Goal: Task Accomplishment & Management: Manage account settings

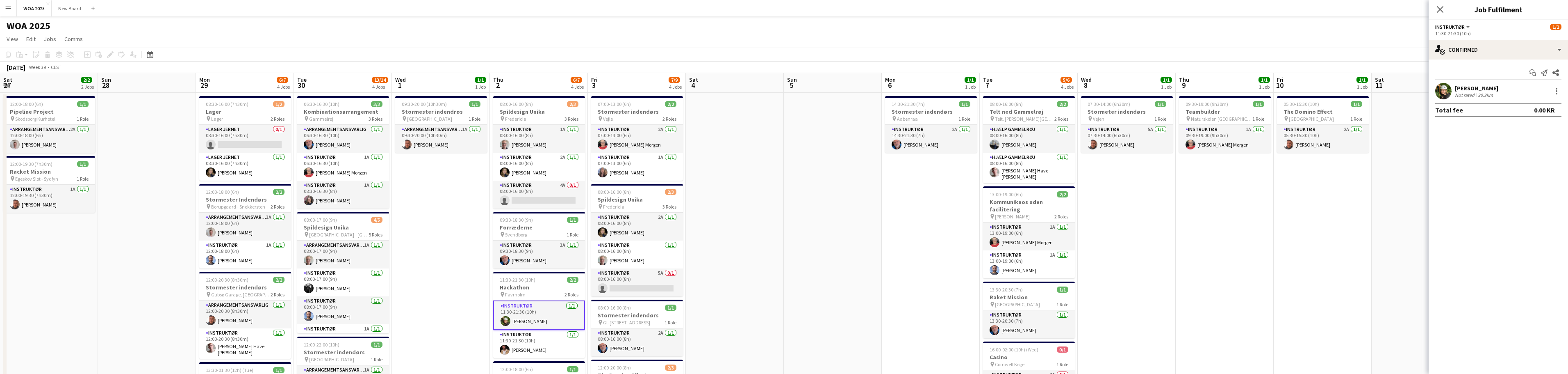
scroll to position [0, 173]
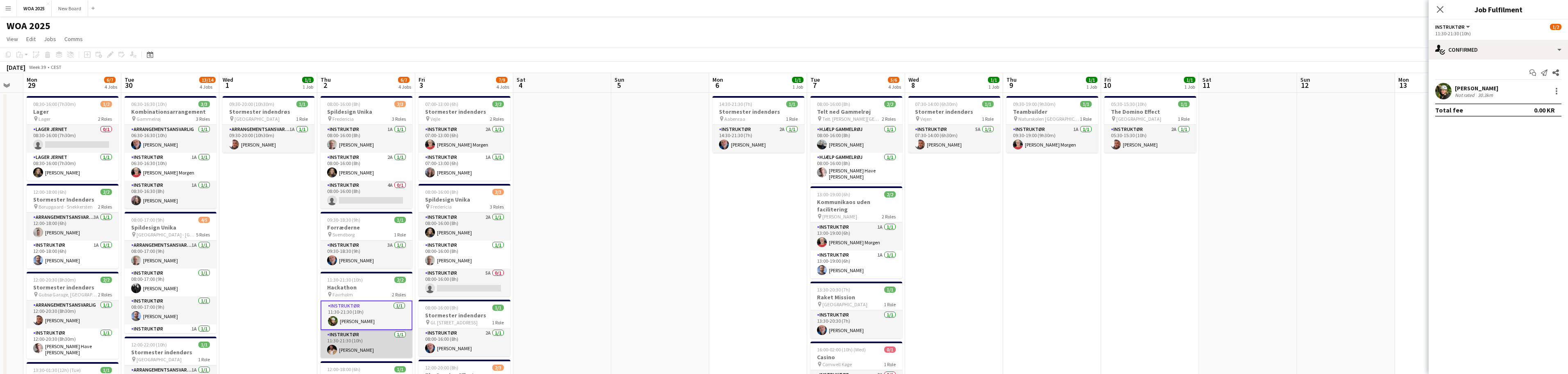
click at [356, 349] on app-card-role "Instruktør 1/1 11:30-21:30 (10h) Tobias Nielsen" at bounding box center [366, 344] width 92 height 28
click at [1466, 88] on div "Tobias Nielsen" at bounding box center [1476, 88] width 43 height 7
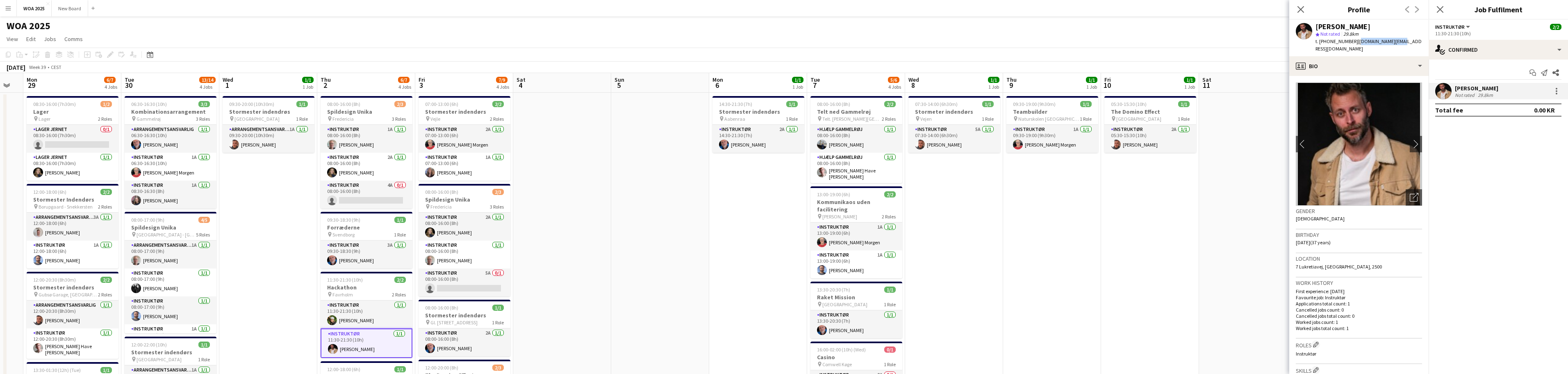
drag, startPoint x: 1390, startPoint y: 42, endPoint x: 1350, endPoint y: 44, distance: 40.0
click at [1350, 44] on span "| lunn.tn@gmail.com" at bounding box center [1368, 45] width 106 height 14
copy span "lunn.tn@gmail.com"
click at [1301, 11] on icon "Close pop-in" at bounding box center [1300, 9] width 8 height 8
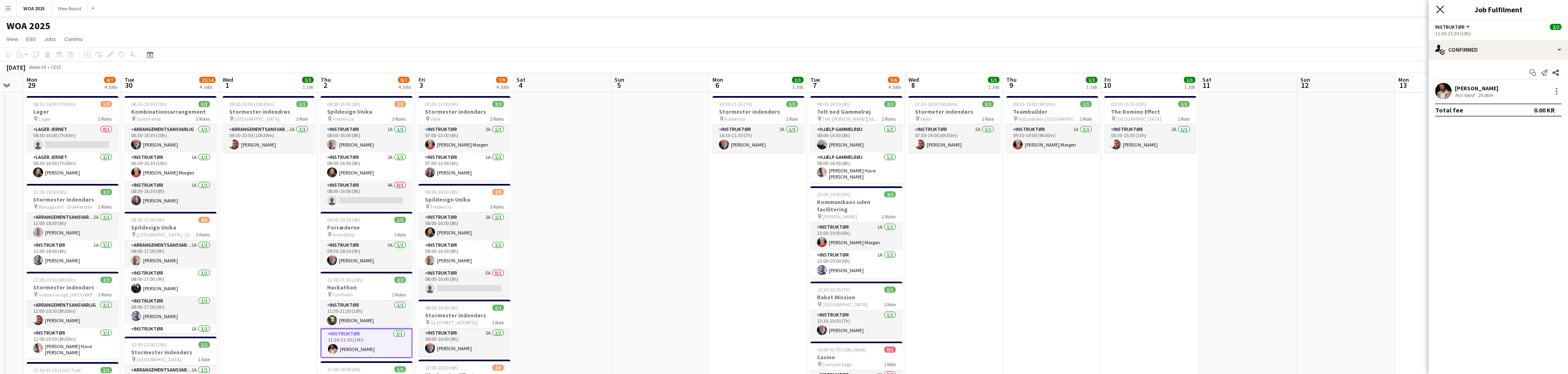
click at [1443, 6] on icon at bounding box center [1440, 9] width 8 height 8
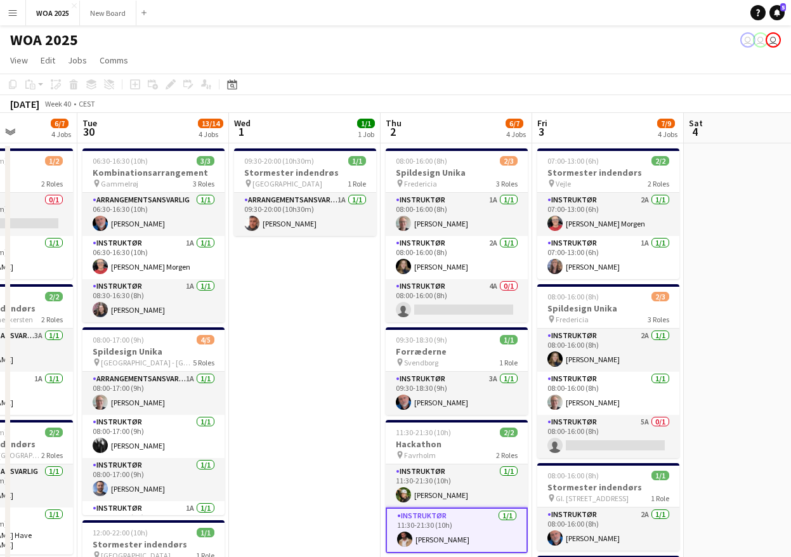
scroll to position [0, 531]
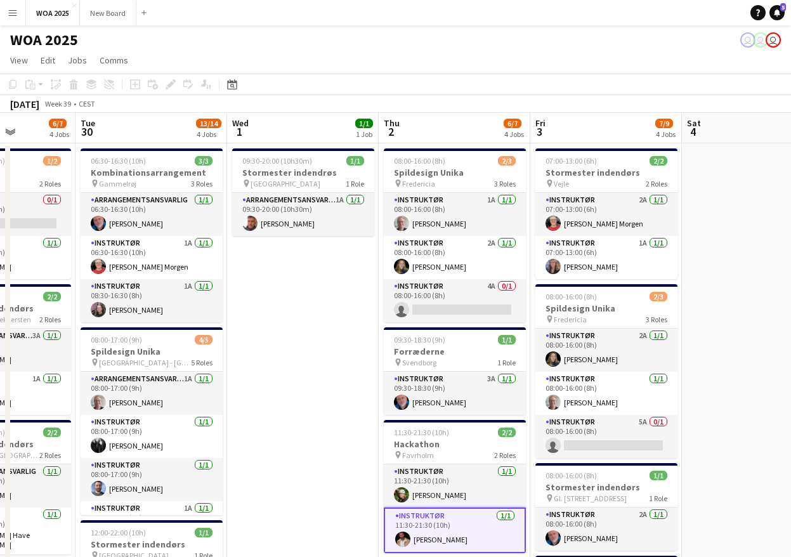
drag, startPoint x: 574, startPoint y: 306, endPoint x: 310, endPoint y: 309, distance: 263.9
click at [310, 309] on app-calendar-viewport "Fri 26 6/6 4 Jobs Sat 27 2/2 2 Jobs Sun 28 Mon 29 6/7 4 Jobs Tue 30 13/14 4 Job…" at bounding box center [395, 513] width 791 height 801
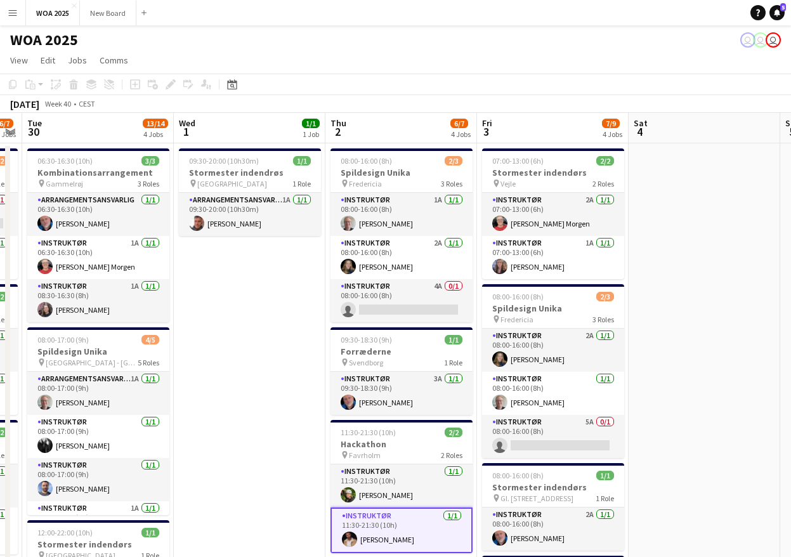
scroll to position [0, 338]
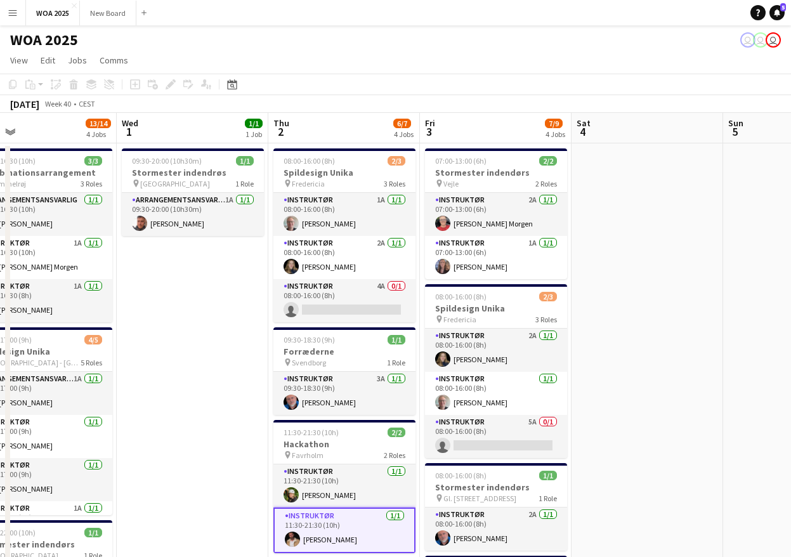
drag, startPoint x: 732, startPoint y: 229, endPoint x: 622, endPoint y: 245, distance: 111.5
click at [622, 245] on app-calendar-viewport "Sun 28 Mon 29 6/7 4 Jobs Tue 30 13/14 4 Jobs Wed 1 1/1 1 Job Thu 2 6/7 4 Jobs F…" at bounding box center [395, 513] width 791 height 801
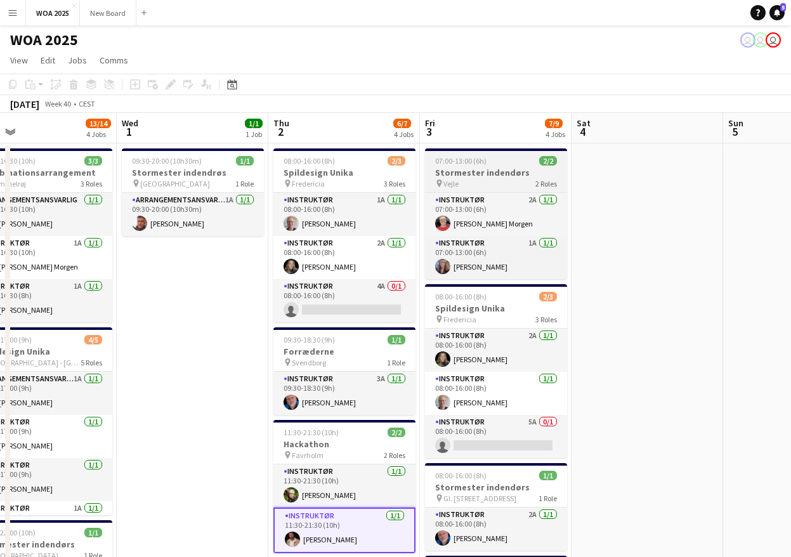
click at [506, 181] on div "pin Vejle 2 Roles" at bounding box center [496, 183] width 142 height 10
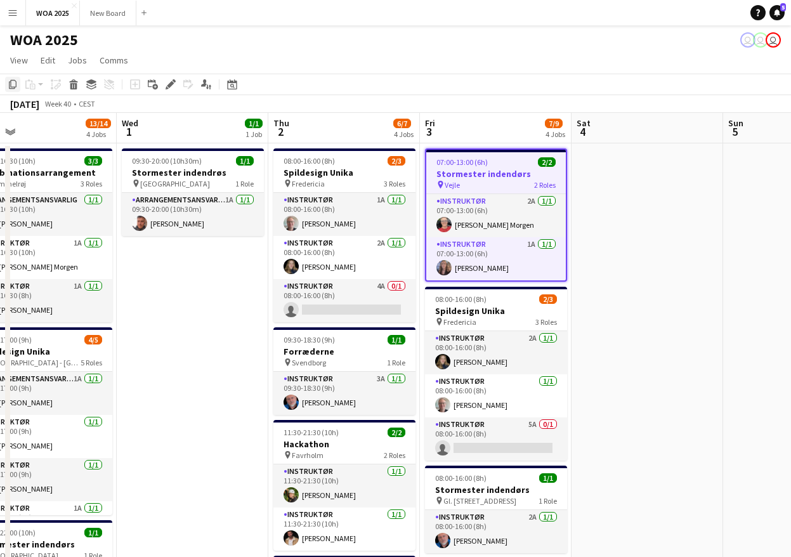
click at [13, 86] on icon "Copy" at bounding box center [13, 84] width 10 height 10
click at [613, 173] on app-date-cell at bounding box center [648, 528] width 152 height 771
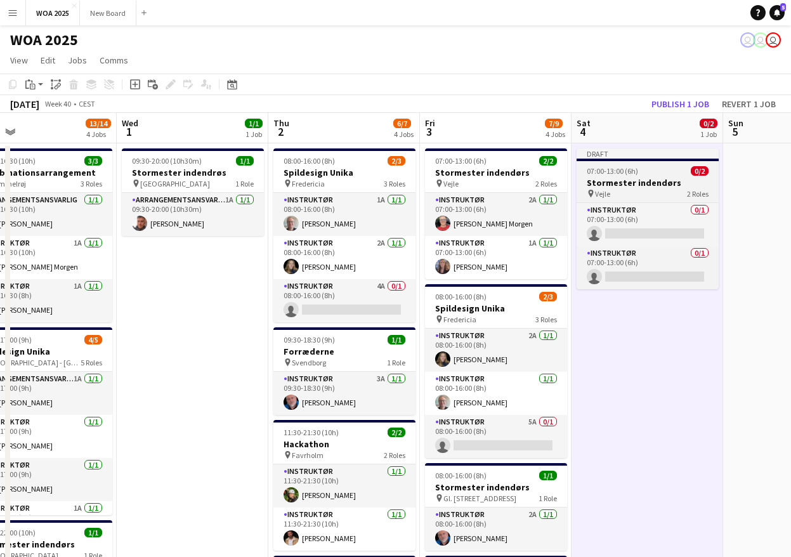
click at [647, 187] on h3 "Stormester indendørs" at bounding box center [648, 182] width 142 height 11
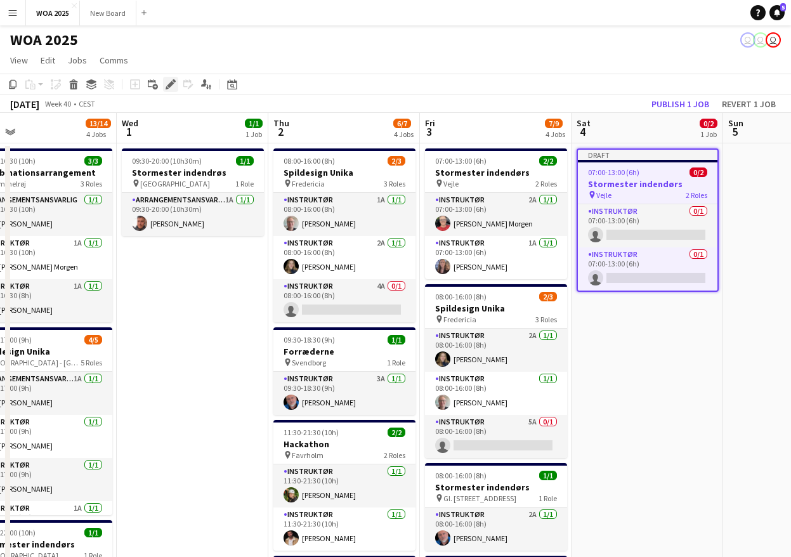
click at [169, 82] on icon "Edit" at bounding box center [171, 84] width 10 height 10
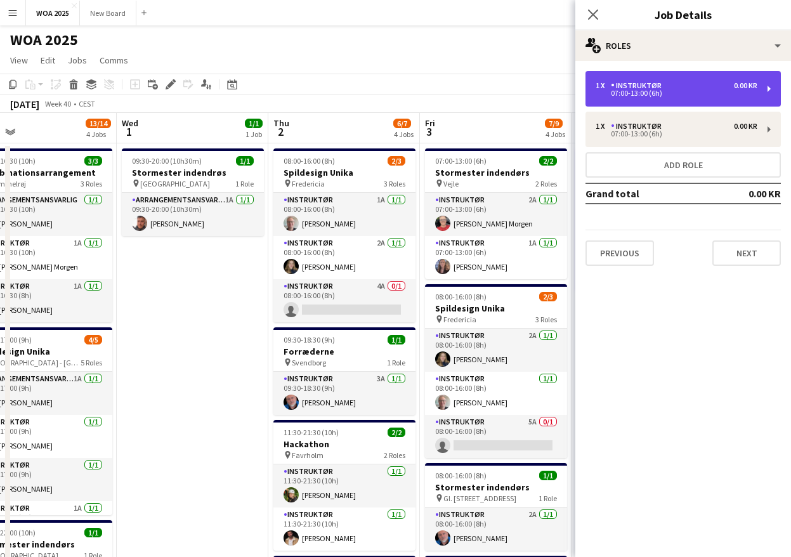
click at [735, 90] on div "07:00-13:00 (6h)" at bounding box center [677, 93] width 162 height 6
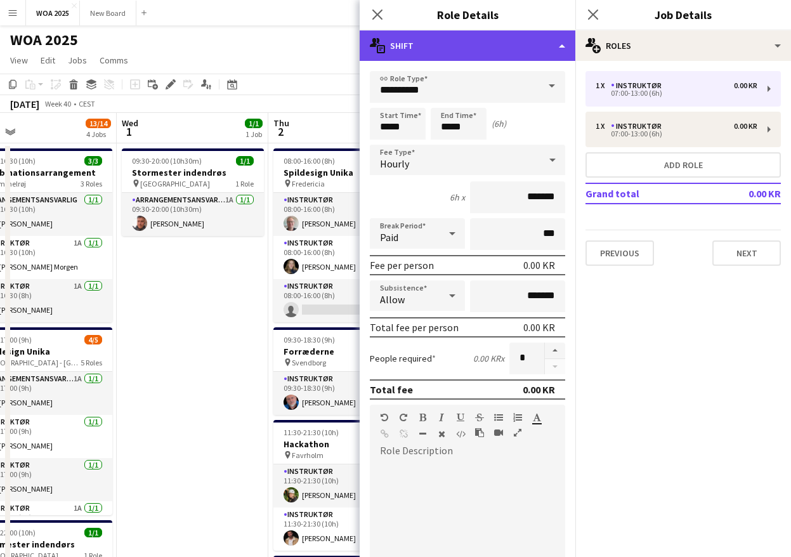
click at [557, 49] on div "multiple-actions-text Shift" at bounding box center [468, 45] width 216 height 30
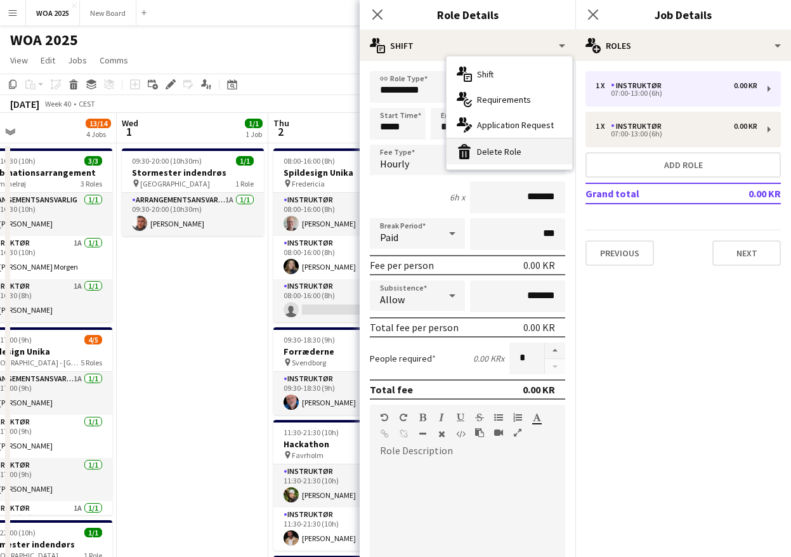
click at [508, 154] on div "bin-2 Delete Role" at bounding box center [510, 151] width 126 height 25
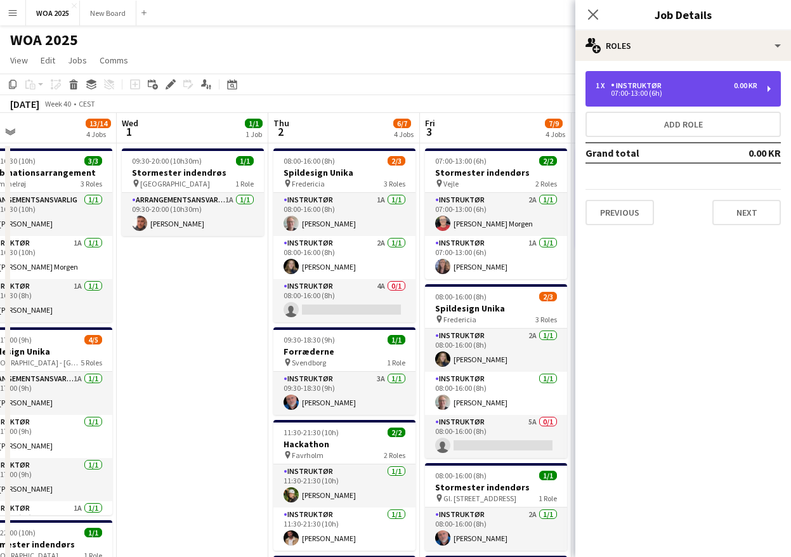
click at [677, 96] on div "07:00-13:00 (6h)" at bounding box center [677, 93] width 162 height 6
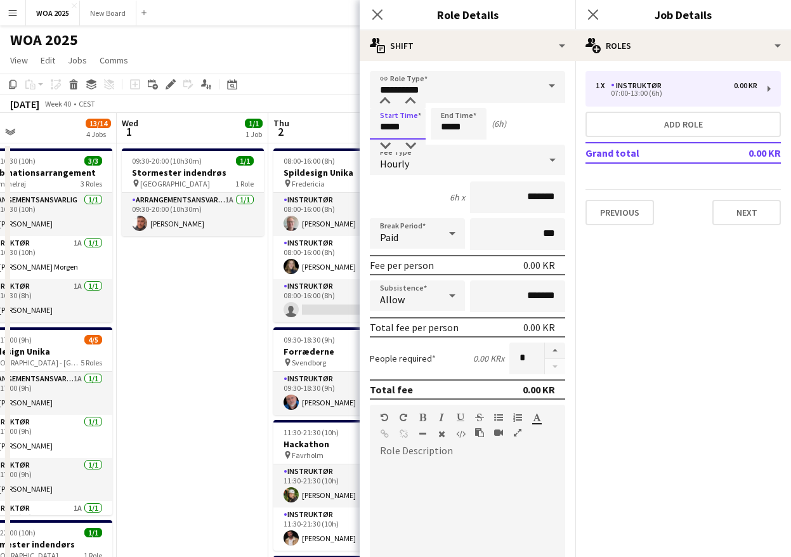
click at [403, 125] on input "*****" at bounding box center [398, 124] width 56 height 32
click at [384, 99] on div at bounding box center [384, 101] width 25 height 13
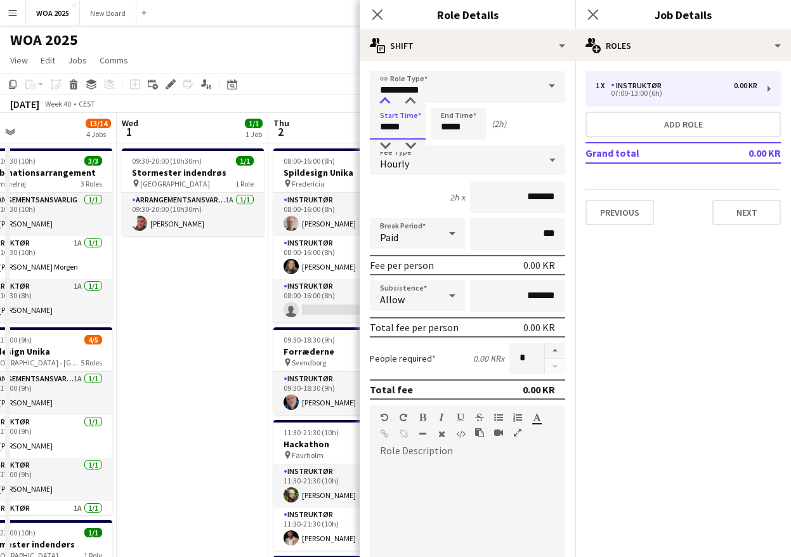
type input "*****"
click at [384, 99] on div at bounding box center [384, 101] width 25 height 13
click at [471, 129] on input "*****" at bounding box center [459, 124] width 56 height 32
click at [445, 105] on div at bounding box center [445, 101] width 25 height 13
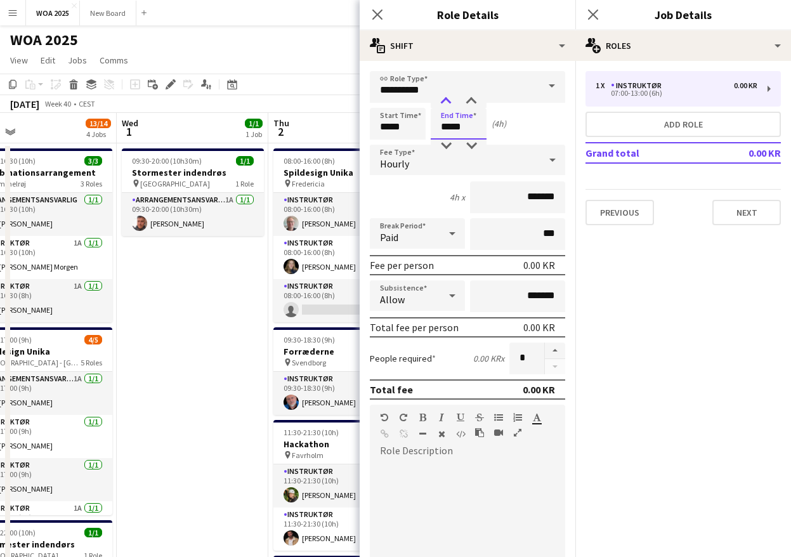
click at [445, 105] on div at bounding box center [445, 101] width 25 height 13
type input "*****"
click at [445, 105] on div at bounding box center [445, 101] width 25 height 13
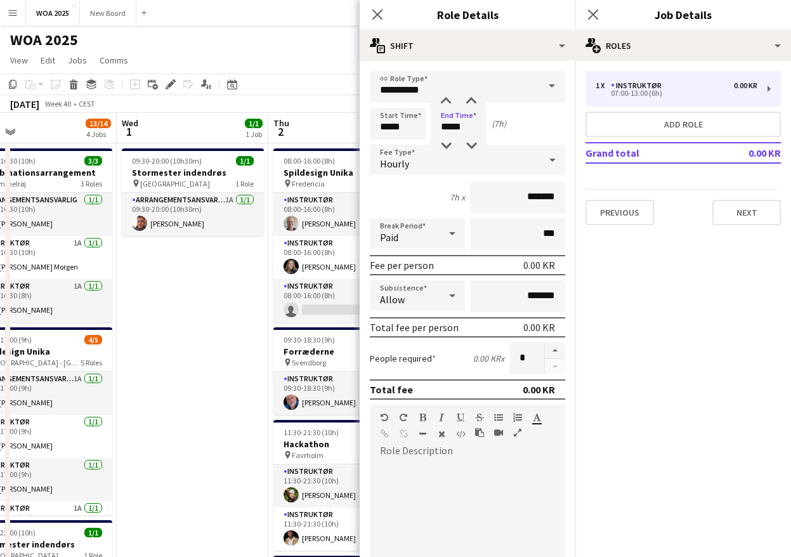
click at [548, 84] on span at bounding box center [552, 86] width 27 height 30
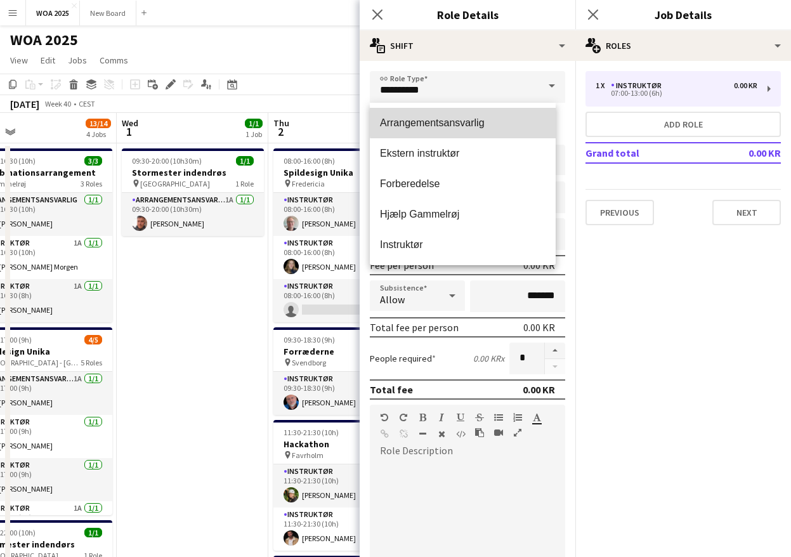
click at [513, 117] on span "Arrangementsansvarlig" at bounding box center [463, 123] width 166 height 12
type input "**********"
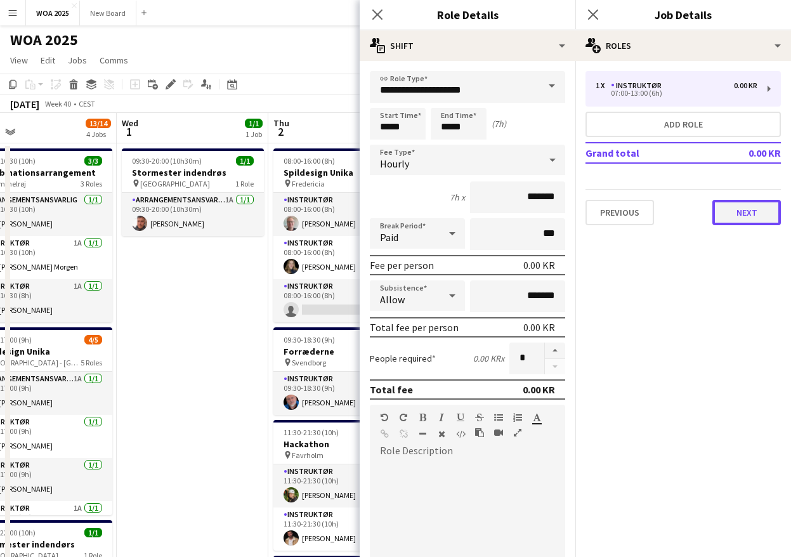
click at [741, 218] on button "Next" at bounding box center [746, 212] width 69 height 25
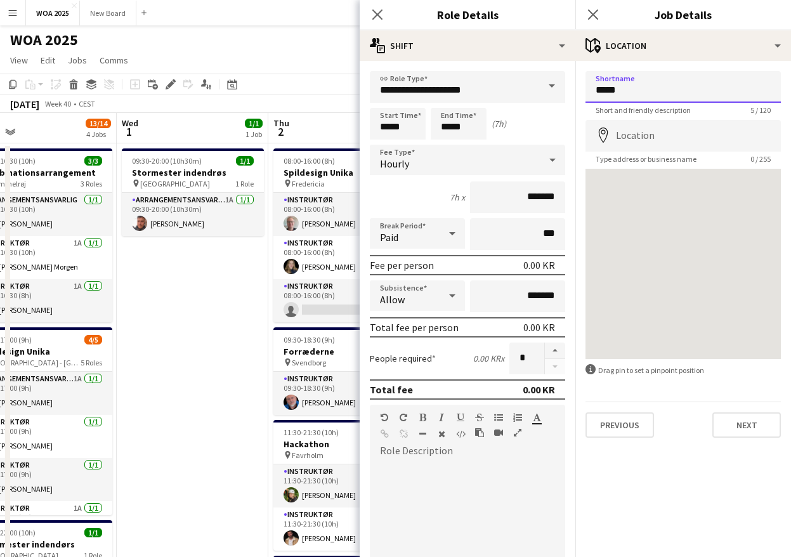
drag, startPoint x: 631, startPoint y: 91, endPoint x: 569, endPoint y: 86, distance: 61.8
click at [572, 86] on body "Menu Boards Boards Boards All jobs Status Workforce Workforce My Workforce Recr…" at bounding box center [395, 457] width 791 height 914
click at [677, 140] on input "Location" at bounding box center [682, 136] width 195 height 32
paste input "**********"
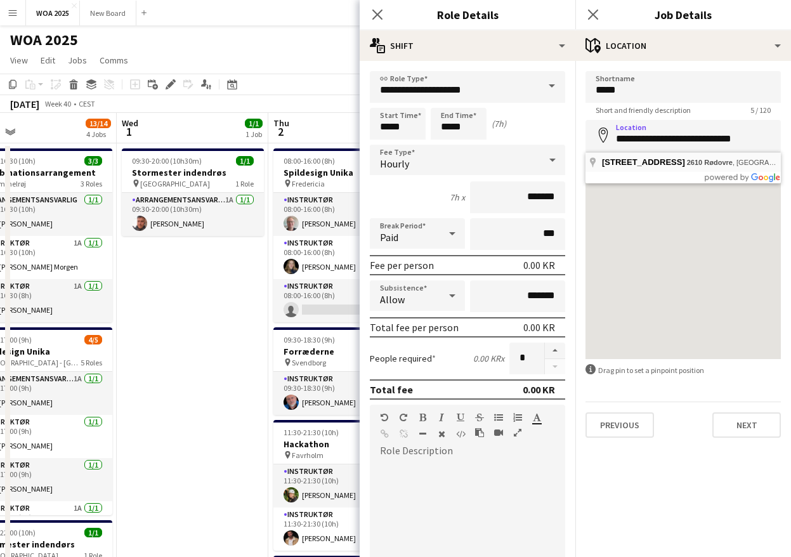
type input "**********"
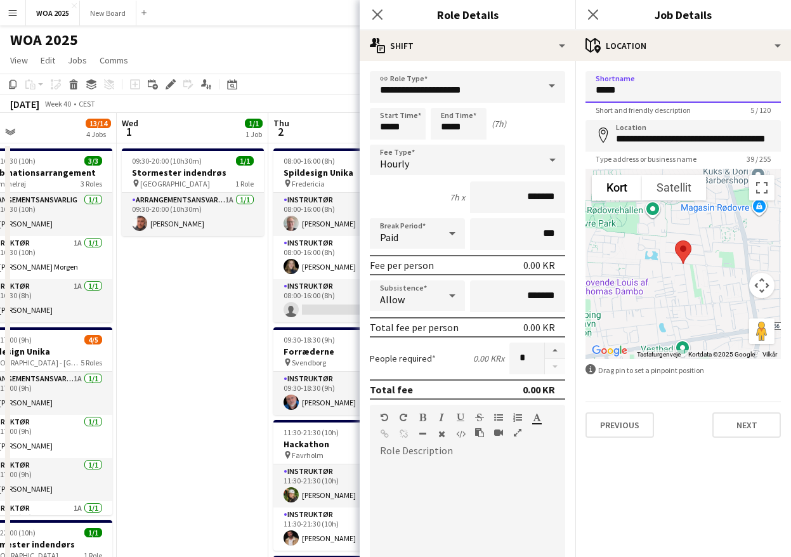
drag, startPoint x: 620, startPoint y: 94, endPoint x: 588, endPoint y: 91, distance: 32.5
click at [588, 91] on input "*****" at bounding box center [682, 87] width 195 height 32
type input "*******"
click at [752, 422] on button "Next" at bounding box center [746, 424] width 69 height 25
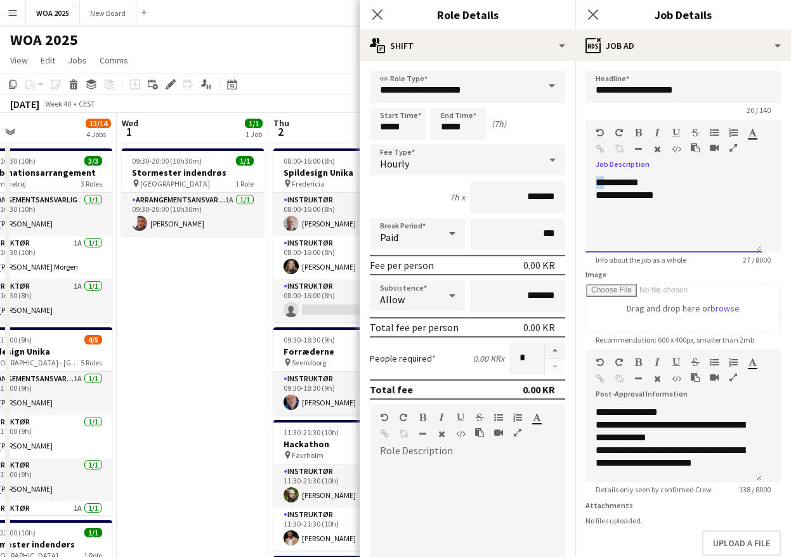
drag, startPoint x: 603, startPoint y: 197, endPoint x: 597, endPoint y: 196, distance: 6.4
click at [597, 196] on div "**********" at bounding box center [673, 214] width 176 height 76
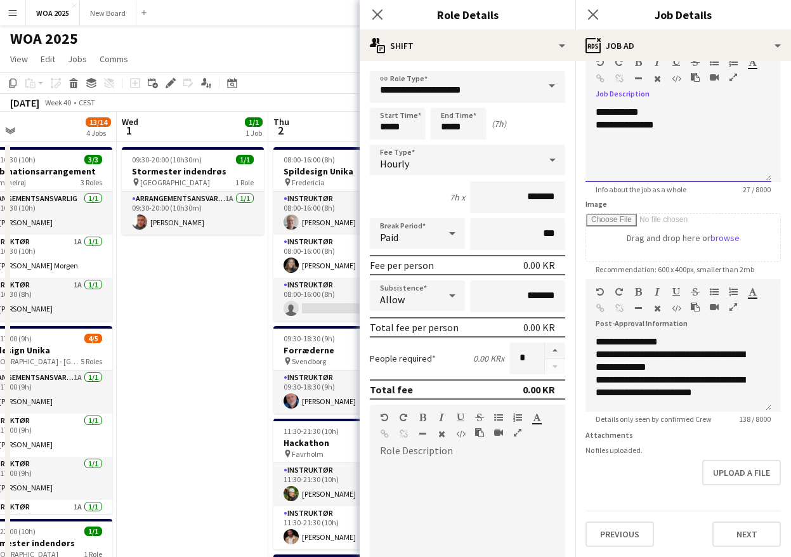
scroll to position [2, 0]
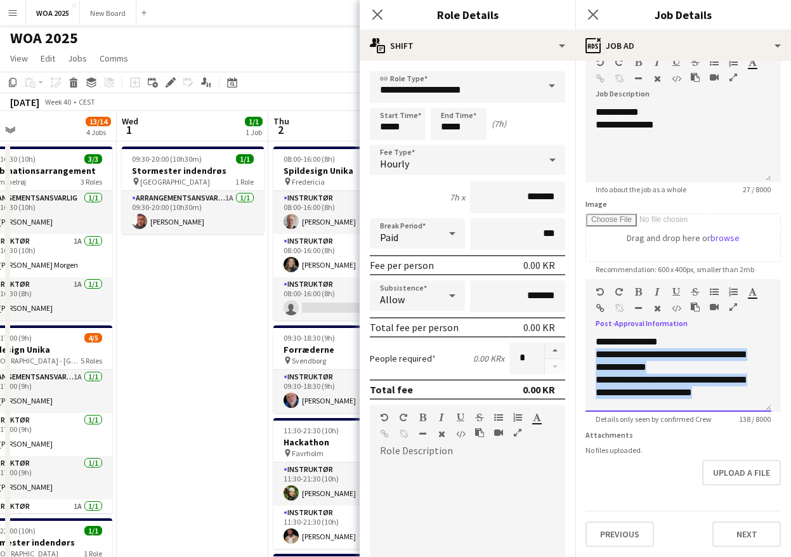
drag, startPoint x: 666, startPoint y: 386, endPoint x: 597, endPoint y: 350, distance: 78.0
click at [597, 350] on div "**********" at bounding box center [678, 374] width 186 height 76
paste div
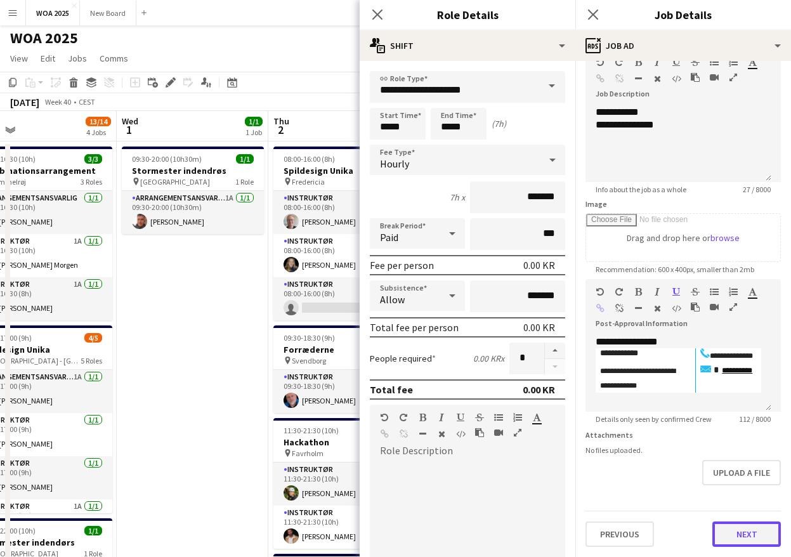
click at [732, 534] on button "Next" at bounding box center [746, 533] width 69 height 25
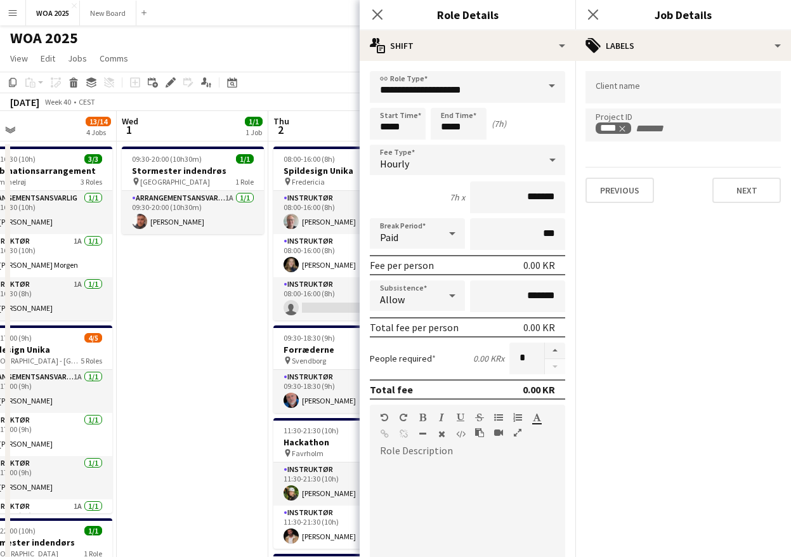
scroll to position [0, 0]
click at [625, 128] on icon "Remove tag" at bounding box center [626, 128] width 9 height 9
type input "****"
click at [751, 191] on button "Next" at bounding box center [746, 190] width 69 height 25
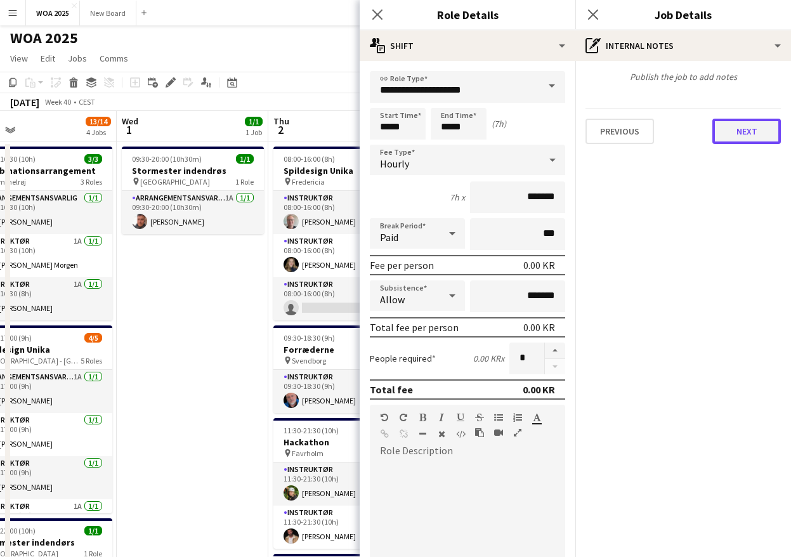
click at [753, 130] on button "Next" at bounding box center [746, 131] width 69 height 25
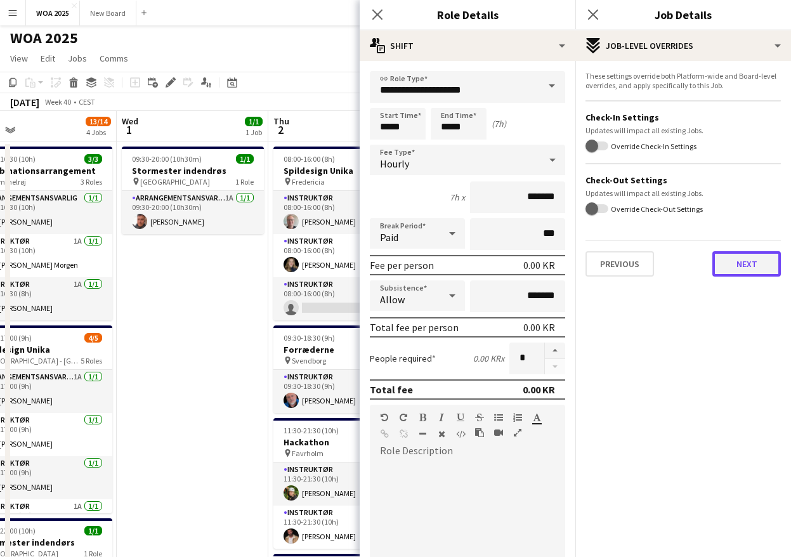
click at [759, 263] on button "Next" at bounding box center [746, 263] width 69 height 25
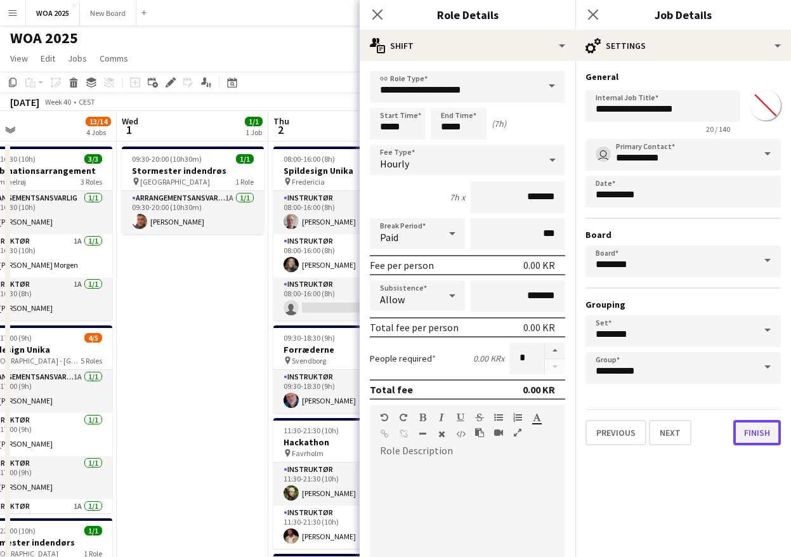
click at [764, 435] on button "Finish" at bounding box center [757, 432] width 48 height 25
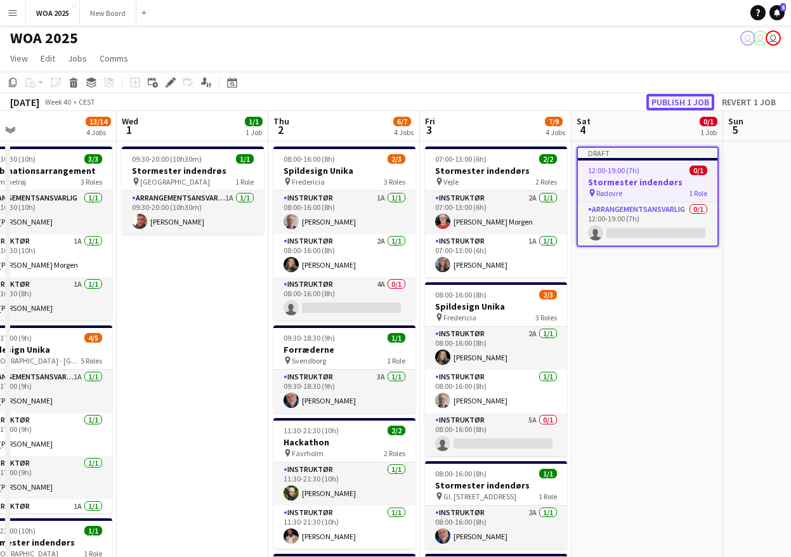
click at [670, 100] on button "Publish 1 job" at bounding box center [680, 102] width 68 height 16
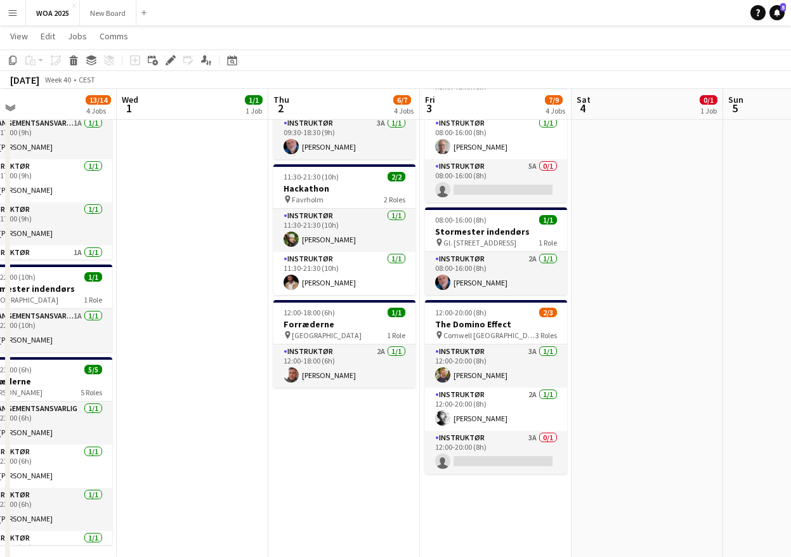
scroll to position [255, 0]
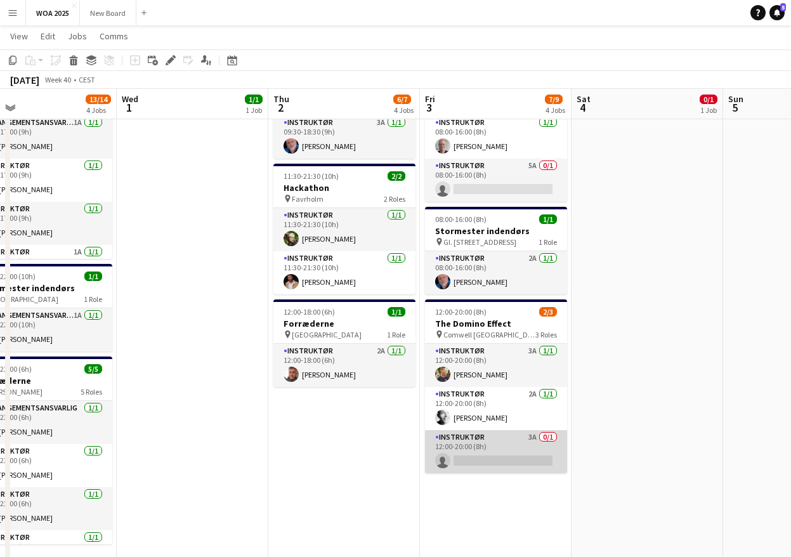
click at [506, 452] on app-card-role "Instruktør 3A 0/1 12:00-20:00 (8h) single-neutral-actions" at bounding box center [496, 451] width 142 height 43
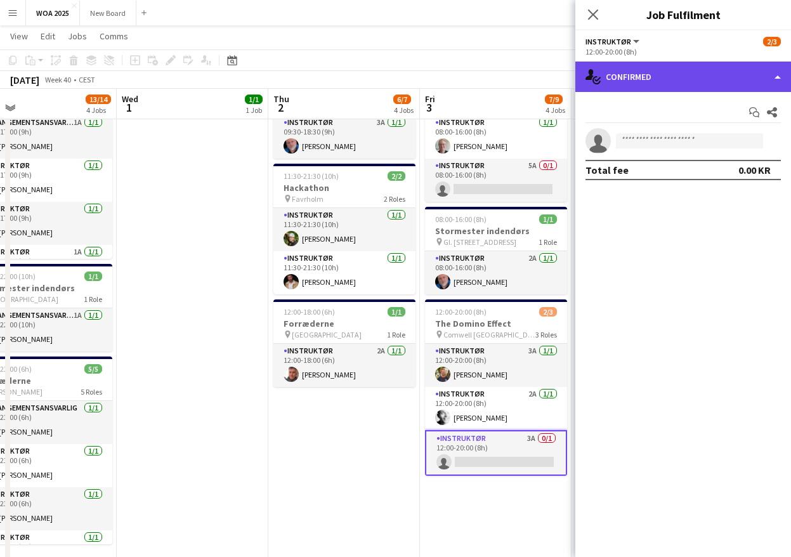
click at [740, 79] on div "single-neutral-actions-check-2 Confirmed" at bounding box center [683, 77] width 216 height 30
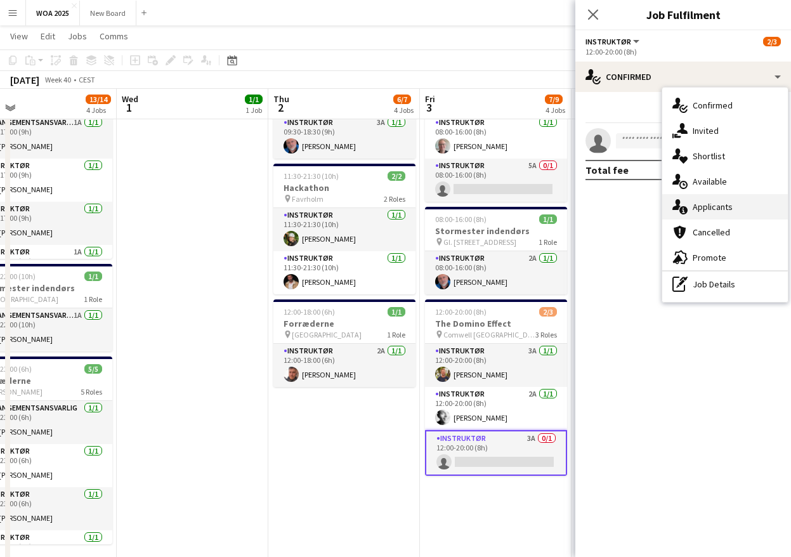
click at [751, 210] on div "single-neutral-actions-information Applicants" at bounding box center [725, 206] width 126 height 25
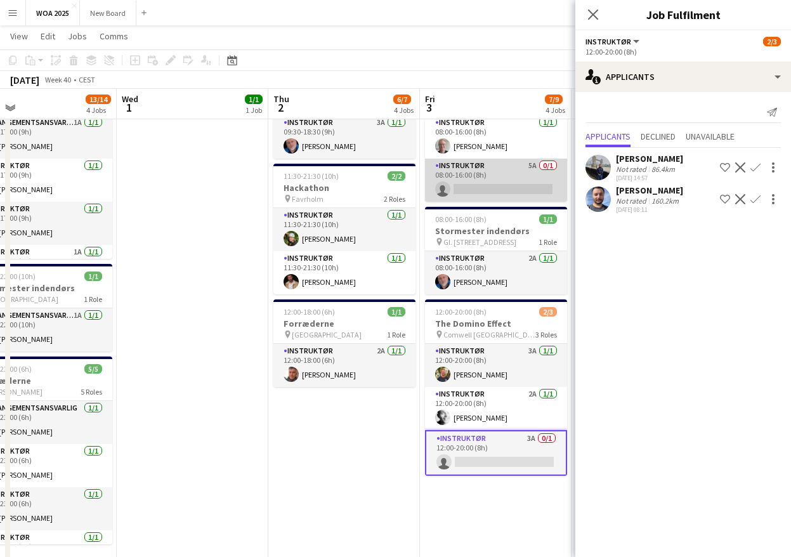
click at [516, 173] on app-card-role "Instruktør 5A 0/1 08:00-16:00 (8h) single-neutral-actions" at bounding box center [496, 180] width 142 height 43
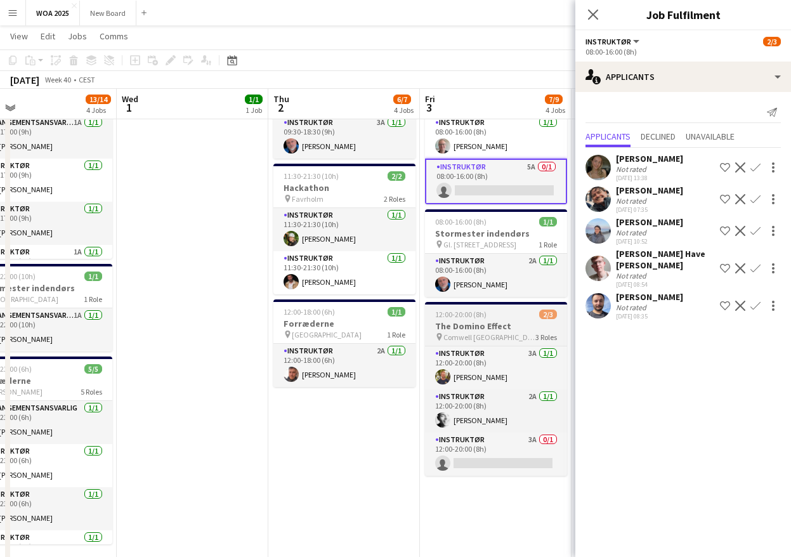
click at [507, 332] on div "pin Comwell Århus 3 Roles" at bounding box center [496, 337] width 142 height 10
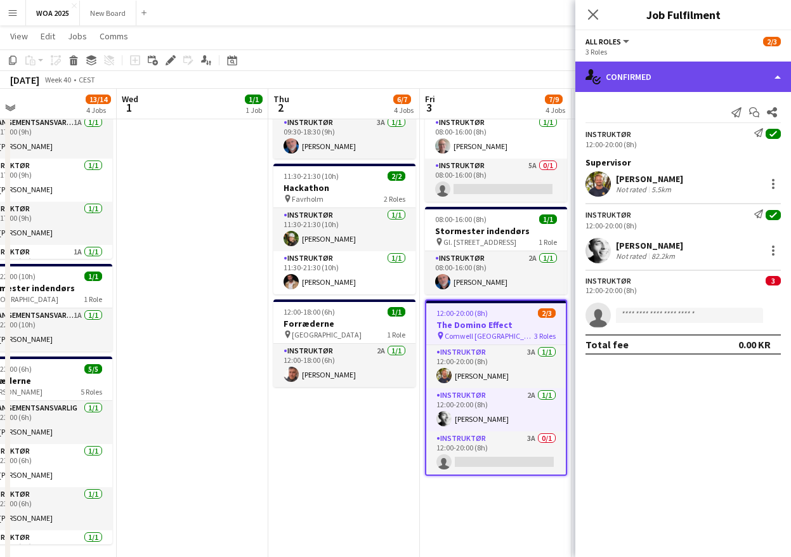
click at [741, 78] on div "single-neutral-actions-check-2 Confirmed" at bounding box center [683, 77] width 216 height 30
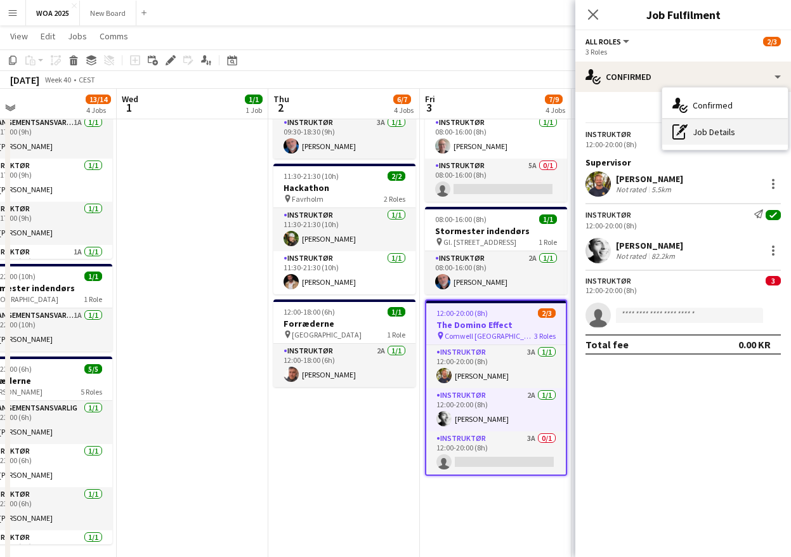
click at [735, 133] on div "pen-write Job Details" at bounding box center [725, 131] width 126 height 25
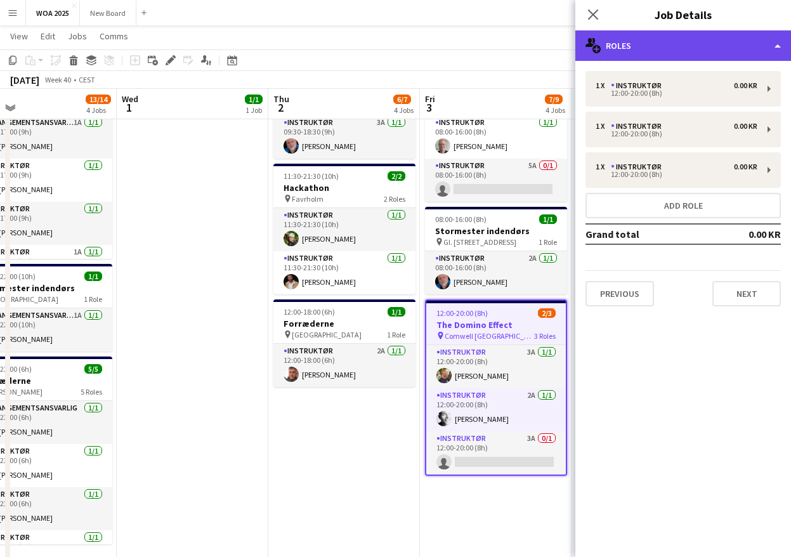
click at [735, 48] on div "multiple-users-add Roles" at bounding box center [683, 45] width 216 height 30
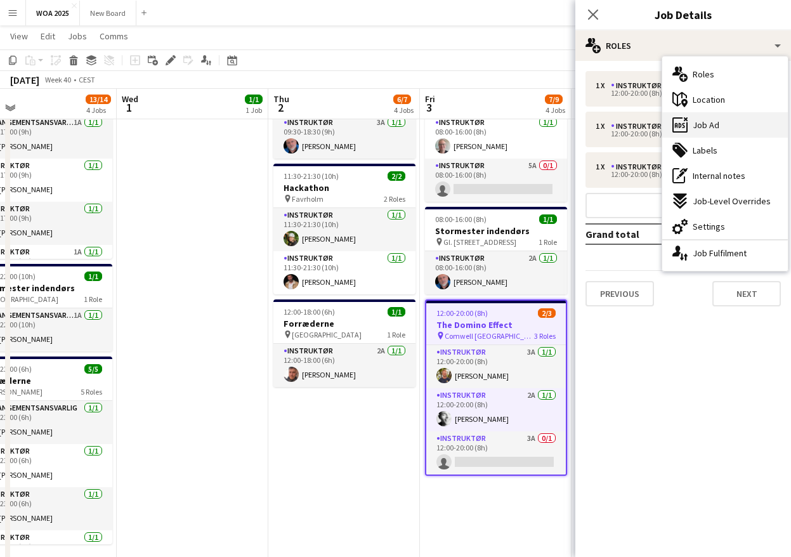
click at [744, 131] on div "ads-window Job Ad" at bounding box center [725, 124] width 126 height 25
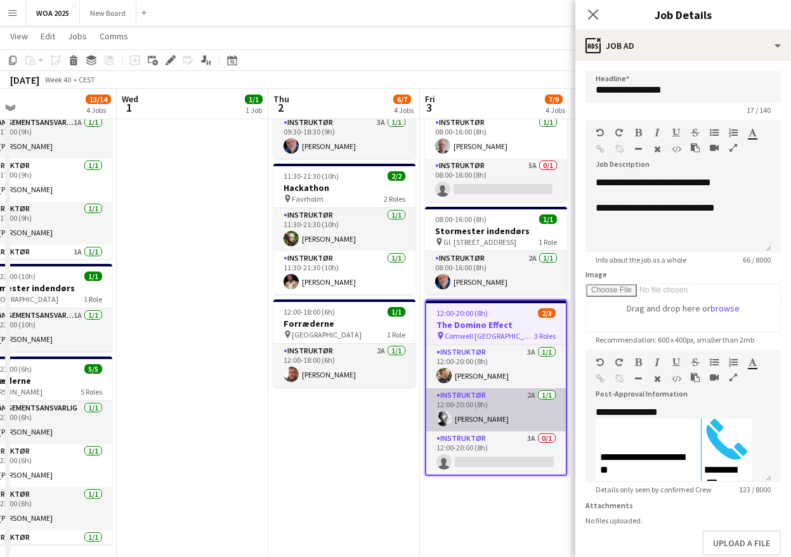
click at [516, 405] on app-card-role "Instruktør 2A 1/1 12:00-20:00 (8h) Lucas Kobeissi" at bounding box center [496, 409] width 140 height 43
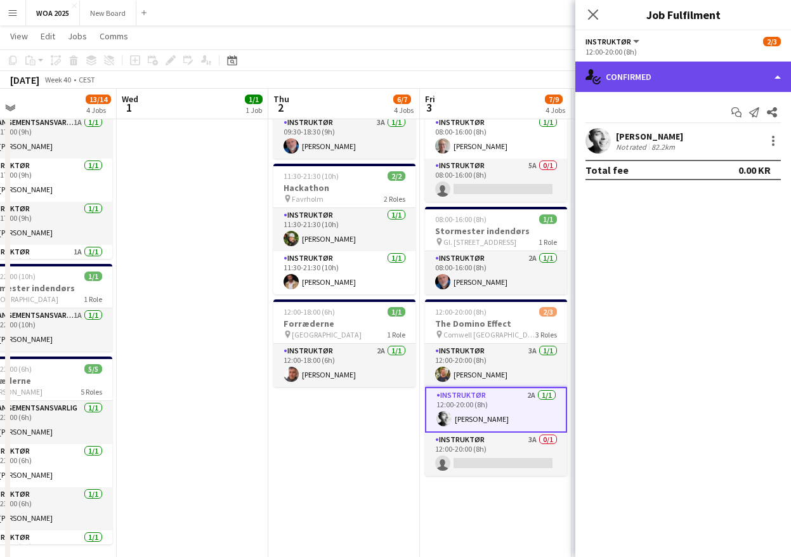
click at [711, 81] on div "single-neutral-actions-check-2 Confirmed" at bounding box center [683, 77] width 216 height 30
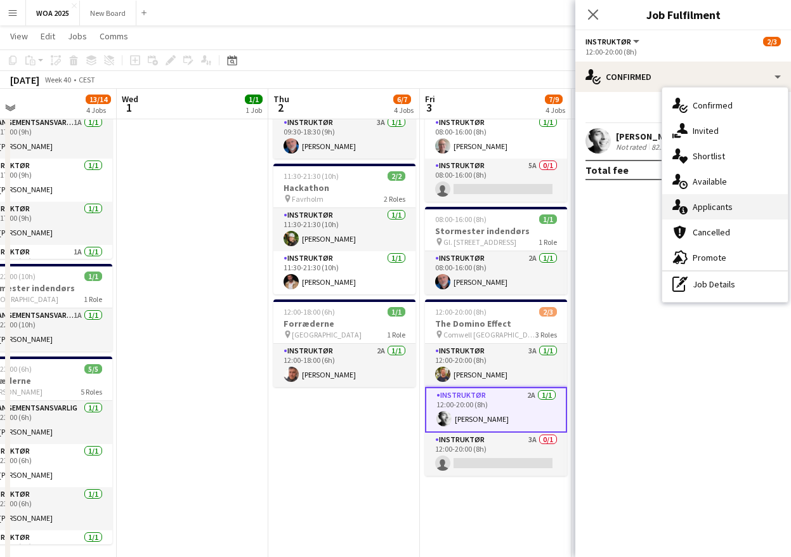
click at [730, 206] on span "Applicants" at bounding box center [713, 206] width 40 height 11
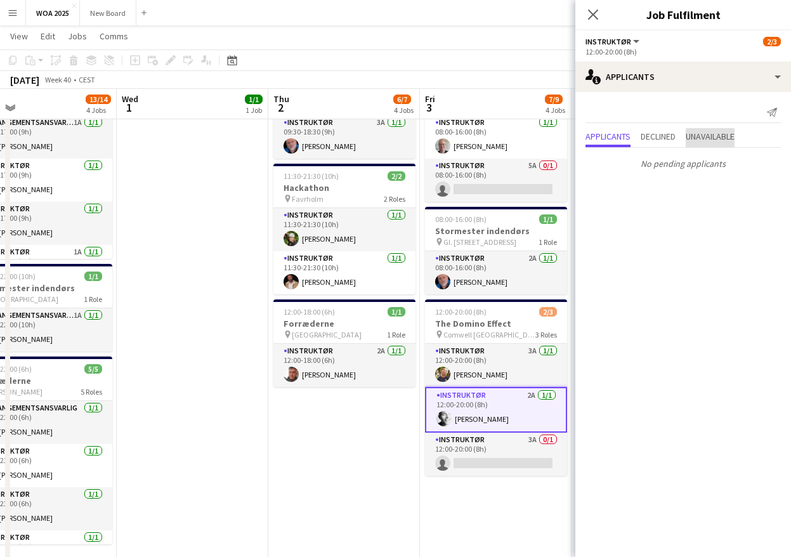
click at [720, 139] on span "Unavailable" at bounding box center [710, 136] width 49 height 9
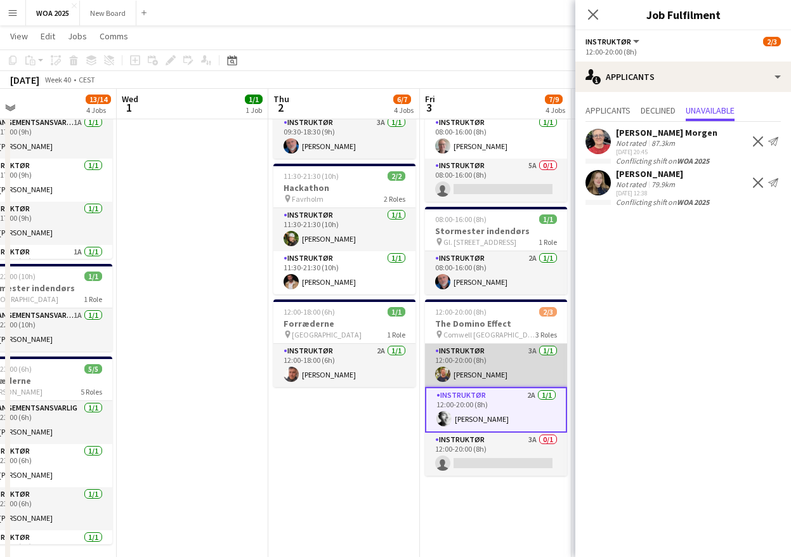
click at [499, 362] on app-card-role "Instruktør 3A 1/1 12:00-20:00 (8h) Alexander Poulsen" at bounding box center [496, 365] width 142 height 43
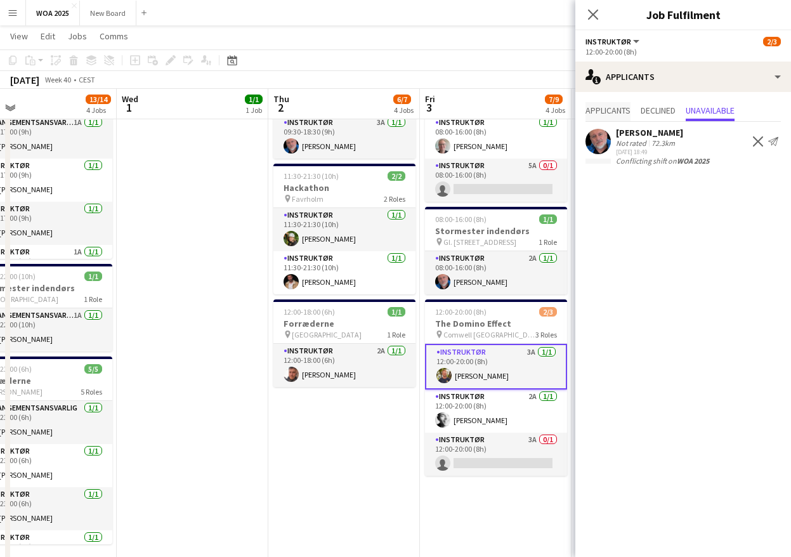
click at [619, 108] on span "Applicants" at bounding box center [607, 110] width 45 height 9
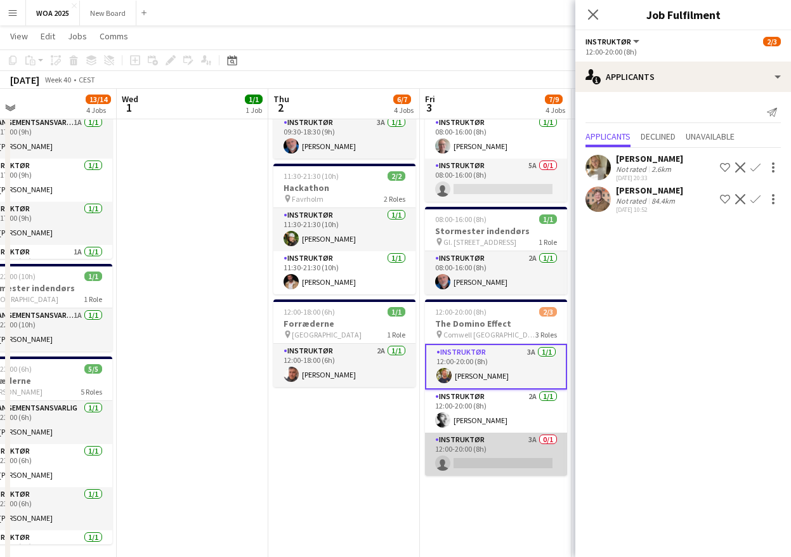
click at [506, 457] on app-card-role "Instruktør 3A 0/1 12:00-20:00 (8h) single-neutral-actions" at bounding box center [496, 454] width 142 height 43
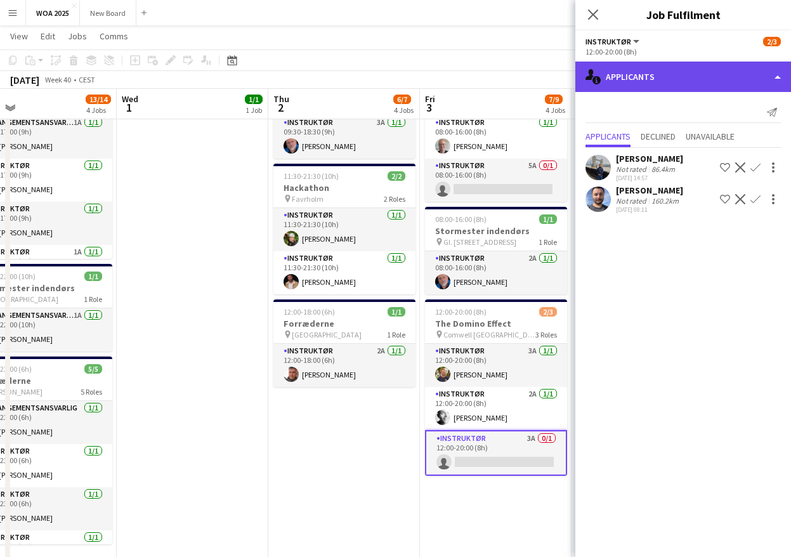
click at [731, 86] on div "single-neutral-actions-information Applicants" at bounding box center [683, 77] width 216 height 30
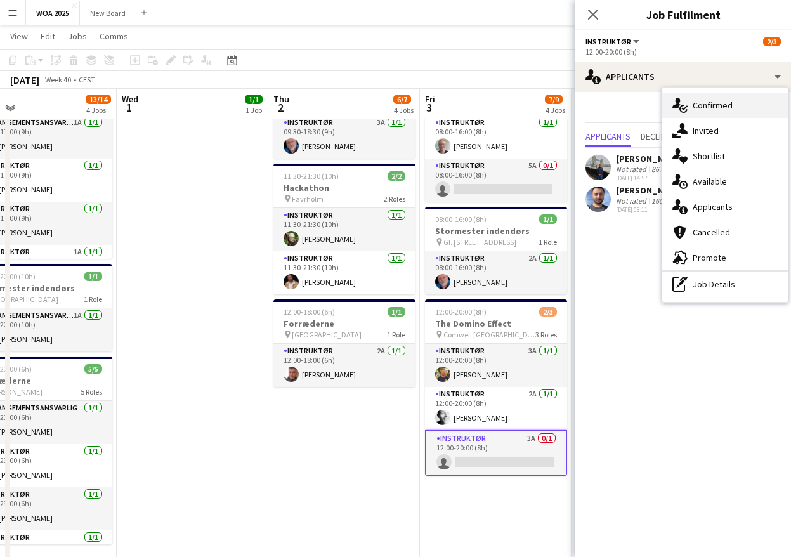
click at [735, 107] on div "single-neutral-actions-check-2 Confirmed" at bounding box center [725, 105] width 126 height 25
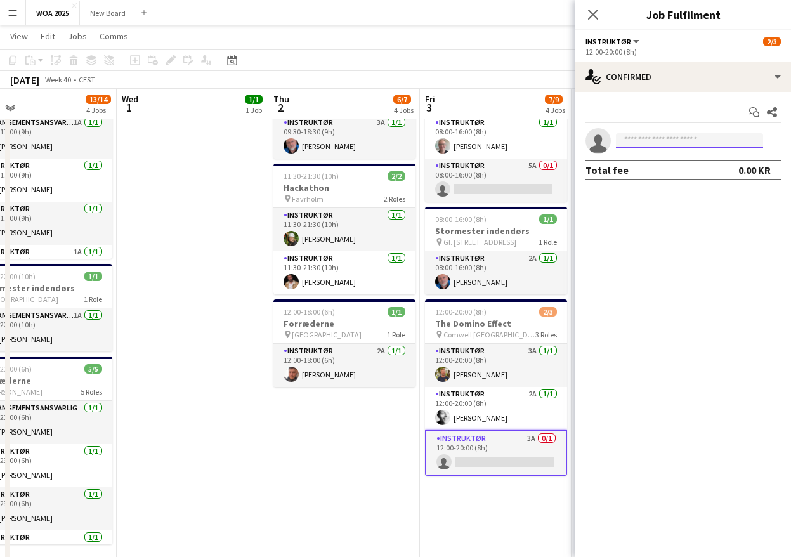
click at [709, 135] on input at bounding box center [689, 140] width 147 height 15
type input "*****"
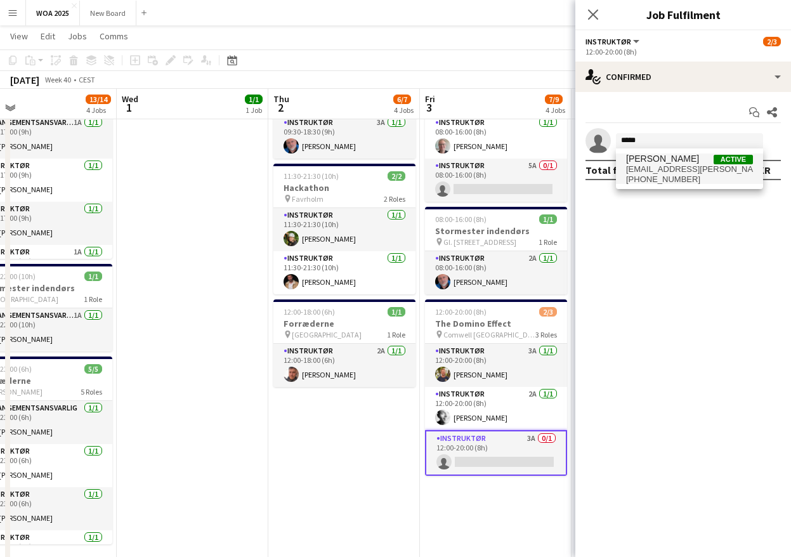
click at [650, 167] on span "m2002.lenskjold@gmail.com" at bounding box center [689, 169] width 127 height 10
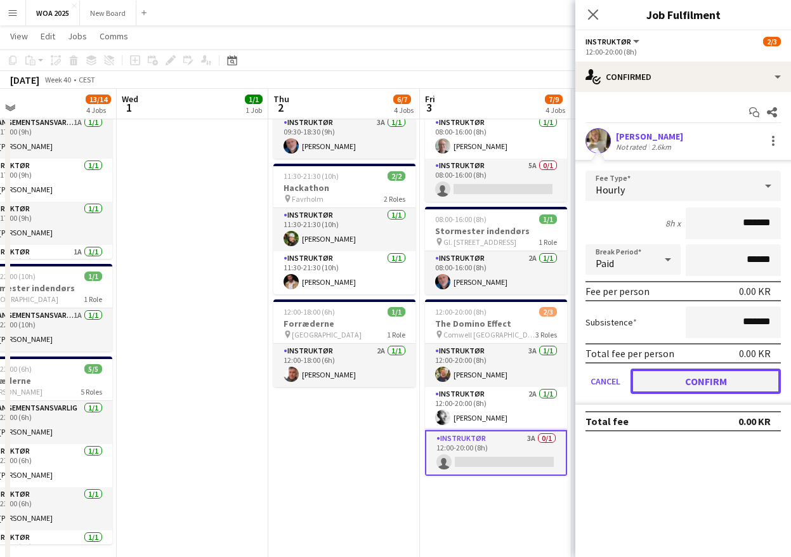
click at [724, 383] on button "Confirm" at bounding box center [706, 381] width 150 height 25
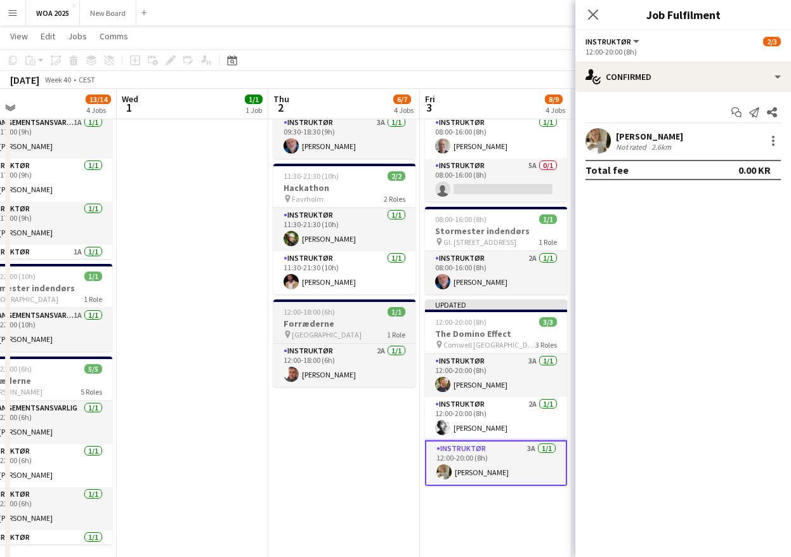
click at [353, 334] on div "pin CPH Towers 1 Role" at bounding box center [344, 334] width 142 height 10
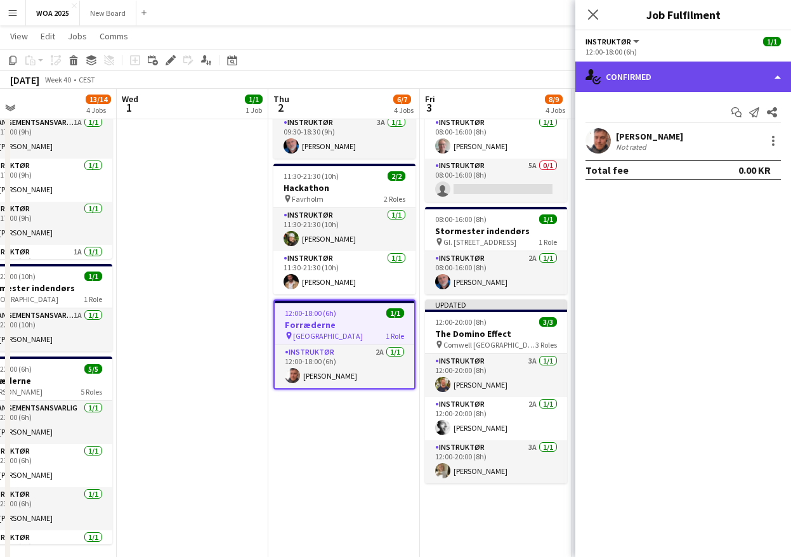
click at [705, 80] on div "single-neutral-actions-check-2 Confirmed" at bounding box center [683, 77] width 216 height 30
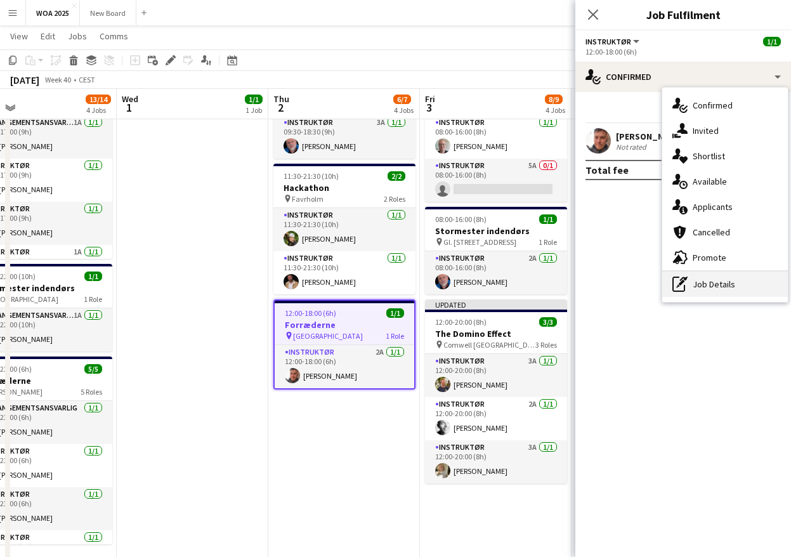
click at [725, 280] on div "pen-write Job Details" at bounding box center [725, 283] width 126 height 25
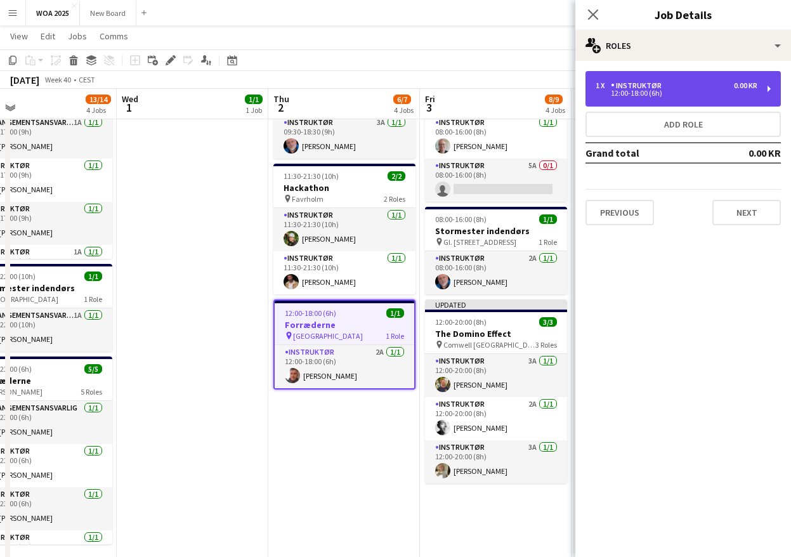
click at [705, 88] on div "1 x Instruktør 0.00 KR" at bounding box center [677, 85] width 162 height 9
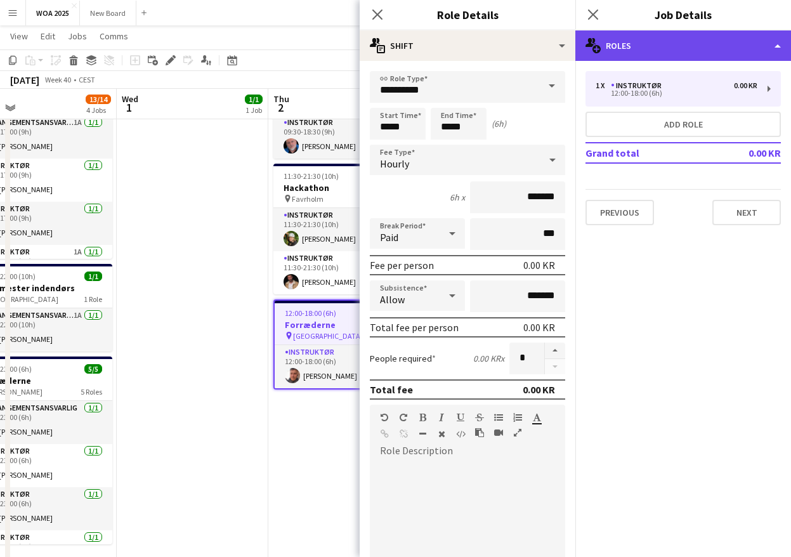
click at [722, 43] on div "multiple-users-add Roles" at bounding box center [683, 45] width 216 height 30
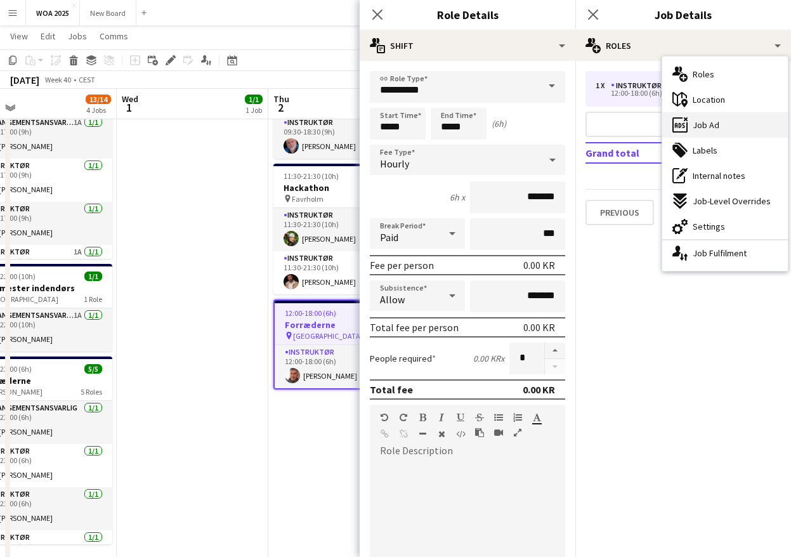
click at [731, 127] on div "ads-window Job Ad" at bounding box center [725, 124] width 126 height 25
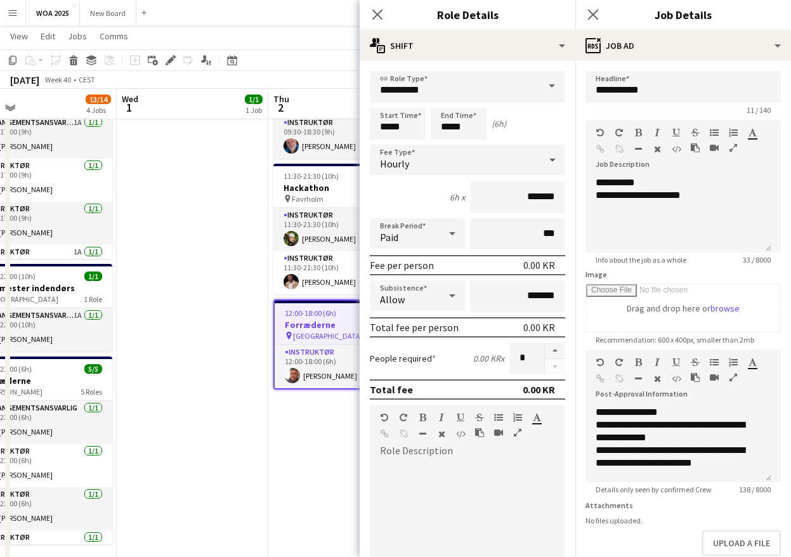
click at [272, 472] on app-date-cell "08:00-16:00 (8h) 2/3 Spildesign Unika pin Fredericia 3 Roles Instruktør 1A 1/1 …" at bounding box center [344, 272] width 152 height 771
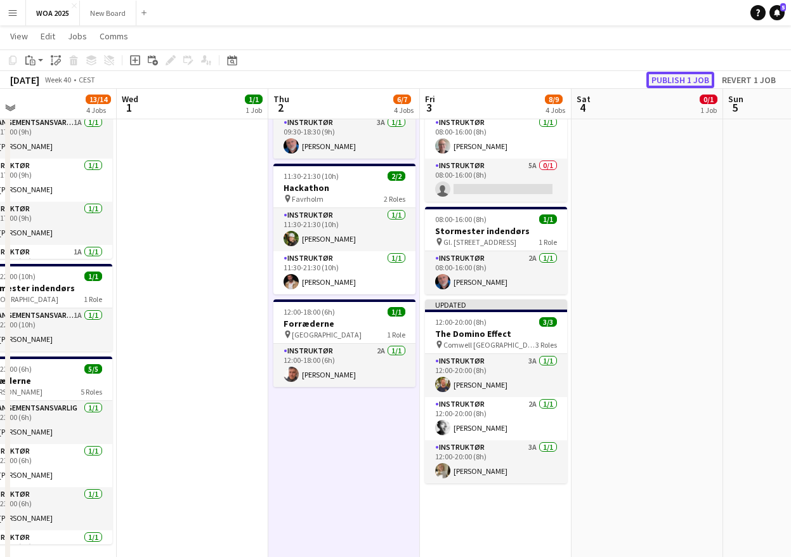
click at [681, 77] on button "Publish 1 job" at bounding box center [680, 80] width 68 height 16
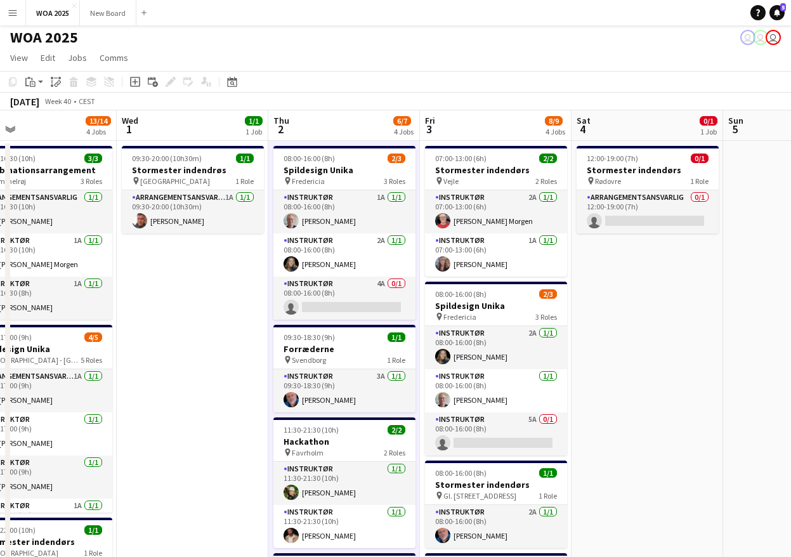
scroll to position [2, 0]
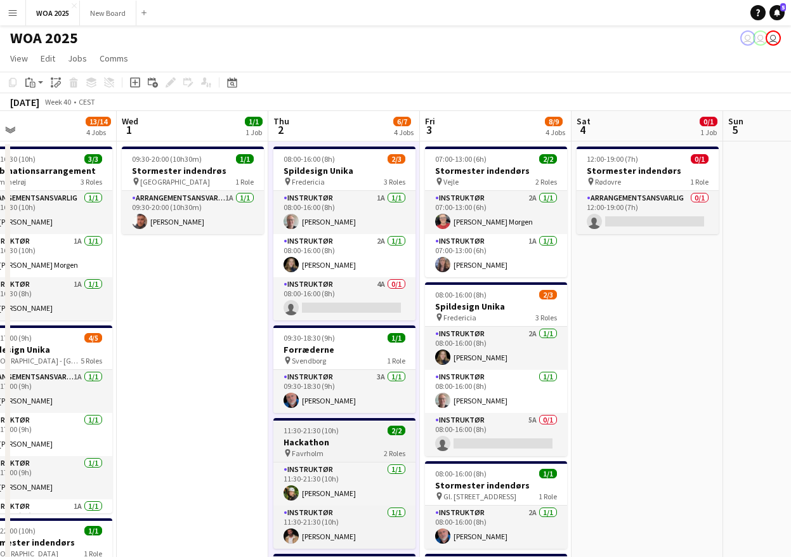
click at [357, 445] on h3 "Hackathon" at bounding box center [344, 441] width 142 height 11
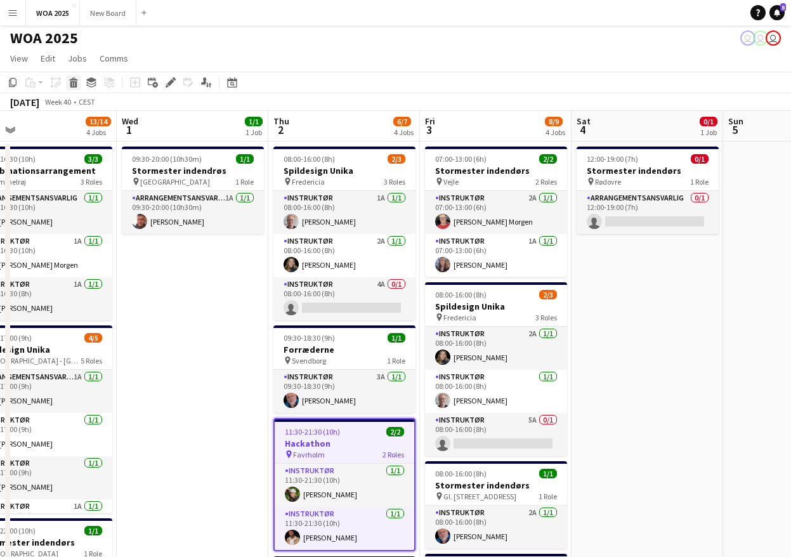
click at [77, 84] on icon "Delete" at bounding box center [74, 82] width 10 height 10
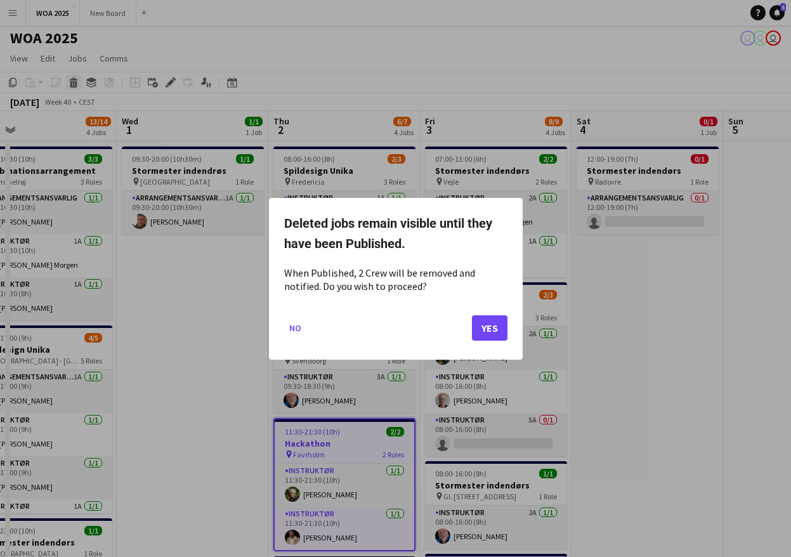
scroll to position [0, 0]
click at [485, 331] on button "Yes" at bounding box center [490, 327] width 36 height 25
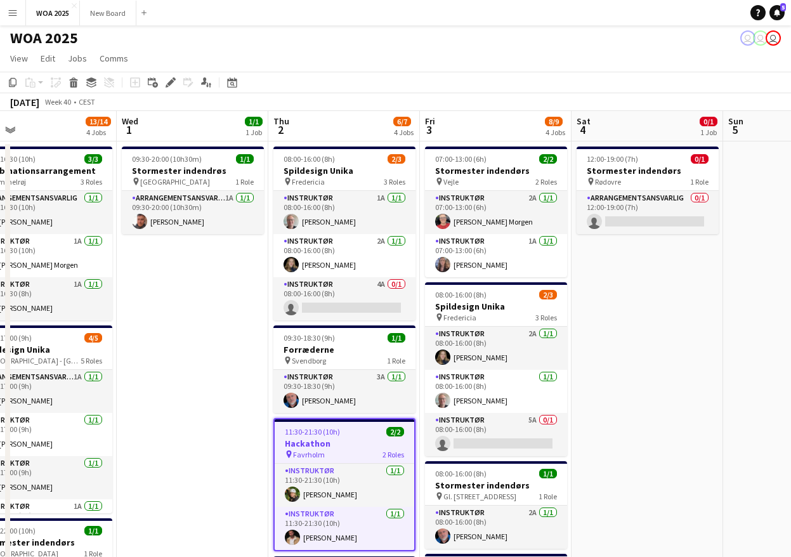
scroll to position [2, 0]
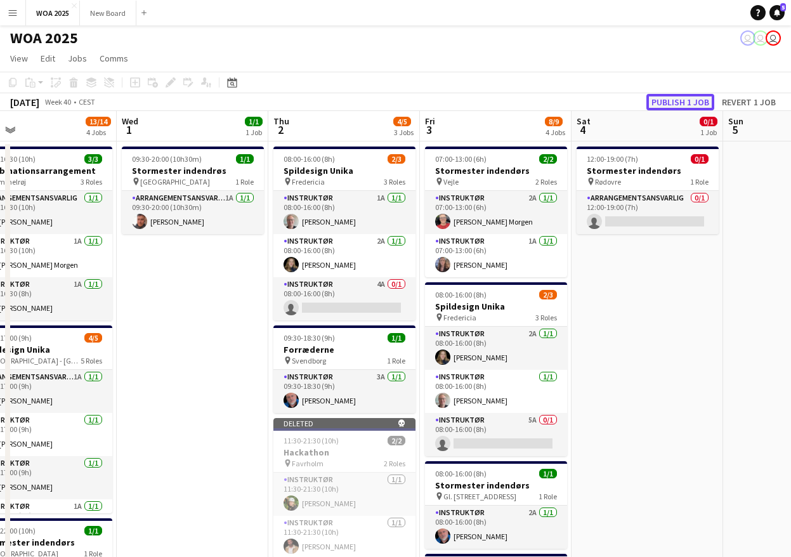
click at [668, 102] on button "Publish 1 job" at bounding box center [680, 102] width 68 height 16
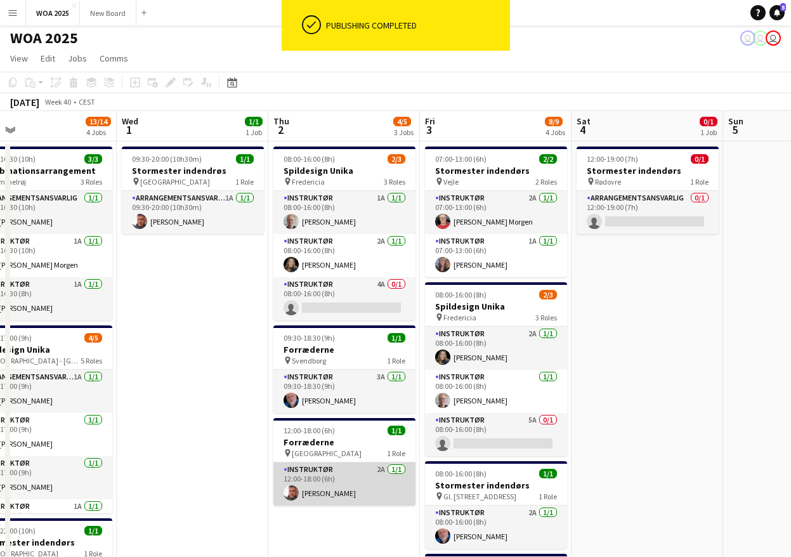
click at [356, 481] on app-card-role "Instruktør 2A 1/1 12:00-18:00 (6h) Adam Garlin Larsen" at bounding box center [344, 483] width 142 height 43
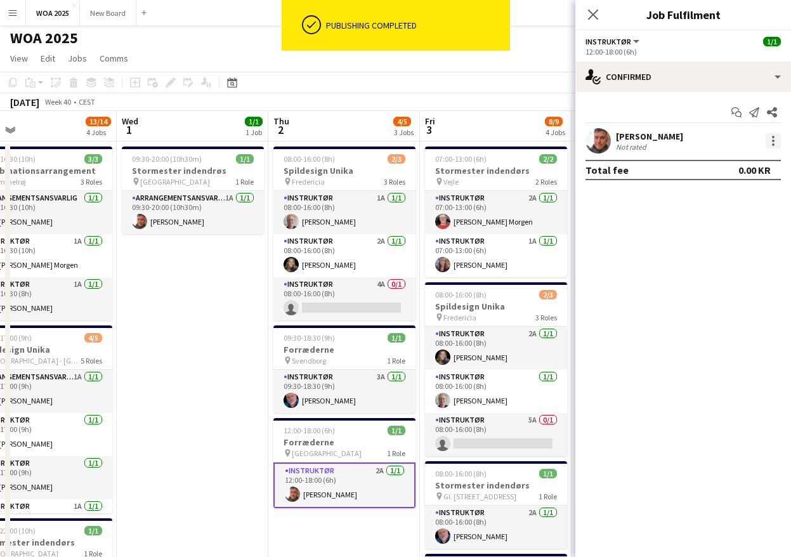
click at [770, 140] on div at bounding box center [773, 140] width 15 height 15
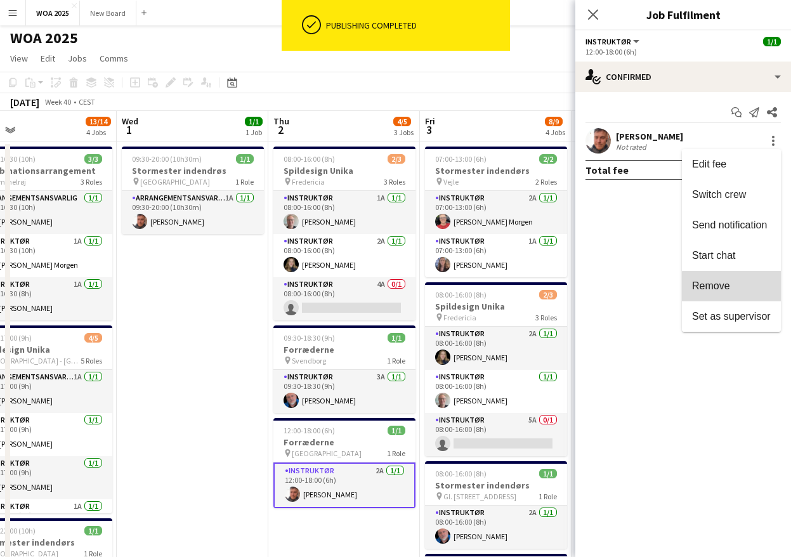
click at [745, 290] on span "Remove" at bounding box center [731, 285] width 79 height 11
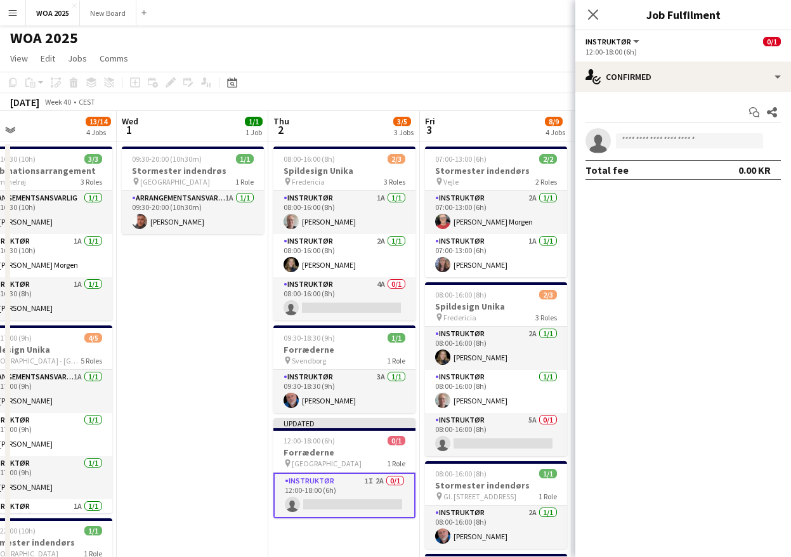
click at [669, 46] on div "Instruktør All roles Instruktør 0/1" at bounding box center [682, 41] width 195 height 11
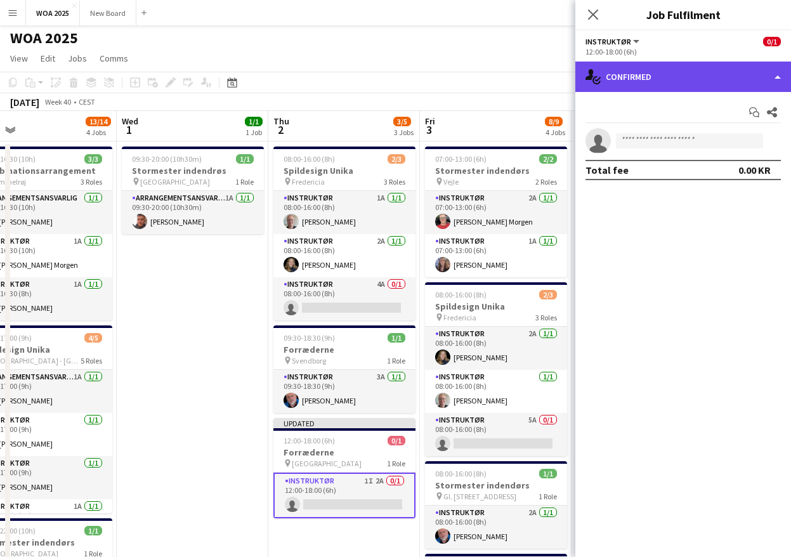
click at [669, 77] on div "single-neutral-actions-check-2 Confirmed" at bounding box center [683, 77] width 216 height 30
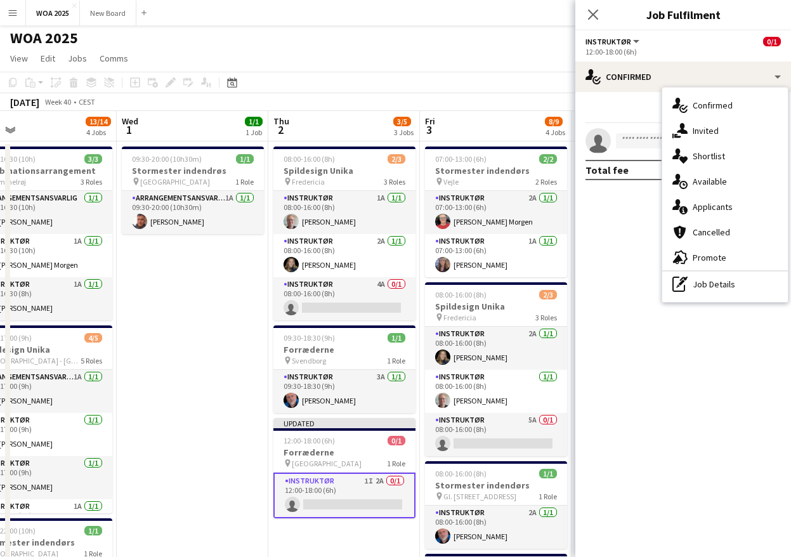
click at [606, 40] on span "Instruktør" at bounding box center [608, 42] width 46 height 10
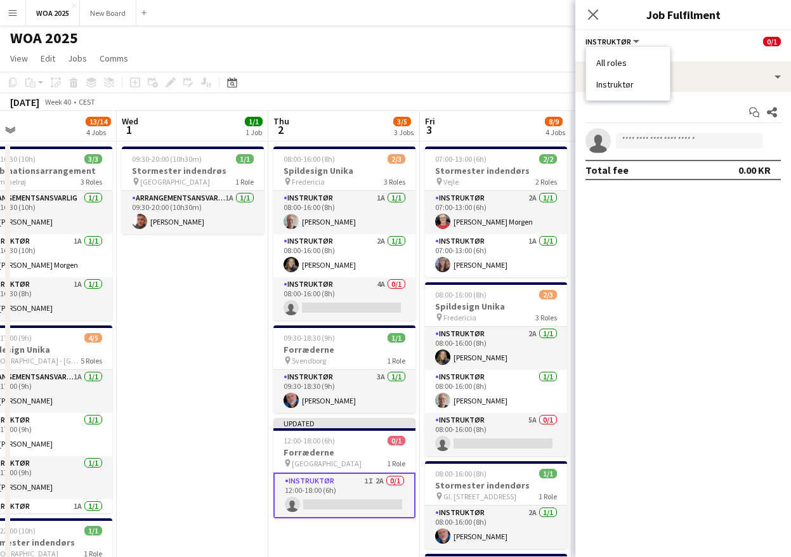
click at [698, 40] on div "Instruktør All roles Instruktør 0/1" at bounding box center [682, 41] width 195 height 11
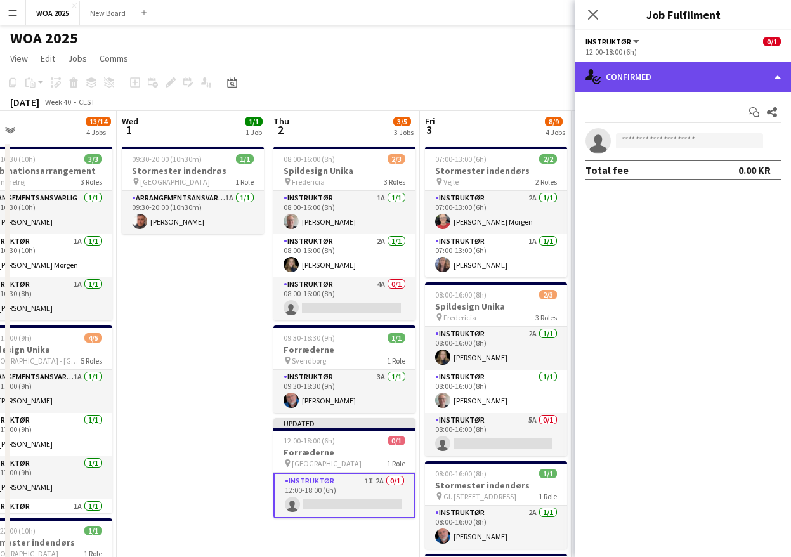
click at [643, 76] on div "single-neutral-actions-check-2 Confirmed" at bounding box center [683, 77] width 216 height 30
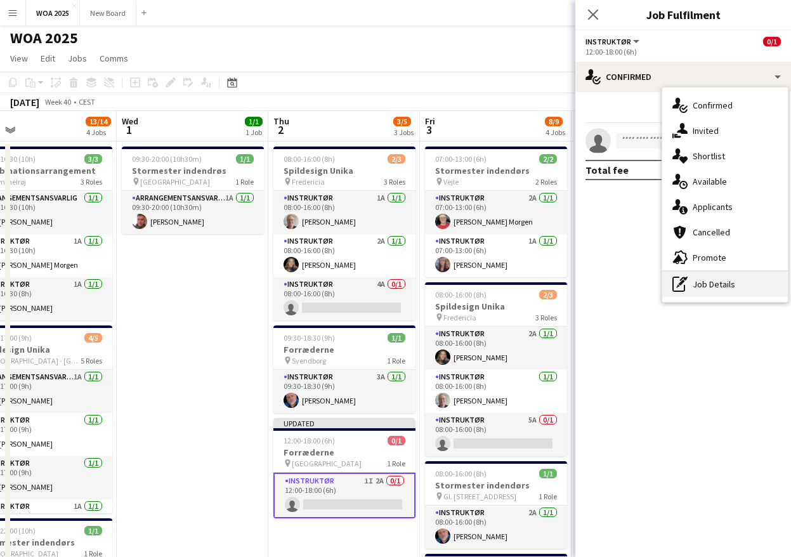
click at [723, 287] on div "pen-write Job Details" at bounding box center [725, 283] width 126 height 25
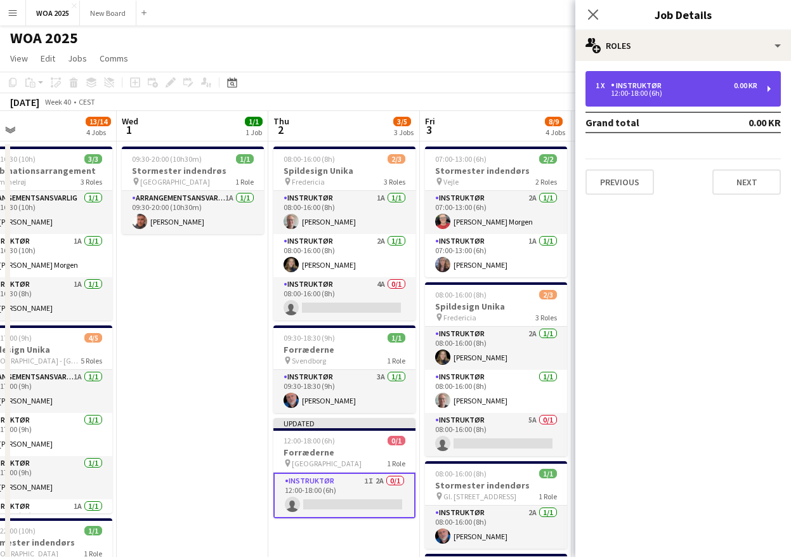
click at [710, 89] on div "1 x Instruktør 0.00 KR" at bounding box center [677, 85] width 162 height 9
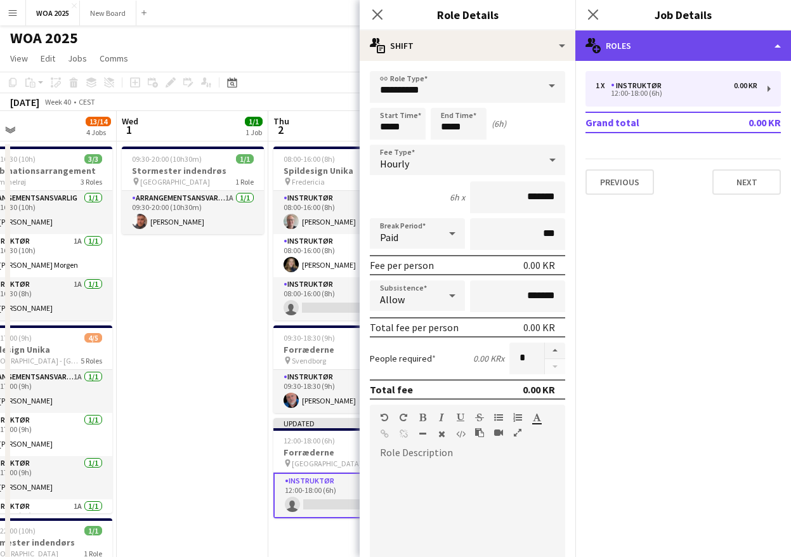
click at [662, 51] on div "multiple-users-add Roles" at bounding box center [683, 45] width 216 height 30
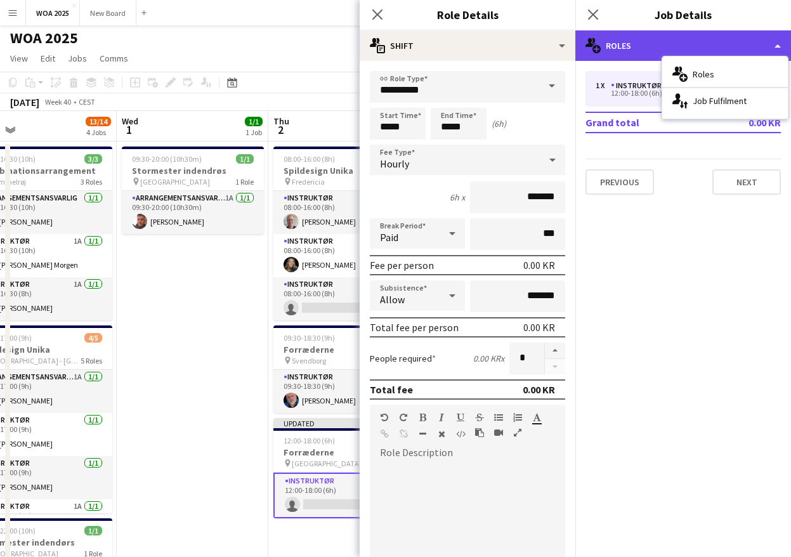
click at [724, 40] on div "multiple-users-add Roles" at bounding box center [683, 45] width 216 height 30
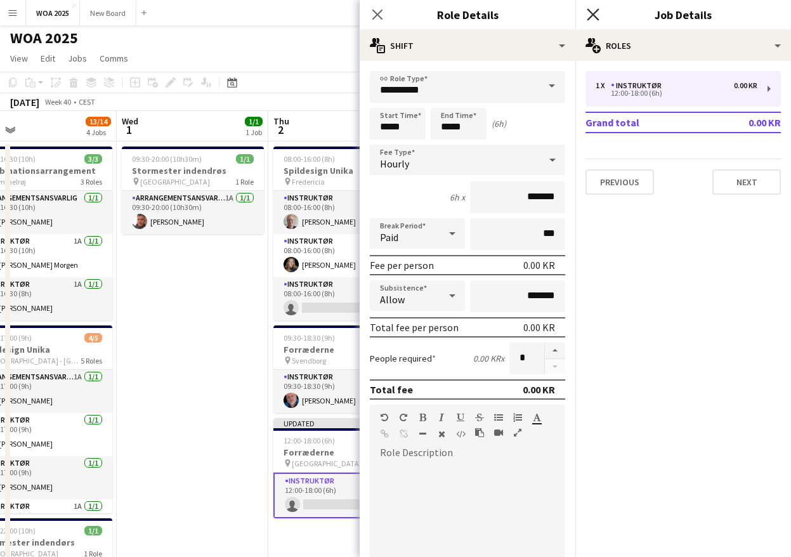
click at [592, 17] on icon "Close pop-in" at bounding box center [593, 14] width 12 height 12
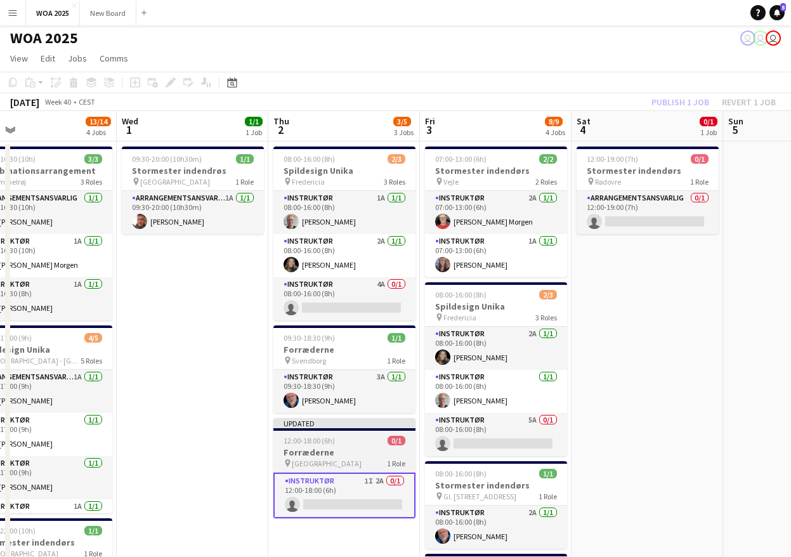
click at [365, 455] on h3 "Forræderne" at bounding box center [344, 452] width 142 height 11
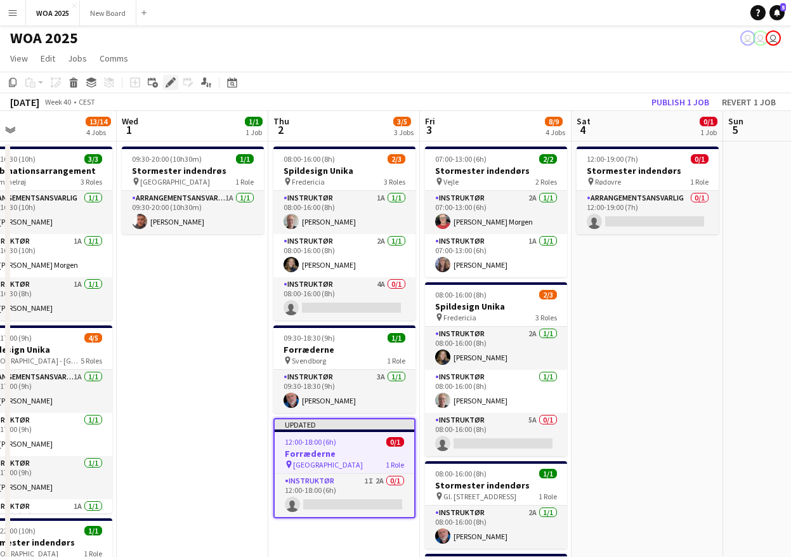
click at [169, 84] on icon at bounding box center [170, 82] width 7 height 7
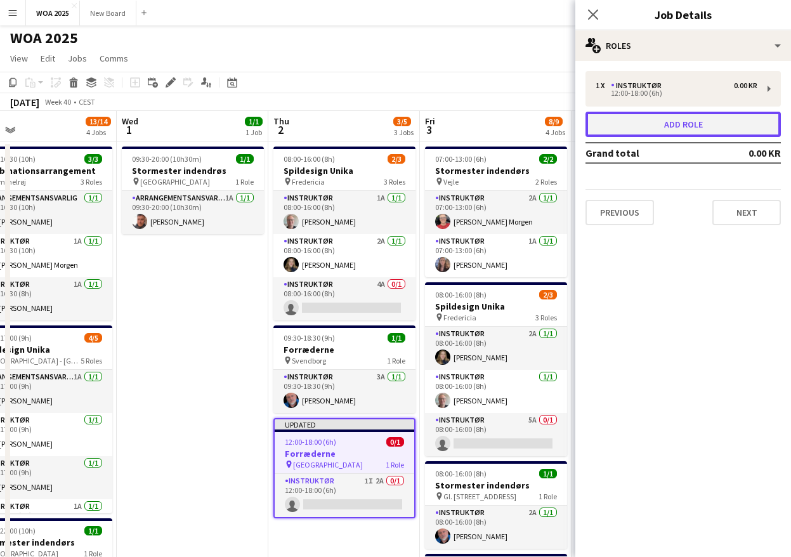
click at [696, 122] on button "Add role" at bounding box center [682, 124] width 195 height 25
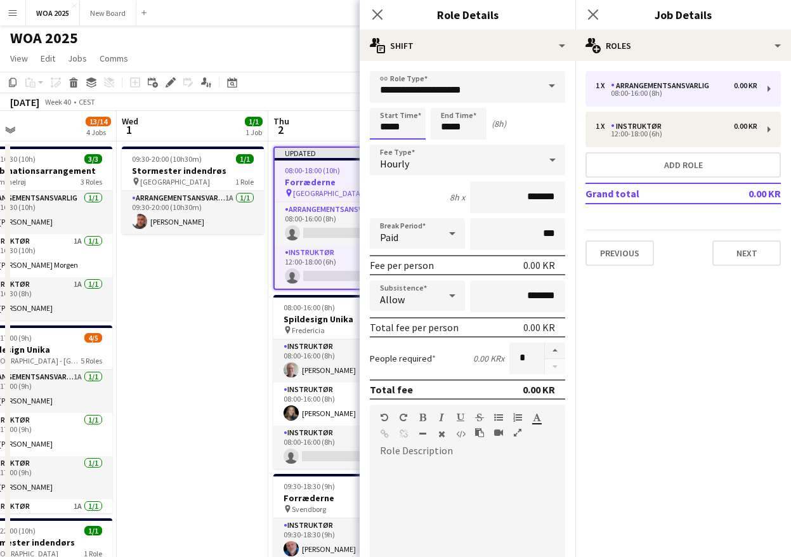
click at [399, 125] on input "*****" at bounding box center [398, 124] width 56 height 32
click at [384, 100] on div at bounding box center [384, 101] width 25 height 13
type input "*****"
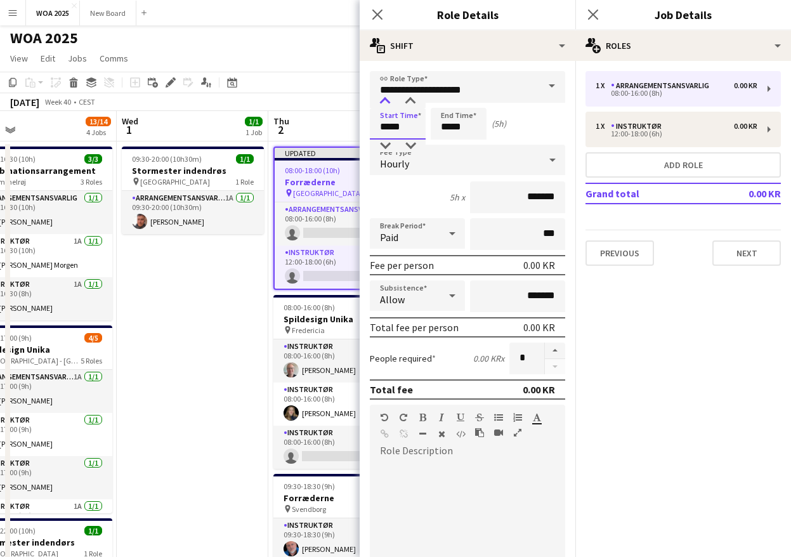
click at [384, 100] on div at bounding box center [384, 101] width 25 height 13
click at [461, 128] on input "*****" at bounding box center [459, 124] width 56 height 32
click at [444, 102] on div at bounding box center [445, 101] width 25 height 13
type input "*****"
click at [444, 102] on div at bounding box center [445, 101] width 25 height 13
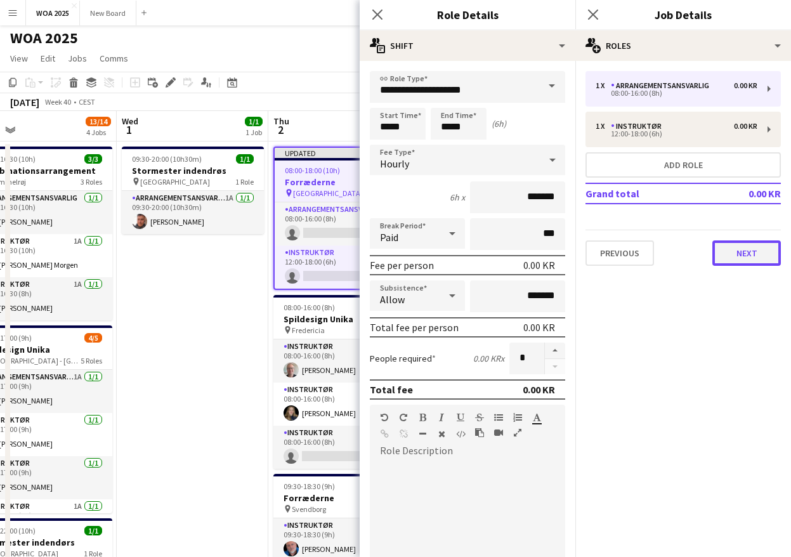
click at [745, 256] on button "Next" at bounding box center [746, 252] width 69 height 25
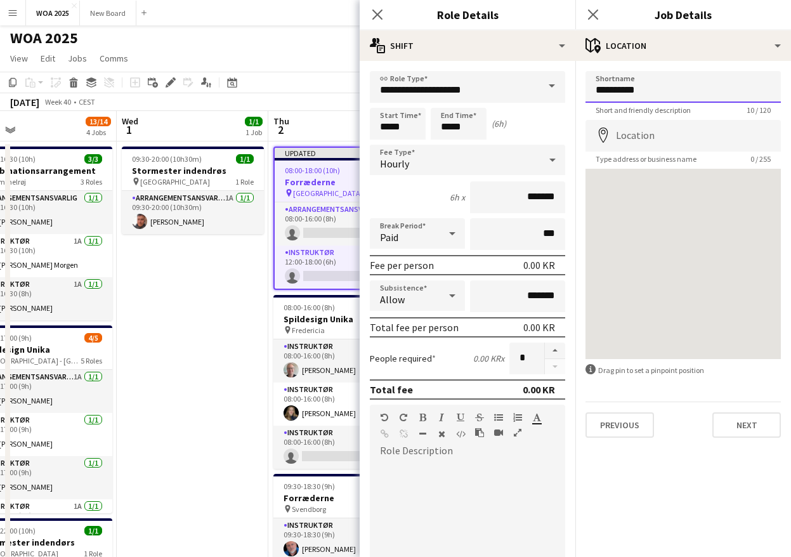
click at [652, 91] on input "**********" at bounding box center [682, 87] width 195 height 32
drag, startPoint x: 648, startPoint y: 91, endPoint x: 595, endPoint y: 91, distance: 53.3
click at [595, 91] on input "**********" at bounding box center [682, 87] width 195 height 32
click at [671, 139] on input "Location" at bounding box center [682, 136] width 195 height 32
paste input "**********"
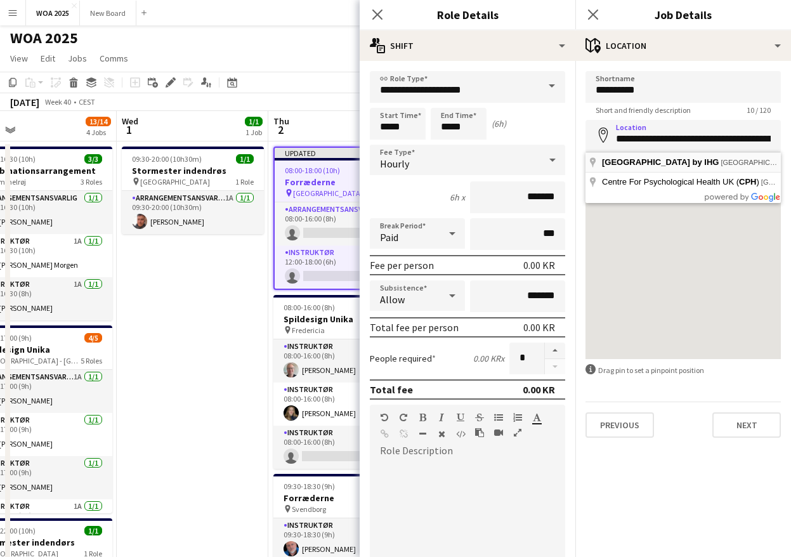
type input "**********"
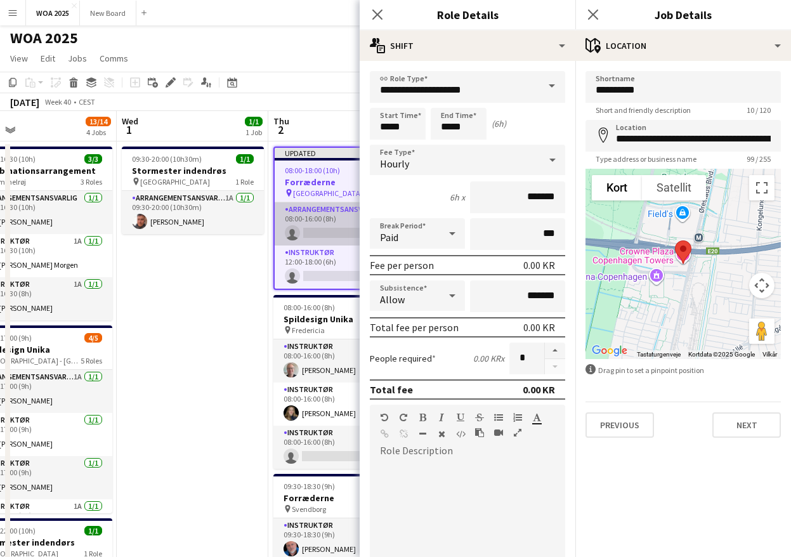
click at [329, 238] on app-card-role "Arrangementsansvarlig 0/1 08:00-16:00 (8h) single-neutral-actions" at bounding box center [345, 223] width 140 height 43
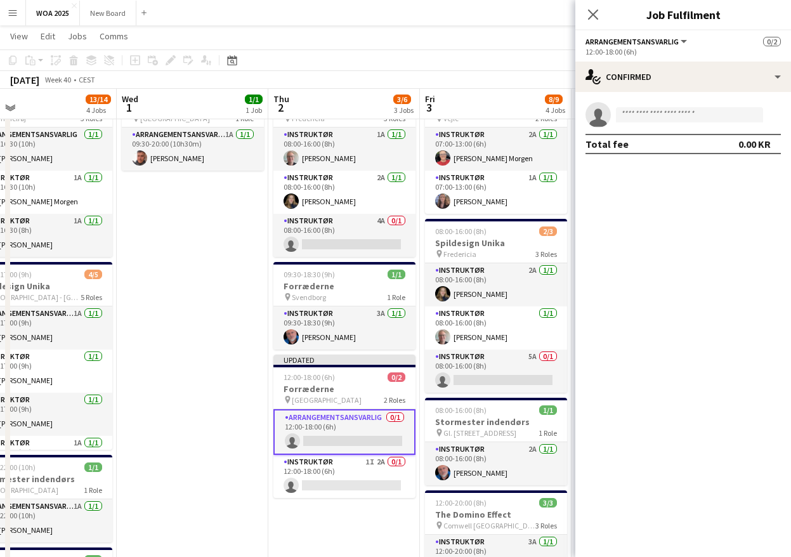
click at [344, 428] on app-card-role "Arrangementsansvarlig 0/1 12:00-18:00 (6h) single-neutral-actions" at bounding box center [344, 432] width 142 height 46
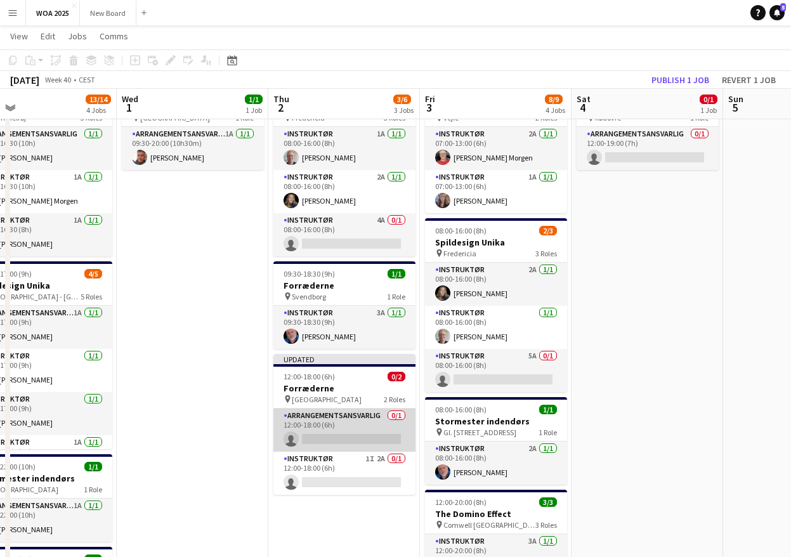
click at [321, 431] on app-card-role "Arrangementsansvarlig 0/1 12:00-18:00 (6h) single-neutral-actions" at bounding box center [344, 429] width 142 height 43
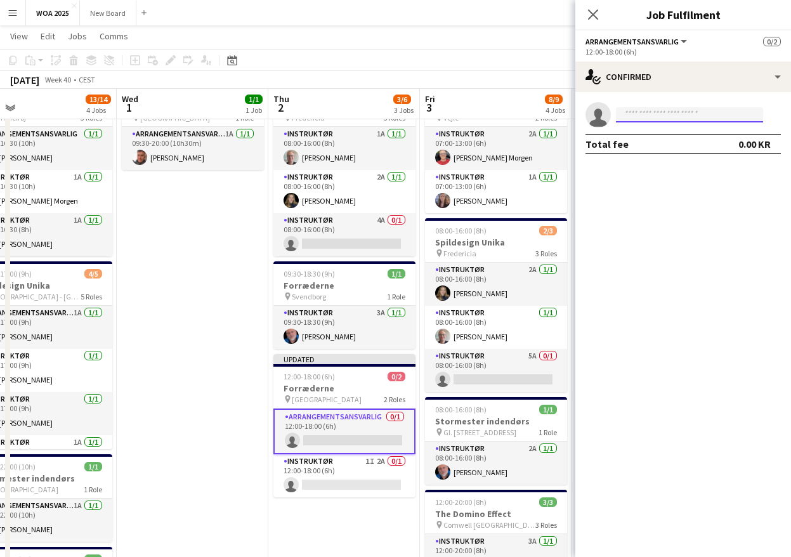
click at [680, 111] on input at bounding box center [689, 114] width 147 height 15
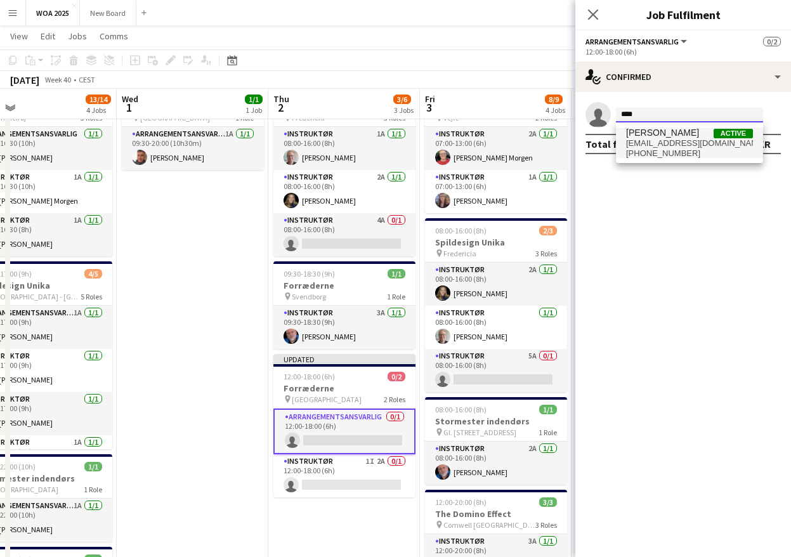
type input "****"
click at [654, 143] on span "acn@woa.dk" at bounding box center [689, 143] width 127 height 10
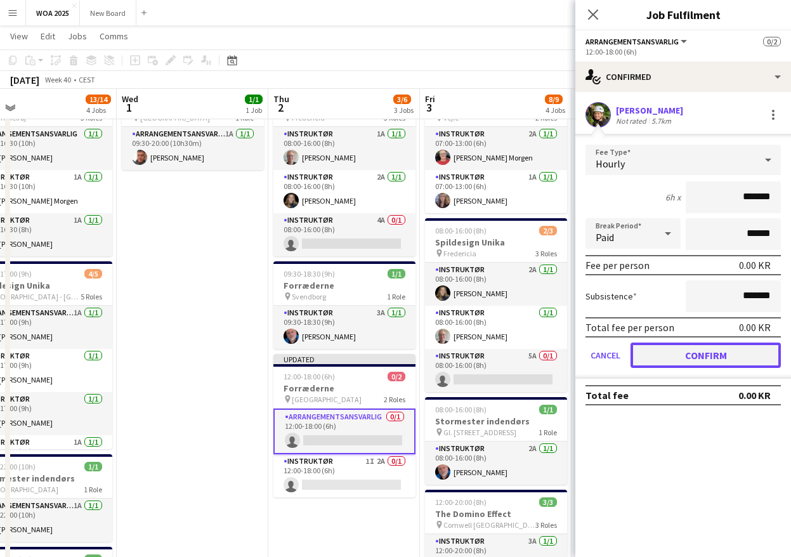
click at [715, 352] on button "Confirm" at bounding box center [706, 355] width 150 height 25
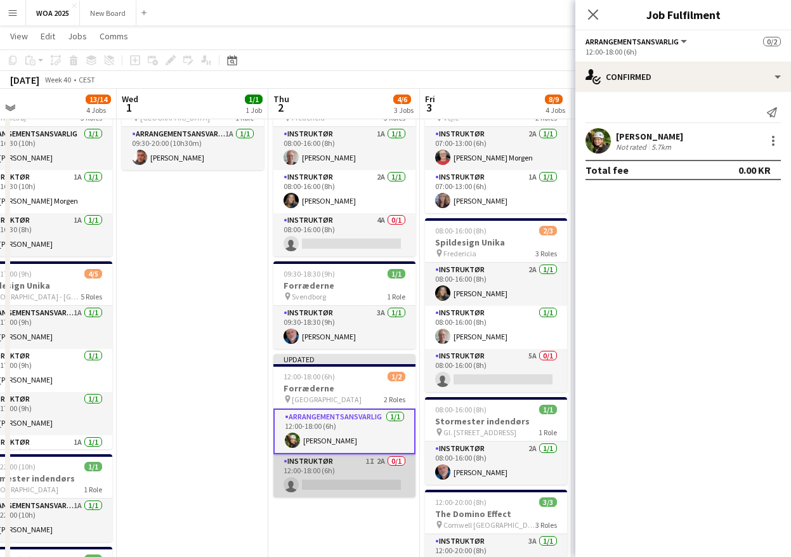
click at [348, 479] on app-card-role "Instruktør 1I 2A 0/1 12:00-18:00 (6h) single-neutral-actions" at bounding box center [344, 475] width 142 height 43
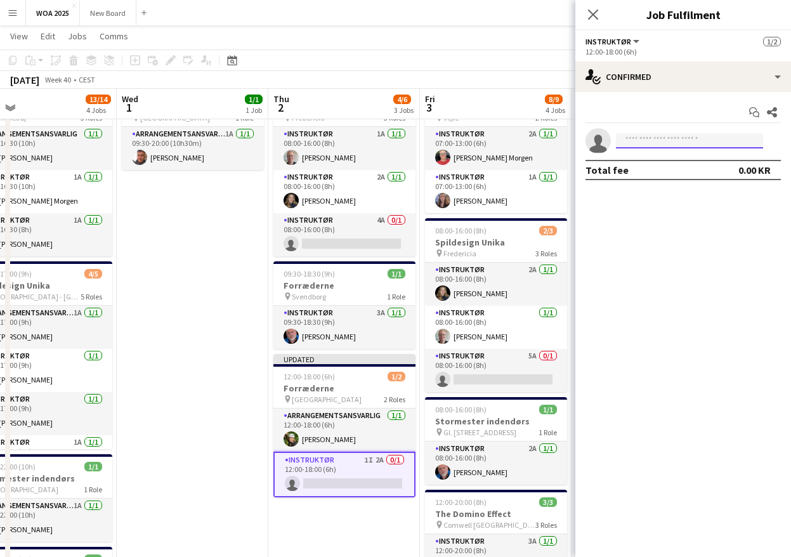
click at [693, 141] on input at bounding box center [689, 140] width 147 height 15
type input "******"
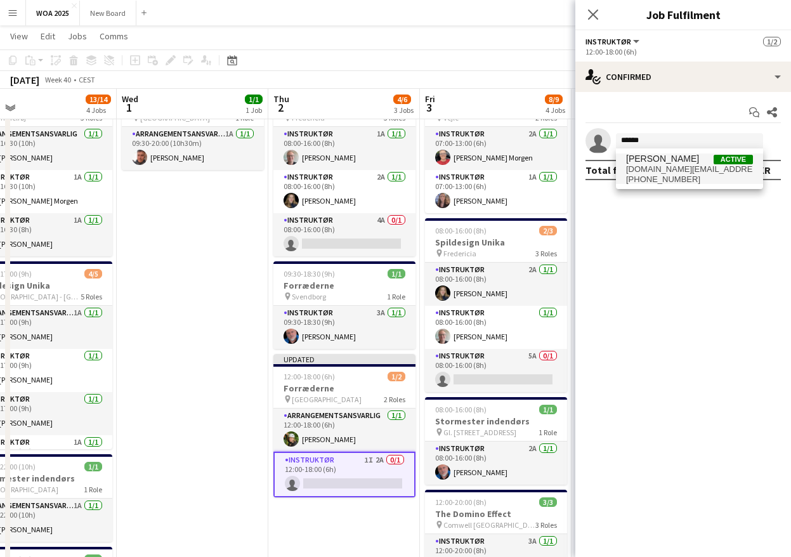
click at [658, 167] on span "lunn.tn@gmail.com" at bounding box center [689, 169] width 127 height 10
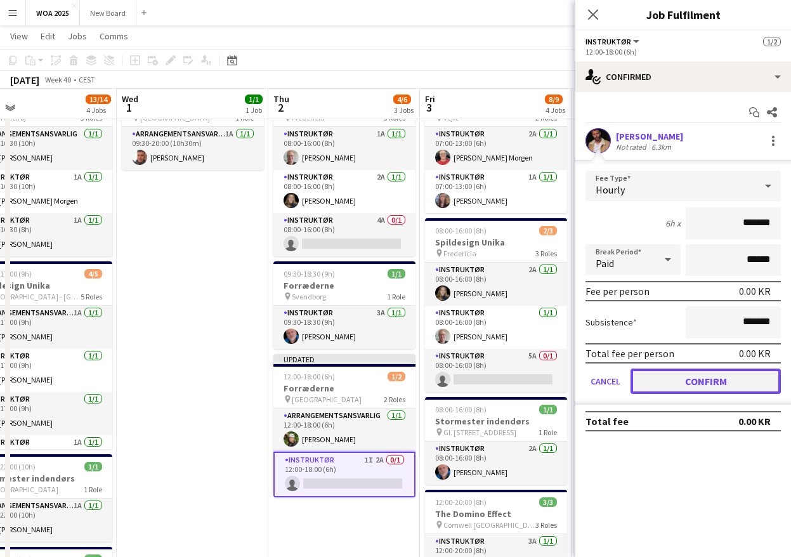
click at [685, 383] on button "Confirm" at bounding box center [706, 381] width 150 height 25
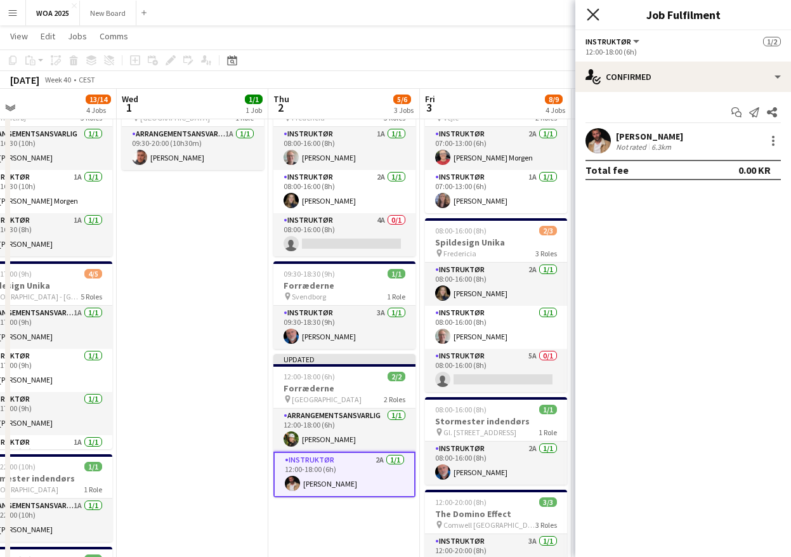
click at [592, 11] on icon "Close pop-in" at bounding box center [593, 14] width 12 height 12
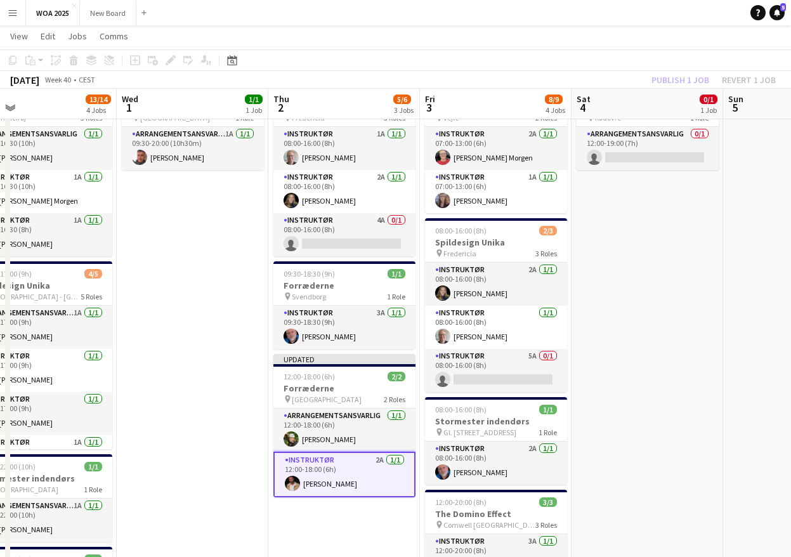
click at [663, 82] on div "Publish 1 job Revert 1 job" at bounding box center [713, 80] width 155 height 16
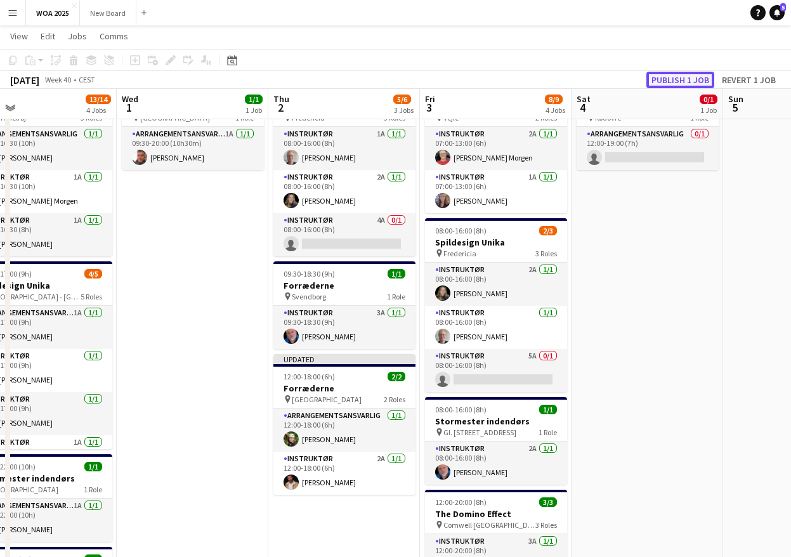
click at [663, 82] on button "Publish 1 job" at bounding box center [680, 80] width 68 height 16
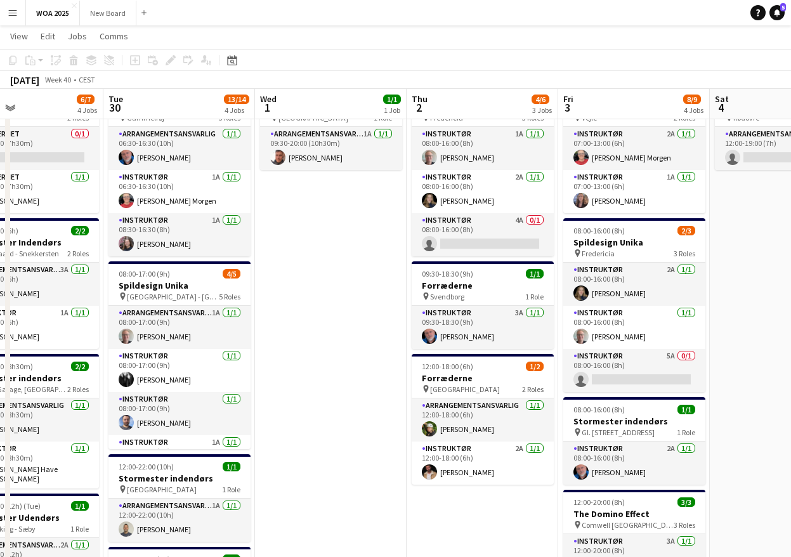
scroll to position [0, 350]
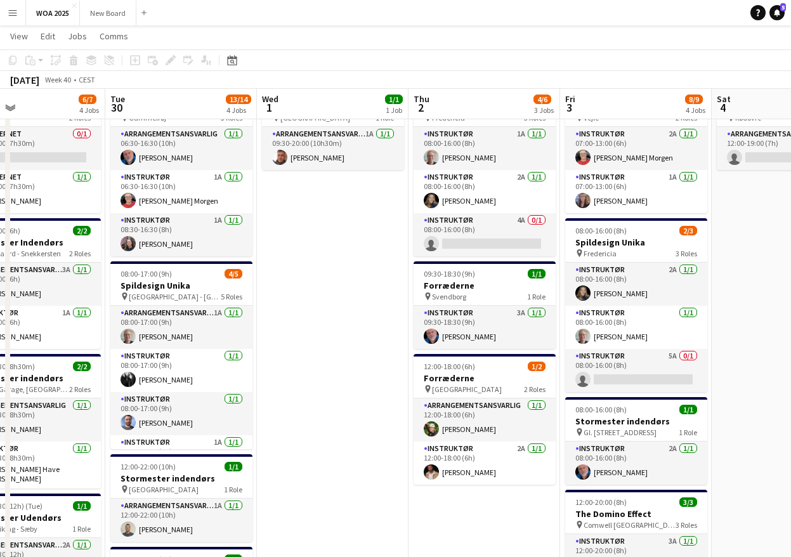
drag, startPoint x: 211, startPoint y: 341, endPoint x: 351, endPoint y: 339, distance: 140.2
click at [351, 339] on app-calendar-viewport "Sat 27 2/2 2 Jobs Sun 28 Mon 29 6/7 4 Jobs Tue 30 13/14 4 Jobs Wed 1 1/1 1 Job …" at bounding box center [395, 416] width 791 height 863
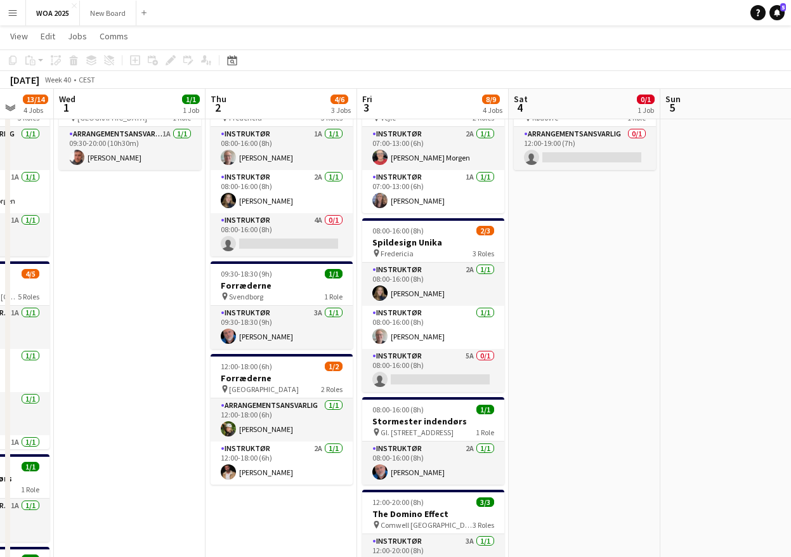
scroll to position [0, 572]
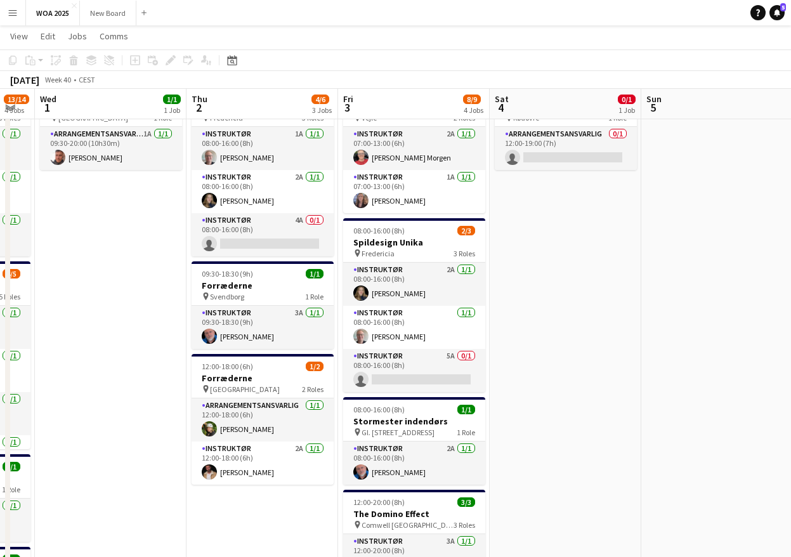
drag, startPoint x: 345, startPoint y: 346, endPoint x: 123, endPoint y: 352, distance: 222.1
click at [123, 352] on app-calendar-viewport "Sat 27 2/2 2 Jobs Sun 28 Mon 29 6/7 4 Jobs Tue 30 13/14 4 Jobs Wed 1 1/1 1 Job …" at bounding box center [395, 416] width 791 height 863
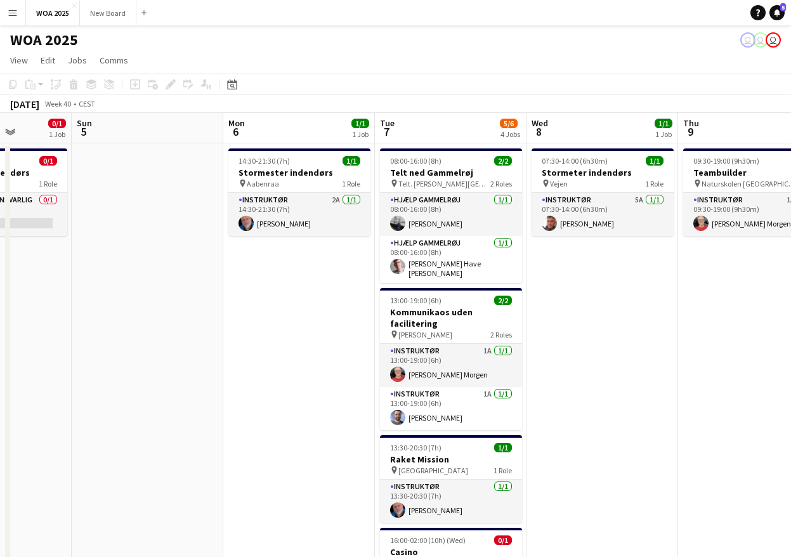
scroll to position [0, 538]
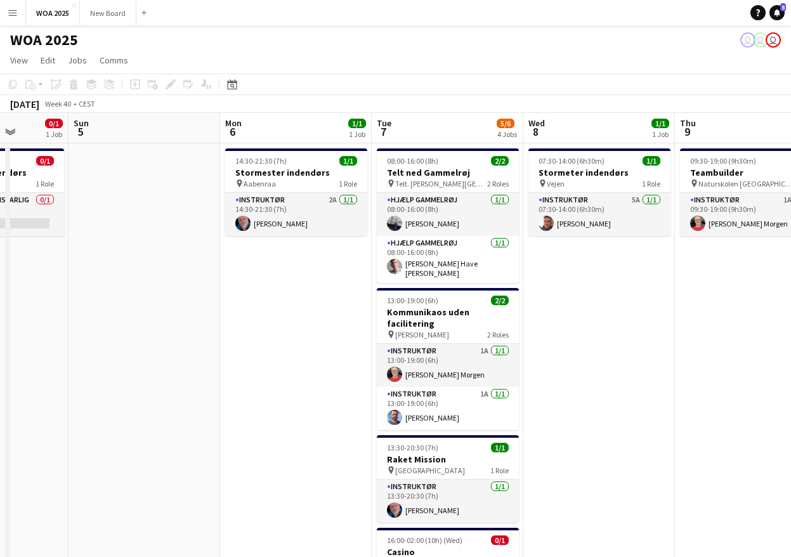
drag, startPoint x: 651, startPoint y: 384, endPoint x: 78, endPoint y: 355, distance: 573.5
click at [78, 355] on app-calendar-viewport "Wed 1 1/1 1 Job Thu 2 4/6 3 Jobs Fri 3 8/9 4 Jobs Sat 4 0/1 1 Job Sun 5 Mon 6 1…" at bounding box center [395, 513] width 791 height 801
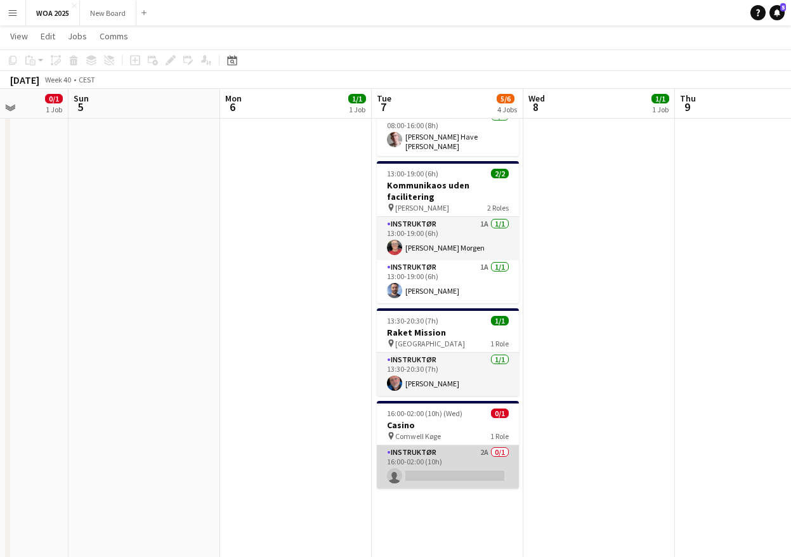
click at [448, 453] on app-card-role "Instruktør 2A 0/1 16:00-02:00 (10h) single-neutral-actions" at bounding box center [448, 466] width 142 height 43
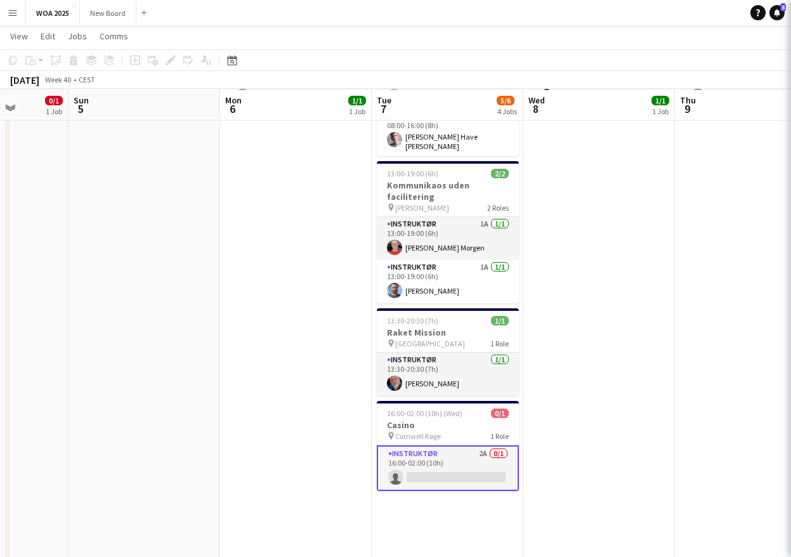
scroll to position [127, 0]
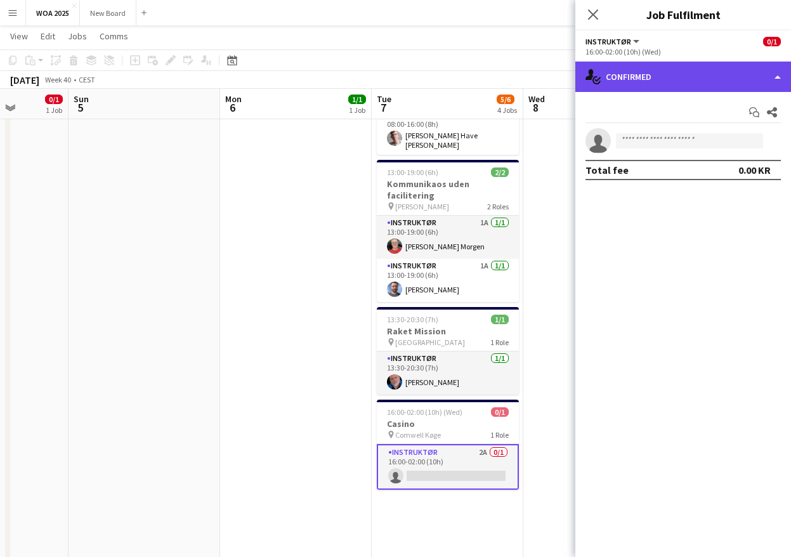
click at [735, 86] on div "single-neutral-actions-check-2 Confirmed" at bounding box center [683, 77] width 216 height 30
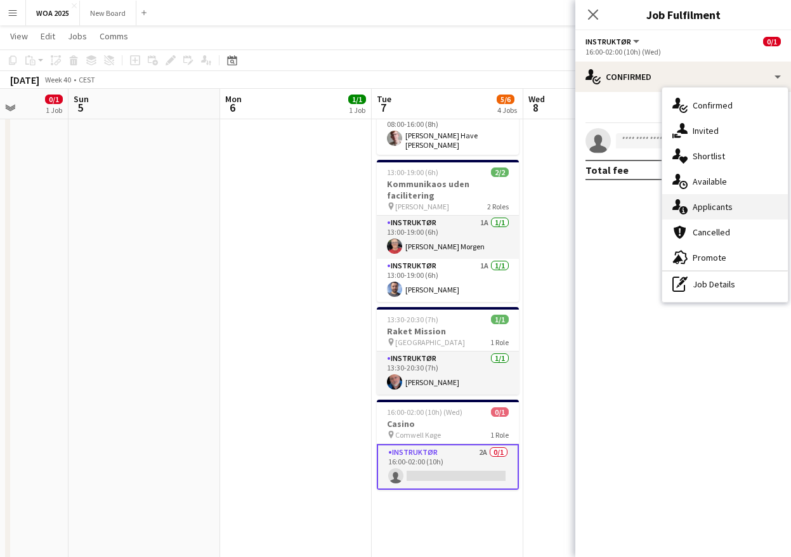
click at [734, 206] on div "single-neutral-actions-information Applicants" at bounding box center [725, 206] width 126 height 25
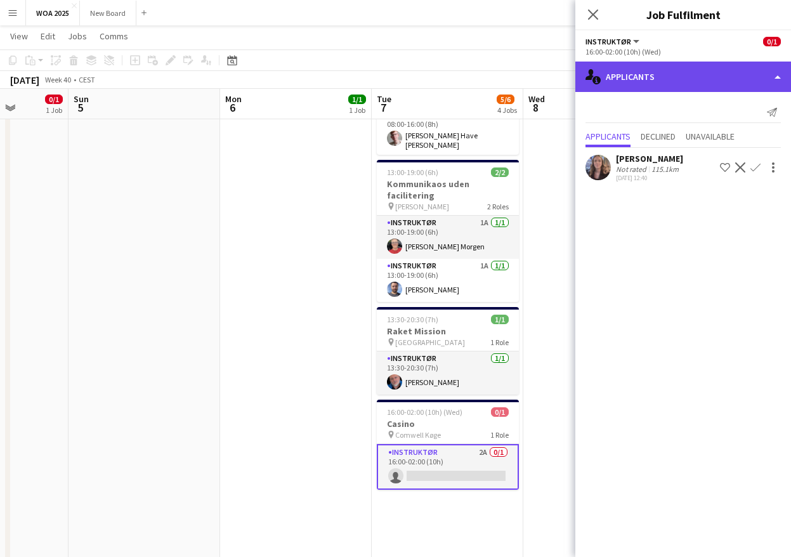
click at [734, 75] on div "single-neutral-actions-information Applicants" at bounding box center [683, 77] width 216 height 30
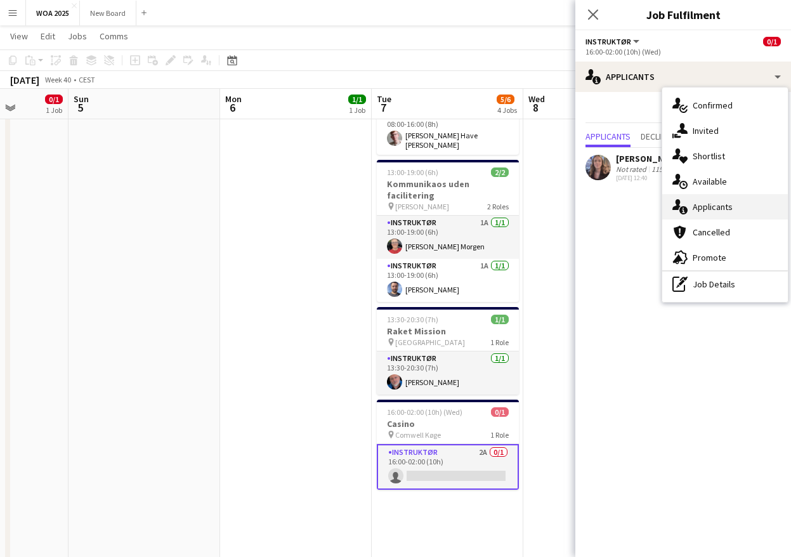
click at [732, 208] on div "single-neutral-actions-information Applicants" at bounding box center [725, 206] width 126 height 25
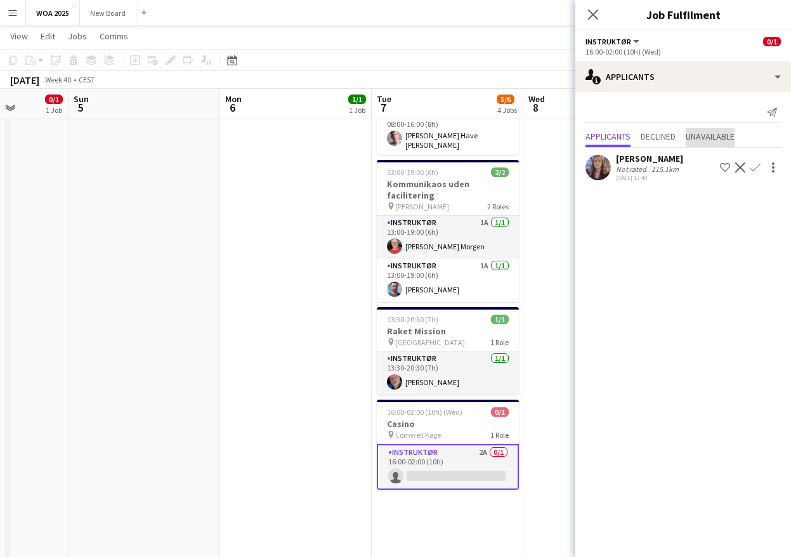
click at [719, 139] on span "Unavailable" at bounding box center [710, 136] width 49 height 9
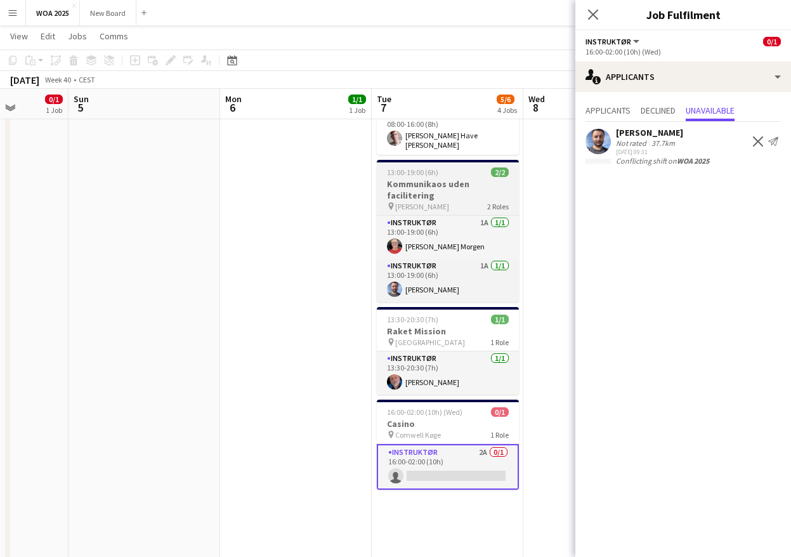
click at [447, 195] on h3 "Kommunikaos uden facilitering" at bounding box center [448, 189] width 142 height 23
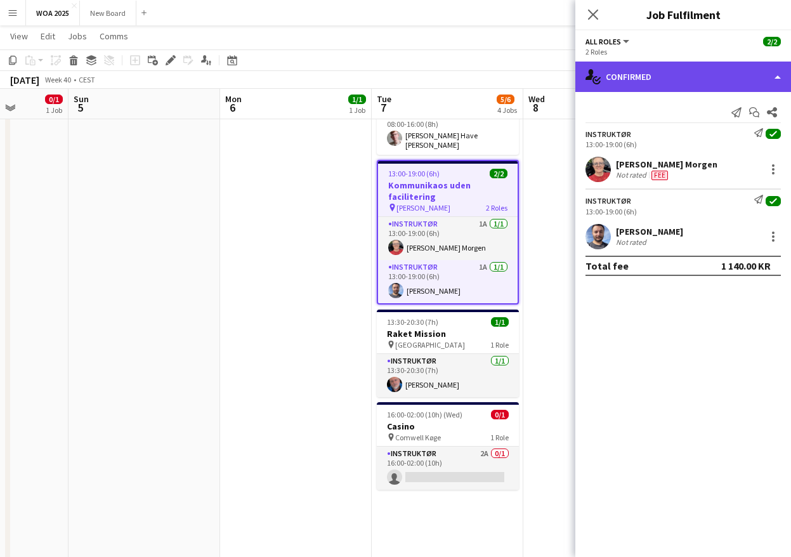
click at [743, 72] on div "single-neutral-actions-check-2 Confirmed" at bounding box center [683, 77] width 216 height 30
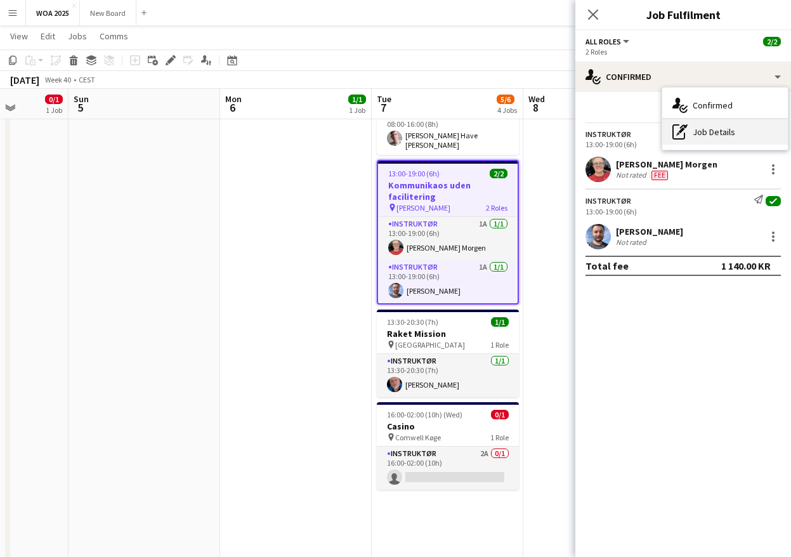
click at [733, 134] on div "pen-write Job Details" at bounding box center [725, 131] width 126 height 25
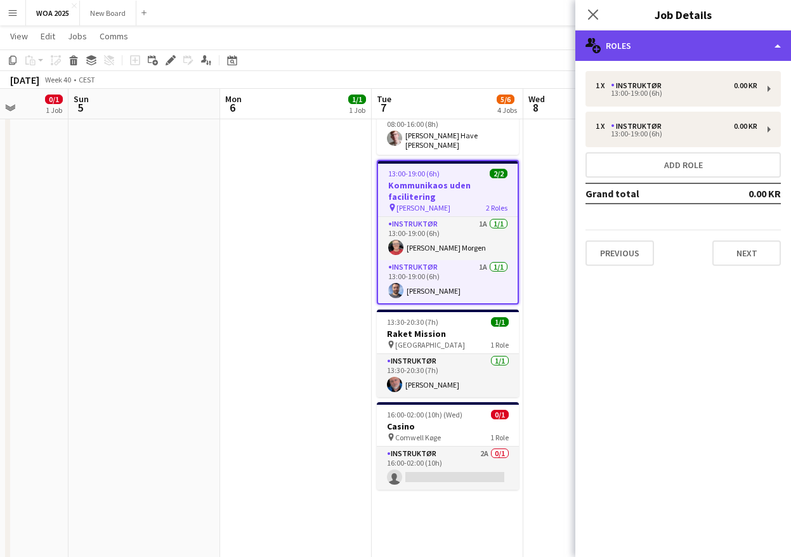
click at [744, 48] on div "multiple-users-add Roles" at bounding box center [683, 45] width 216 height 30
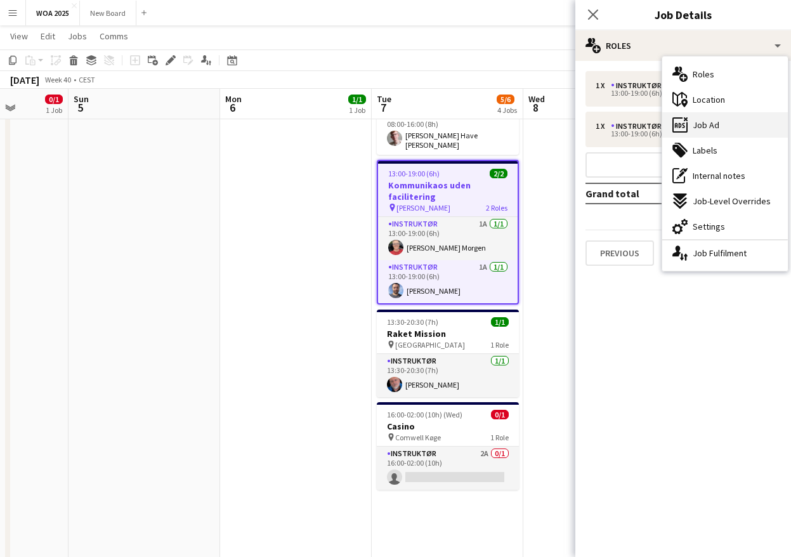
click at [731, 129] on div "ads-window Job Ad" at bounding box center [725, 124] width 126 height 25
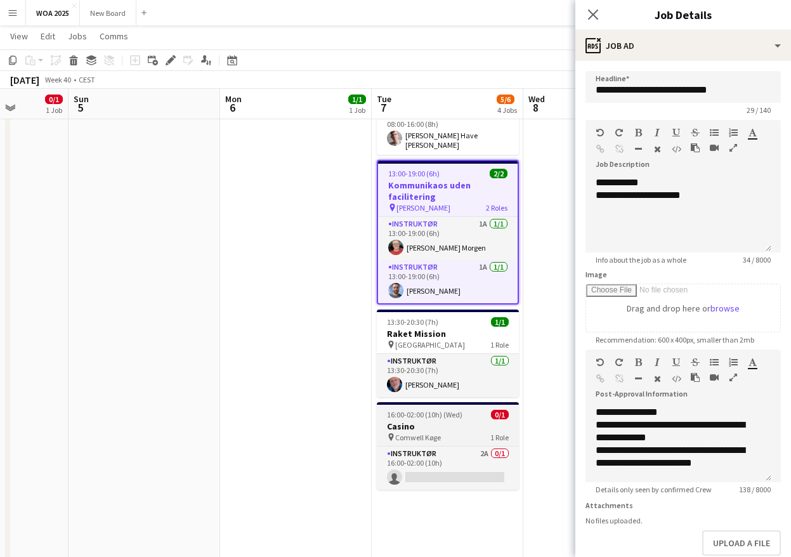
click at [459, 422] on h3 "Casino" at bounding box center [448, 426] width 142 height 11
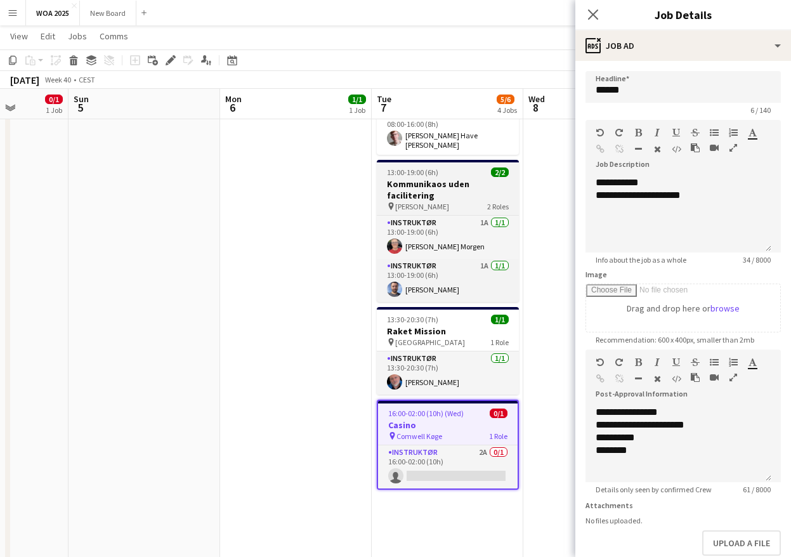
click at [449, 202] on span "Marienlyst Strandhotel" at bounding box center [422, 207] width 54 height 10
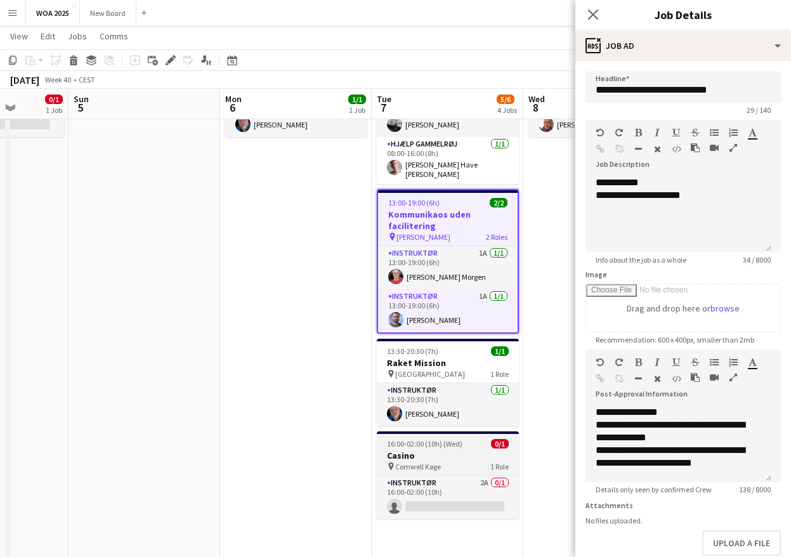
scroll to position [97, 0]
click at [452, 463] on div "pin Comwell Køge 1 Role" at bounding box center [448, 467] width 142 height 10
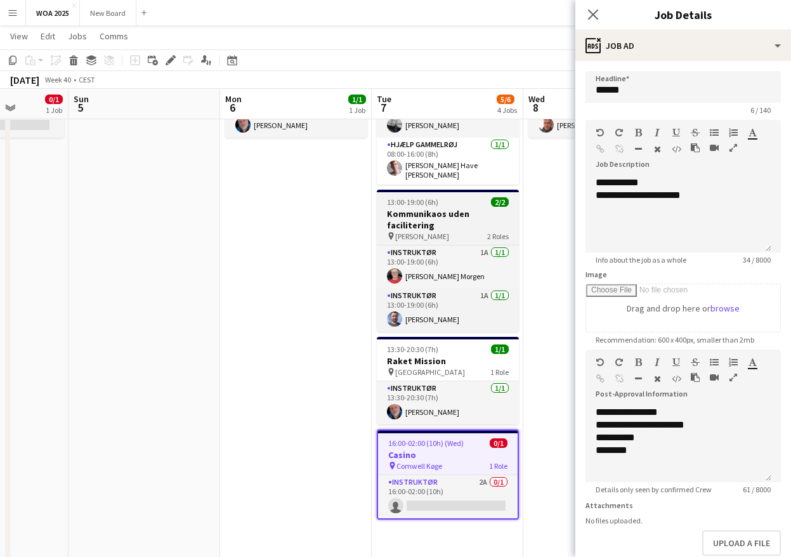
click at [454, 226] on h3 "Kommunikaos uden facilitering" at bounding box center [448, 219] width 142 height 23
type input "**********"
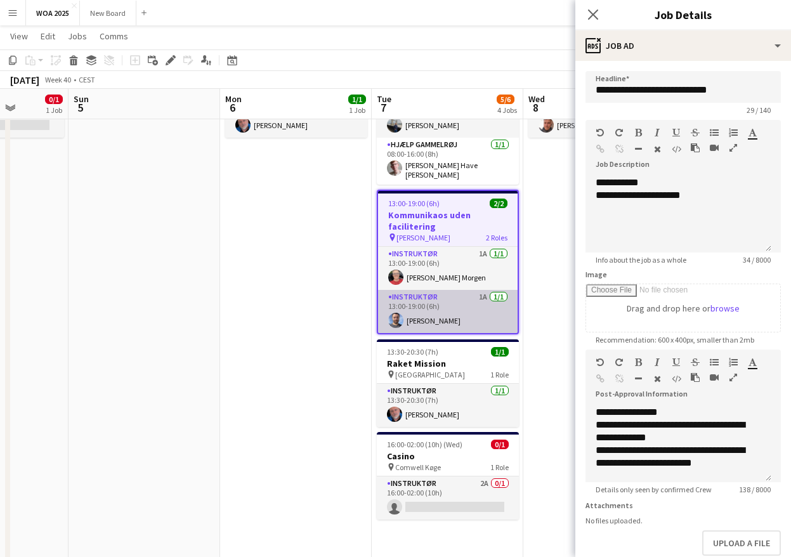
click at [469, 301] on app-card-role "Instruktør 1A 1/1 13:00-19:00 (6h) Julius Vissing" at bounding box center [448, 311] width 140 height 43
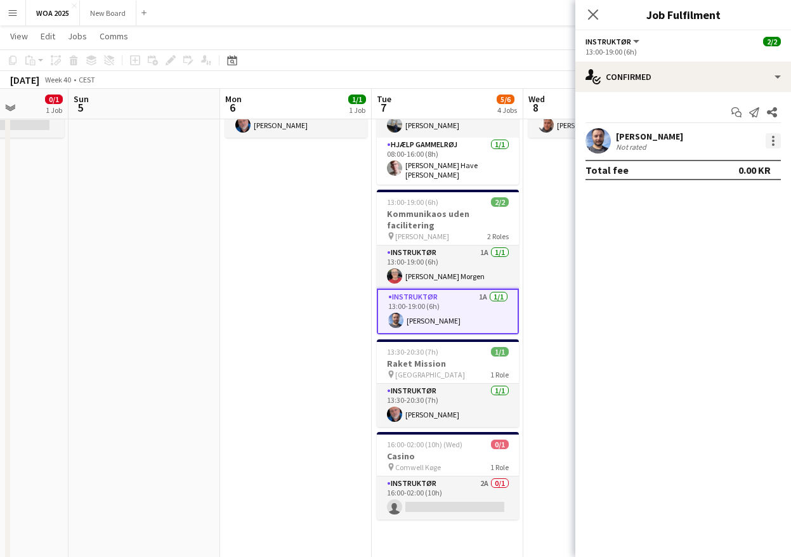
click at [776, 139] on div at bounding box center [773, 140] width 15 height 15
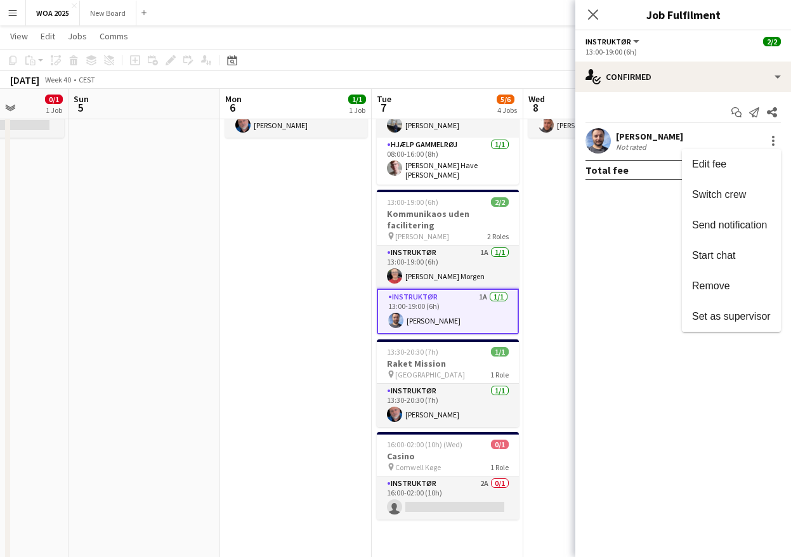
click at [437, 212] on div at bounding box center [395, 278] width 791 height 557
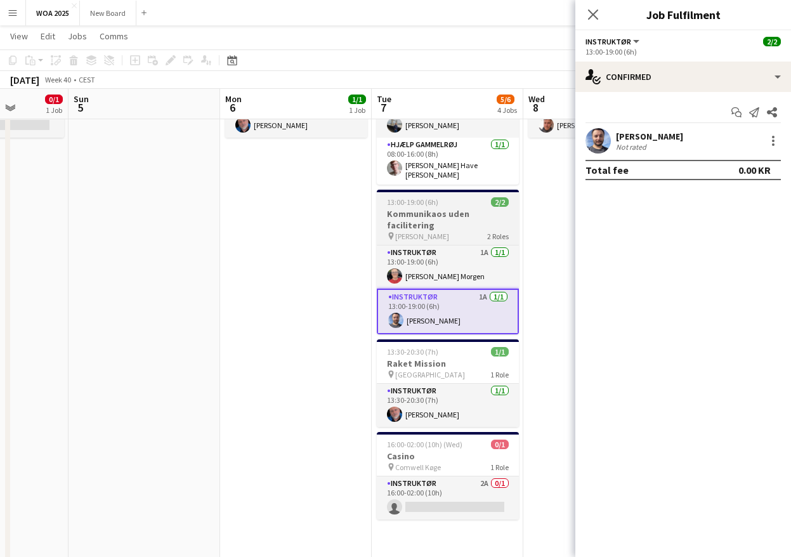
click at [444, 216] on h3 "Kommunikaos uden facilitering" at bounding box center [448, 219] width 142 height 23
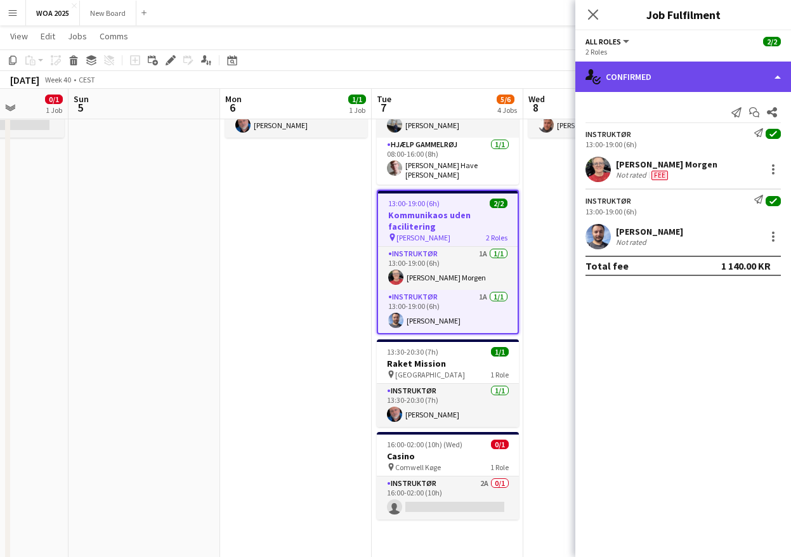
click at [721, 75] on div "single-neutral-actions-check-2 Confirmed" at bounding box center [683, 77] width 216 height 30
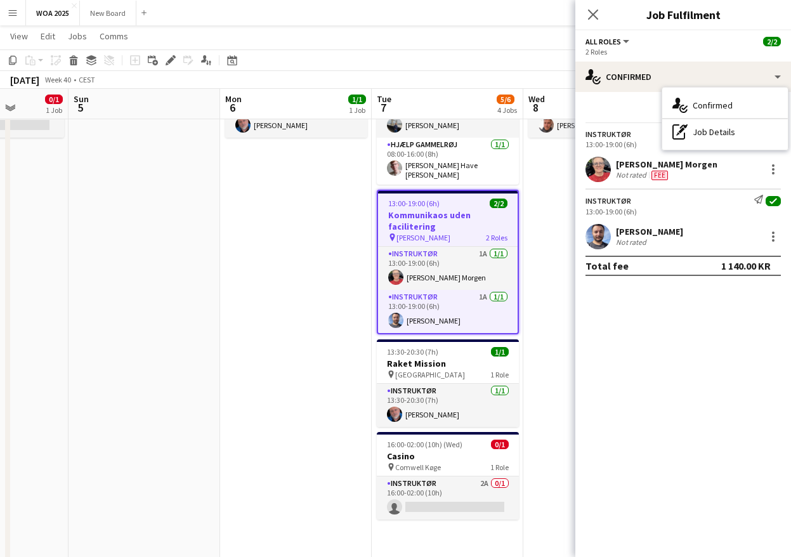
click at [719, 48] on div "2 Roles" at bounding box center [682, 52] width 195 height 10
click at [695, 51] on div "2 Roles" at bounding box center [682, 52] width 195 height 10
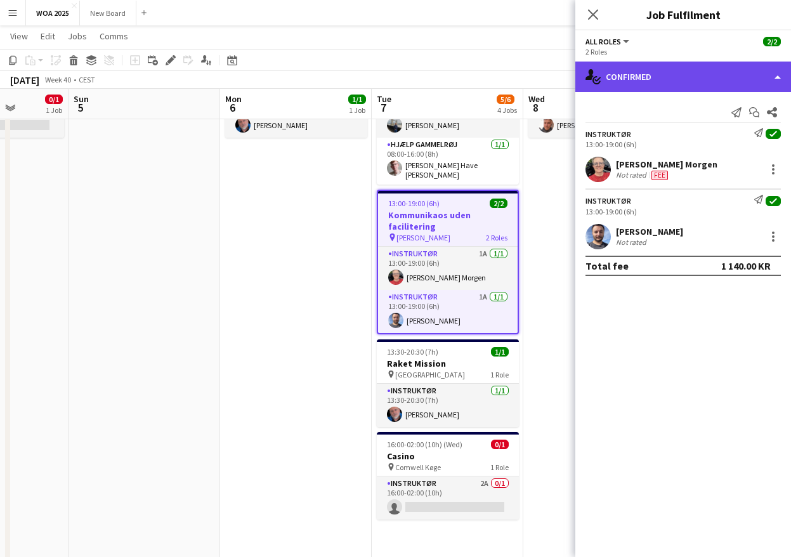
click at [689, 78] on div "single-neutral-actions-check-2 Confirmed" at bounding box center [683, 77] width 216 height 30
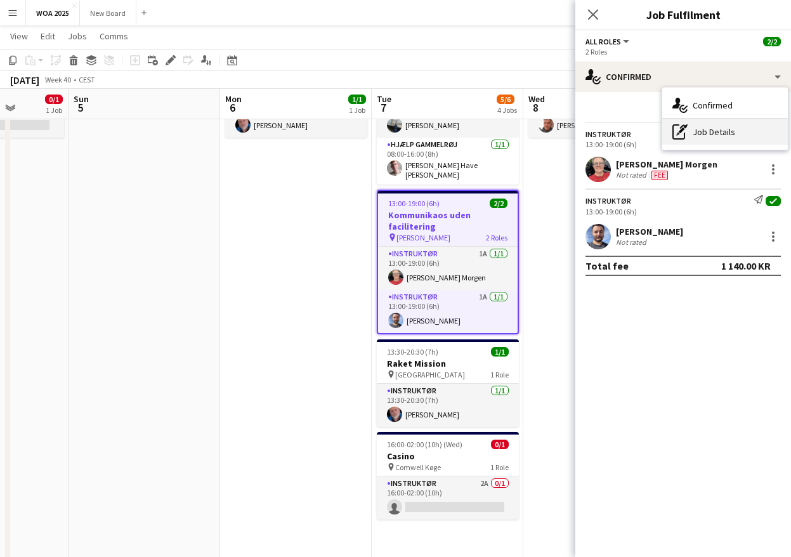
click at [703, 130] on div "pen-write Job Details" at bounding box center [725, 131] width 126 height 25
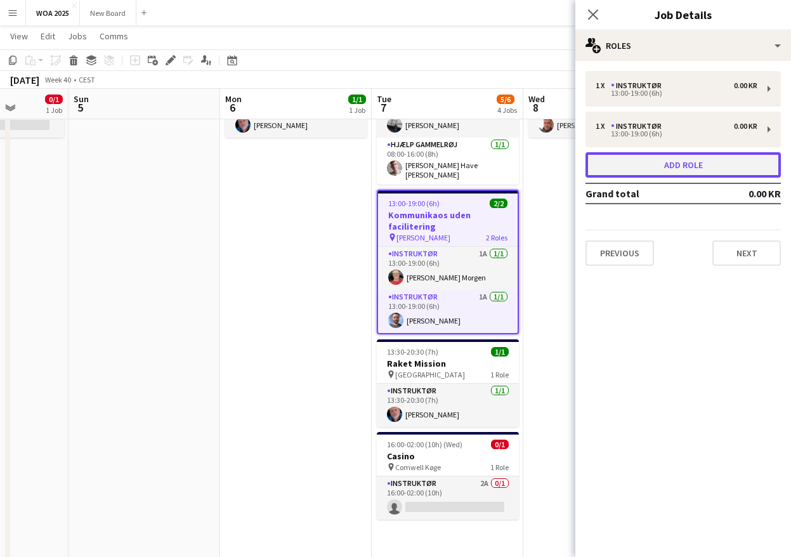
click at [693, 160] on button "Add role" at bounding box center [682, 164] width 195 height 25
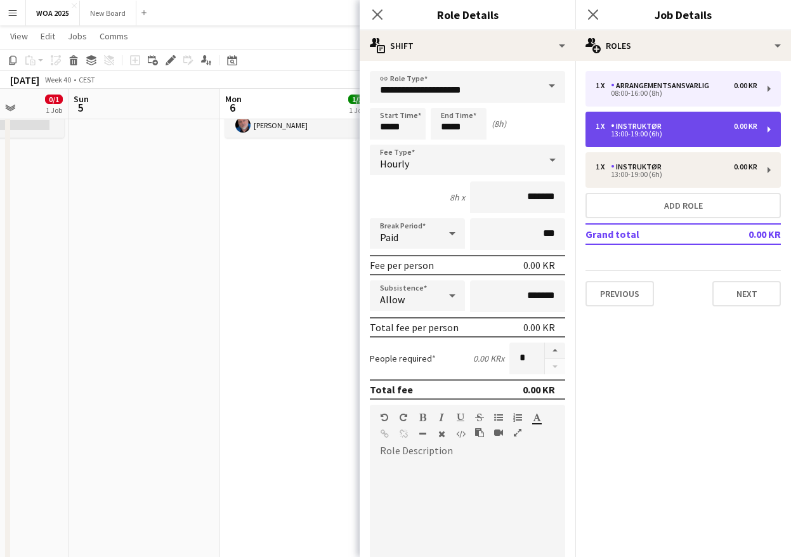
click at [714, 133] on div "13:00-19:00 (6h)" at bounding box center [677, 134] width 162 height 6
type input "**********"
type input "*****"
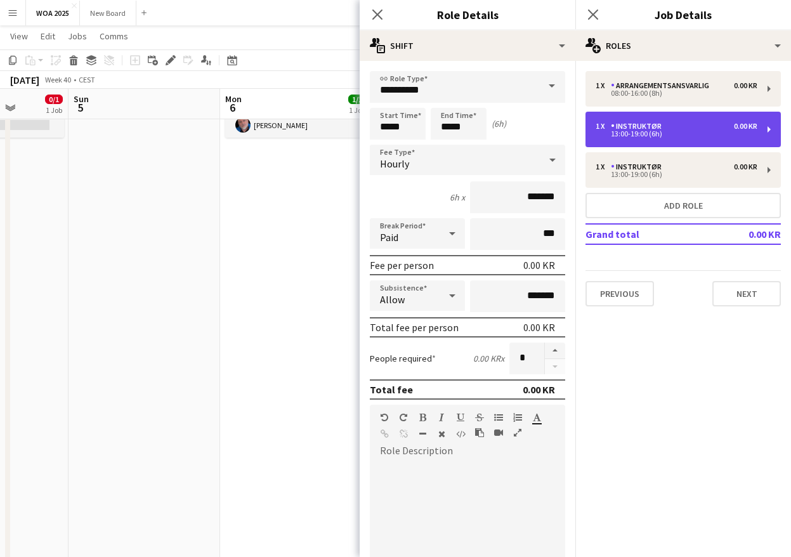
click at [766, 125] on div "1 x Instruktør 0.00 KR 13:00-19:00 (6h)" at bounding box center [682, 130] width 195 height 36
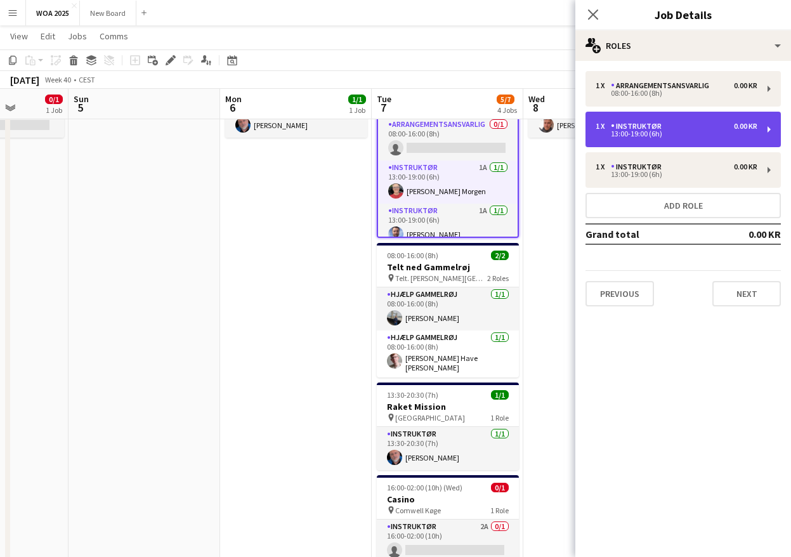
click at [719, 127] on div "1 x Instruktør 0.00 KR" at bounding box center [677, 126] width 162 height 9
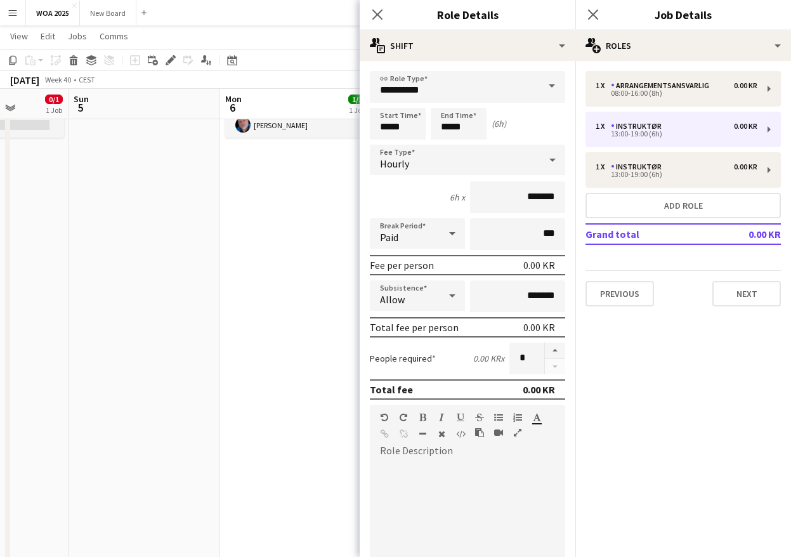
click at [539, 84] on span at bounding box center [552, 86] width 27 height 30
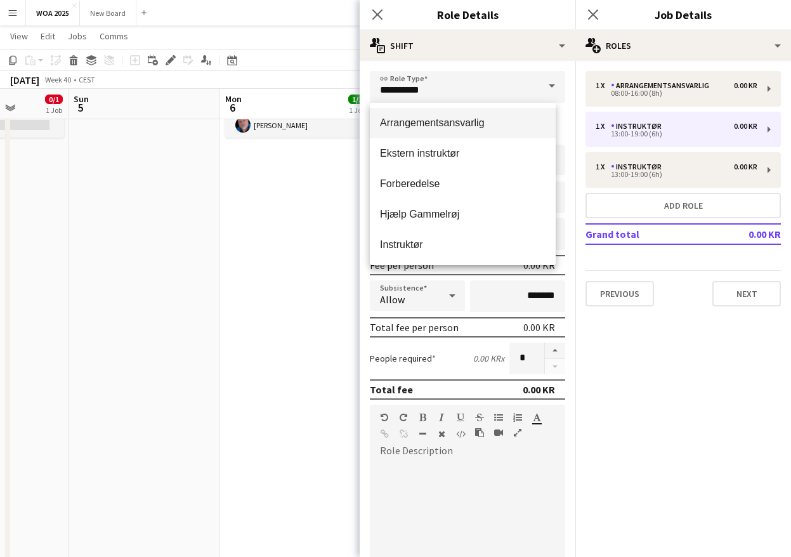
click at [480, 122] on span "Arrangementsansvarlig" at bounding box center [463, 123] width 166 height 12
type input "**********"
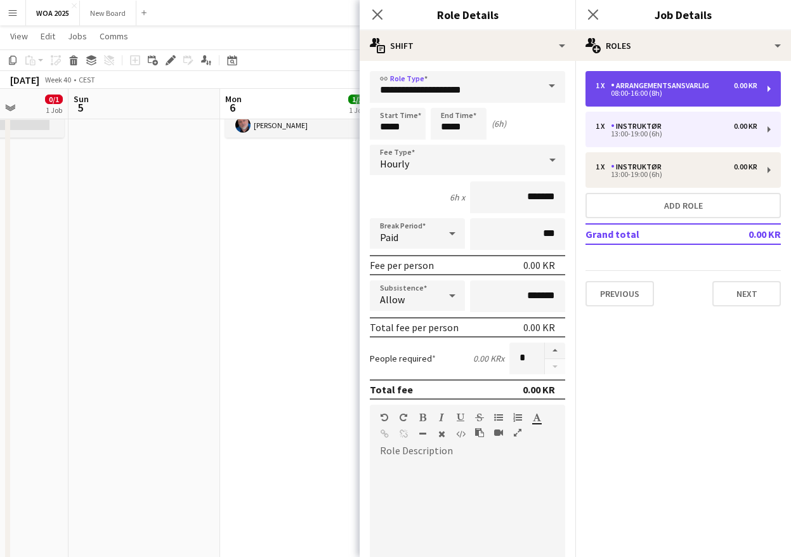
click at [685, 93] on div "08:00-16:00 (8h)" at bounding box center [677, 93] width 162 height 6
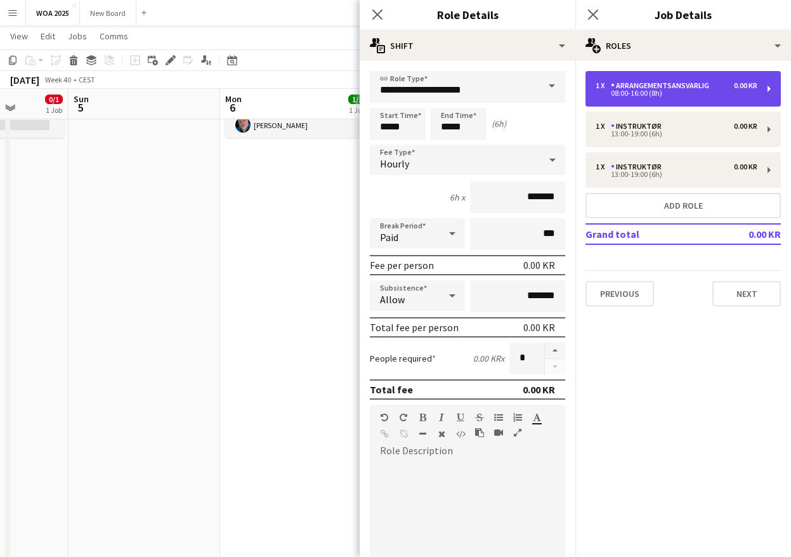
type input "*****"
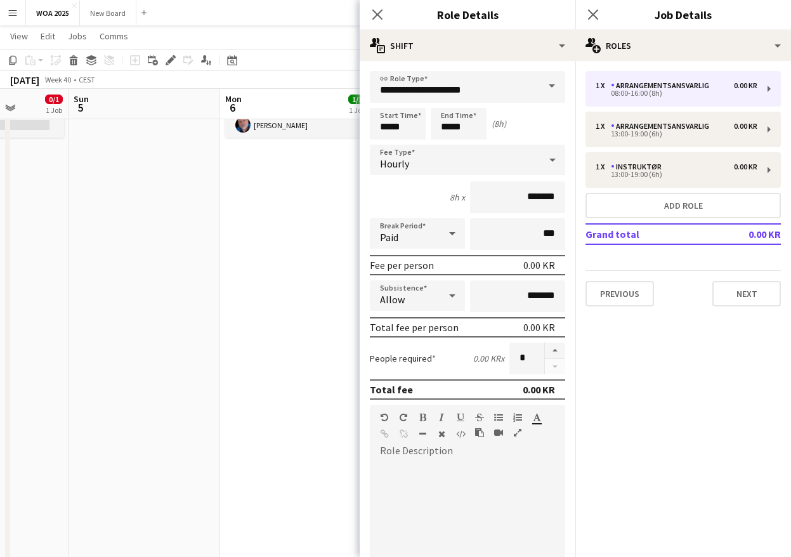
click at [541, 83] on span at bounding box center [552, 86] width 27 height 30
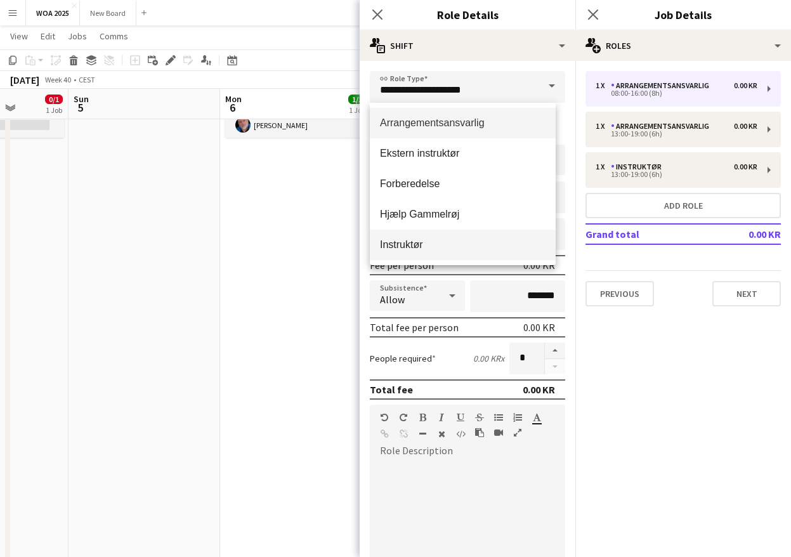
click at [434, 245] on span "Instruktør" at bounding box center [463, 244] width 166 height 12
type input "**********"
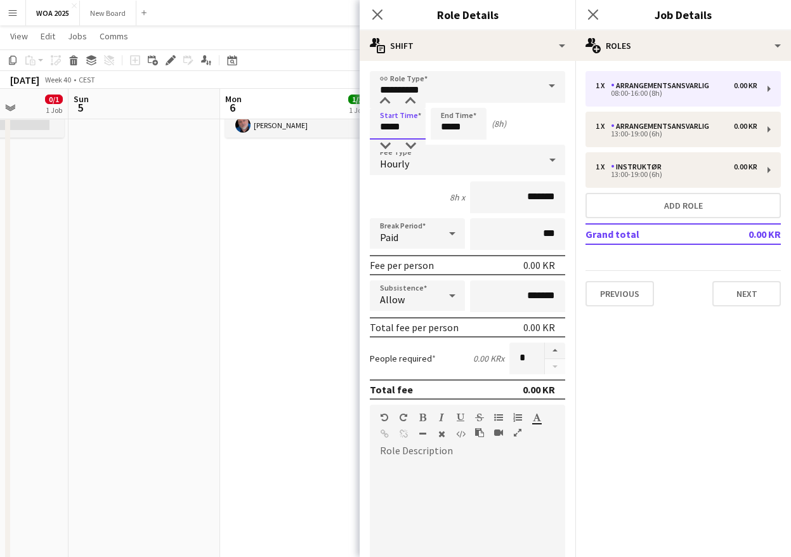
drag, startPoint x: 405, startPoint y: 126, endPoint x: 362, endPoint y: 120, distance: 43.0
click at [362, 120] on form "**********" at bounding box center [468, 447] width 216 height 752
type input "*****"
click at [461, 129] on input "*****" at bounding box center [459, 124] width 56 height 32
click at [448, 101] on div at bounding box center [445, 101] width 25 height 13
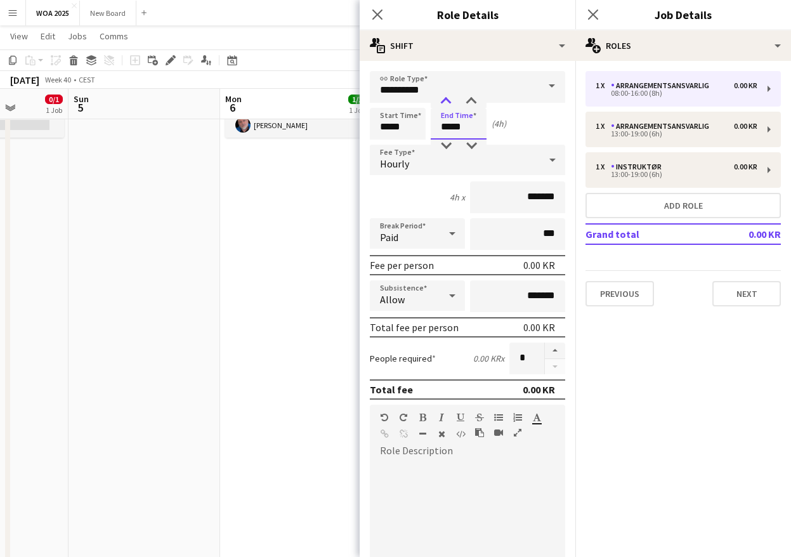
click at [448, 101] on div at bounding box center [445, 101] width 25 height 13
type input "*****"
click at [448, 101] on div at bounding box center [445, 101] width 25 height 13
click at [684, 429] on mat-expansion-panel "pencil3 General details 1 x Arrangementsansvarlig 0.00 KR 08:00-16:00 (8h) 1 x …" at bounding box center [683, 309] width 216 height 496
click at [402, 124] on input "*****" at bounding box center [398, 124] width 56 height 32
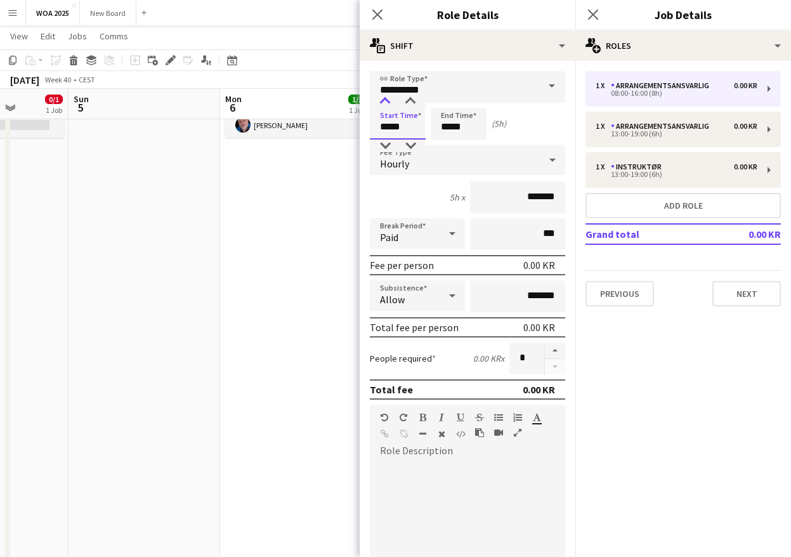
click at [384, 101] on div at bounding box center [384, 101] width 25 height 13
type input "*****"
click at [384, 148] on div at bounding box center [384, 146] width 25 height 13
click at [597, 16] on icon "Close pop-in" at bounding box center [593, 14] width 12 height 12
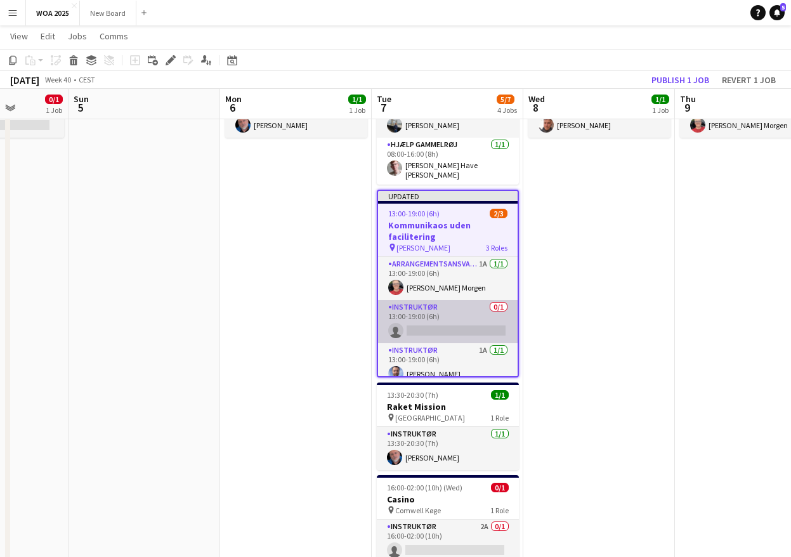
click at [459, 317] on app-card-role "Instruktør 0/1 13:00-19:00 (6h) single-neutral-actions" at bounding box center [448, 321] width 140 height 43
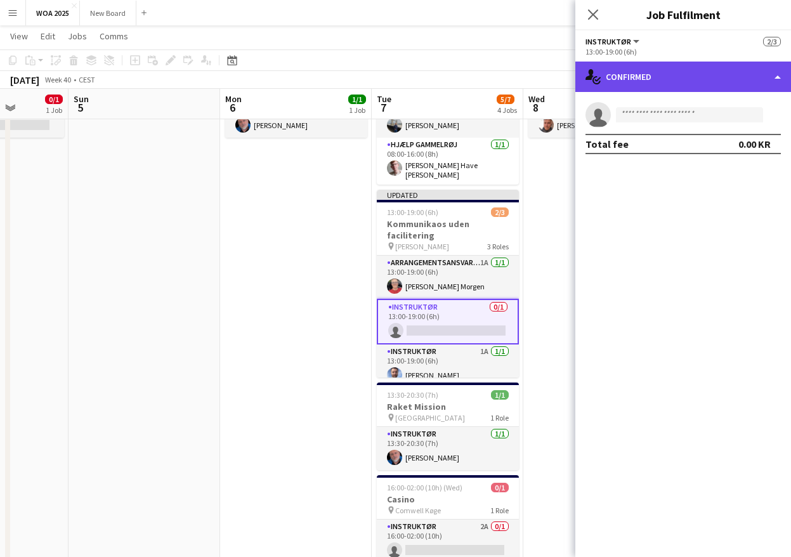
click at [682, 75] on div "single-neutral-actions-check-2 Confirmed" at bounding box center [683, 77] width 216 height 30
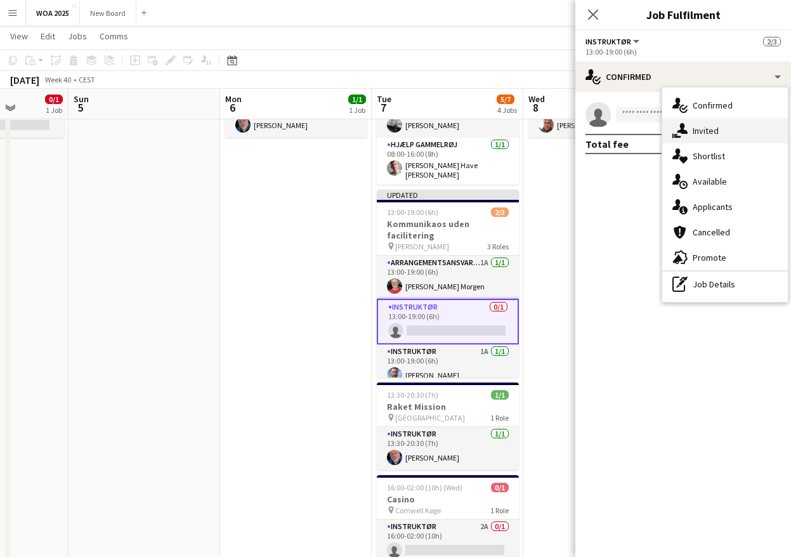
click at [702, 133] on span "Invited" at bounding box center [706, 130] width 26 height 11
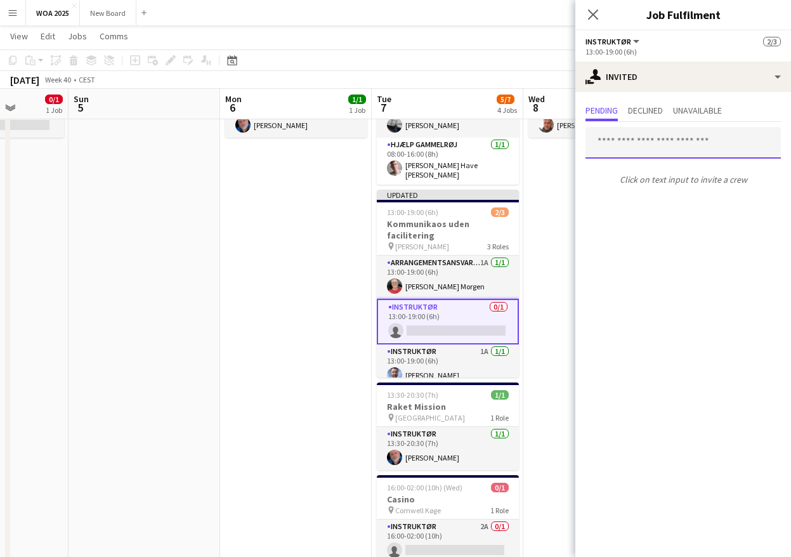
click at [664, 143] on input "text" at bounding box center [682, 143] width 195 height 32
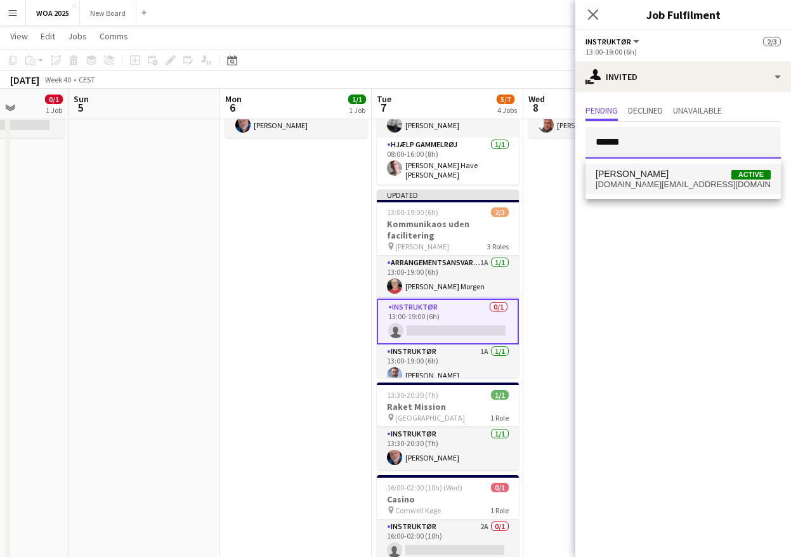
type input "******"
click at [644, 178] on span "Tobias Nielsen" at bounding box center [632, 174] width 73 height 11
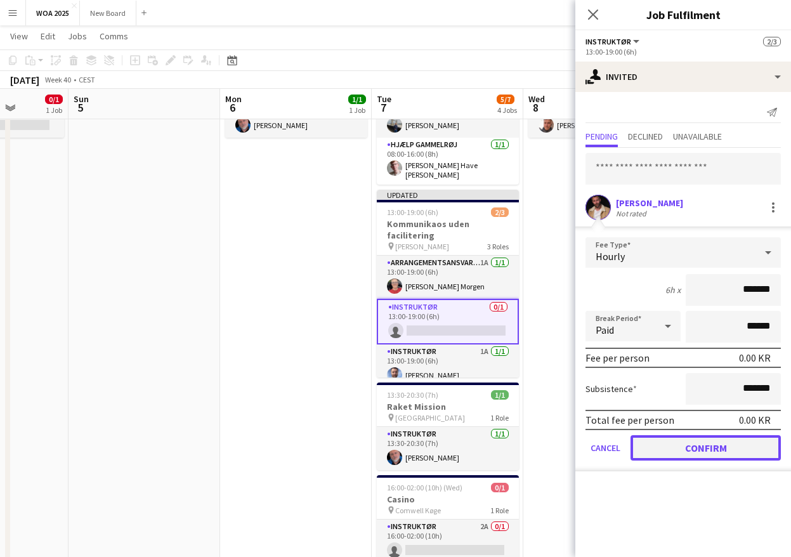
click at [715, 448] on button "Confirm" at bounding box center [706, 447] width 150 height 25
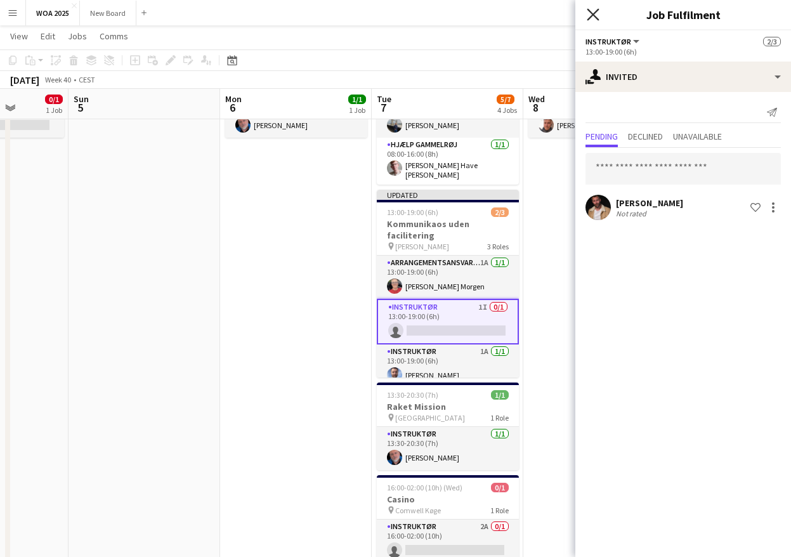
click at [592, 15] on icon at bounding box center [593, 14] width 12 height 12
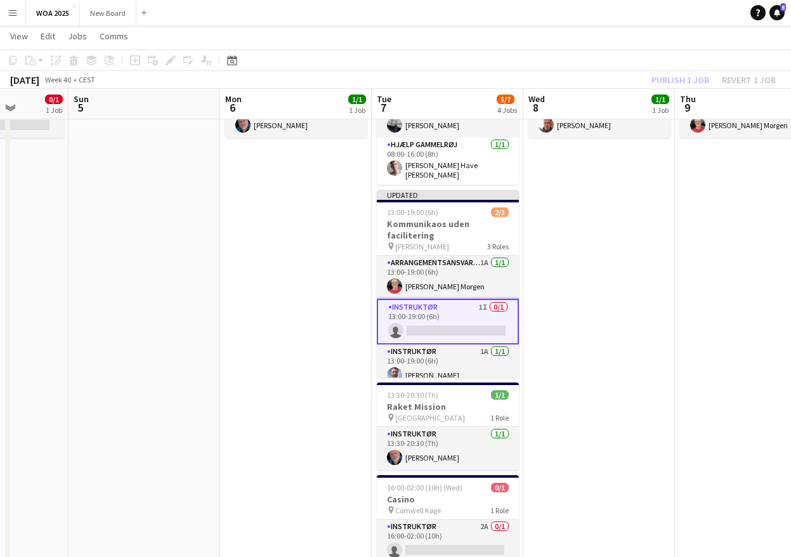
click at [667, 78] on div "Publish 1 job Revert 1 job" at bounding box center [713, 80] width 155 height 16
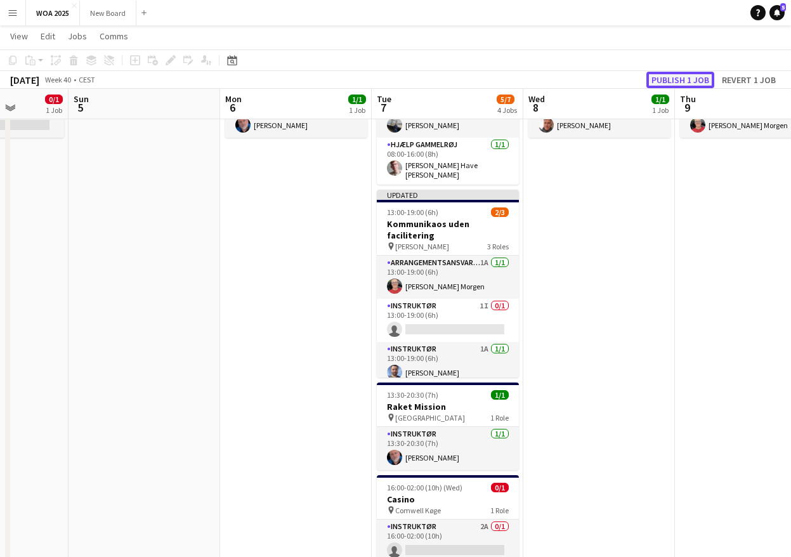
click at [667, 77] on button "Publish 1 job" at bounding box center [680, 80] width 68 height 16
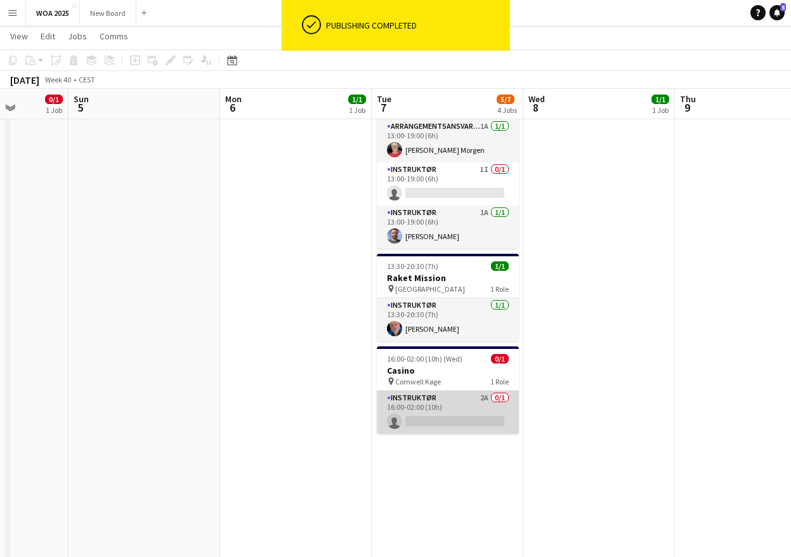
scroll to position [224, 0]
click at [458, 398] on app-card-role "Instruktør 2A 0/1 16:00-02:00 (10h) single-neutral-actions" at bounding box center [448, 411] width 142 height 43
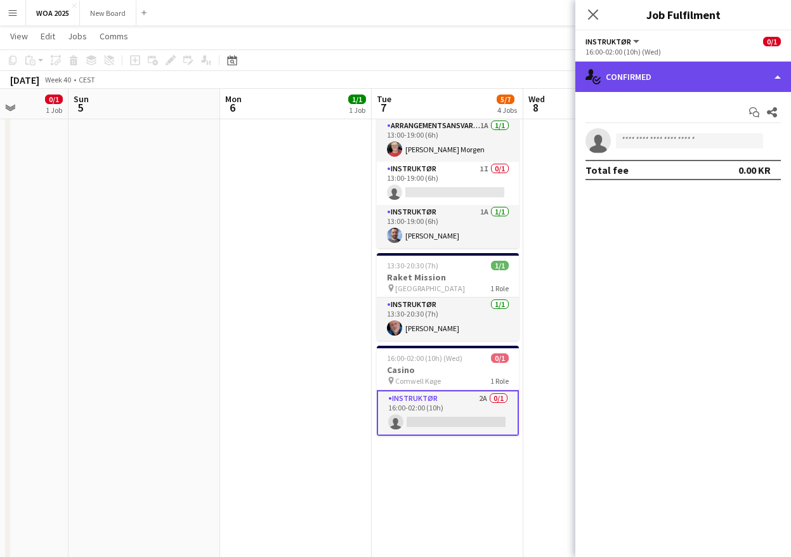
click at [705, 72] on div "single-neutral-actions-check-2 Confirmed" at bounding box center [683, 77] width 216 height 30
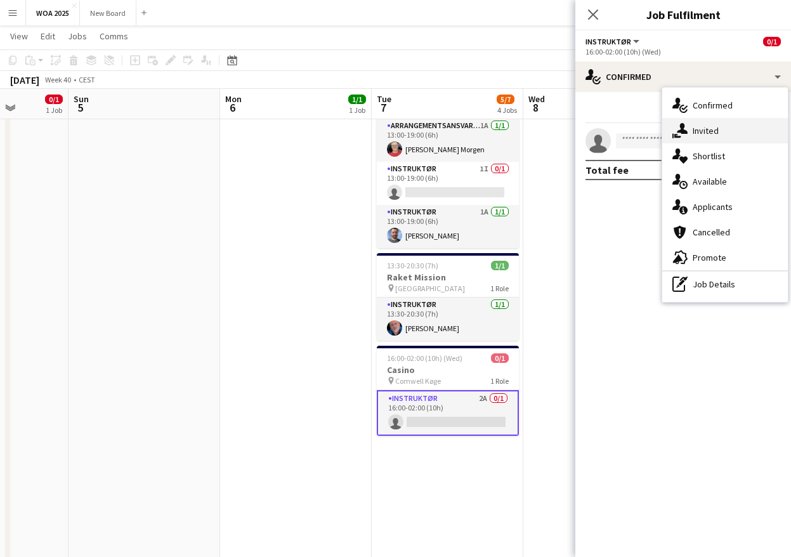
click at [712, 129] on span "Invited" at bounding box center [706, 130] width 26 height 11
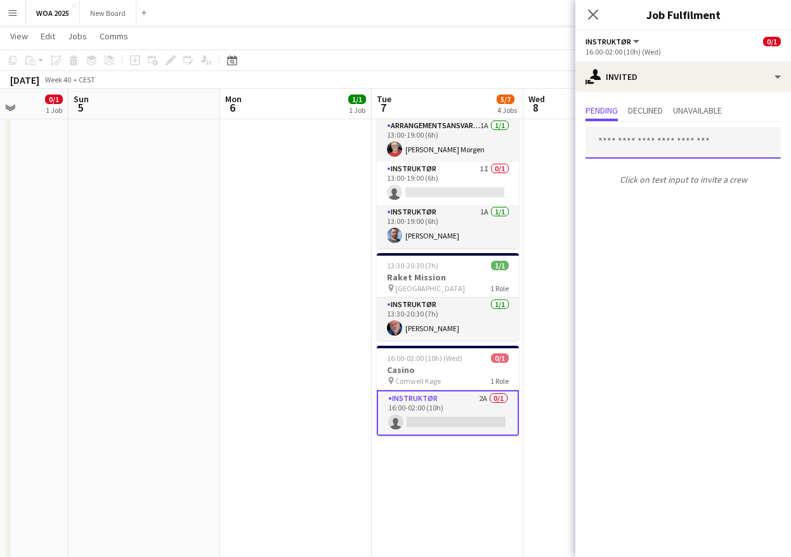
click at [698, 144] on input "text" at bounding box center [682, 143] width 195 height 32
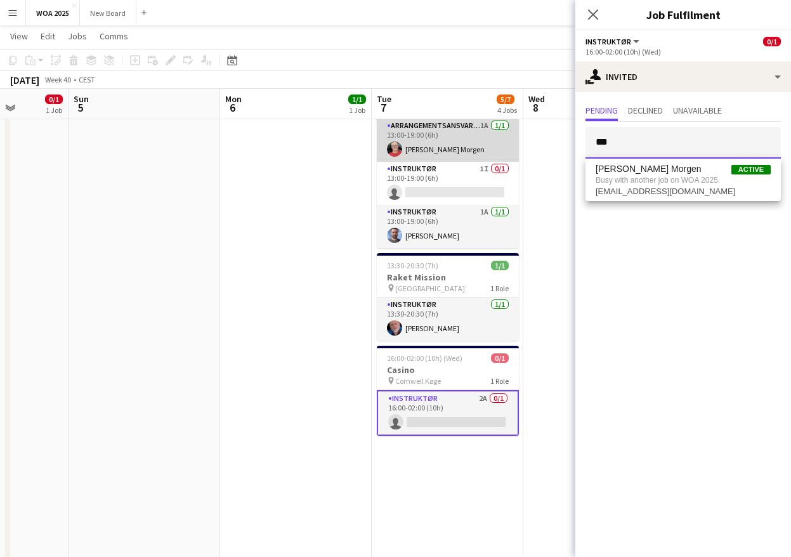
type input "***"
click at [484, 137] on app-card-role "Arrangementsansvarlig 1A 1/1 13:00-19:00 (6h) Kitt Schou Morgen" at bounding box center [448, 140] width 142 height 43
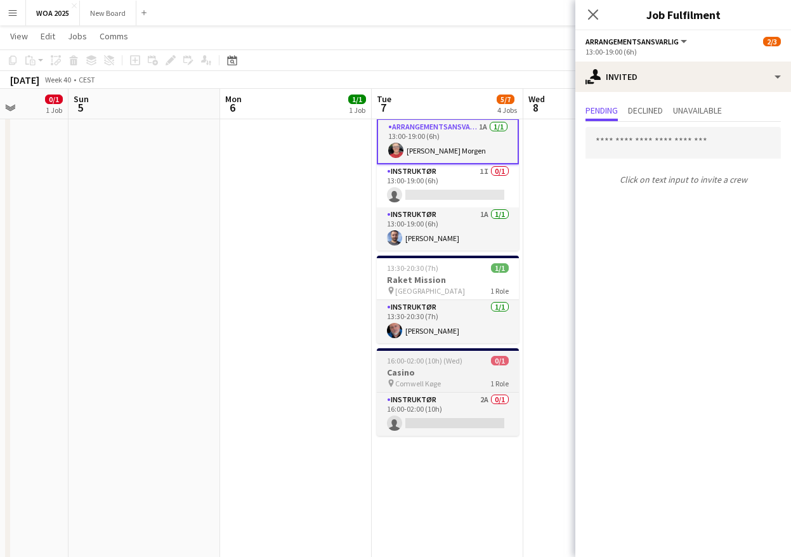
click at [461, 378] on div "pin Comwell Køge 1 Role" at bounding box center [448, 383] width 142 height 10
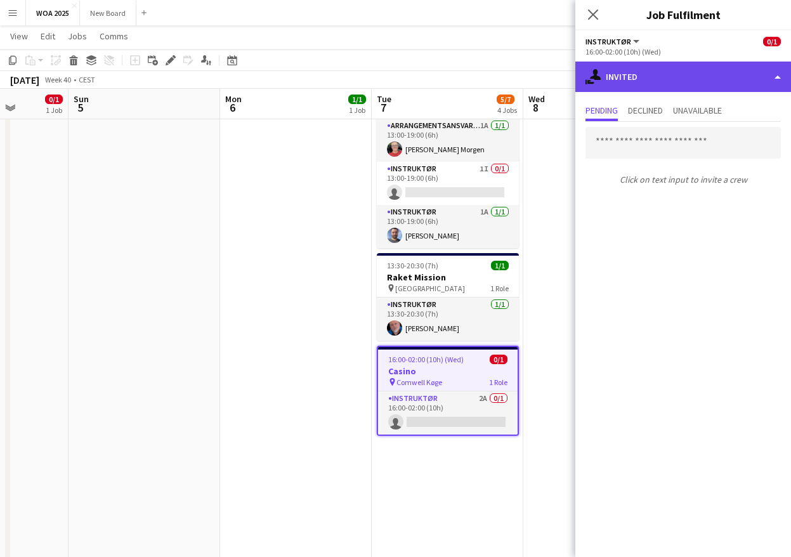
click at [731, 81] on div "single-neutral-actions-share-1 Invited" at bounding box center [683, 77] width 216 height 30
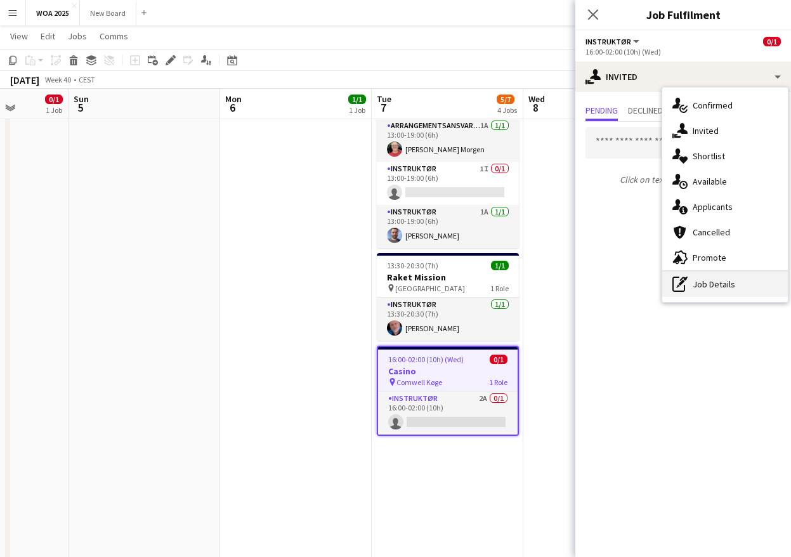
click at [719, 278] on div "pen-write Job Details" at bounding box center [725, 283] width 126 height 25
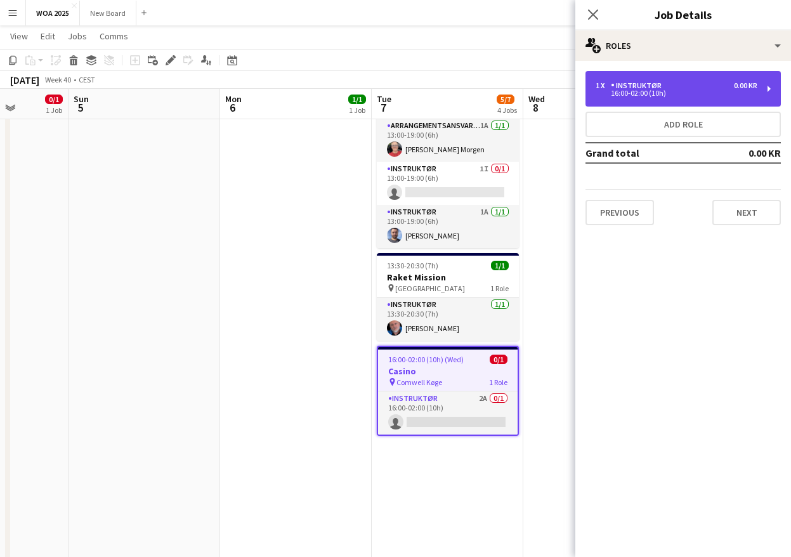
click at [670, 88] on div "1 x Instruktør 0.00 KR" at bounding box center [677, 85] width 162 height 9
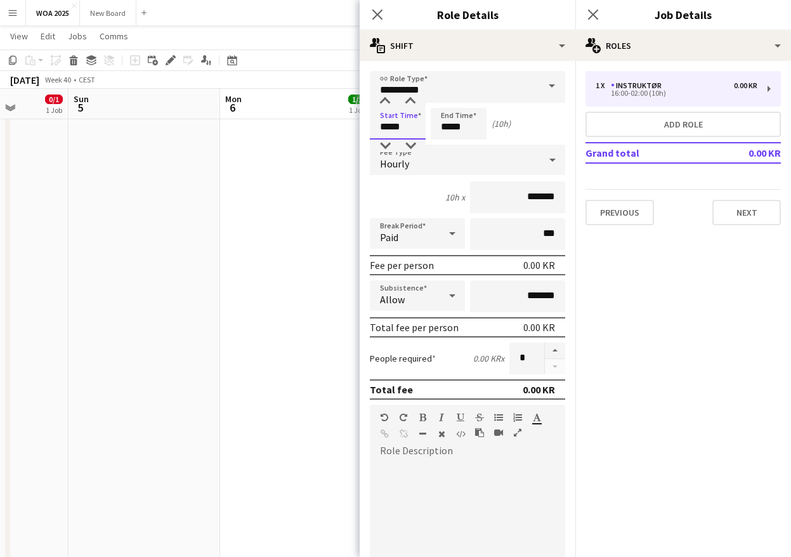
click at [408, 122] on input "*****" at bounding box center [398, 124] width 56 height 32
click at [386, 101] on div at bounding box center [384, 101] width 25 height 13
type input "*****"
click at [386, 101] on div at bounding box center [384, 101] width 25 height 13
click at [467, 122] on input "*****" at bounding box center [459, 124] width 56 height 32
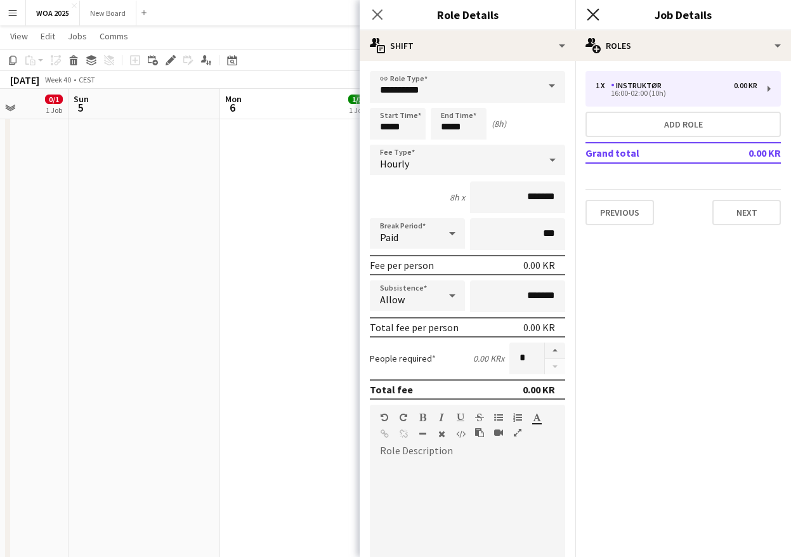
click at [592, 18] on icon "Close pop-in" at bounding box center [593, 14] width 12 height 12
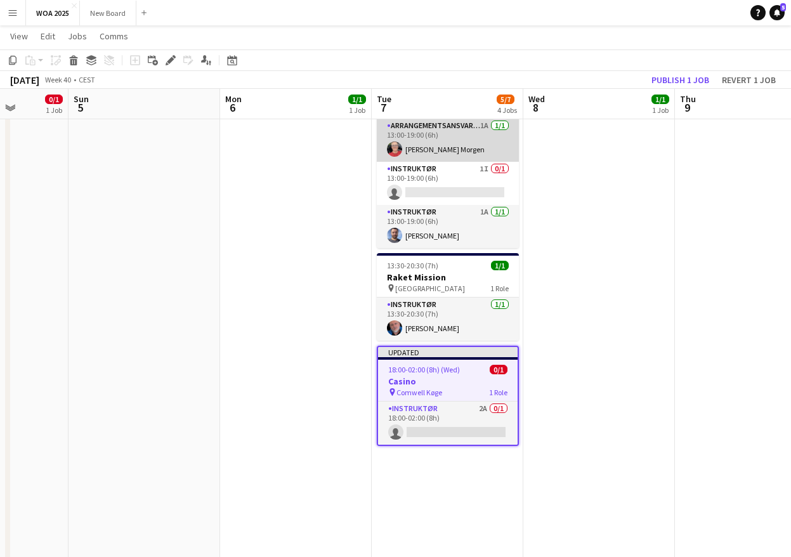
click at [471, 134] on app-card-role "Arrangementsansvarlig 1A 1/1 13:00-19:00 (6h) Kitt Schou Morgen" at bounding box center [448, 140] width 142 height 43
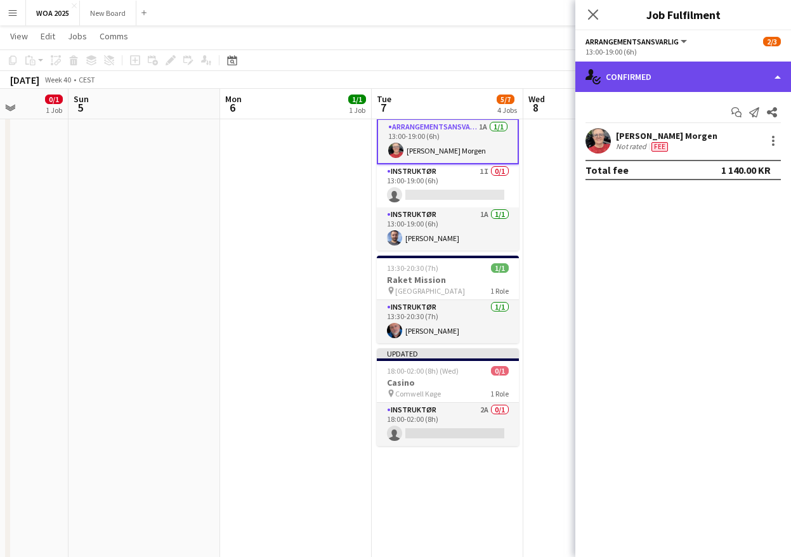
click at [697, 87] on div "single-neutral-actions-check-2 Confirmed" at bounding box center [683, 77] width 216 height 30
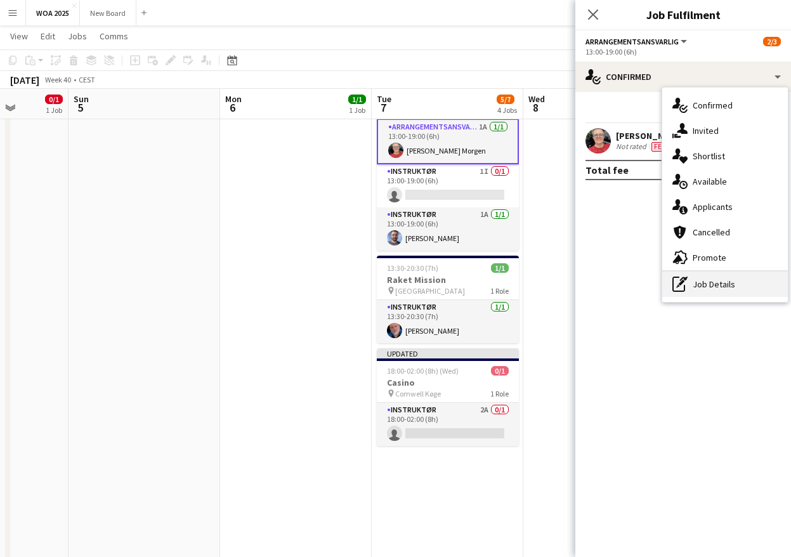
click at [713, 282] on div "pen-write Job Details" at bounding box center [725, 283] width 126 height 25
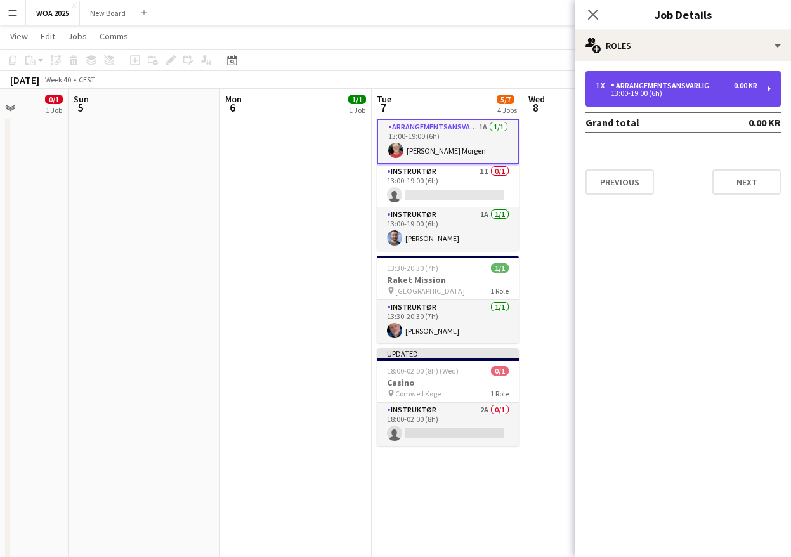
click at [681, 84] on div "Arrangementsansvarlig" at bounding box center [662, 85] width 103 height 9
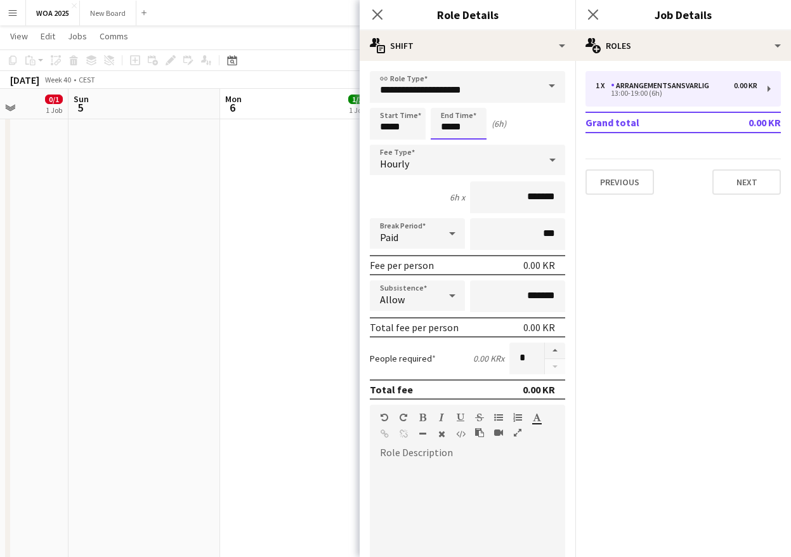
click at [476, 124] on input "*****" at bounding box center [459, 124] width 56 height 32
type input "*****"
click at [448, 143] on div at bounding box center [445, 146] width 25 height 13
click at [740, 183] on button "Next" at bounding box center [746, 181] width 69 height 25
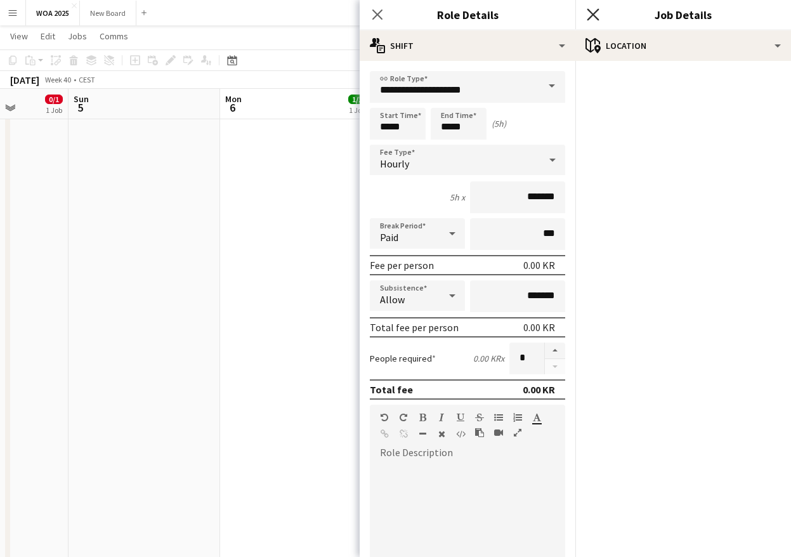
click at [596, 15] on icon "Close pop-in" at bounding box center [593, 14] width 12 height 12
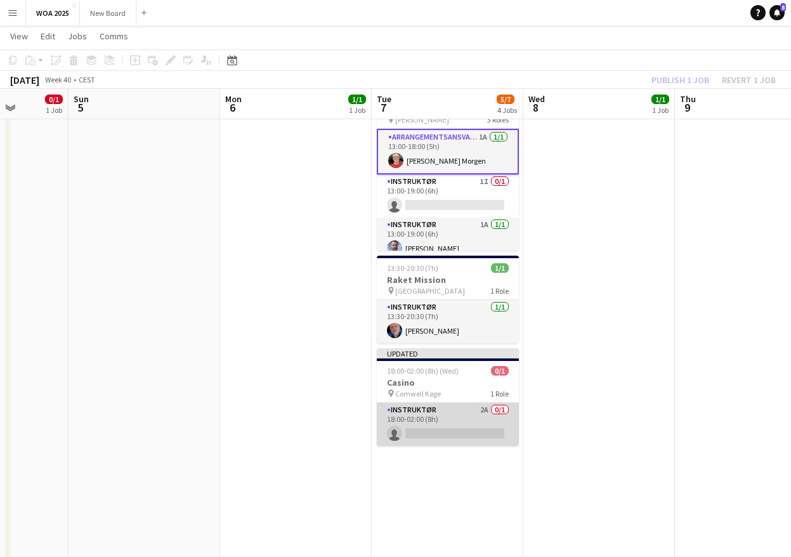
click at [464, 419] on app-card-role "Instruktør 2A 0/1 18:00-02:00 (8h) single-neutral-actions" at bounding box center [448, 424] width 142 height 43
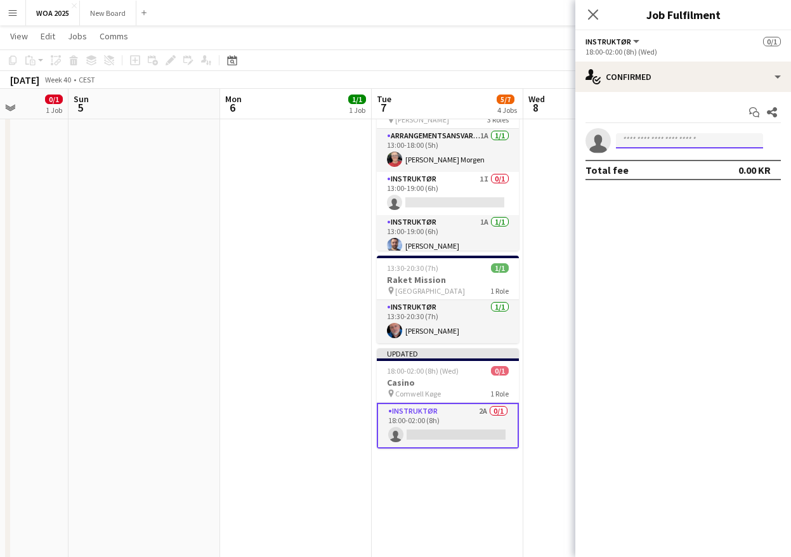
click at [678, 134] on input at bounding box center [689, 140] width 147 height 15
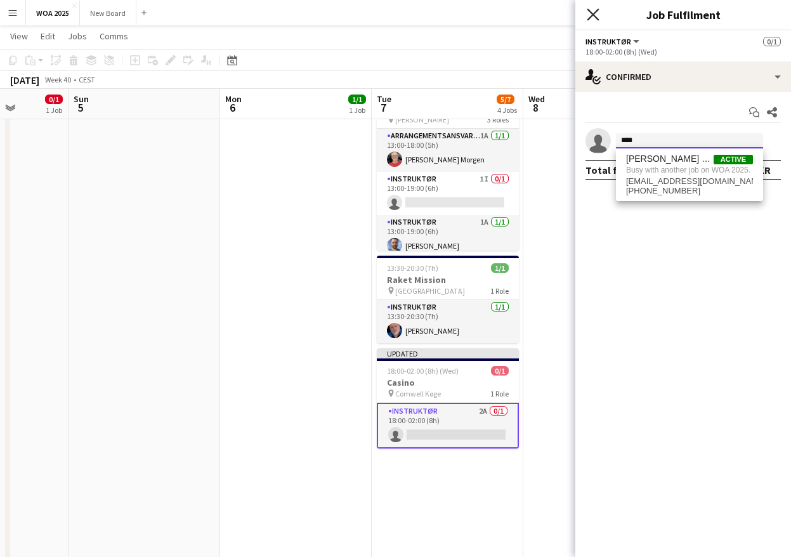
type input "****"
click at [594, 15] on icon at bounding box center [593, 14] width 12 height 12
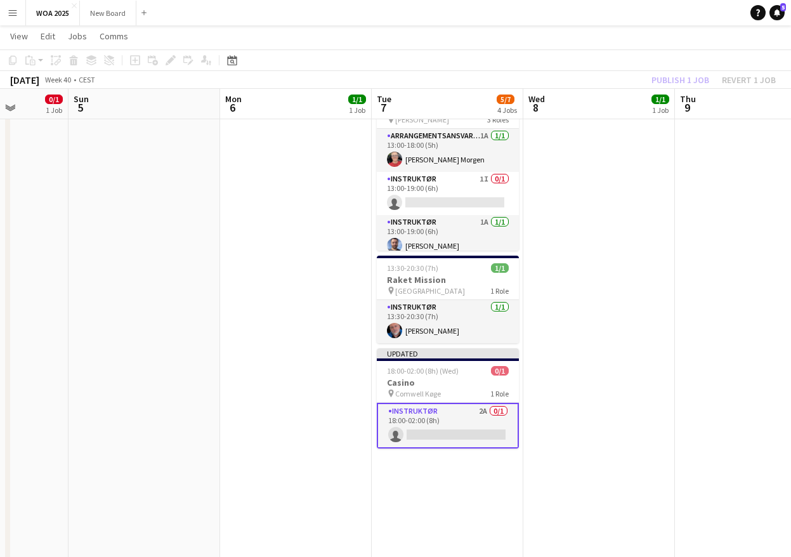
click at [668, 77] on div "Publish 1 job Revert 1 job" at bounding box center [713, 80] width 155 height 16
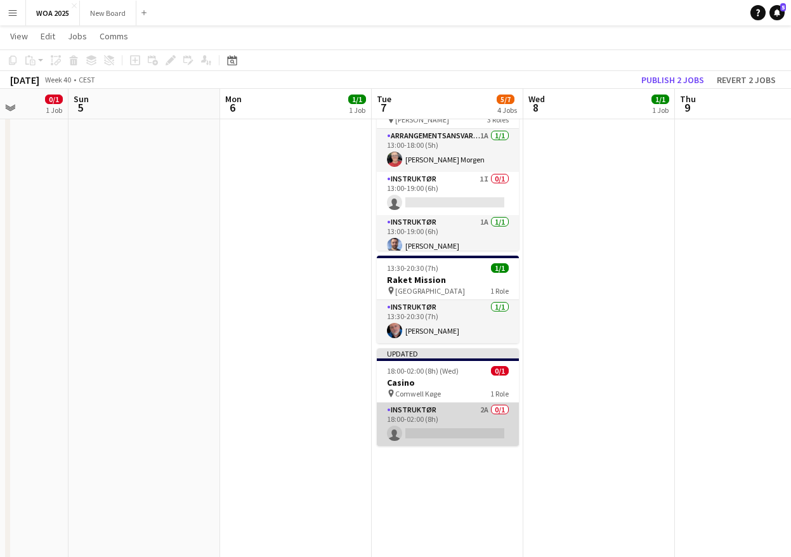
click at [448, 407] on app-card-role "Instruktør 2A 0/1 18:00-02:00 (8h) single-neutral-actions" at bounding box center [448, 424] width 142 height 43
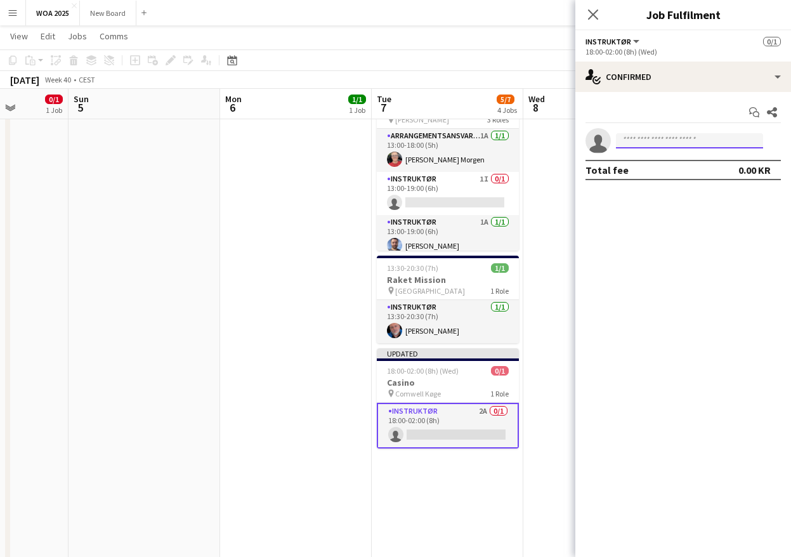
click at [671, 145] on input at bounding box center [689, 140] width 147 height 15
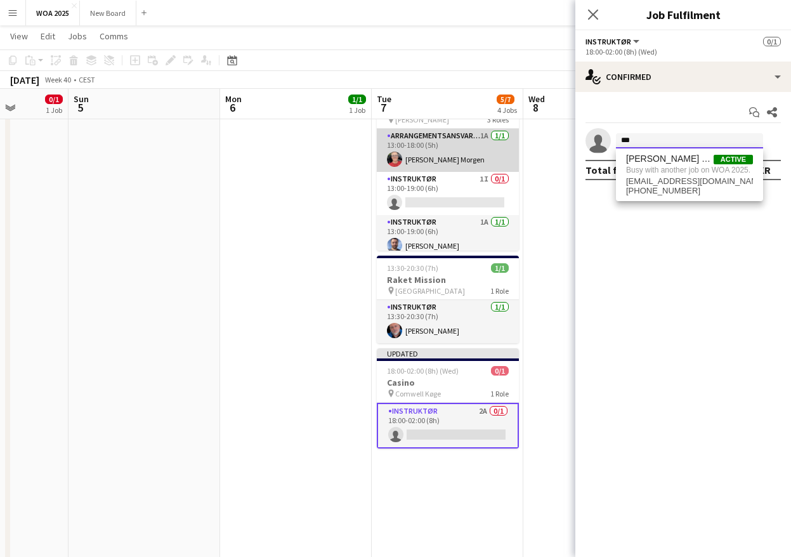
type input "***"
click at [471, 146] on app-card-role "Arrangementsansvarlig 1A 1/1 13:00-18:00 (5h) Kitt Schou Morgen" at bounding box center [448, 150] width 142 height 43
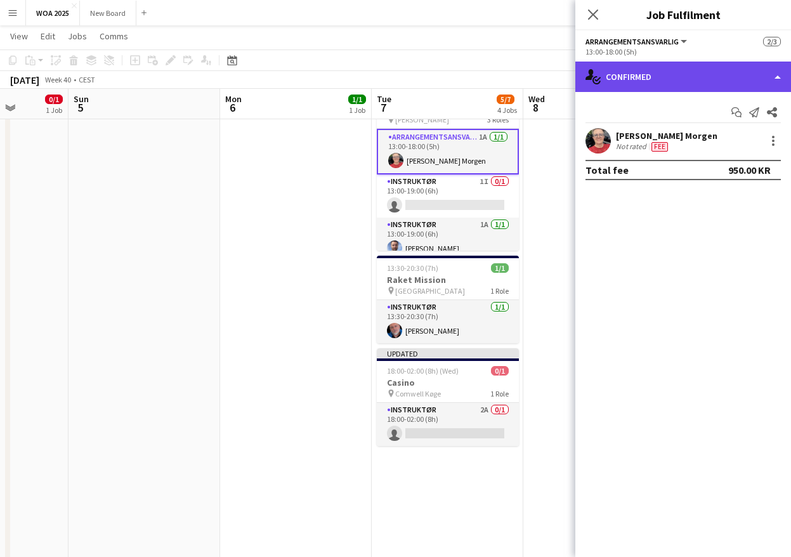
click at [706, 78] on div "single-neutral-actions-check-2 Confirmed" at bounding box center [683, 77] width 216 height 30
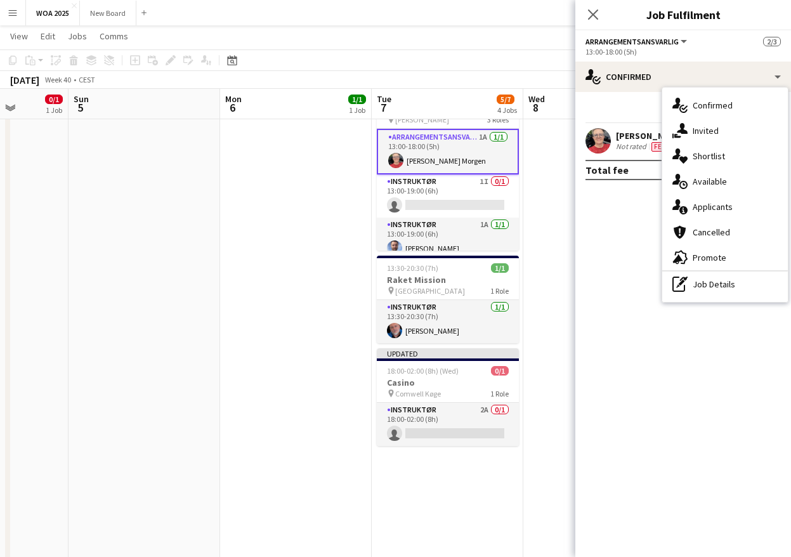
click at [681, 46] on div "Arrangementsansvarlig All roles Arrangementsansvarlig" at bounding box center [636, 41] width 103 height 11
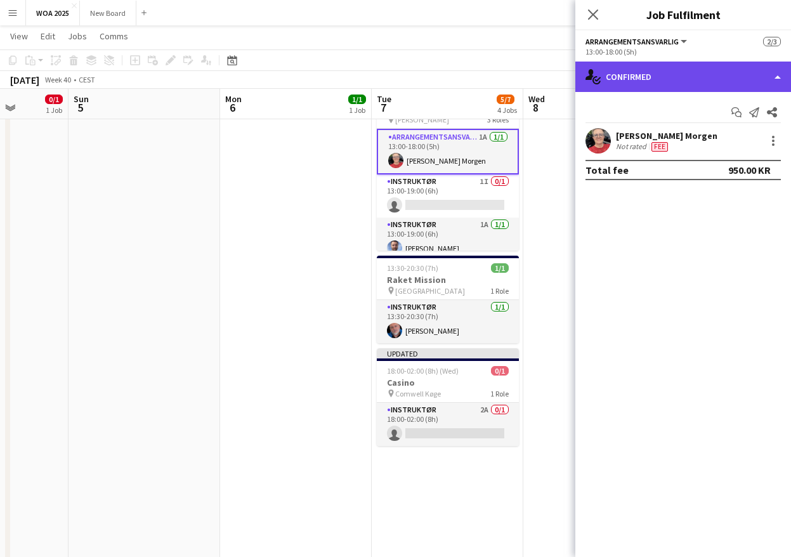
click at [705, 76] on div "single-neutral-actions-check-2 Confirmed" at bounding box center [683, 77] width 216 height 30
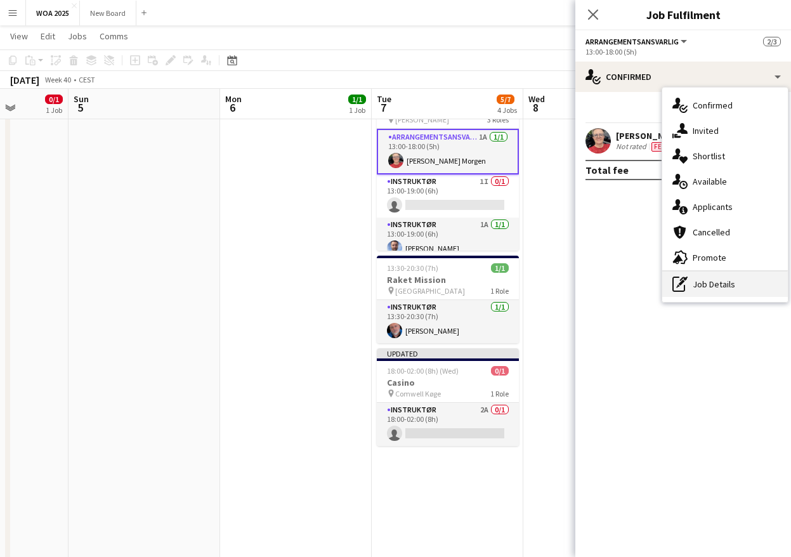
click at [715, 282] on div "pen-write Job Details" at bounding box center [725, 283] width 126 height 25
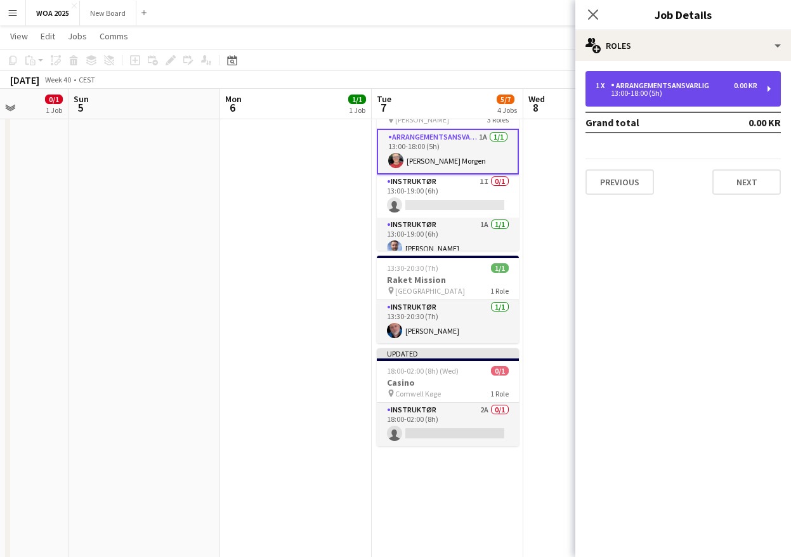
click at [695, 97] on div "1 x Arrangementsansvarlig 0.00 KR 13:00-18:00 (5h)" at bounding box center [682, 89] width 195 height 36
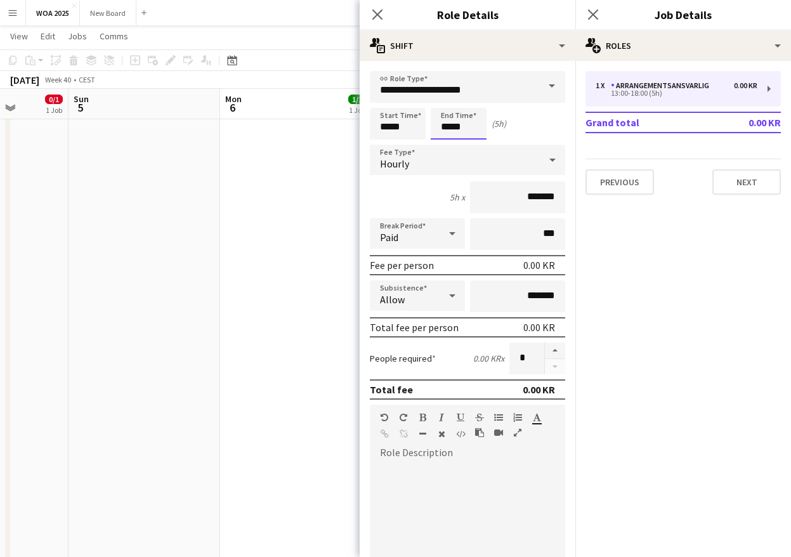
click at [466, 126] on input "*****" at bounding box center [459, 124] width 56 height 32
click at [472, 143] on div at bounding box center [471, 146] width 25 height 13
type input "*****"
click at [444, 143] on div at bounding box center [445, 146] width 25 height 13
click at [752, 182] on button "Next" at bounding box center [746, 181] width 69 height 25
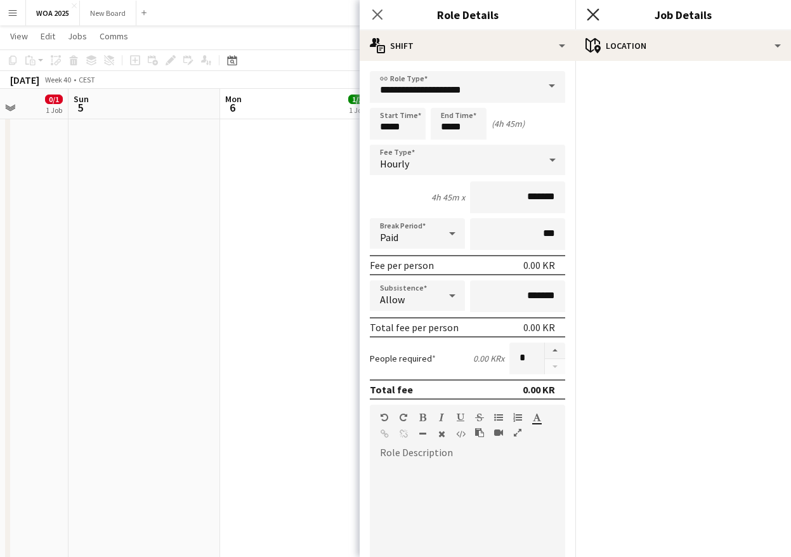
click at [594, 11] on icon "Close pop-in" at bounding box center [593, 14] width 12 height 12
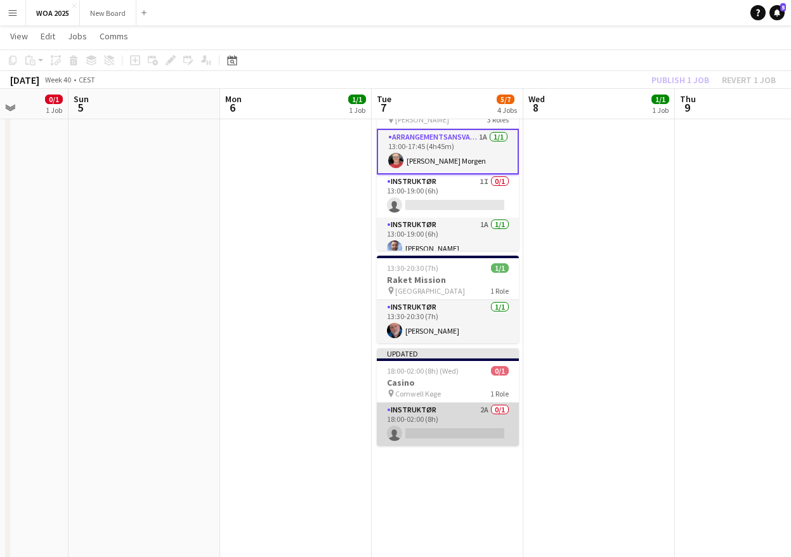
click at [474, 422] on app-card-role "Instruktør 2A 0/1 18:00-02:00 (8h) single-neutral-actions" at bounding box center [448, 424] width 142 height 43
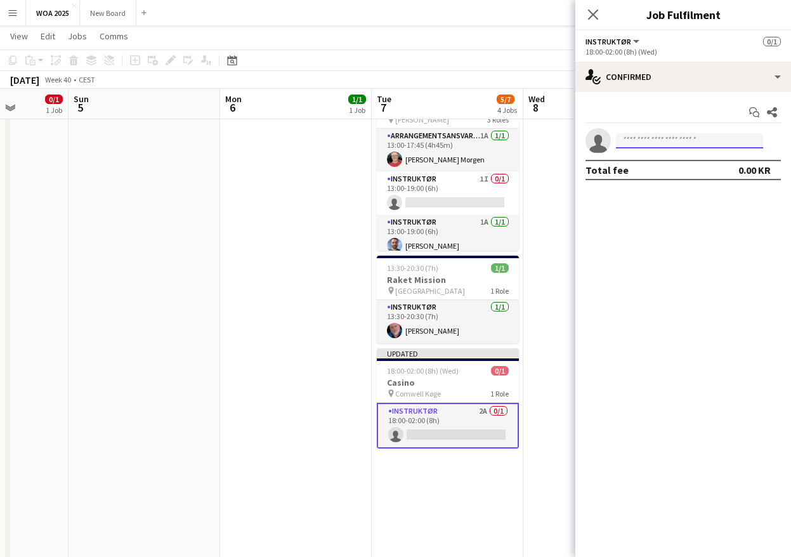
click at [675, 146] on input at bounding box center [689, 140] width 147 height 15
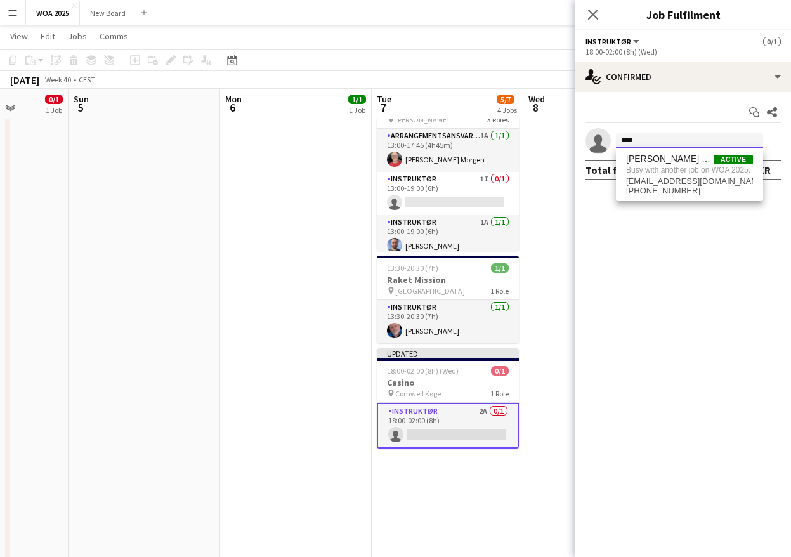
type input "****"
drag, startPoint x: 634, startPoint y: 271, endPoint x: 641, endPoint y: 217, distance: 55.1
click at [634, 268] on mat-expansion-panel "check Confirmed Start chat Share single-neutral-actions **** Total fee 0.00 KR" at bounding box center [683, 324] width 216 height 465
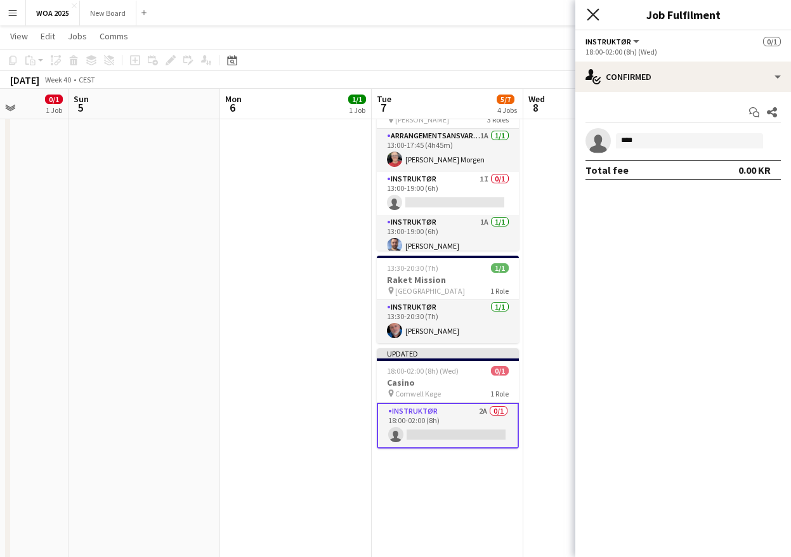
click at [588, 16] on icon "Close pop-in" at bounding box center [593, 14] width 12 height 12
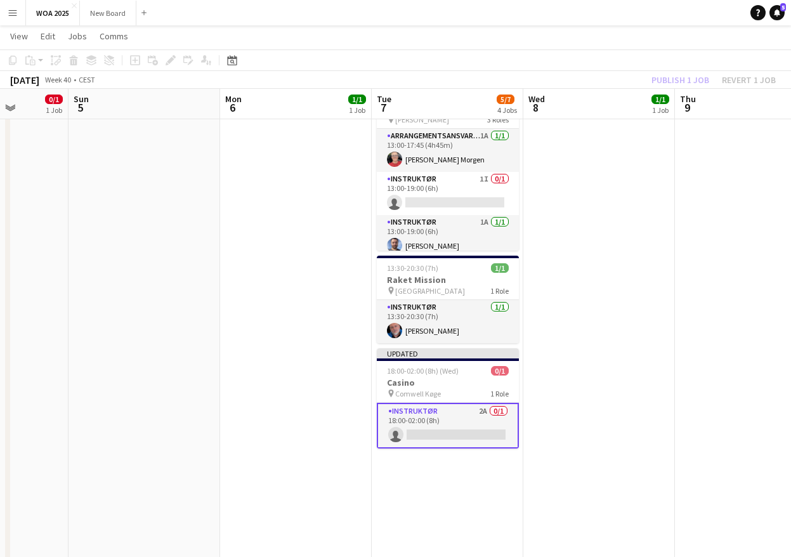
click at [692, 77] on div "Publish 1 job Revert 1 job" at bounding box center [713, 80] width 155 height 16
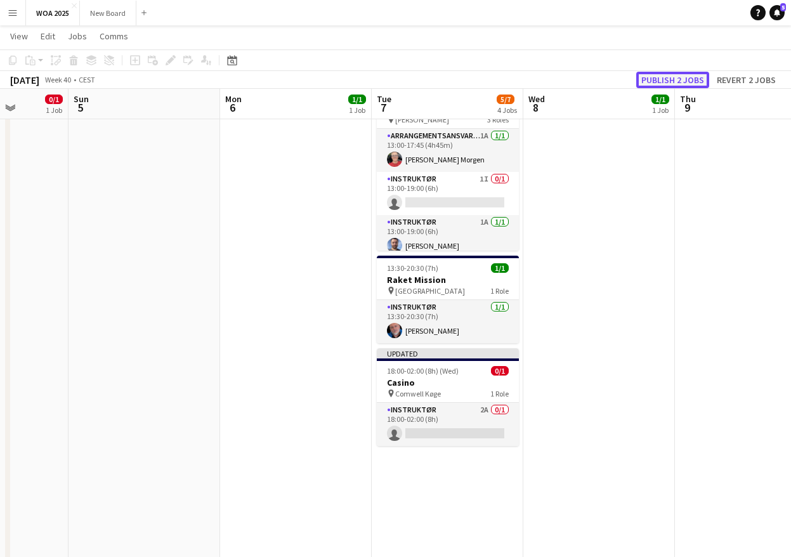
click at [692, 77] on button "Publish 2 jobs" at bounding box center [672, 80] width 73 height 16
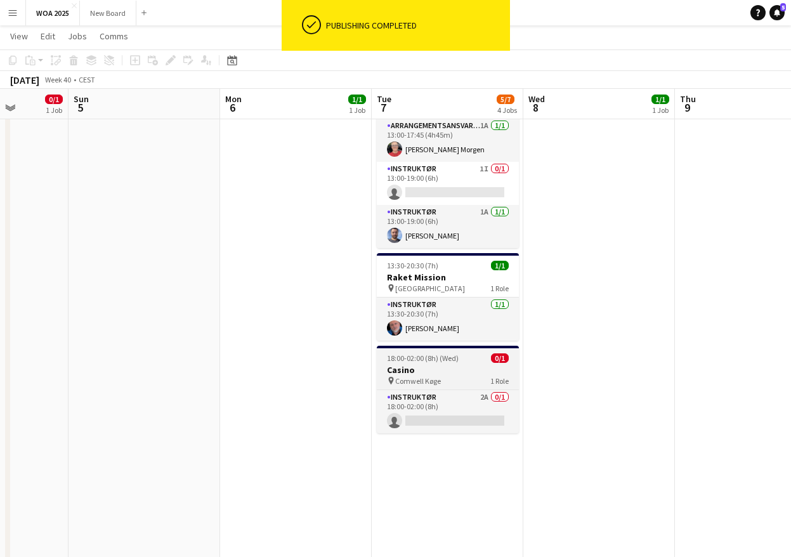
click at [459, 369] on h3 "Casino" at bounding box center [448, 369] width 142 height 11
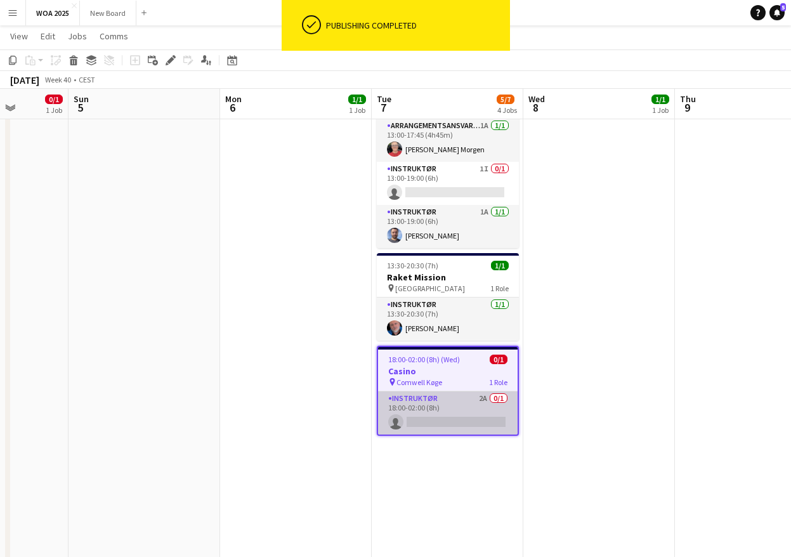
click at [461, 412] on app-card-role "Instruktør 2A 0/1 18:00-02:00 (8h) single-neutral-actions" at bounding box center [448, 412] width 140 height 43
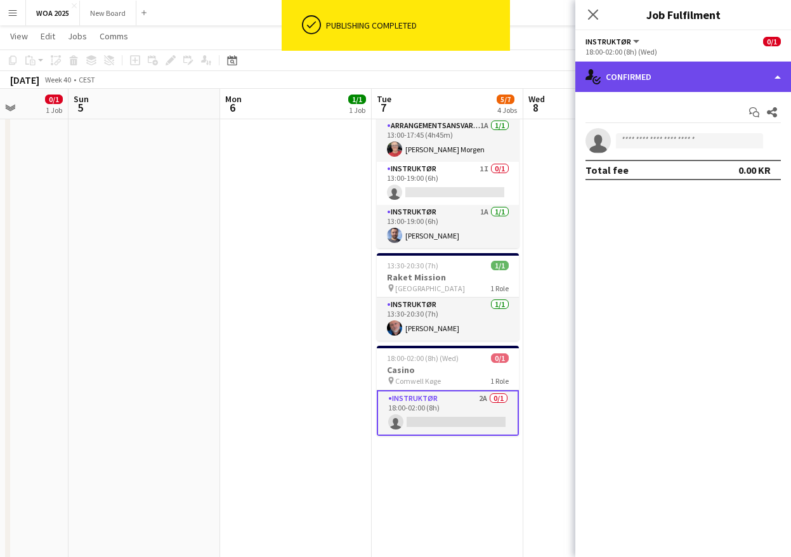
click at [699, 86] on div "single-neutral-actions-check-2 Confirmed" at bounding box center [683, 77] width 216 height 30
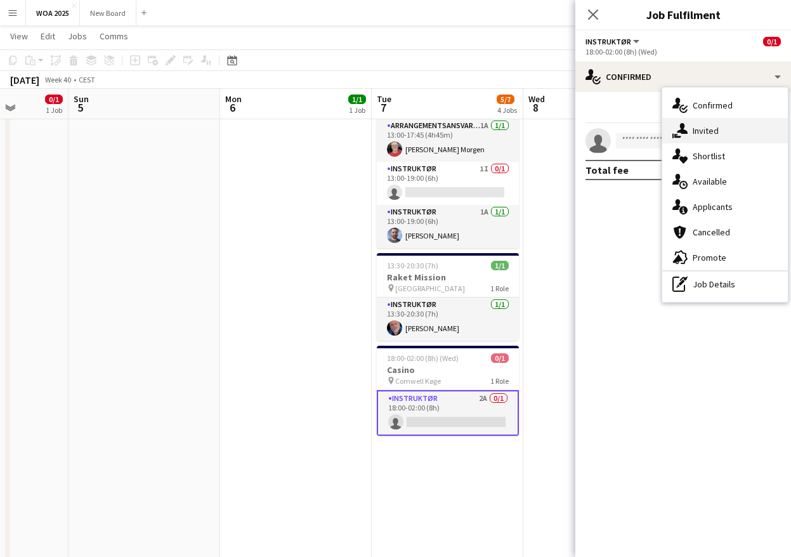
click at [714, 132] on span "Invited" at bounding box center [706, 130] width 26 height 11
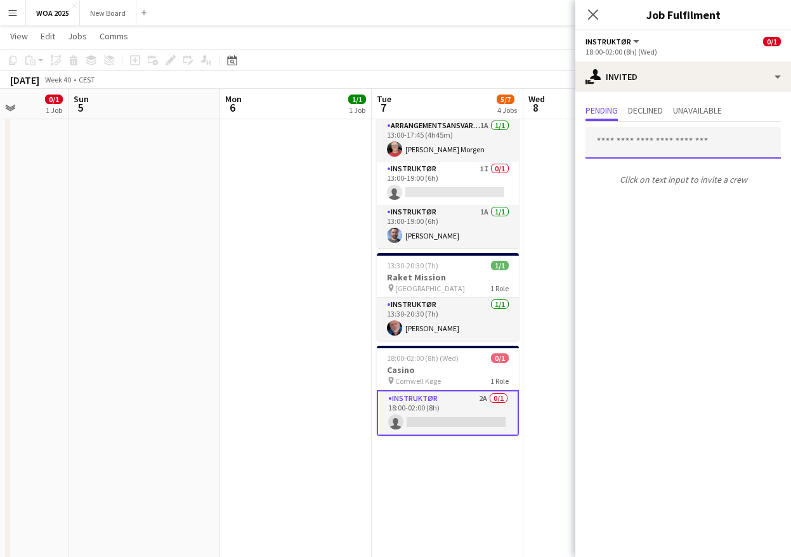
click at [693, 136] on input "text" at bounding box center [682, 143] width 195 height 32
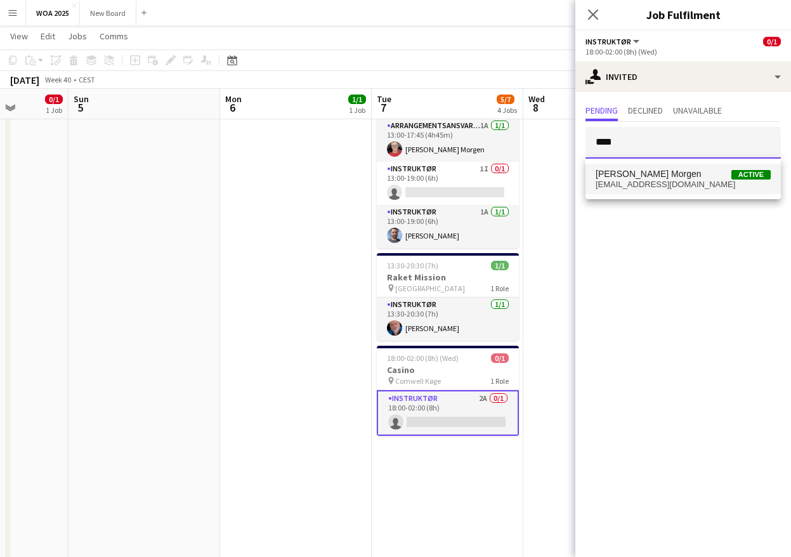
type input "****"
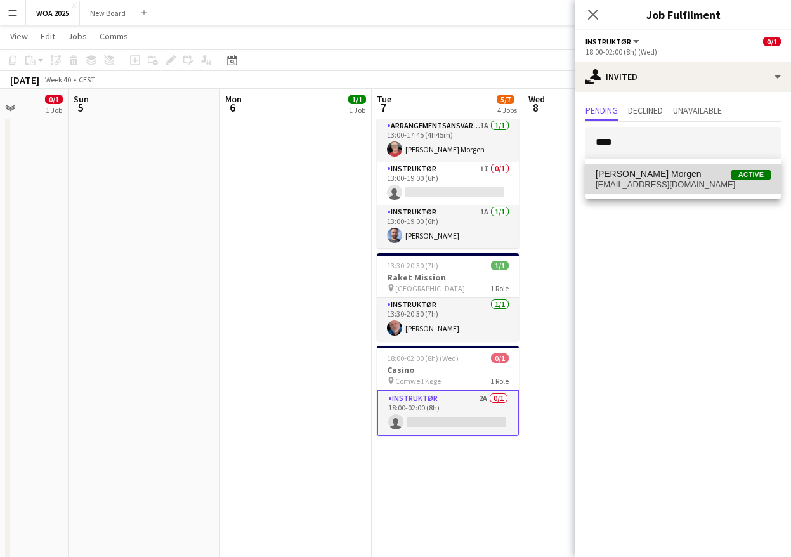
click at [644, 177] on span "Kitt Schou Morgen" at bounding box center [649, 174] width 106 height 11
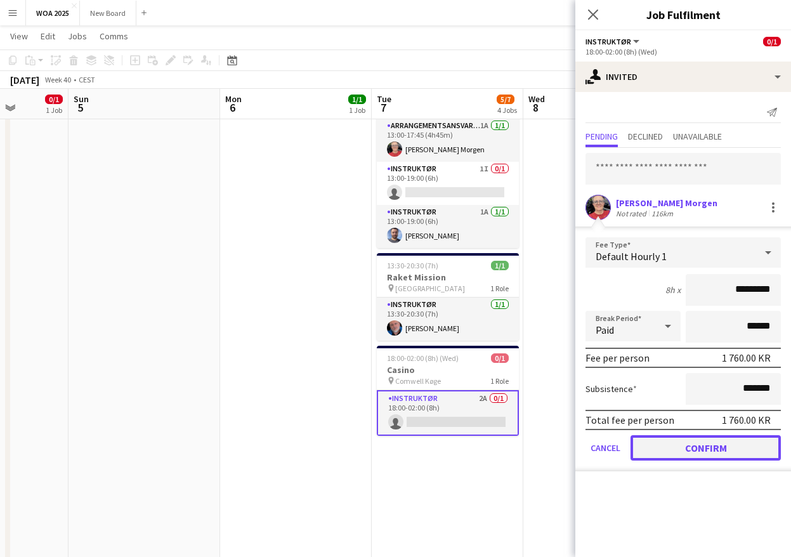
click at [708, 447] on button "Confirm" at bounding box center [706, 447] width 150 height 25
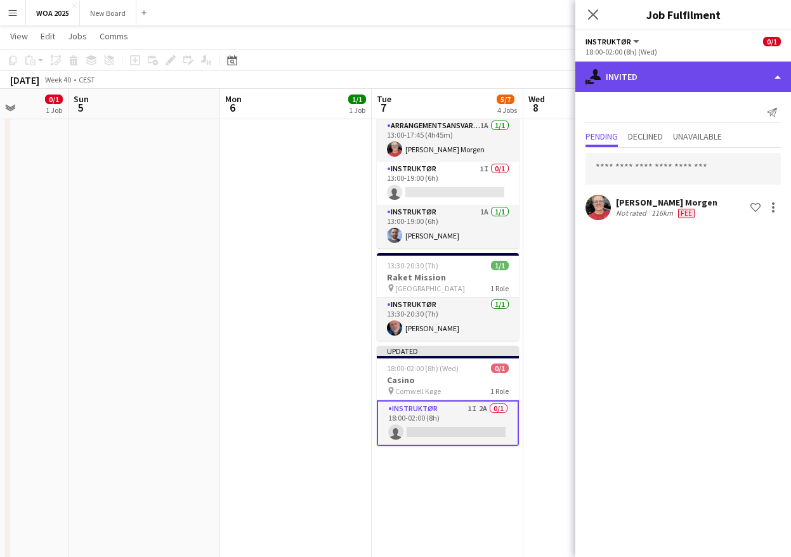
click at [738, 82] on div "single-neutral-actions-share-1 Invited" at bounding box center [683, 77] width 216 height 30
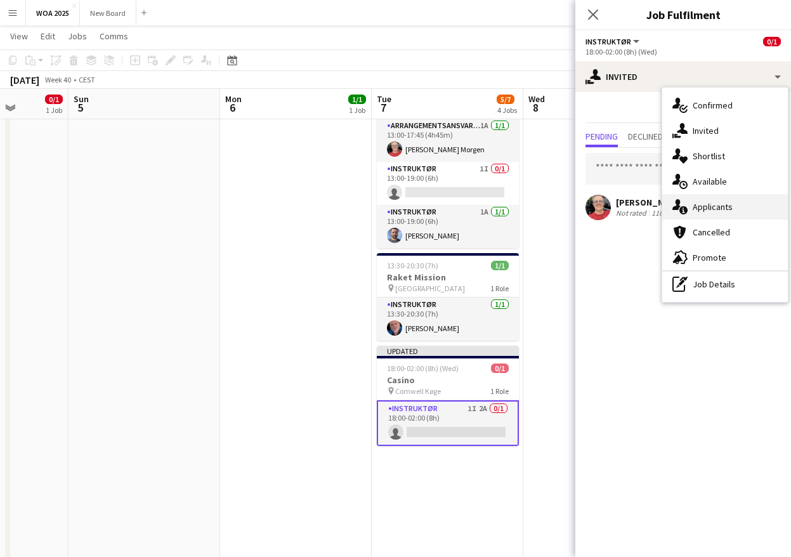
click at [730, 207] on span "Applicants" at bounding box center [713, 206] width 40 height 11
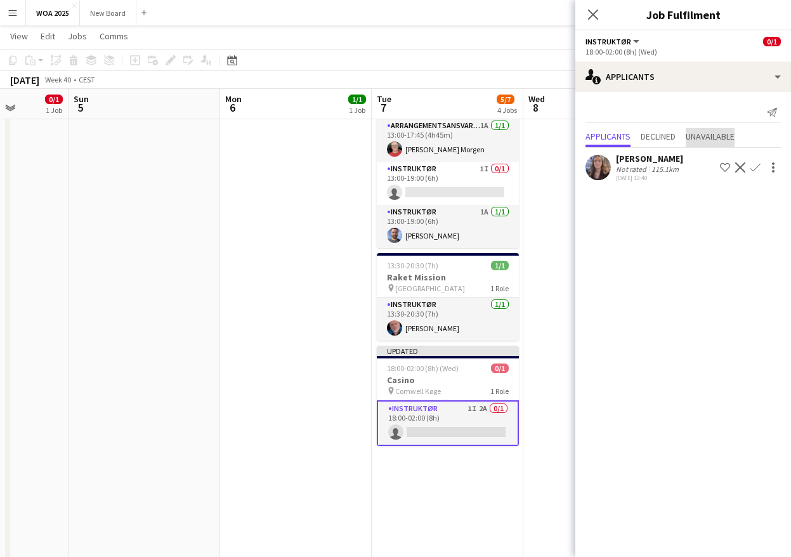
click at [718, 134] on span "Unavailable" at bounding box center [710, 136] width 49 height 9
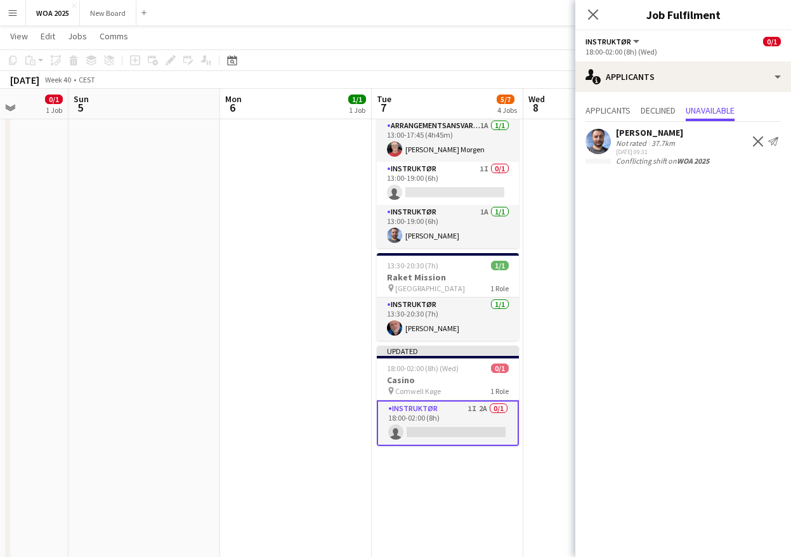
click at [288, 292] on app-date-cell "14:30-21:30 (7h) 1/1 Stormester indendørs pin Aabenraa 1 Role Instruktør 2A 1/1…" at bounding box center [296, 303] width 152 height 771
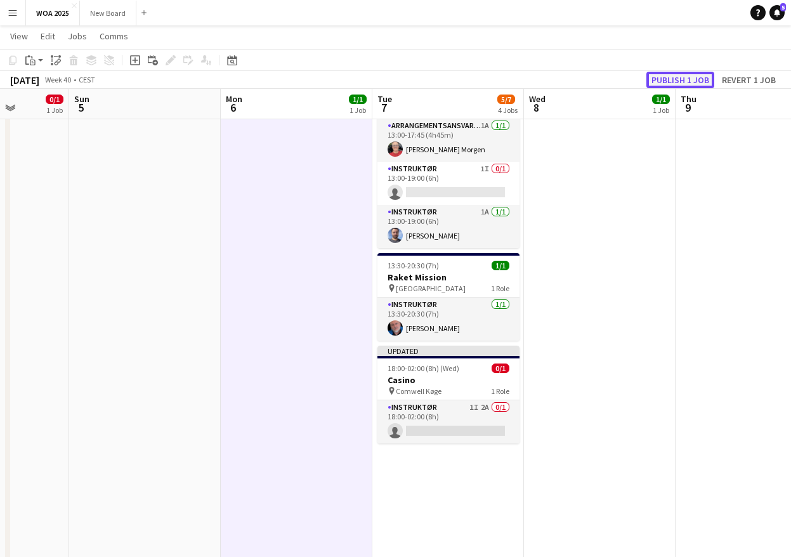
click at [668, 79] on button "Publish 1 job" at bounding box center [680, 80] width 68 height 16
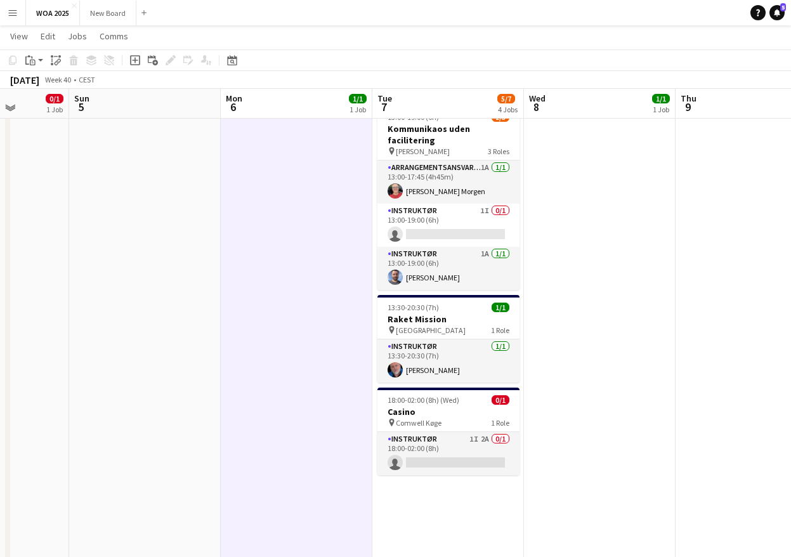
scroll to position [183, 0]
click at [441, 487] on app-date-cell "08:00-16:00 (8h) 2/2 Telt ned Gammelrøj pin Telt. Ned Gammelrøj 2 Roles Hjælp G…" at bounding box center [448, 344] width 152 height 771
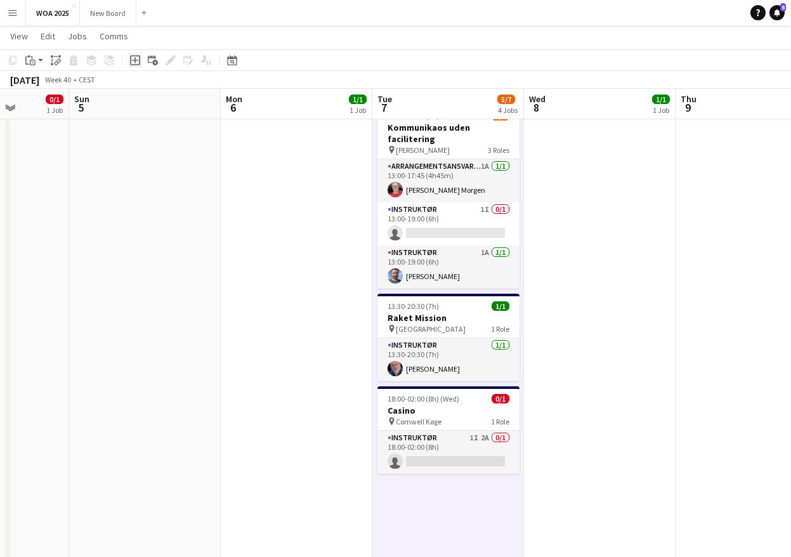
click at [134, 61] on icon "Add job" at bounding box center [135, 60] width 10 height 10
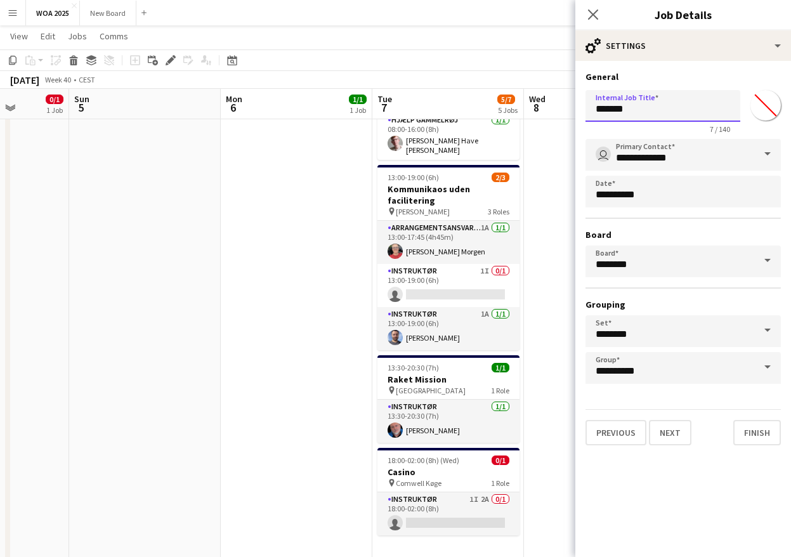
drag, startPoint x: 643, startPoint y: 112, endPoint x: 562, endPoint y: 112, distance: 81.2
click at [562, 112] on body "Menu Boards Boards Boards All jobs Status Workforce Workforce My Workforce Recr…" at bounding box center [395, 273] width 791 height 913
type input "*********"
click at [679, 436] on button "Next" at bounding box center [670, 432] width 42 height 25
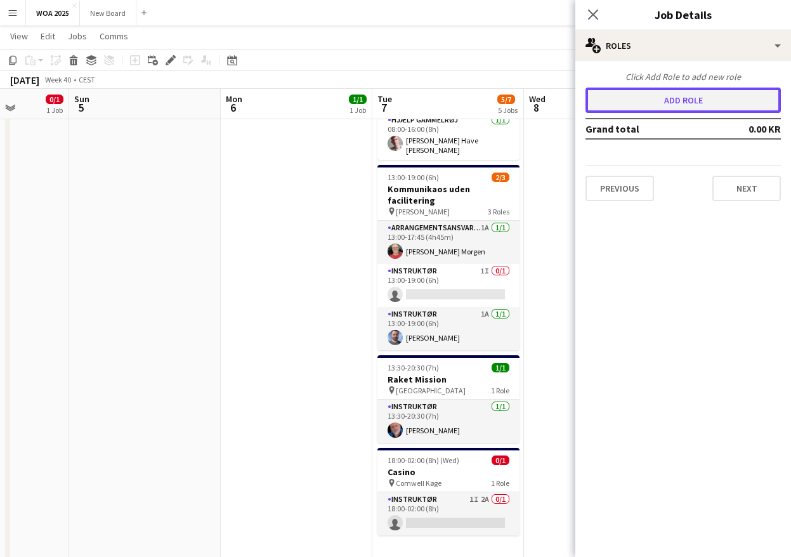
click at [663, 101] on button "Add role" at bounding box center [682, 100] width 195 height 25
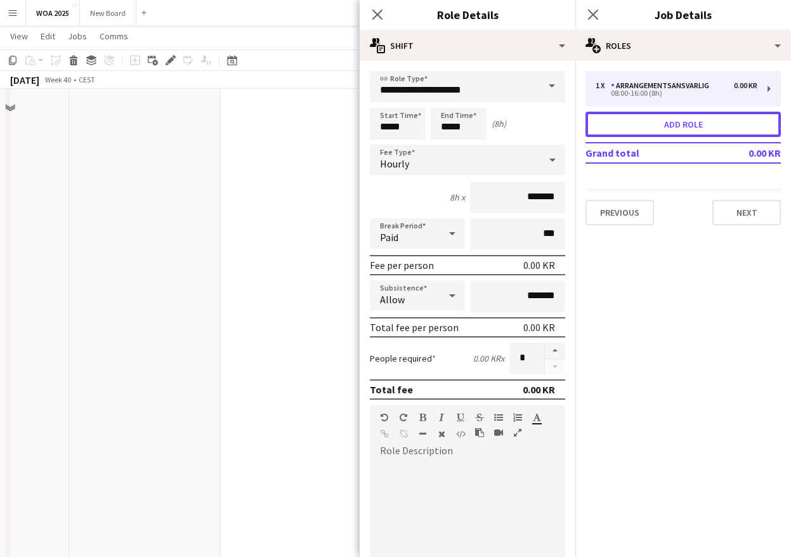
scroll to position [327, 0]
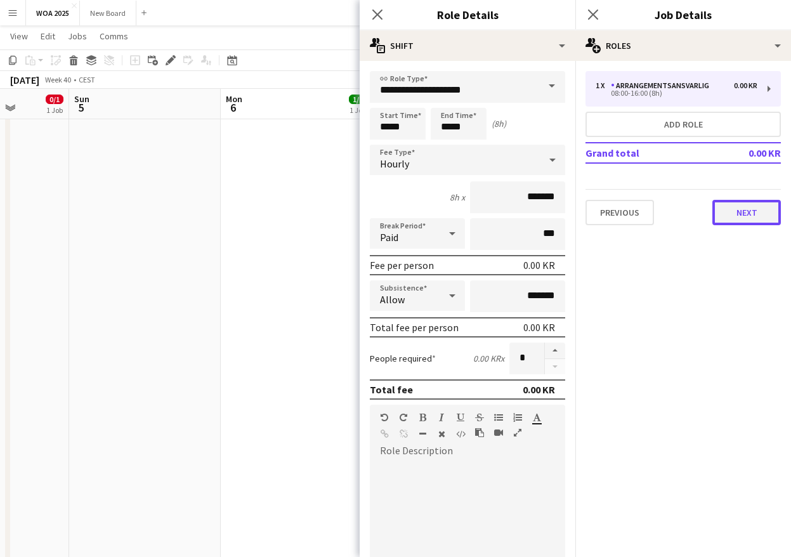
click at [756, 211] on button "Next" at bounding box center [746, 212] width 69 height 25
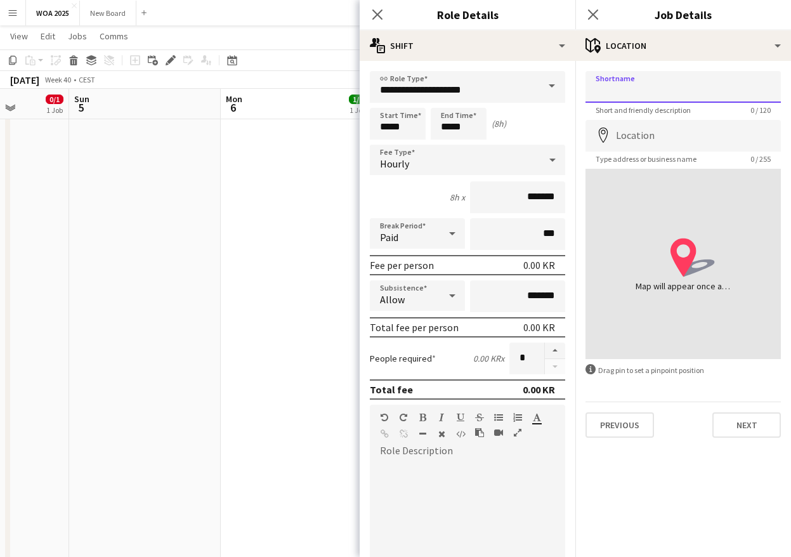
click at [639, 93] on input "Shortname" at bounding box center [682, 87] width 195 height 32
drag, startPoint x: 681, startPoint y: 94, endPoint x: 591, endPoint y: 83, distance: 91.3
click at [591, 83] on input "**********" at bounding box center [682, 87] width 195 height 32
type input "**********"
click at [676, 141] on input "Location" at bounding box center [682, 136] width 195 height 32
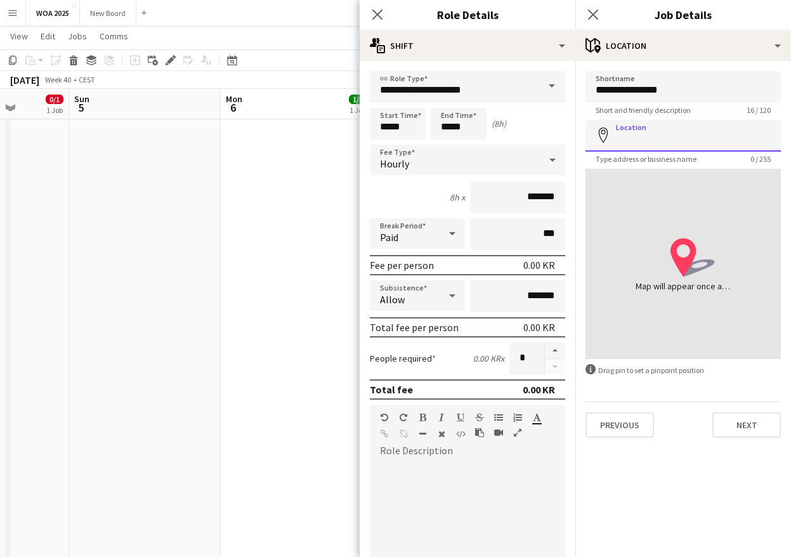
paste input "**********"
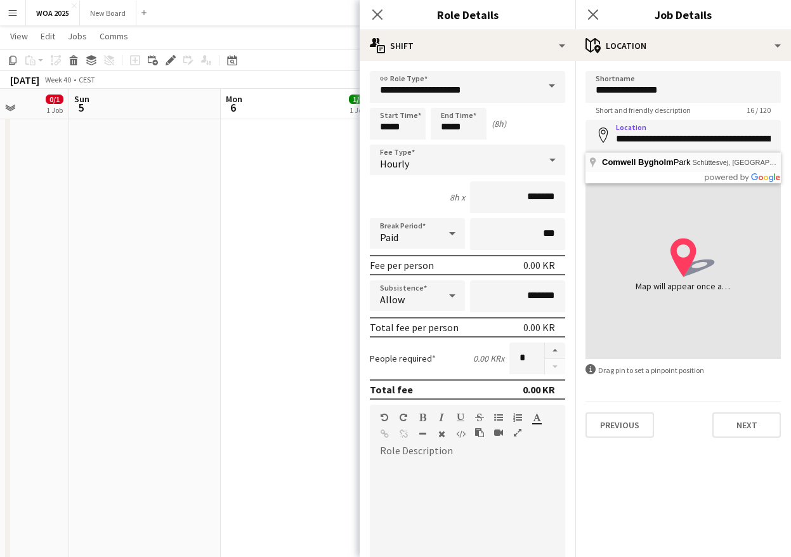
type input "**********"
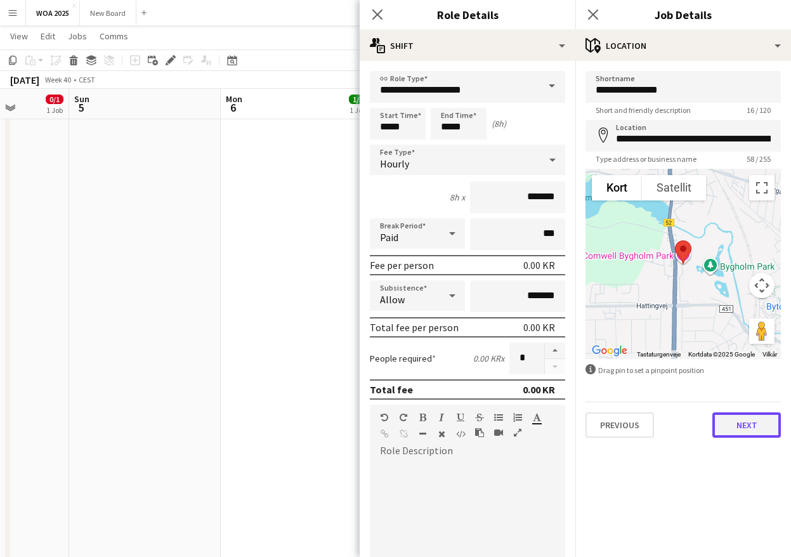
click at [747, 424] on button "Next" at bounding box center [746, 424] width 69 height 25
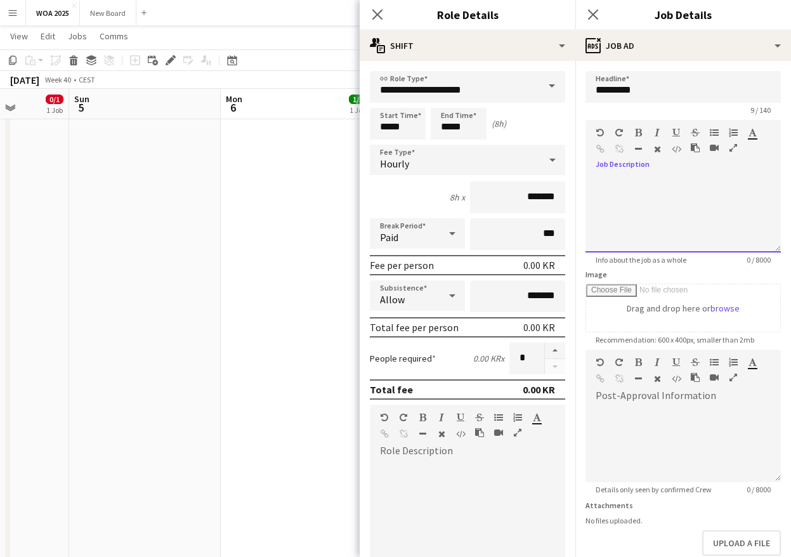
click at [636, 199] on div at bounding box center [682, 214] width 195 height 76
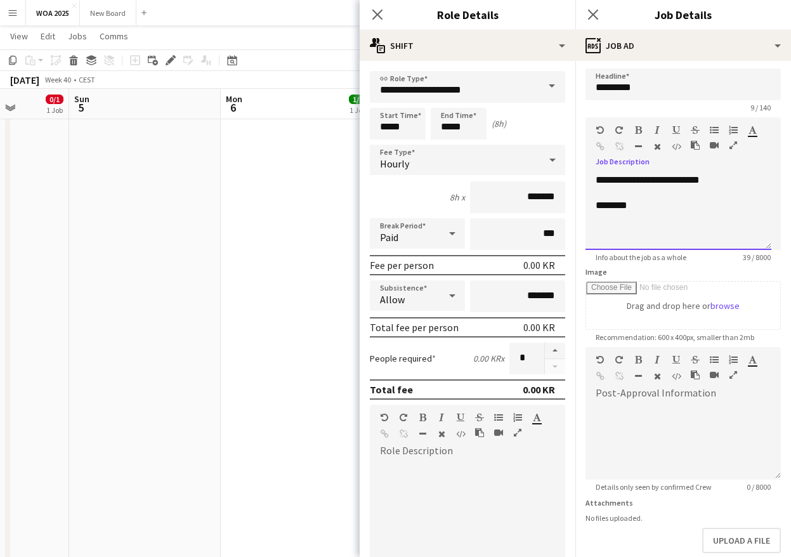
scroll to position [70, 0]
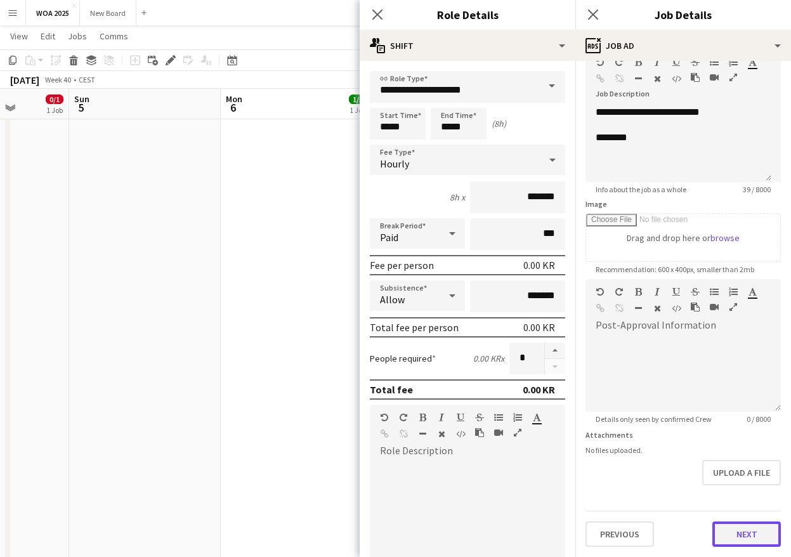
click at [744, 530] on button "Next" at bounding box center [746, 533] width 69 height 25
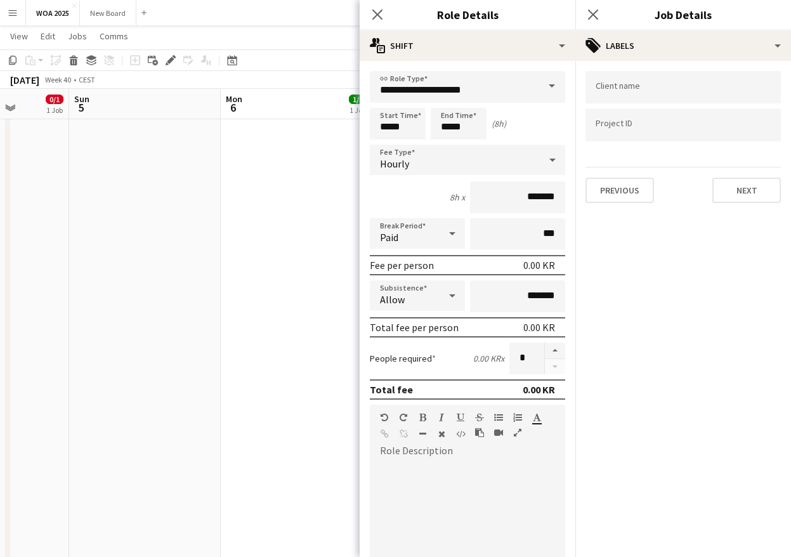
scroll to position [0, 0]
click at [639, 124] on input "Type to search project ID labels..." at bounding box center [683, 128] width 175 height 11
type input "*"
type input "****"
click at [728, 192] on button "Next" at bounding box center [746, 190] width 69 height 25
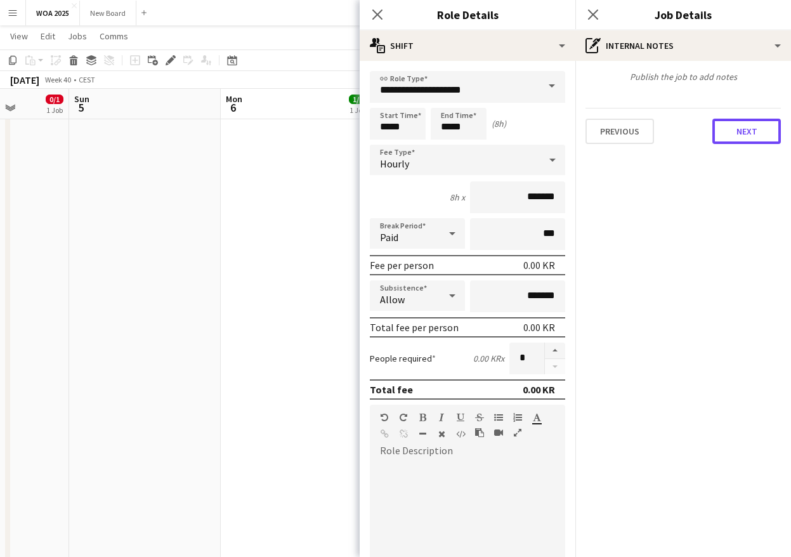
click at [735, 124] on button "Next" at bounding box center [746, 131] width 69 height 25
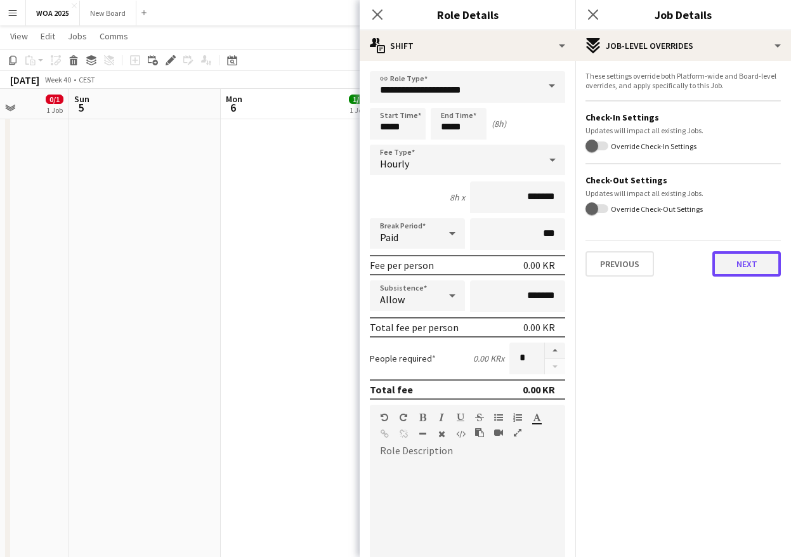
click at [748, 269] on button "Next" at bounding box center [746, 263] width 69 height 25
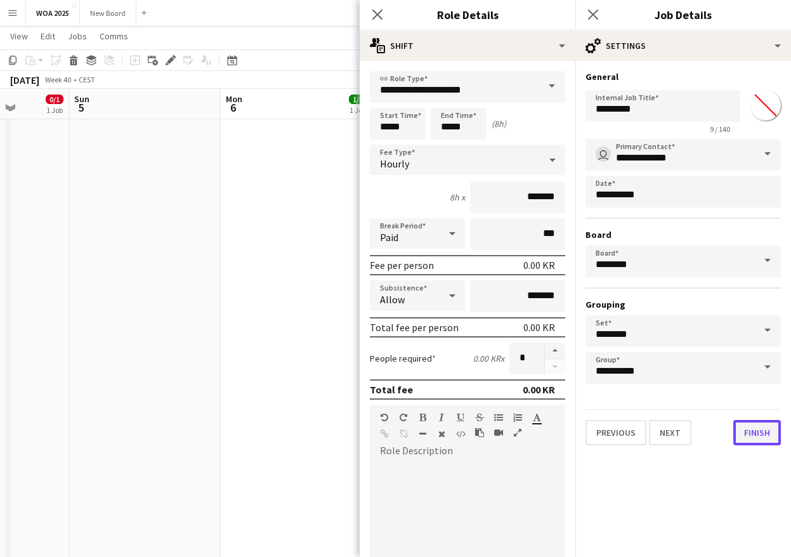
click at [761, 436] on button "Finish" at bounding box center [757, 432] width 48 height 25
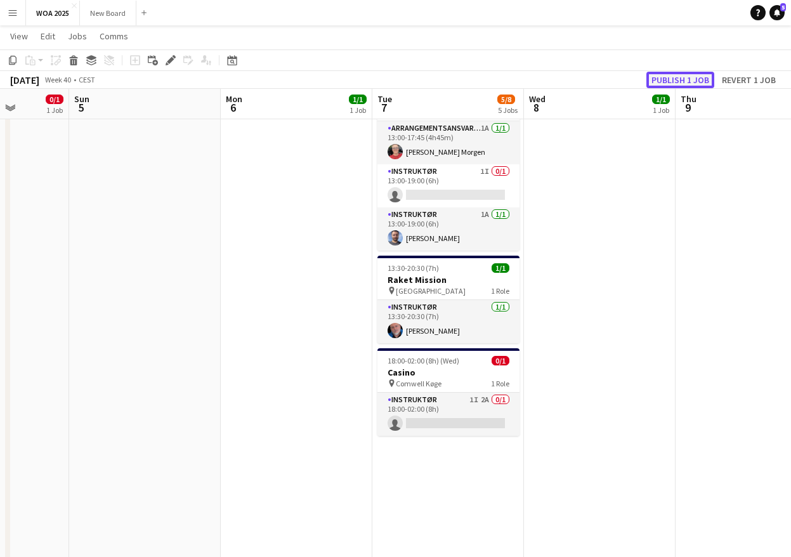
click at [688, 78] on button "Publish 1 job" at bounding box center [680, 80] width 68 height 16
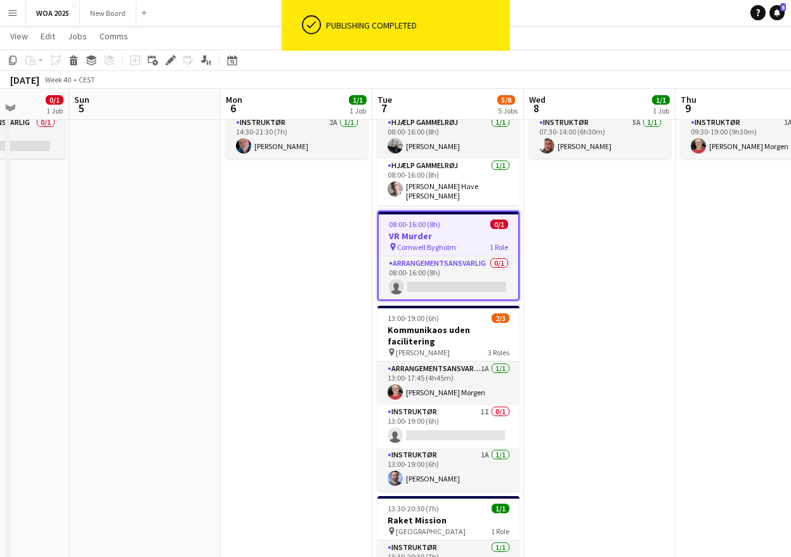
scroll to position [74, 0]
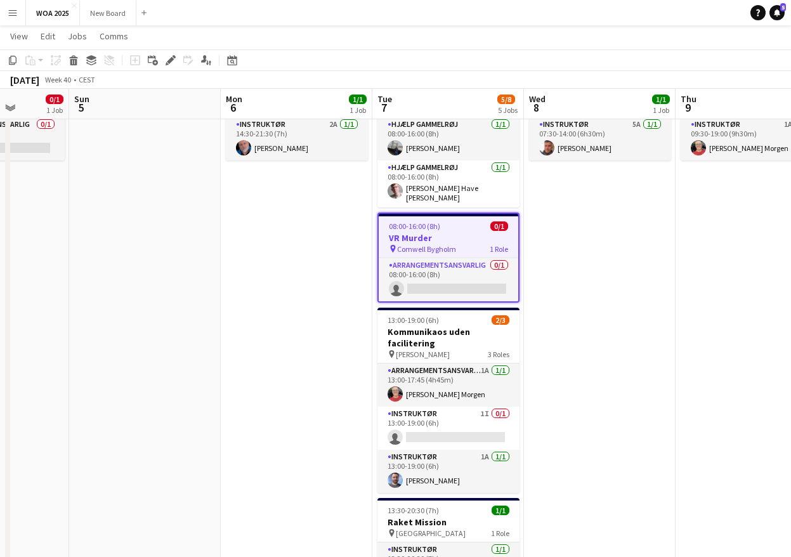
click at [441, 233] on h3 "VR Murder" at bounding box center [449, 237] width 140 height 11
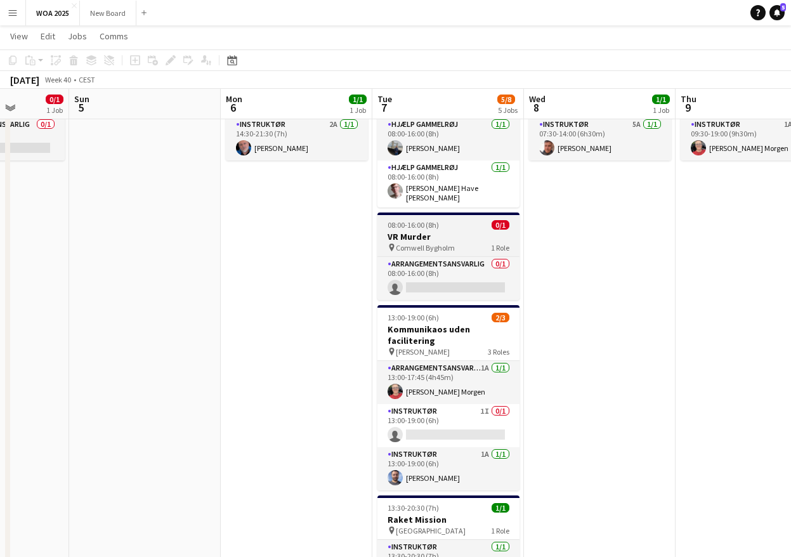
click at [422, 231] on h3 "VR Murder" at bounding box center [448, 236] width 142 height 11
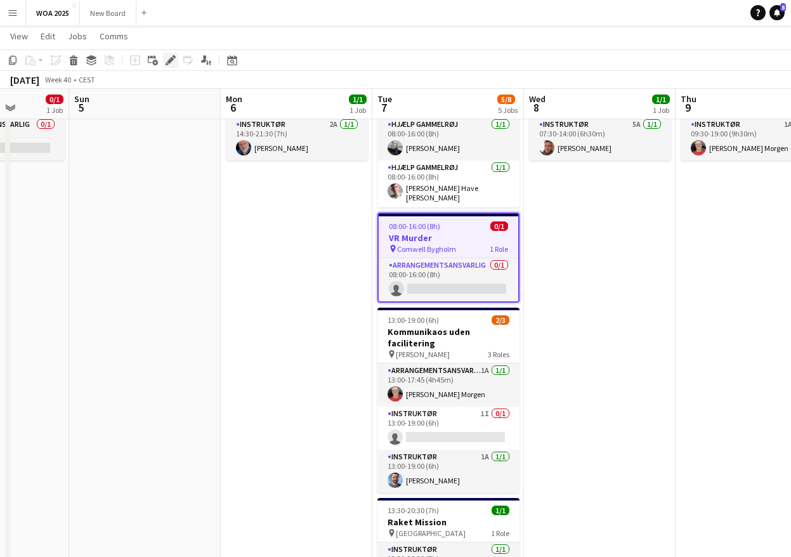
click at [167, 63] on icon at bounding box center [167, 63] width 3 height 3
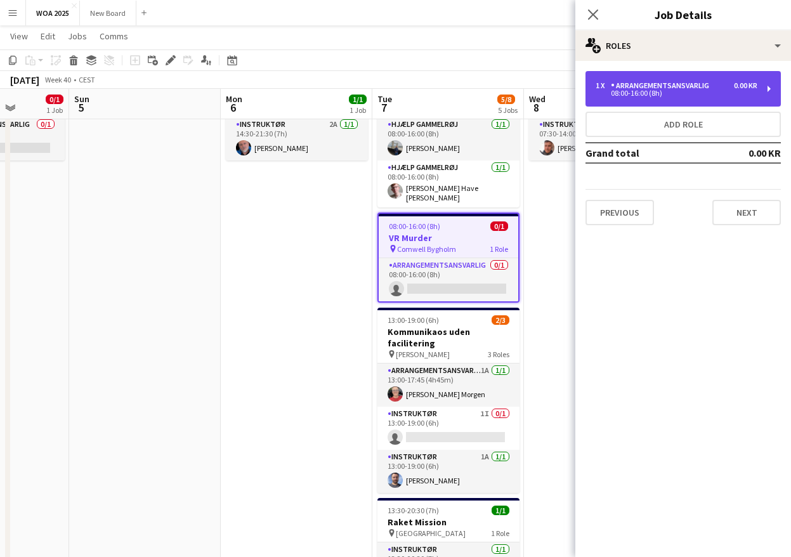
click at [657, 89] on div "Arrangementsansvarlig" at bounding box center [662, 85] width 103 height 9
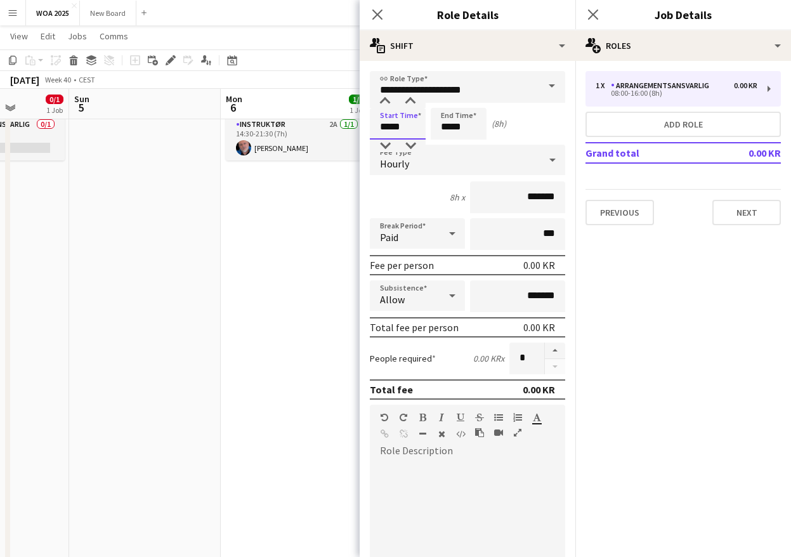
click at [414, 127] on input "*****" at bounding box center [398, 124] width 56 height 32
click at [384, 104] on div at bounding box center [384, 101] width 25 height 13
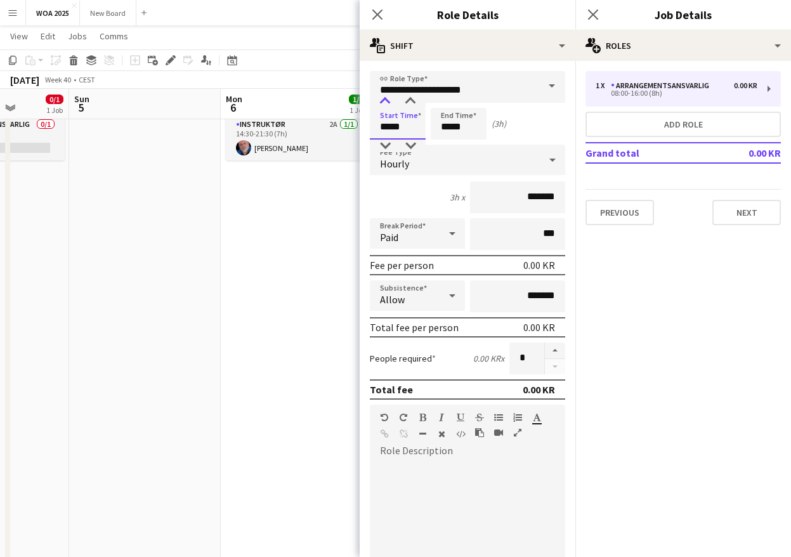
click at [384, 104] on div at bounding box center [384, 101] width 25 height 13
type input "*****"
click at [384, 146] on div at bounding box center [384, 146] width 25 height 13
click at [470, 128] on input "*****" at bounding box center [459, 124] width 56 height 32
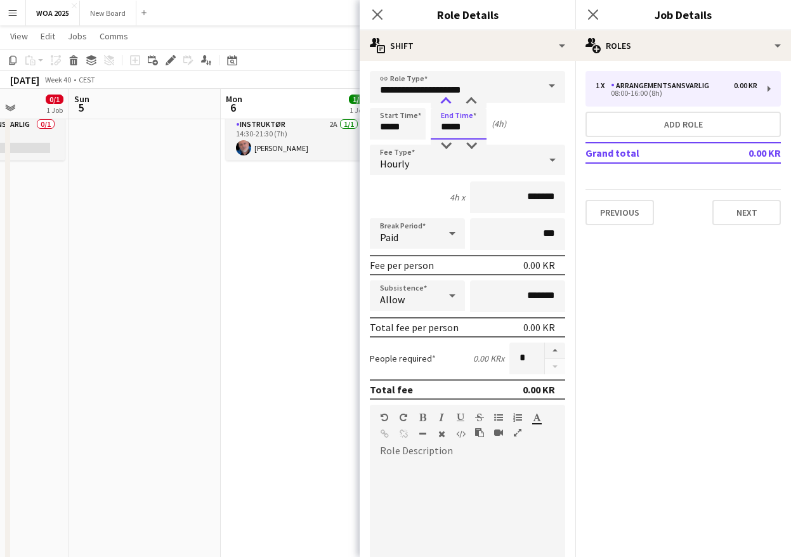
click at [448, 100] on div at bounding box center [445, 101] width 25 height 13
type input "*****"
click at [448, 100] on div at bounding box center [445, 101] width 25 height 13
click at [593, 14] on icon at bounding box center [593, 14] width 12 height 12
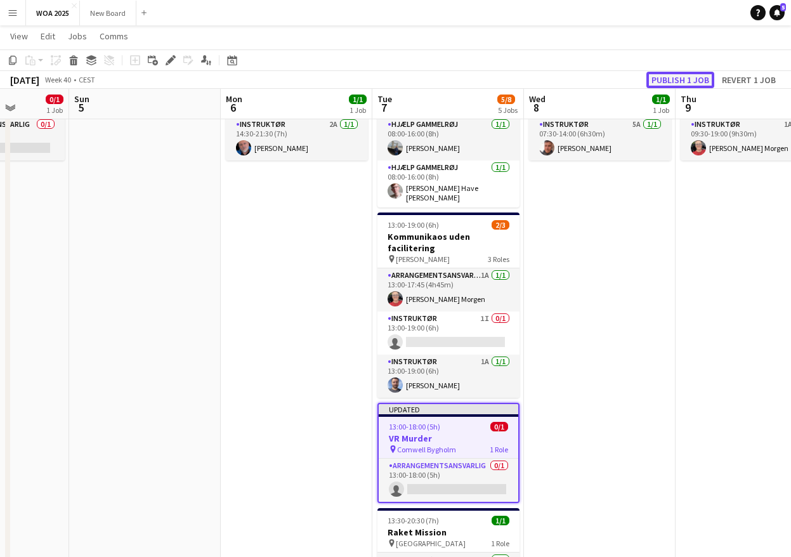
click at [683, 80] on button "Publish 1 job" at bounding box center [680, 80] width 68 height 16
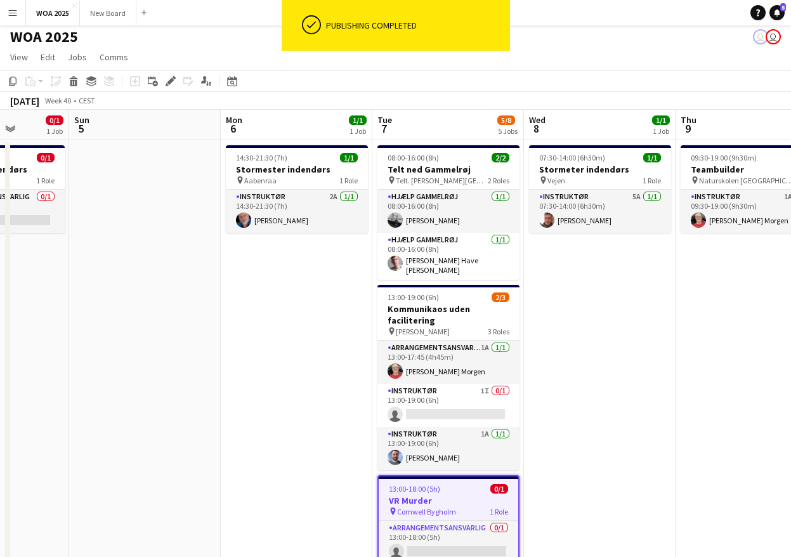
scroll to position [0, 0]
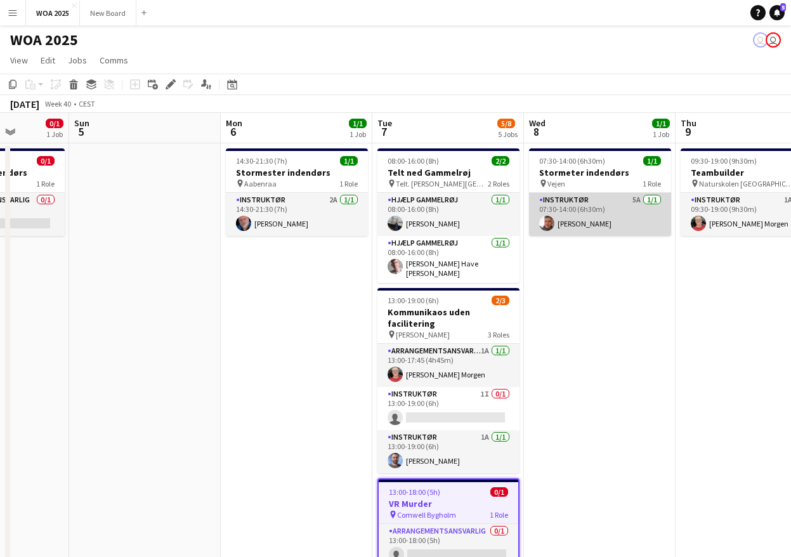
click at [608, 206] on app-card-role "Instruktør 5A 1/1 07:30-14:00 (6h30m) Adam Garlin Larsen" at bounding box center [600, 214] width 142 height 43
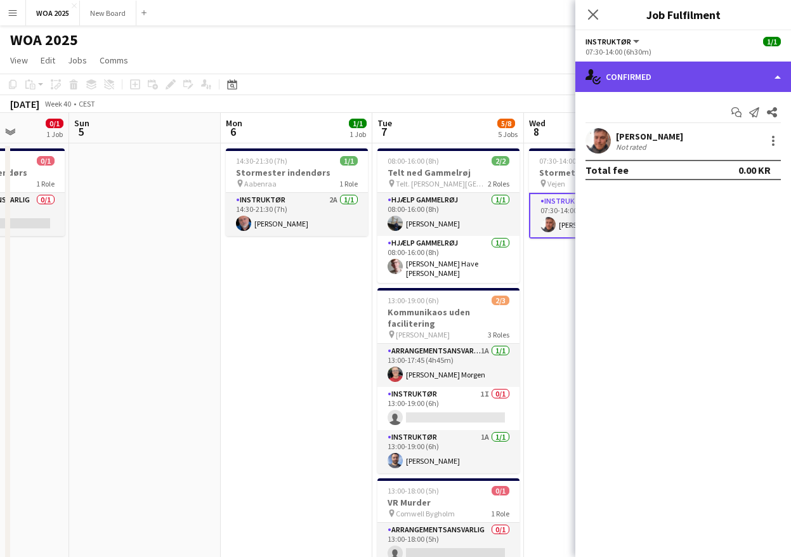
click at [725, 77] on div "single-neutral-actions-check-2 Confirmed" at bounding box center [683, 77] width 216 height 30
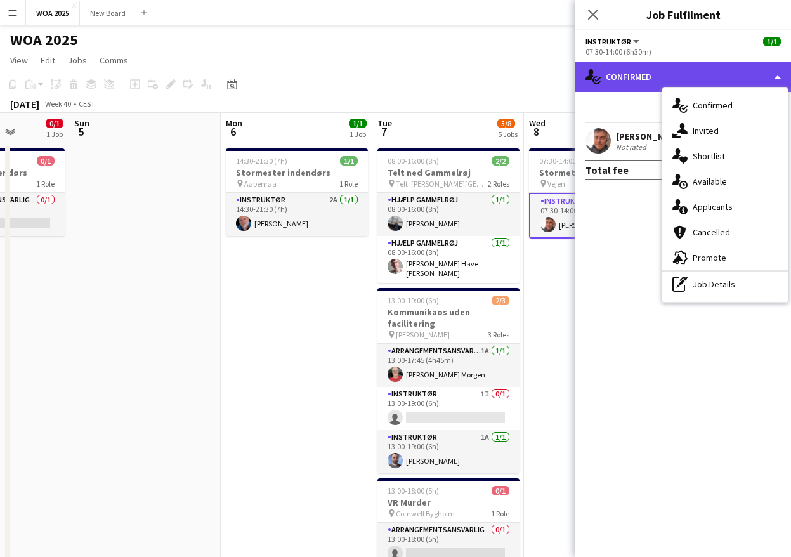
click at [739, 75] on div "single-neutral-actions-check-2 Confirmed" at bounding box center [683, 77] width 216 height 30
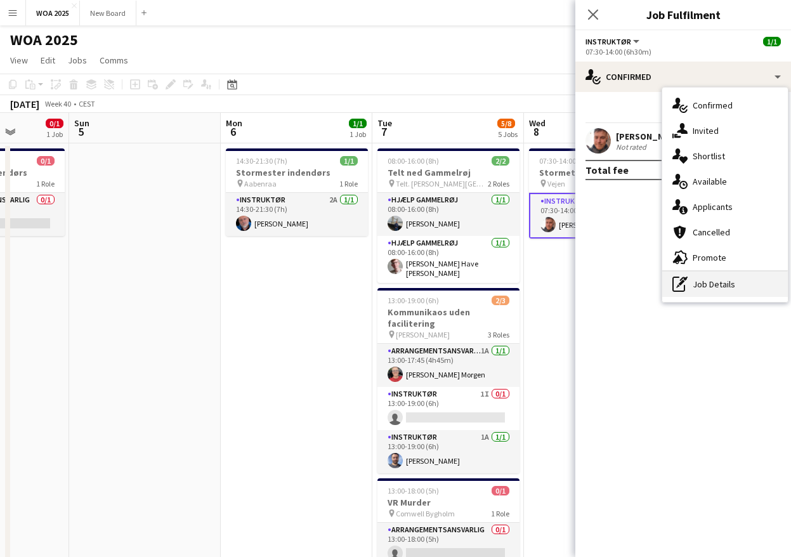
click at [735, 286] on div "pen-write Job Details" at bounding box center [725, 283] width 126 height 25
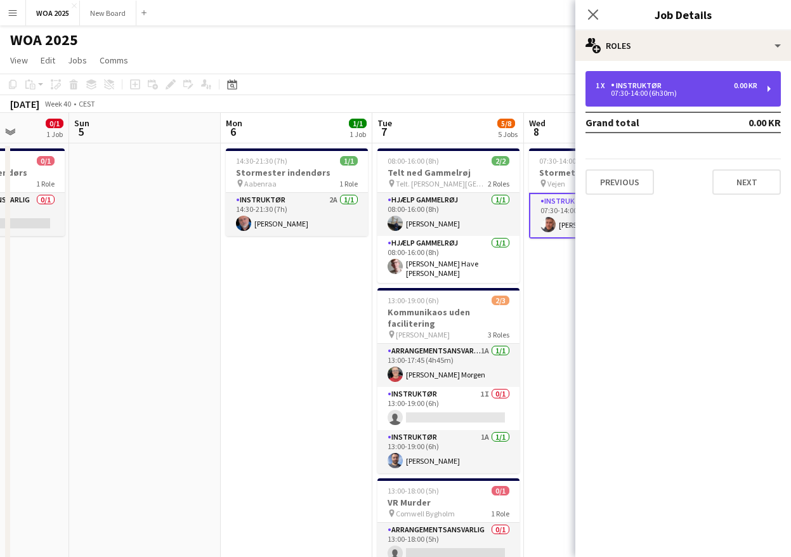
click at [698, 86] on div "1 x Instruktør 0.00 KR" at bounding box center [677, 85] width 162 height 9
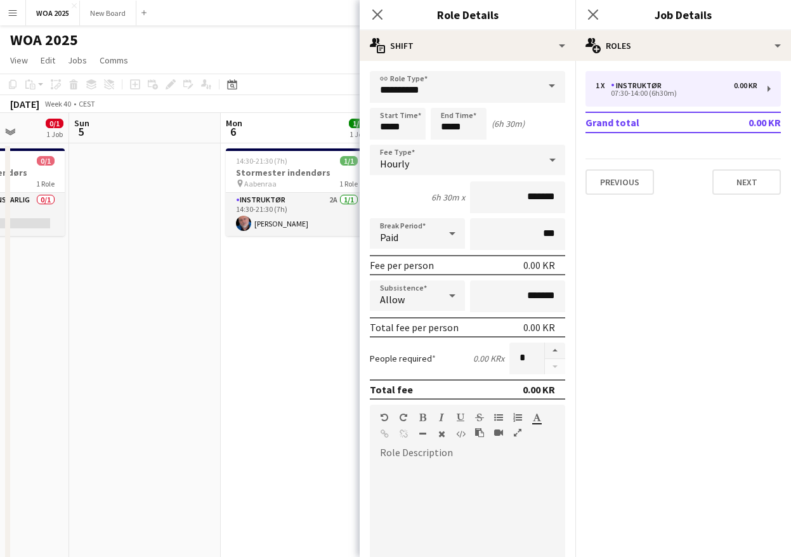
click at [540, 84] on span at bounding box center [552, 86] width 27 height 30
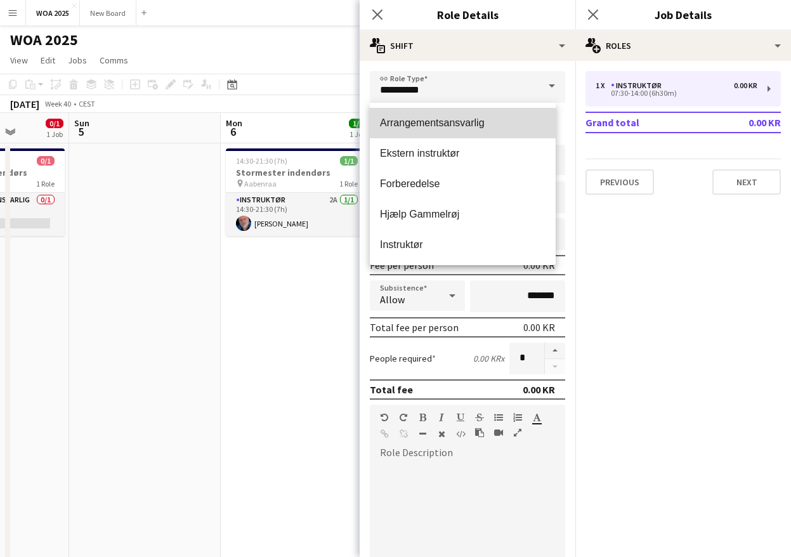
click at [495, 116] on mat-option "Arrangementsansvarlig" at bounding box center [463, 123] width 186 height 30
type input "**********"
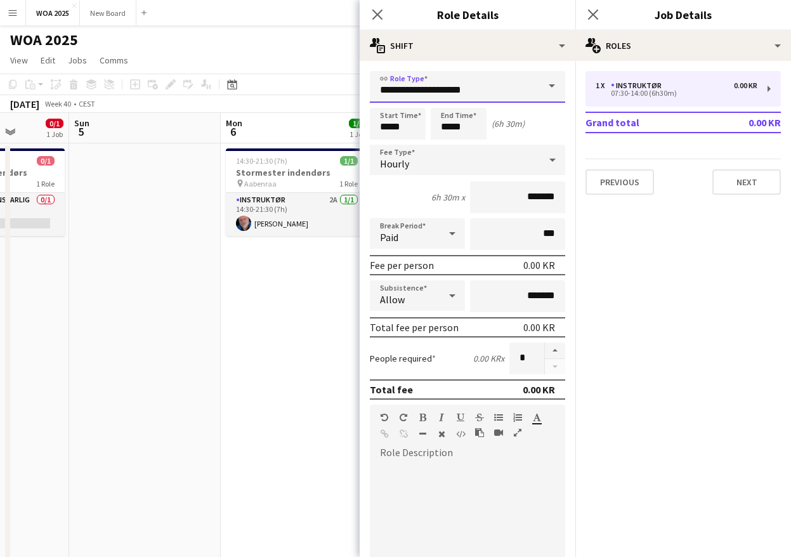
scroll to position [266, 0]
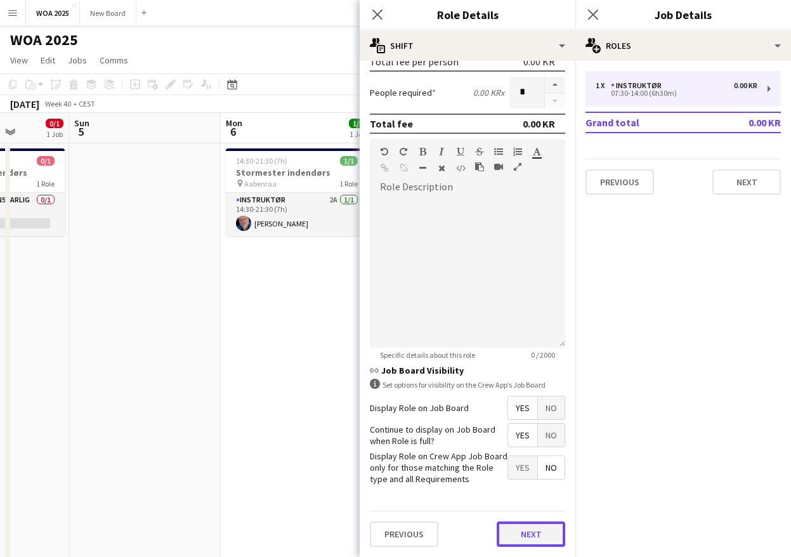
click at [530, 532] on button "Next" at bounding box center [531, 533] width 69 height 25
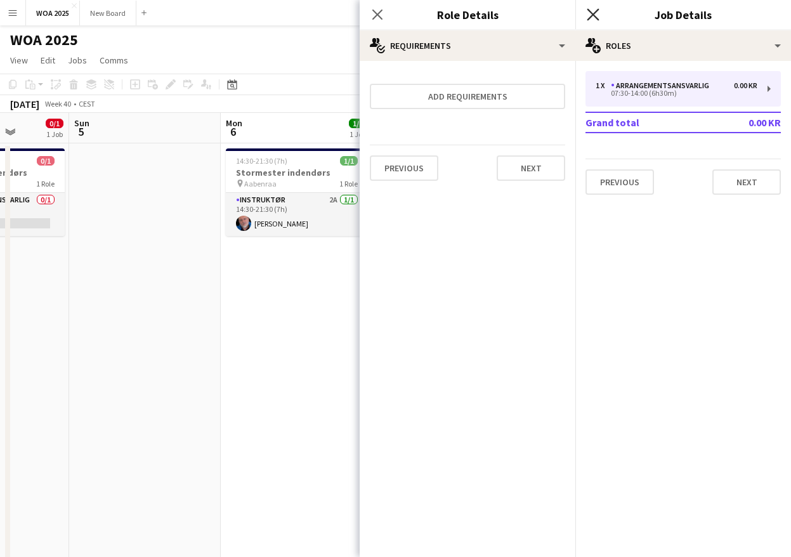
click at [593, 13] on icon "Close pop-in" at bounding box center [593, 14] width 12 height 12
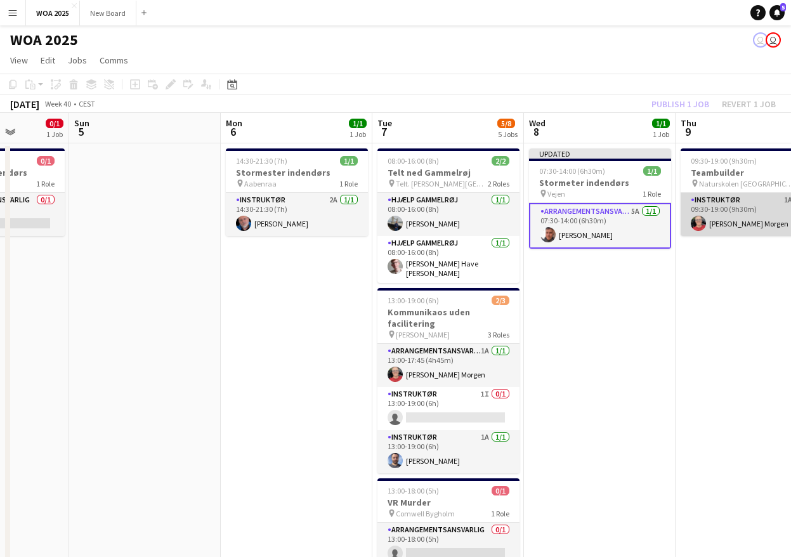
click at [743, 221] on app-card-role "Instruktør 1A 1/1 09:30-19:00 (9h30m) Kitt Schou Morgen" at bounding box center [752, 214] width 142 height 43
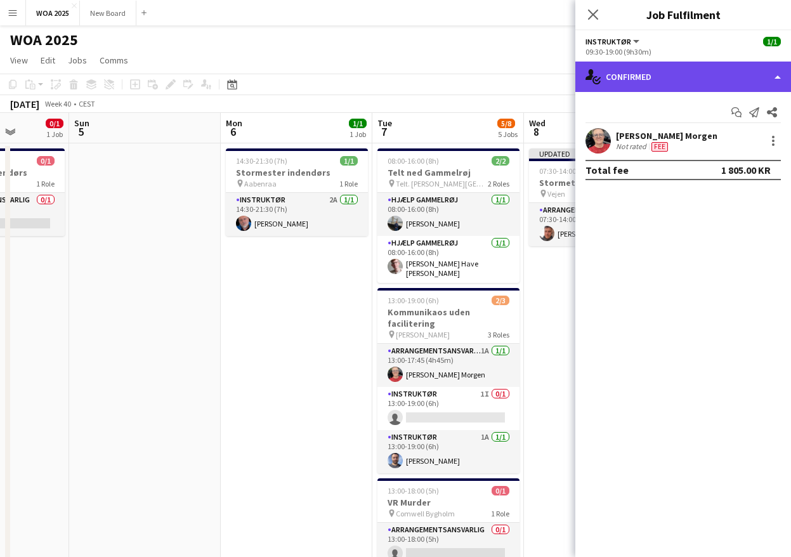
click at [740, 74] on div "single-neutral-actions-check-2 Confirmed" at bounding box center [683, 77] width 216 height 30
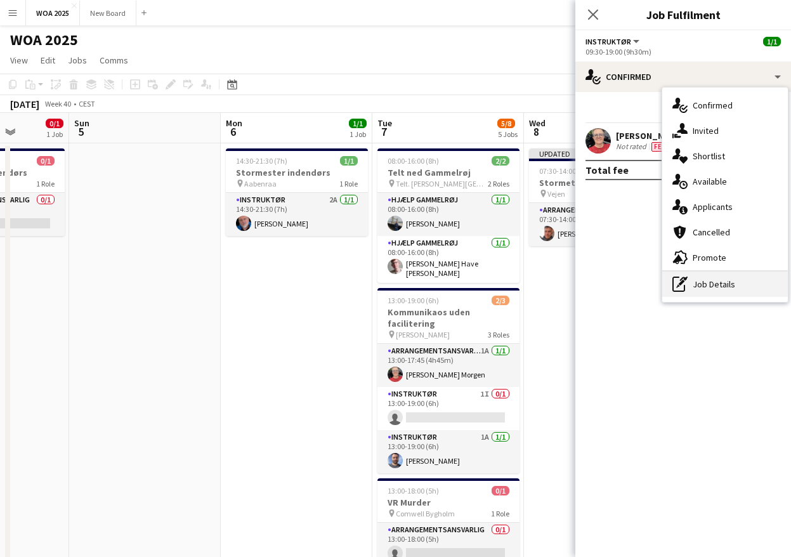
click at [735, 291] on div "pen-write Job Details" at bounding box center [725, 283] width 126 height 25
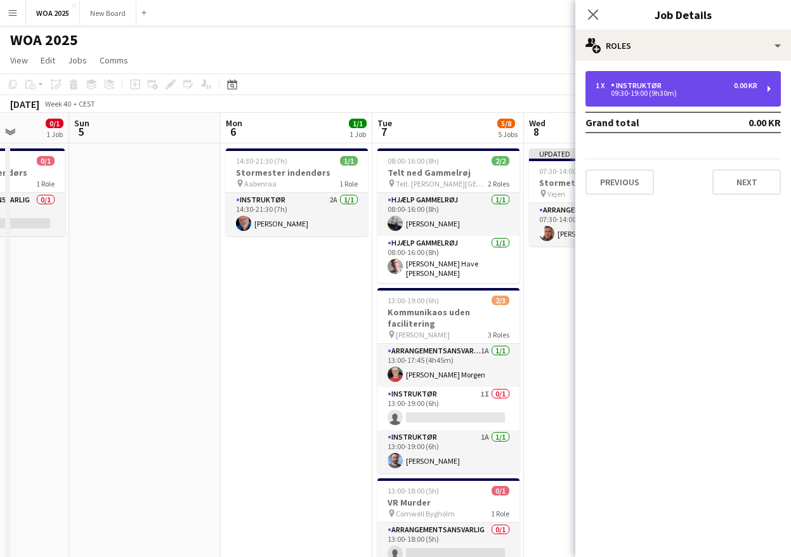
click at [744, 88] on div "0.00 KR" at bounding box center [745, 85] width 23 height 9
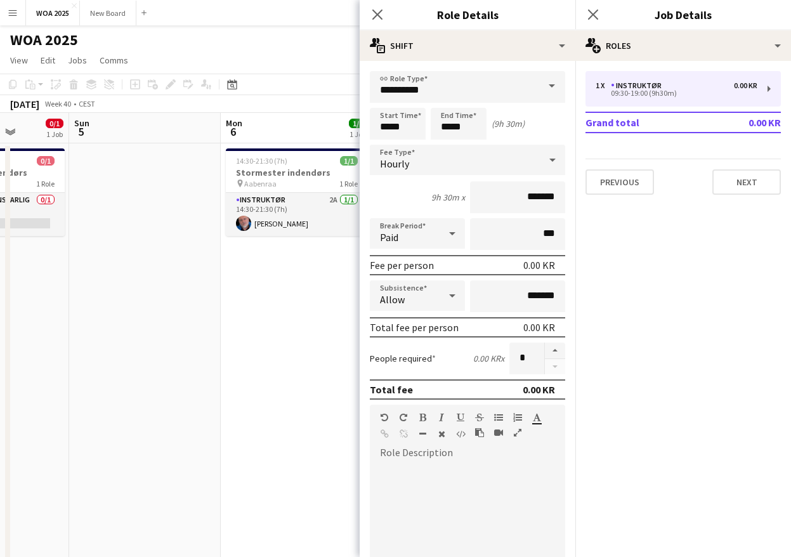
click at [547, 88] on span at bounding box center [552, 86] width 27 height 30
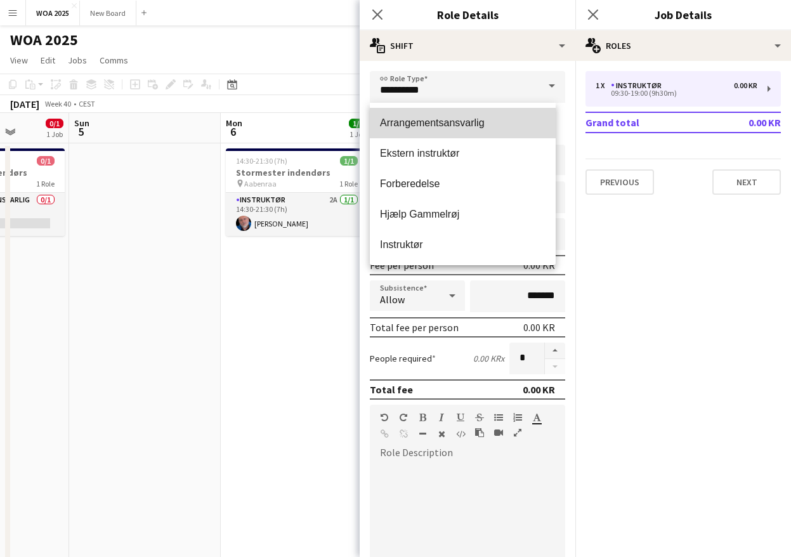
click at [487, 119] on span "Arrangementsansvarlig" at bounding box center [463, 123] width 166 height 12
type input "**********"
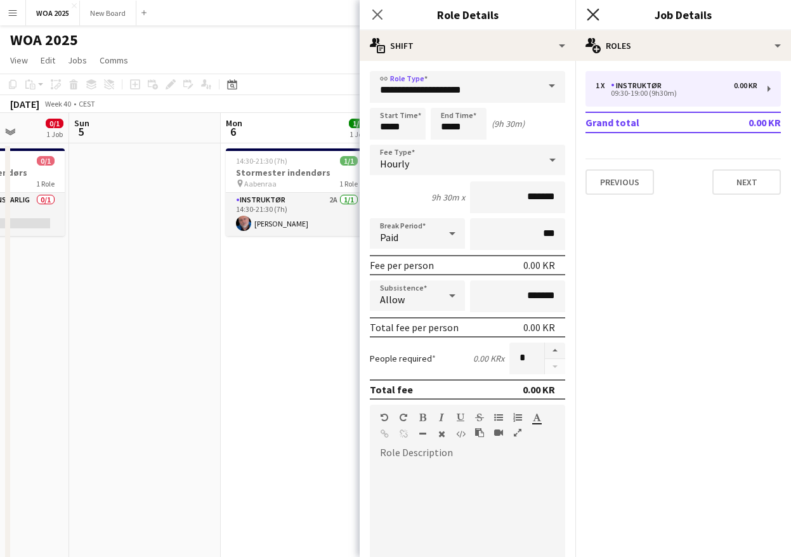
click at [595, 16] on icon at bounding box center [593, 14] width 12 height 12
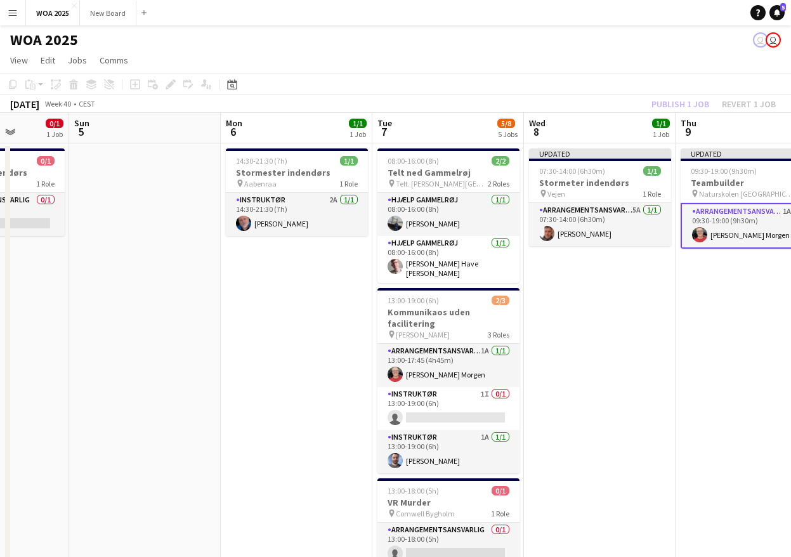
click at [691, 105] on div "Publish 1 job Revert 1 job" at bounding box center [713, 104] width 155 height 16
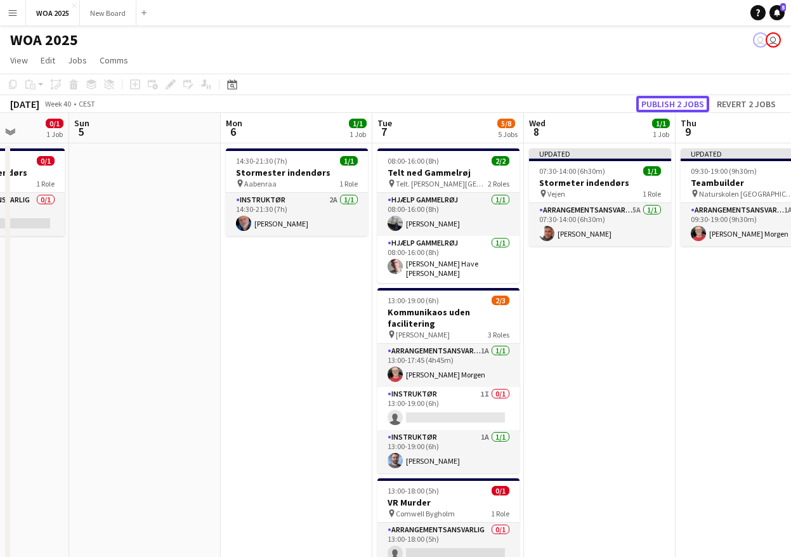
click at [691, 105] on button "Publish 2 jobs" at bounding box center [672, 104] width 73 height 16
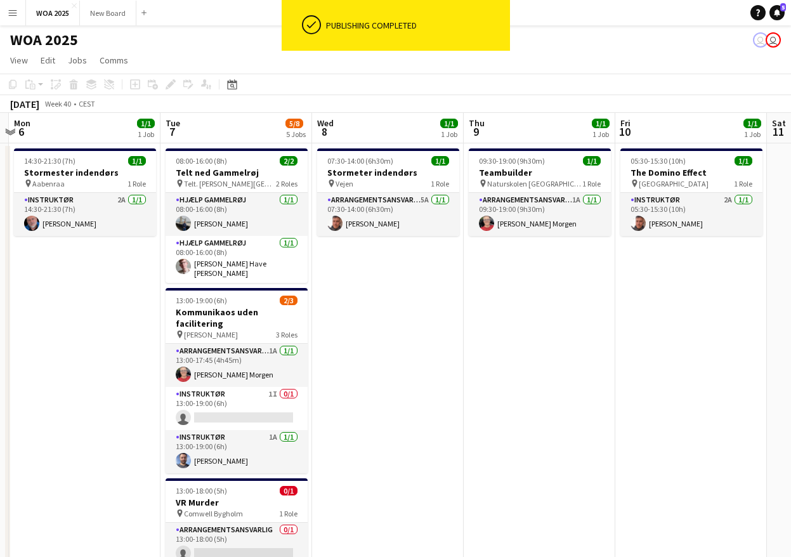
scroll to position [0, 492]
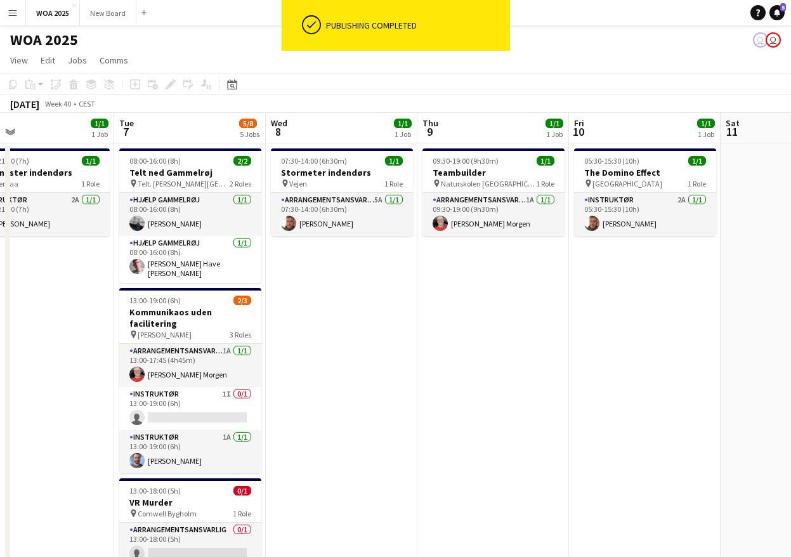
drag, startPoint x: 722, startPoint y: 315, endPoint x: 464, endPoint y: 327, distance: 258.5
click at [464, 327] on app-calendar-viewport "Fri 3 8/9 4 Jobs Sat 4 0/1 1 Job Sun 5 Mon 6 1/1 1 Job Tue 7 5/8 5 Jobs Wed 8 1…" at bounding box center [395, 513] width 791 height 801
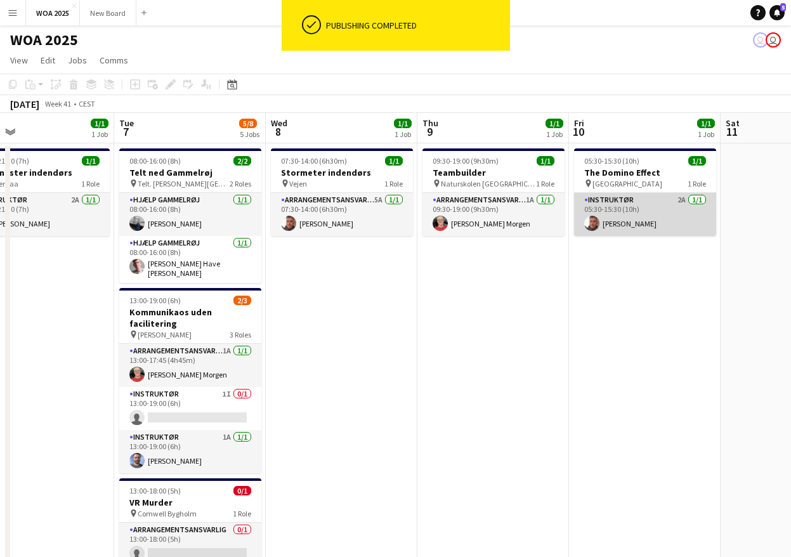
click at [660, 200] on app-card-role "Instruktør 2A 1/1 05:30-15:30 (10h) Adam Garlin Larsen" at bounding box center [645, 214] width 142 height 43
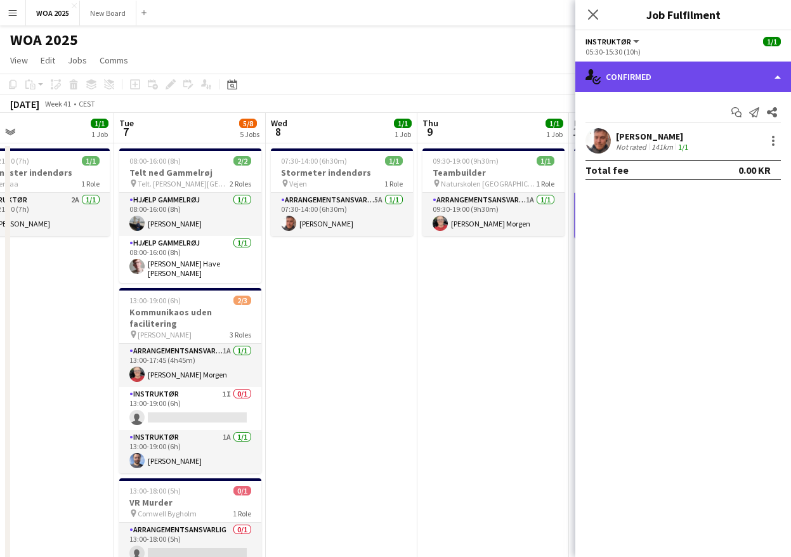
click at [704, 77] on div "single-neutral-actions-check-2 Confirmed" at bounding box center [683, 77] width 216 height 30
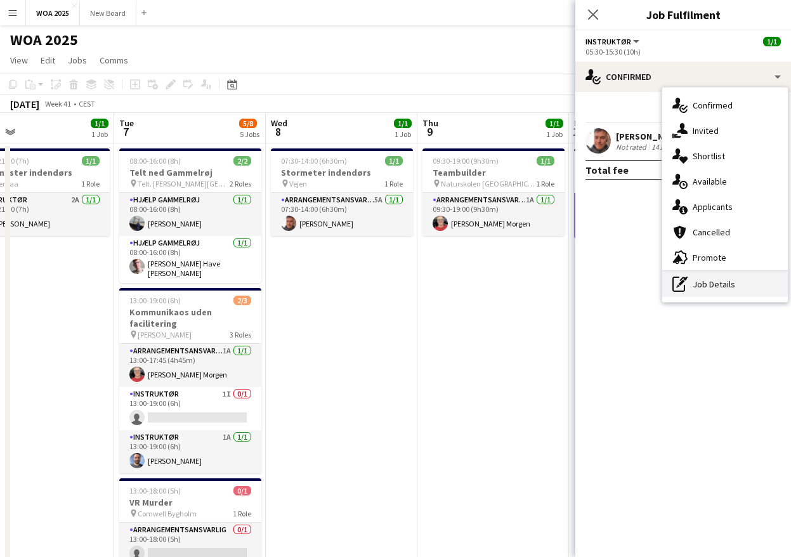
click at [725, 281] on div "pen-write Job Details" at bounding box center [725, 283] width 126 height 25
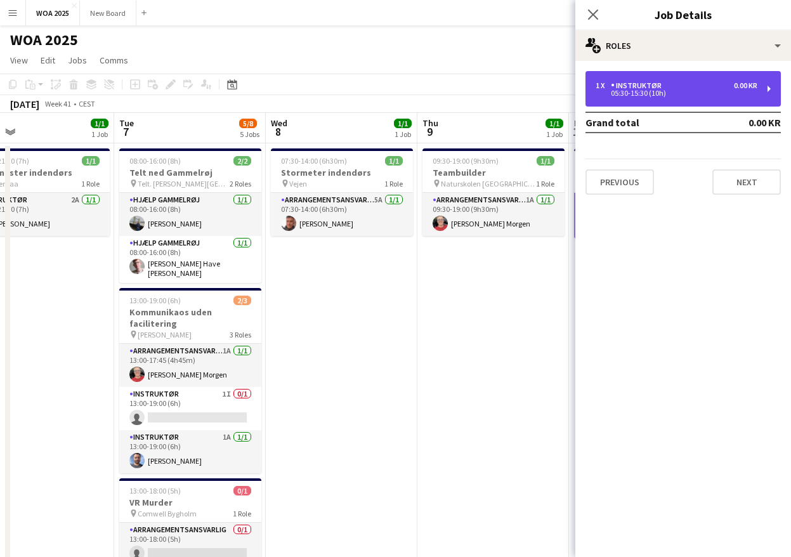
click at [709, 98] on div "1 x Instruktør 0.00 KR 05:30-15:30 (10h)" at bounding box center [682, 89] width 195 height 36
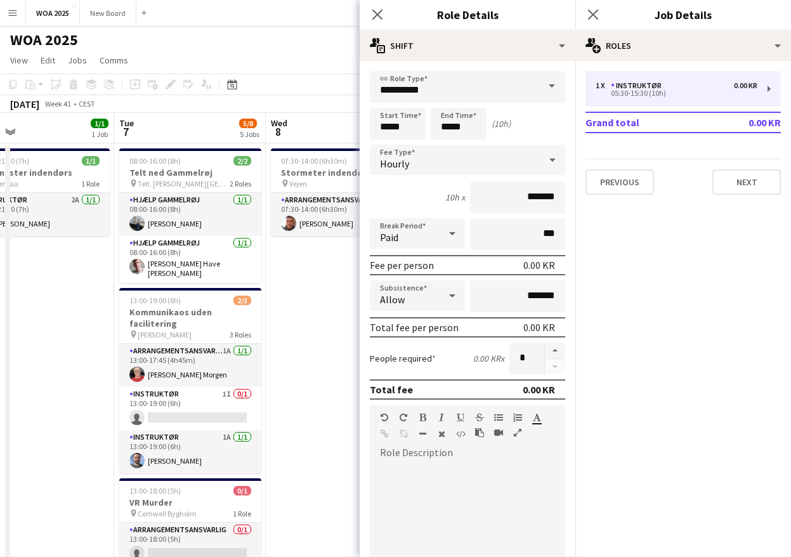
click at [546, 85] on span at bounding box center [552, 86] width 27 height 30
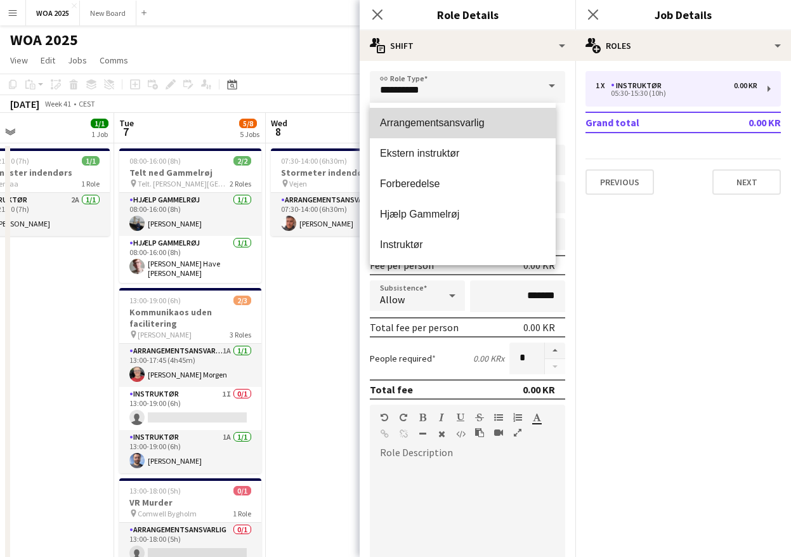
click at [508, 125] on span "Arrangementsansvarlig" at bounding box center [463, 123] width 166 height 12
type input "**********"
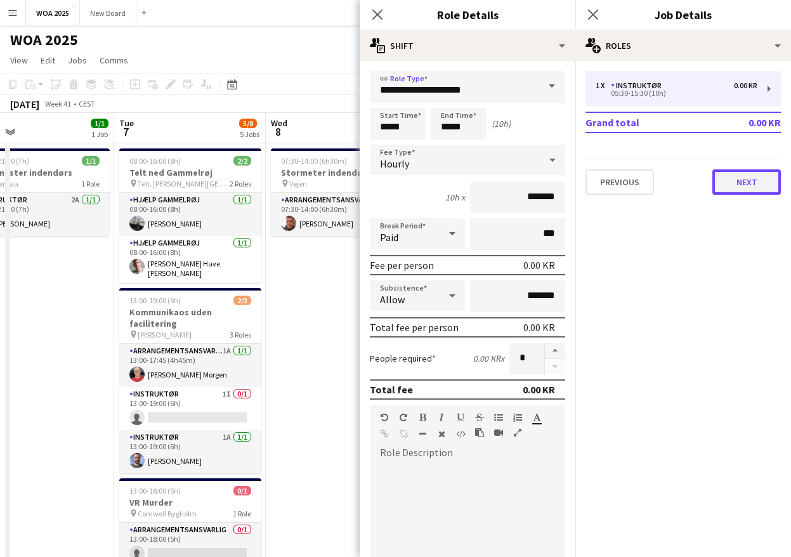
click at [750, 184] on button "Next" at bounding box center [746, 181] width 69 height 25
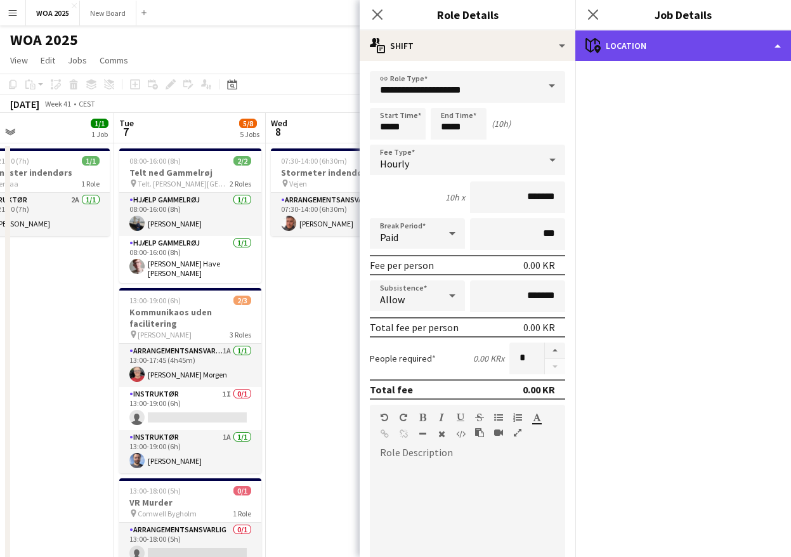
click at [735, 43] on div "maps-pin-1 Location" at bounding box center [683, 45] width 216 height 30
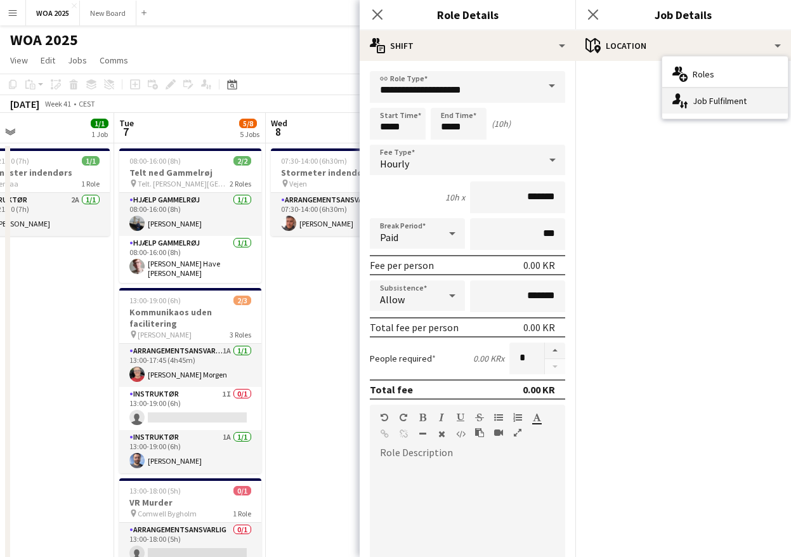
click at [717, 103] on div "single-neutral-actions-up-down Job Fulfilment" at bounding box center [725, 100] width 126 height 25
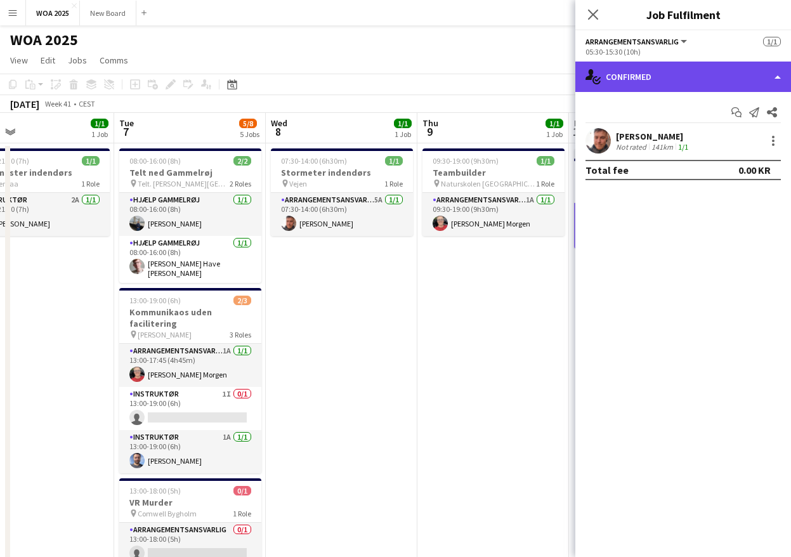
click at [759, 75] on div "single-neutral-actions-check-2 Confirmed" at bounding box center [683, 77] width 216 height 30
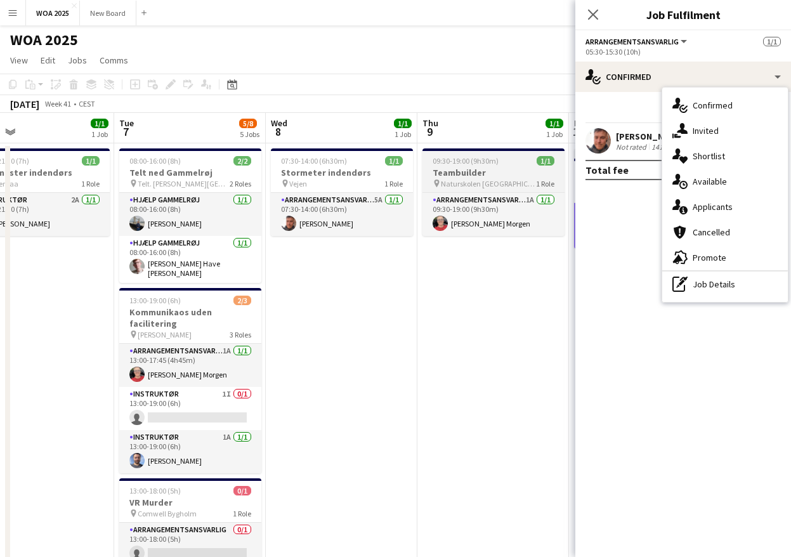
click at [511, 164] on div "09:30-19:00 (9h30m) 1/1" at bounding box center [493, 161] width 142 height 10
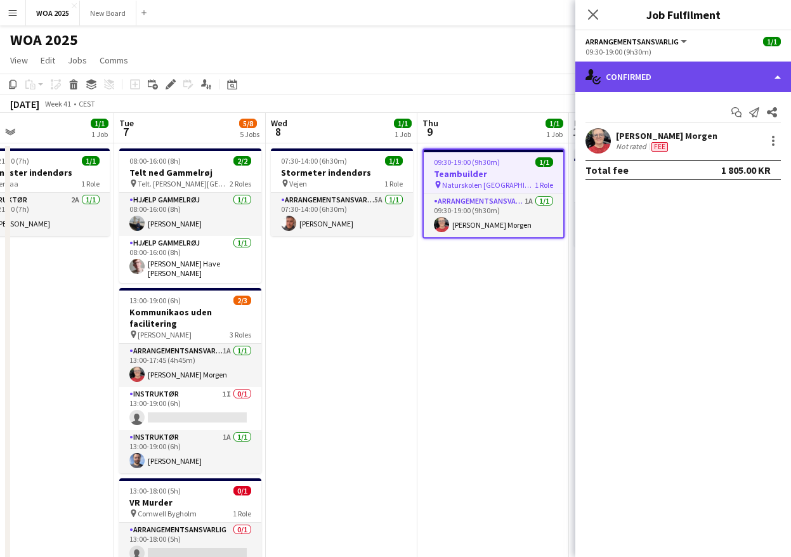
click at [740, 74] on div "single-neutral-actions-check-2 Confirmed" at bounding box center [683, 77] width 216 height 30
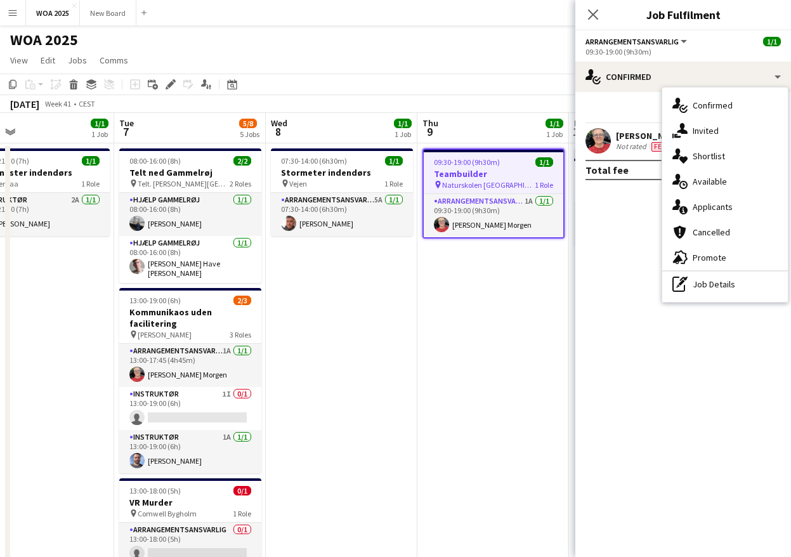
drag, startPoint x: 516, startPoint y: 87, endPoint x: 352, endPoint y: 77, distance: 163.9
click at [352, 77] on app-toolbar "Copy Paste Paste Ctrl+V Paste with crew Ctrl+Shift+V Paste linked Job Delete Gr…" at bounding box center [395, 85] width 791 height 22
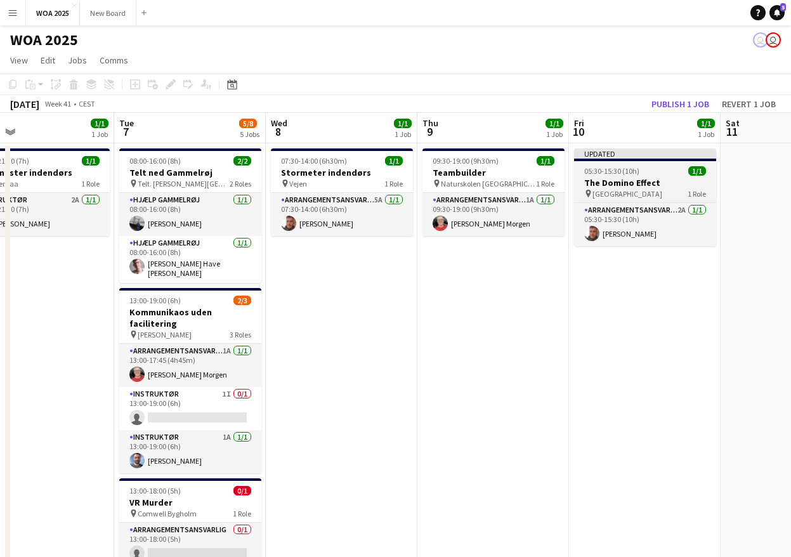
click at [650, 180] on h3 "The Domino Effect" at bounding box center [645, 182] width 142 height 11
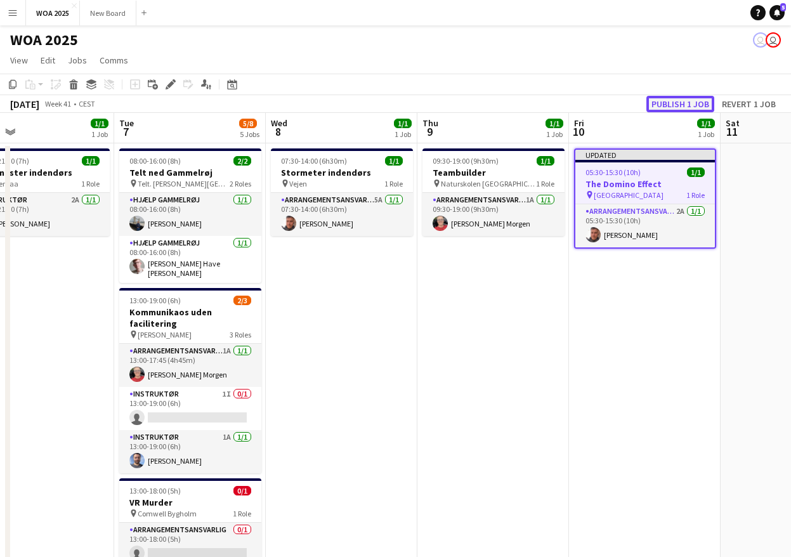
click at [686, 107] on button "Publish 1 job" at bounding box center [680, 104] width 68 height 16
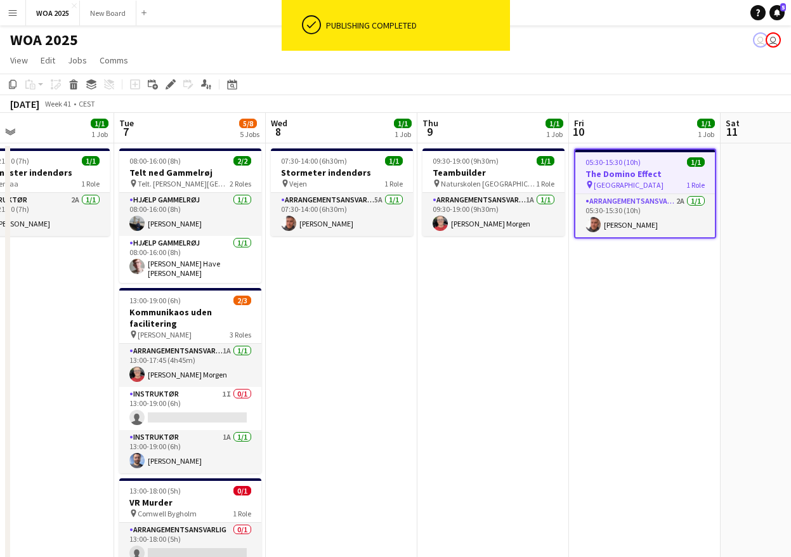
click at [660, 167] on app-job-card "05:30-15:30 (10h) 1/1 The Domino Effect pin København 1 Role Arrangementsansvar…" at bounding box center [645, 193] width 142 height 90
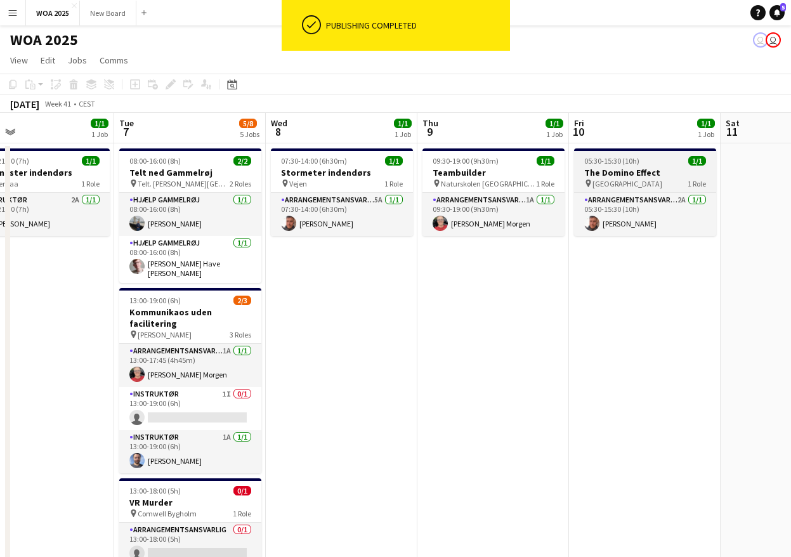
click at [660, 167] on h3 "The Domino Effect" at bounding box center [645, 172] width 142 height 11
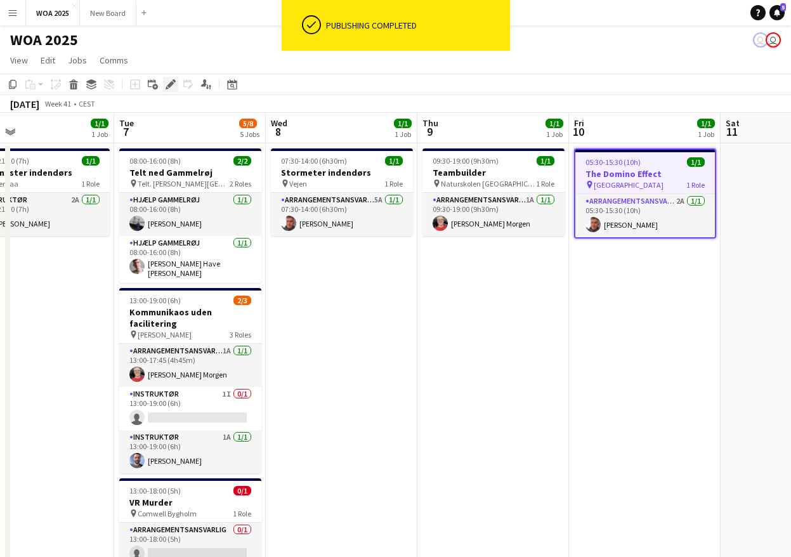
click at [173, 84] on icon at bounding box center [170, 84] width 7 height 7
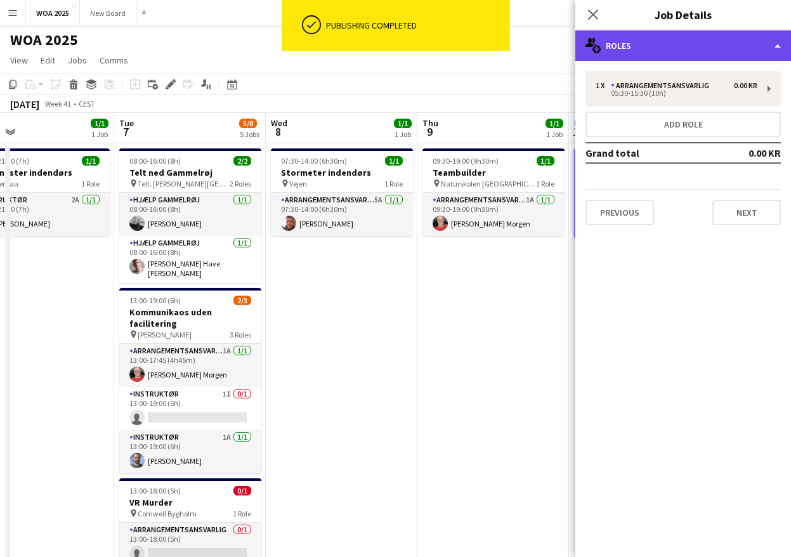
click at [755, 54] on div "multiple-users-add Roles" at bounding box center [683, 45] width 216 height 30
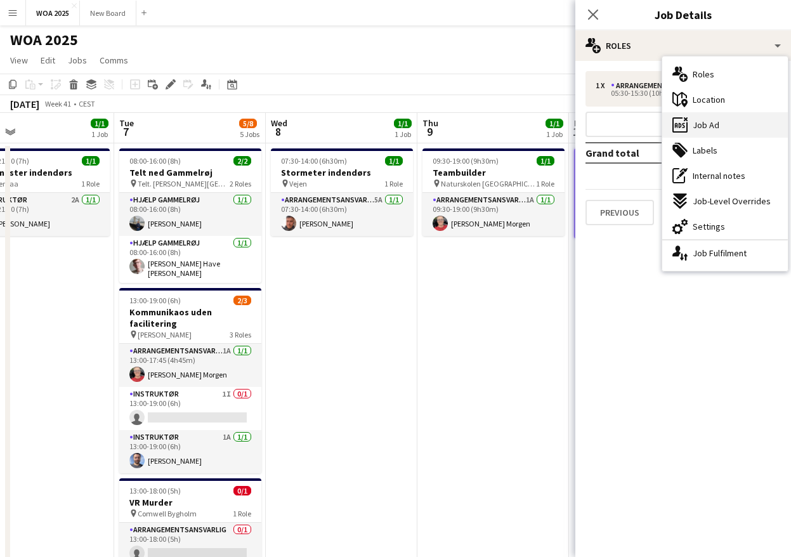
click at [710, 124] on span "Job Ad" at bounding box center [706, 124] width 27 height 11
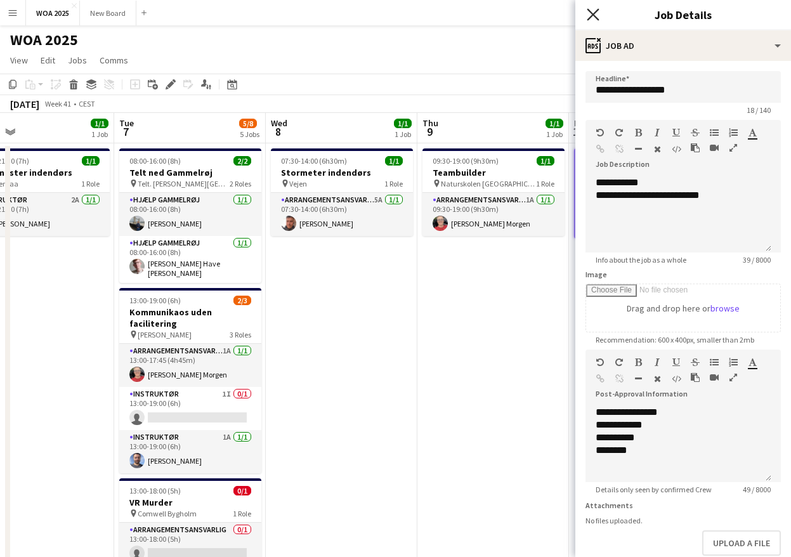
click at [594, 13] on icon "Close pop-in" at bounding box center [593, 14] width 12 height 12
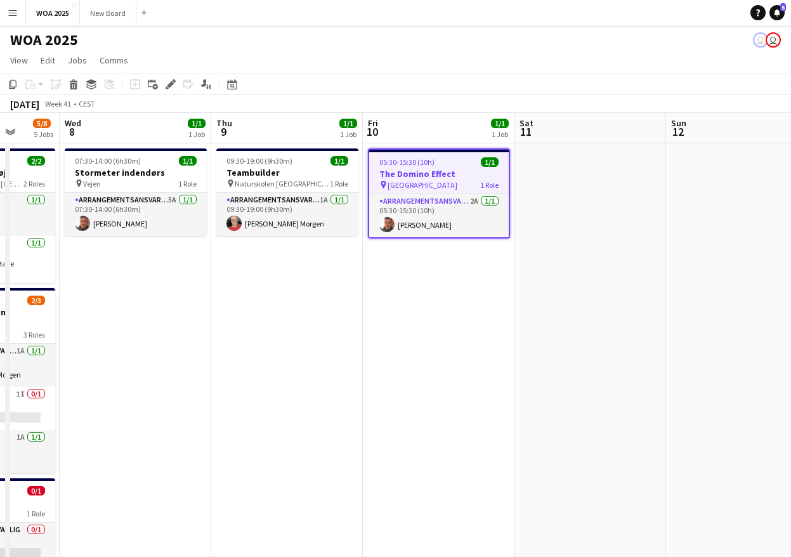
drag, startPoint x: 624, startPoint y: 355, endPoint x: 136, endPoint y: 350, distance: 488.4
click at [132, 354] on app-calendar-viewport "Sun 5 Mon 6 1/1 1 Job Tue 7 5/8 5 Jobs Wed 8 1/1 1 Job Thu 9 1/1 1 Job Fri 10 1…" at bounding box center [395, 513] width 791 height 801
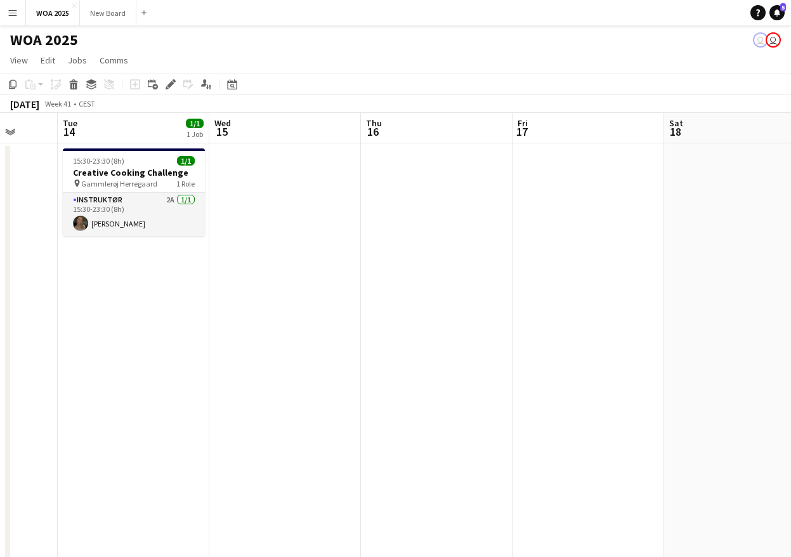
drag, startPoint x: 685, startPoint y: 343, endPoint x: 81, endPoint y: 339, distance: 604.5
click at [81, 339] on app-calendar-viewport "Sat 11 Sun 12 Mon 13 Tue 14 1/1 1 Job Wed 15 Thu 16 Fri 17 Sat 18 Sun 19 Mon 20…" at bounding box center [395, 513] width 791 height 801
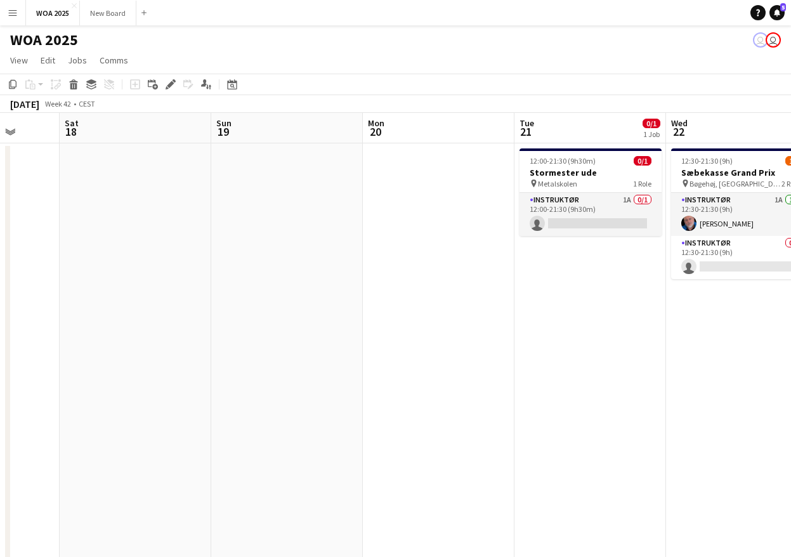
drag, startPoint x: 620, startPoint y: 281, endPoint x: 160, endPoint y: 282, distance: 460.5
click at [160, 282] on app-calendar-viewport "Wed 15 Thu 16 Fri 17 Sat 18 Sun 19 Mon 20 Tue 21 0/1 1 Job Wed 22 1/2 1 Job Thu…" at bounding box center [395, 513] width 791 height 801
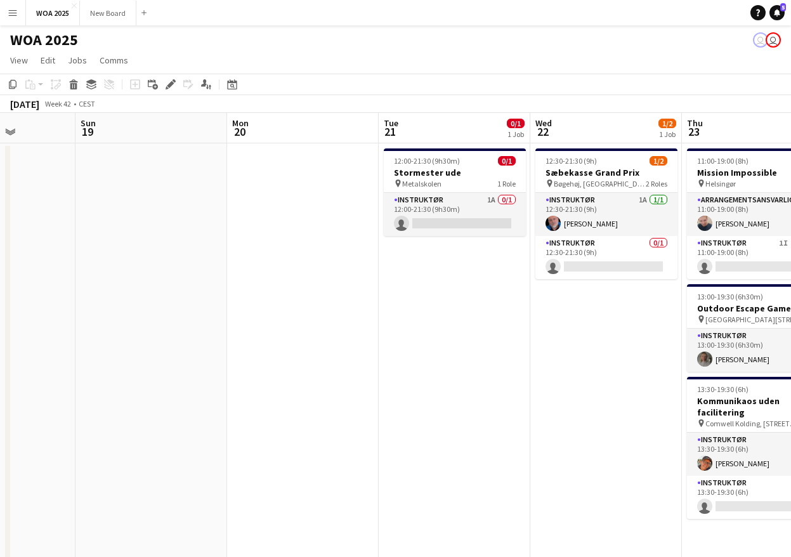
scroll to position [0, 349]
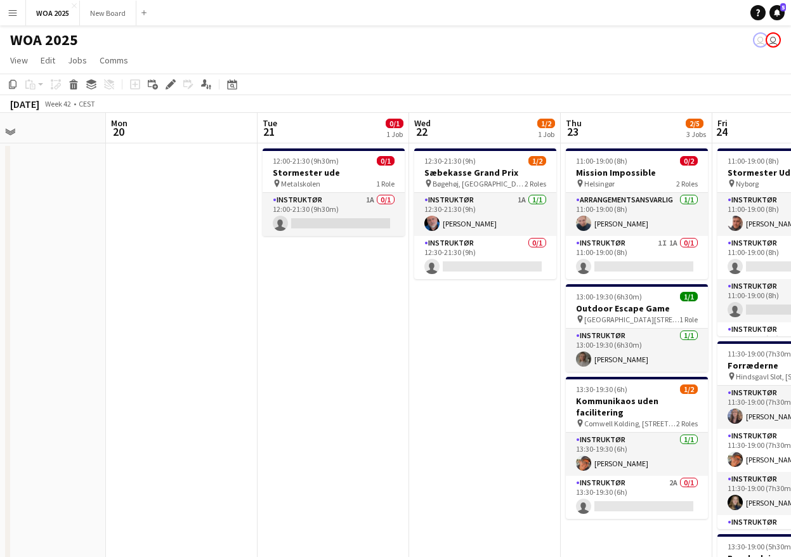
drag, startPoint x: 578, startPoint y: 320, endPoint x: 356, endPoint y: 329, distance: 222.2
click at [356, 329] on app-calendar-viewport "Fri 17 Sat 18 Sun 19 Mon 20 Tue 21 0/1 1 Job Wed 22 1/2 1 Job Thu 23 2/5 3 Jobs…" at bounding box center [395, 513] width 791 height 801
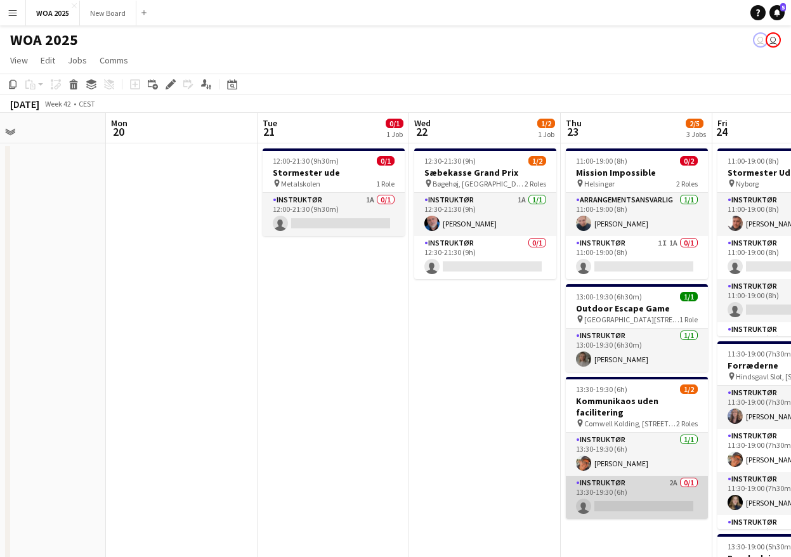
click at [634, 482] on app-card-role "Instruktør 2A 0/1 13:30-19:30 (6h) single-neutral-actions" at bounding box center [637, 497] width 142 height 43
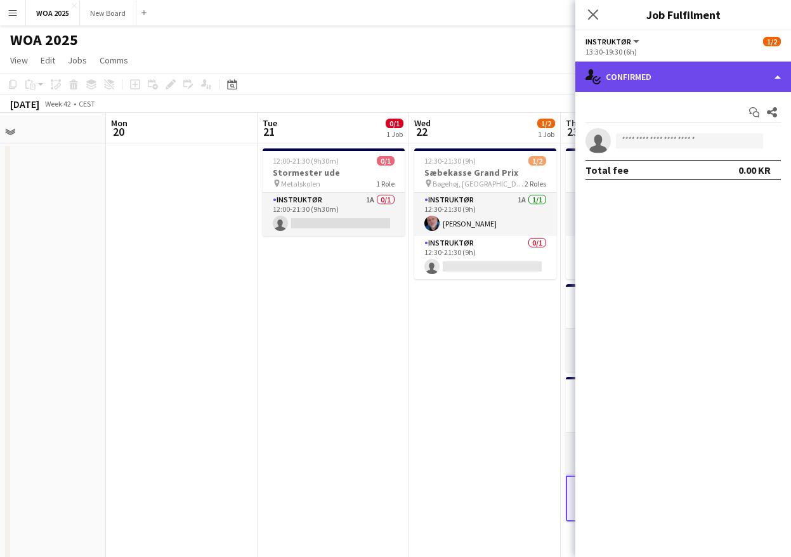
click at [703, 74] on div "single-neutral-actions-check-2 Confirmed" at bounding box center [683, 77] width 216 height 30
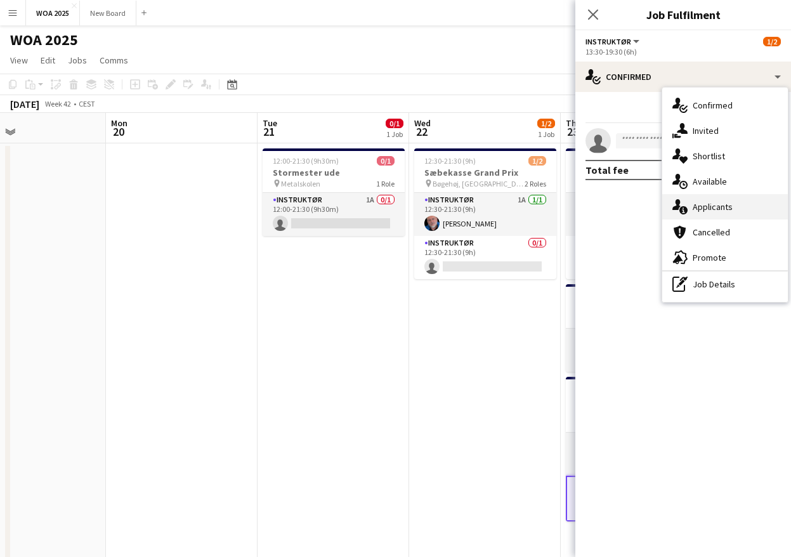
click at [729, 204] on span "Applicants" at bounding box center [713, 206] width 40 height 11
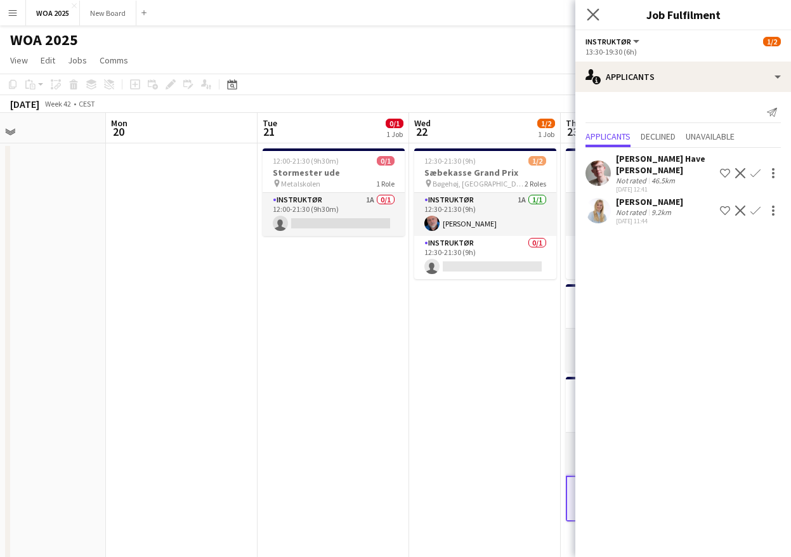
click at [599, 13] on app-icon "Close pop-in" at bounding box center [593, 15] width 18 height 18
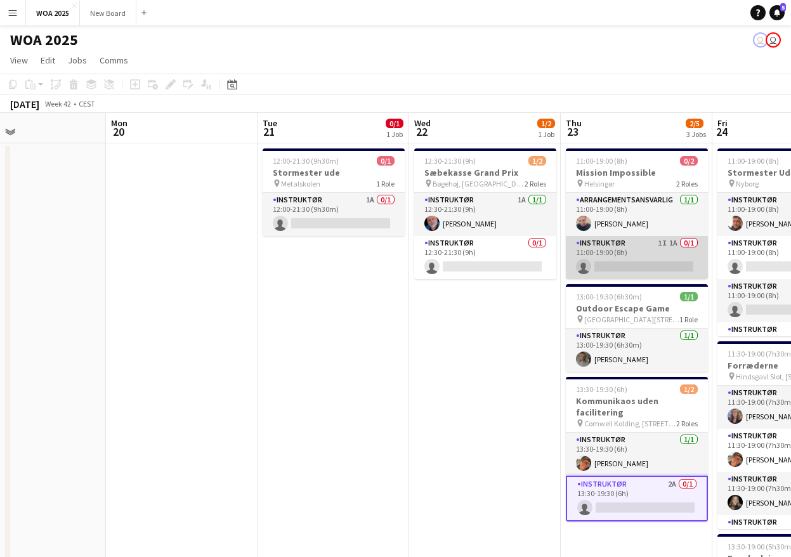
click at [660, 258] on app-card-role "Instruktør 1I 1A 0/1 11:00-19:00 (8h) single-neutral-actions" at bounding box center [637, 257] width 142 height 43
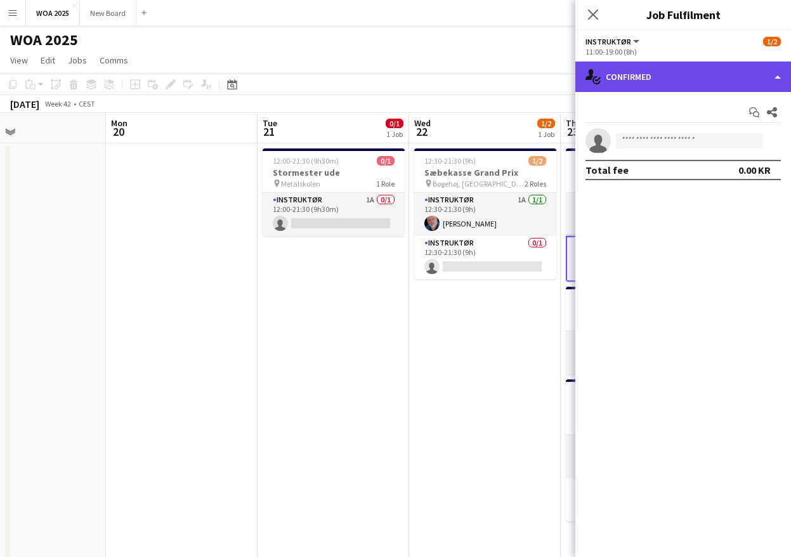
click at [736, 83] on div "single-neutral-actions-check-2 Confirmed" at bounding box center [683, 77] width 216 height 30
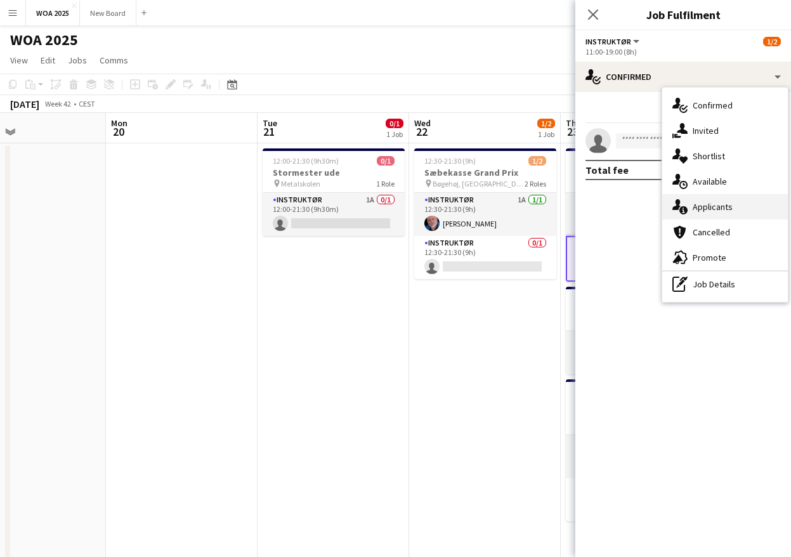
click at [742, 208] on div "single-neutral-actions-information Applicants" at bounding box center [725, 206] width 126 height 25
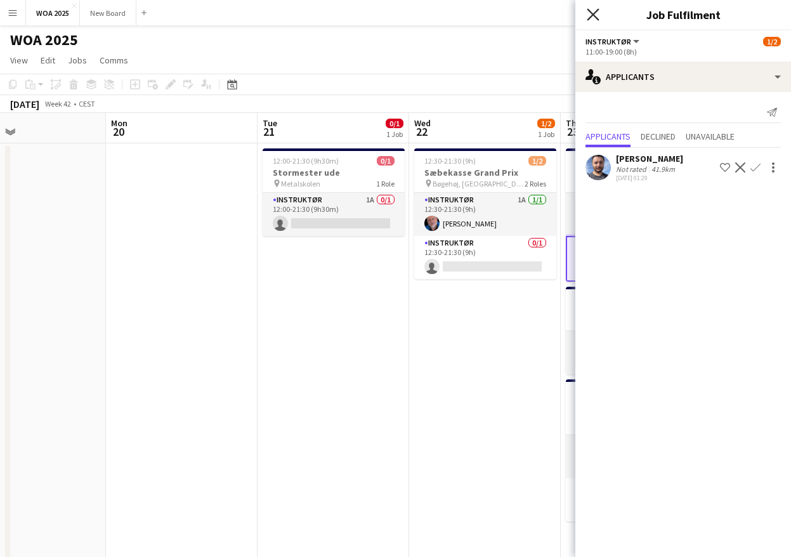
click at [596, 17] on icon at bounding box center [593, 14] width 12 height 12
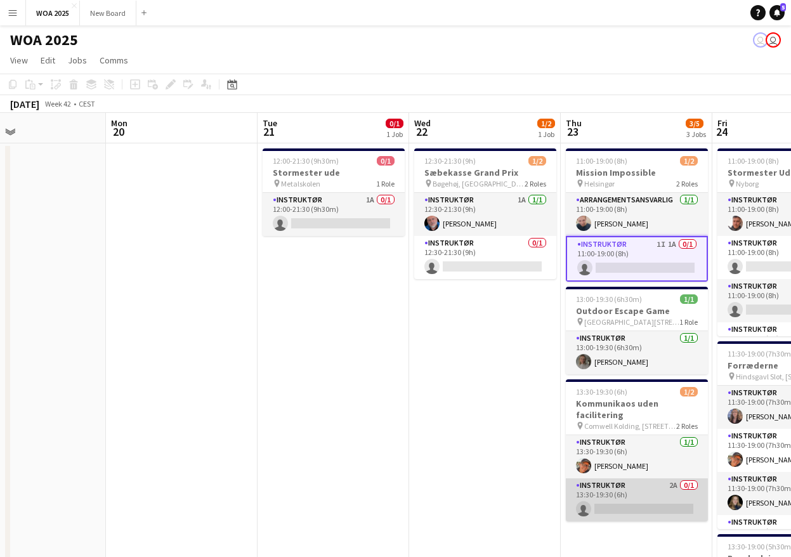
click at [658, 493] on app-card-role "Instruktør 2A 0/1 13:30-19:30 (6h) single-neutral-actions" at bounding box center [637, 499] width 142 height 43
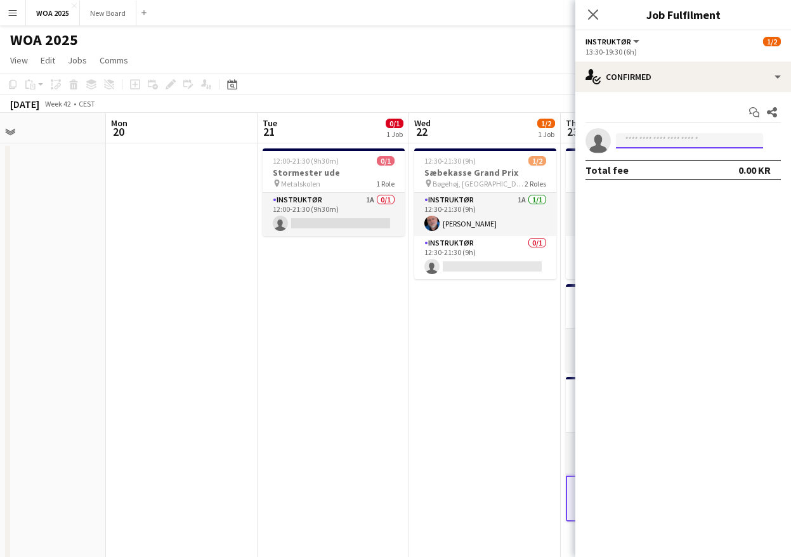
click at [671, 142] on input at bounding box center [689, 140] width 147 height 15
type input "***"
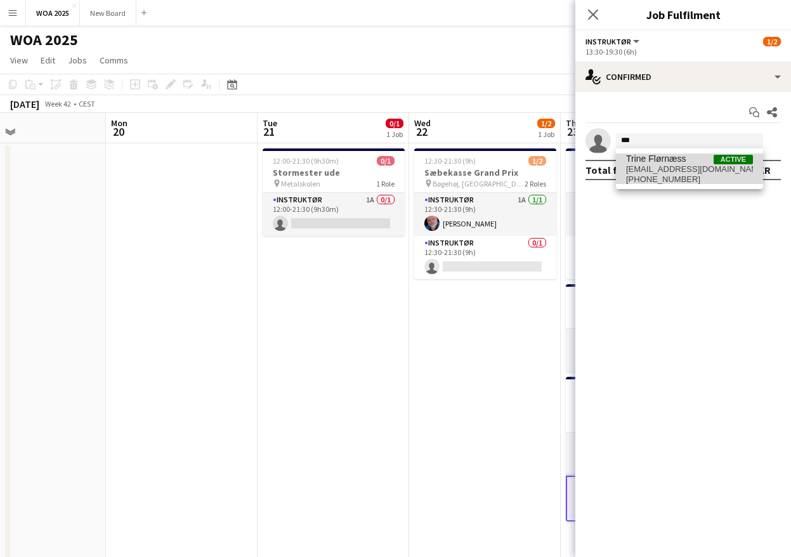
click at [670, 162] on span "Trine Flørnæss" at bounding box center [656, 159] width 60 height 11
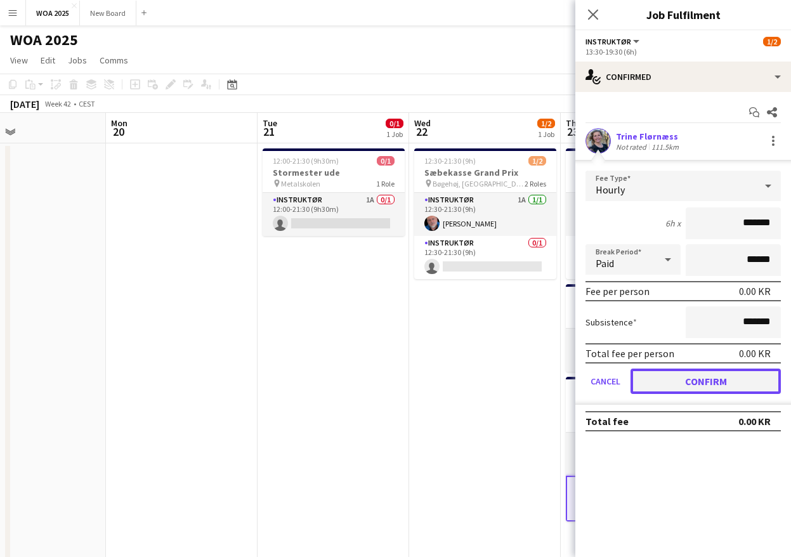
click at [693, 371] on button "Confirm" at bounding box center [706, 381] width 150 height 25
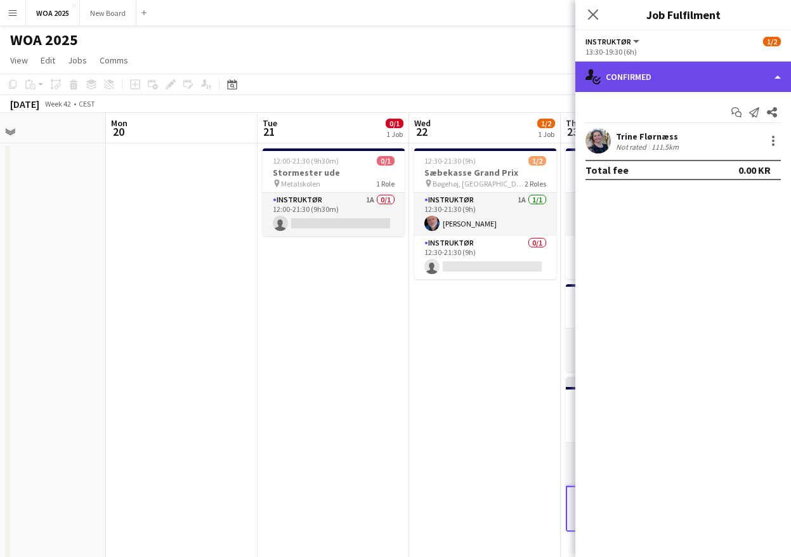
click at [636, 79] on div "single-neutral-actions-check-2 Confirmed" at bounding box center [683, 77] width 216 height 30
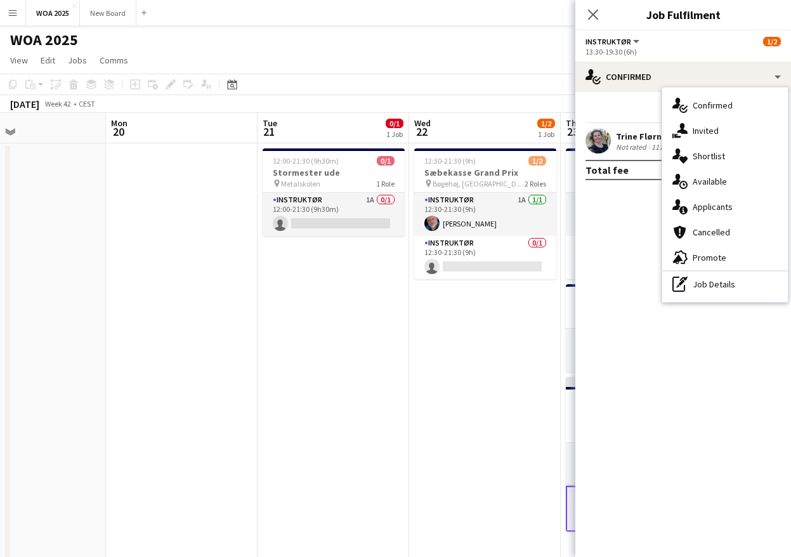
click at [615, 48] on div "13:30-19:30 (6h)" at bounding box center [682, 52] width 195 height 10
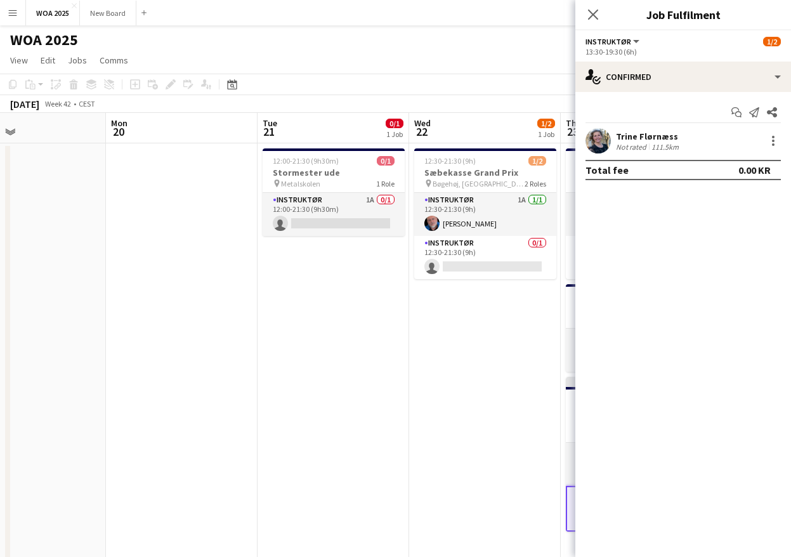
click at [615, 41] on span "Instruktør" at bounding box center [608, 42] width 46 height 10
click at [611, 65] on li "All roles" at bounding box center [627, 62] width 63 height 11
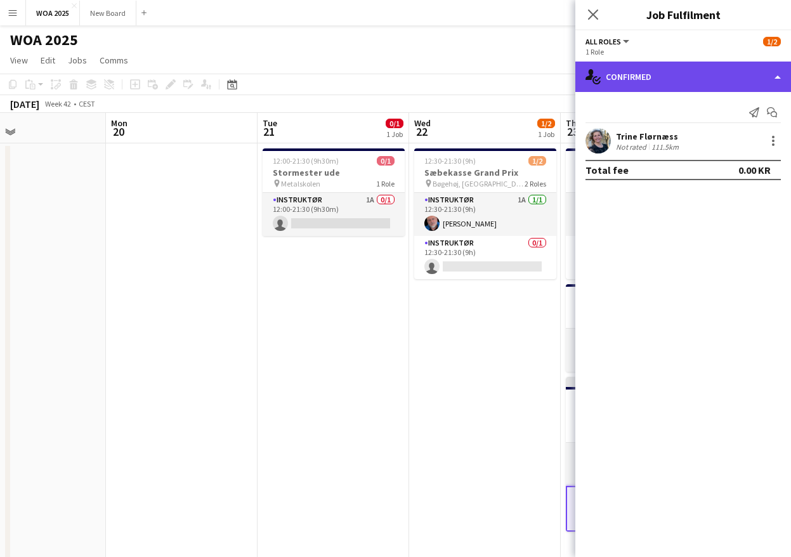
drag, startPoint x: 769, startPoint y: 79, endPoint x: 738, endPoint y: 75, distance: 30.7
click at [766, 78] on div "single-neutral-actions-check-2 Confirmed" at bounding box center [683, 77] width 216 height 30
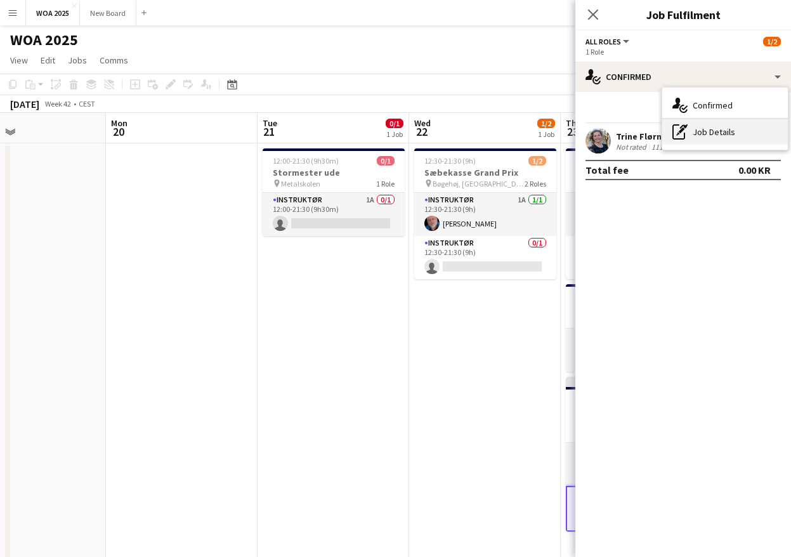
click at [697, 134] on div "pen-write Job Details" at bounding box center [725, 131] width 126 height 25
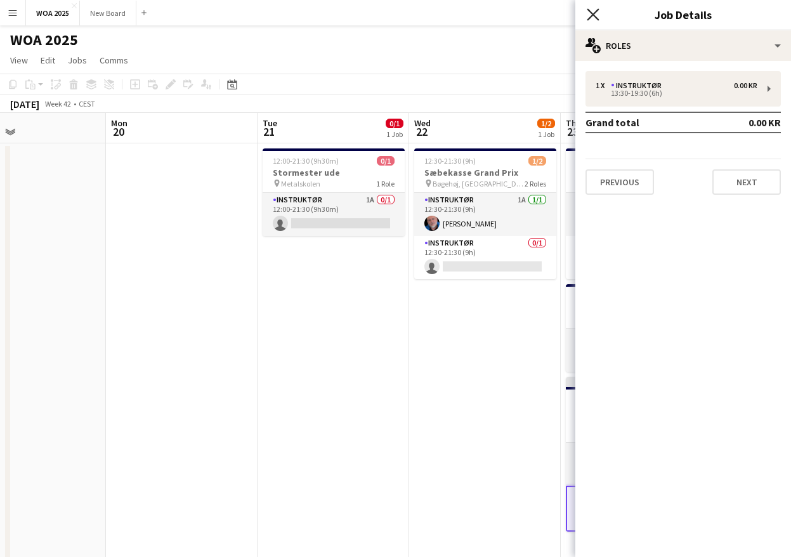
click at [593, 16] on icon "Close pop-in" at bounding box center [593, 14] width 12 height 12
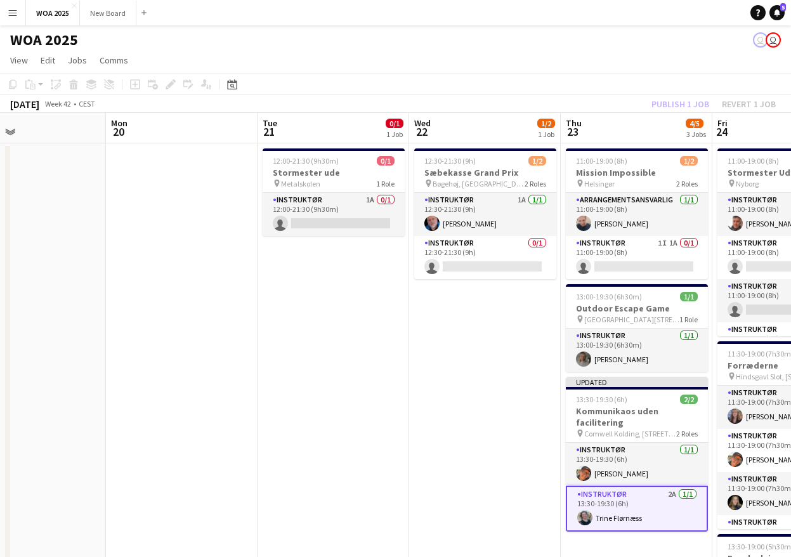
click at [672, 100] on div "Publish 1 job Revert 1 job" at bounding box center [713, 104] width 155 height 16
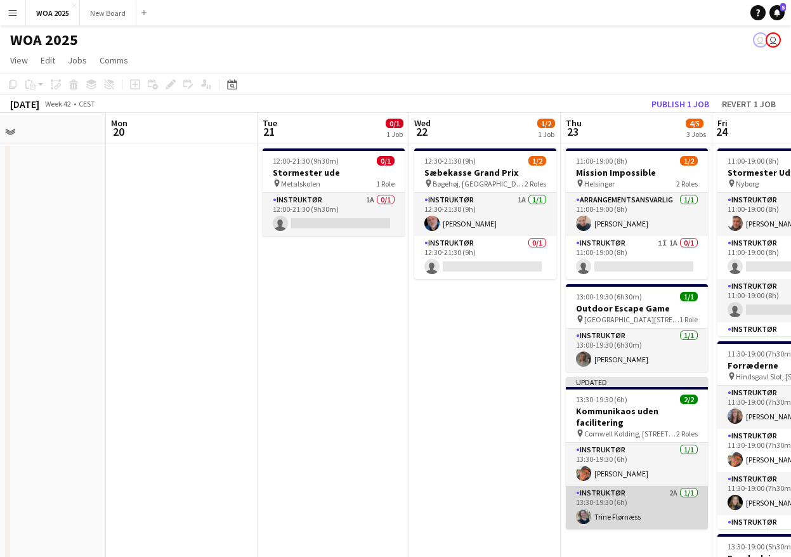
click at [653, 502] on app-card-role "Instruktør 2A 1/1 13:30-19:30 (6h) Trine Flørnæss" at bounding box center [637, 507] width 142 height 43
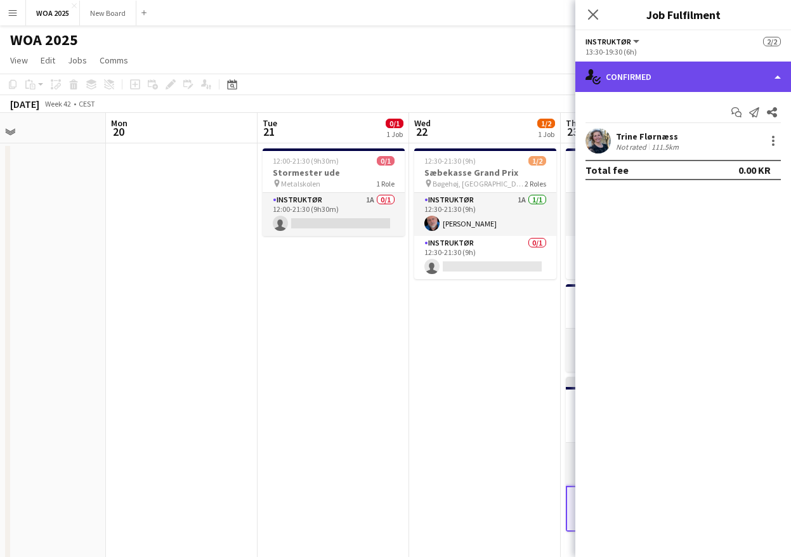
click at [748, 70] on div "single-neutral-actions-check-2 Confirmed" at bounding box center [683, 77] width 216 height 30
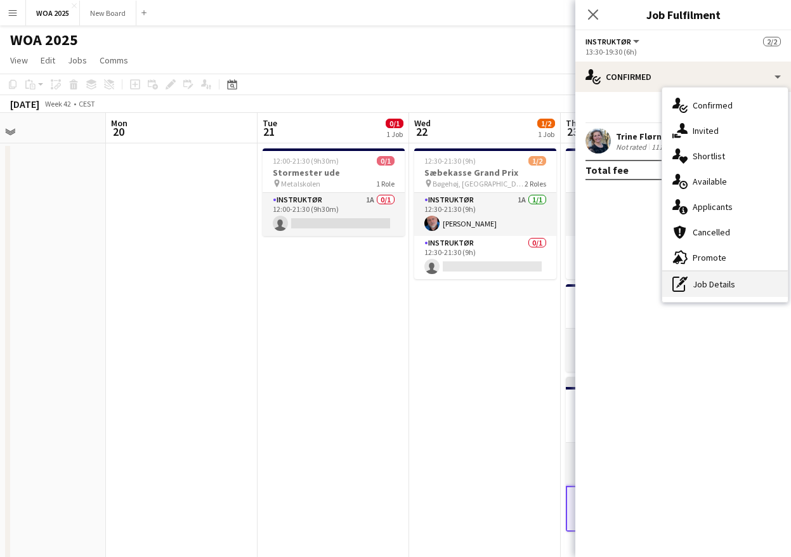
click at [721, 288] on div "pen-write Job Details" at bounding box center [725, 283] width 126 height 25
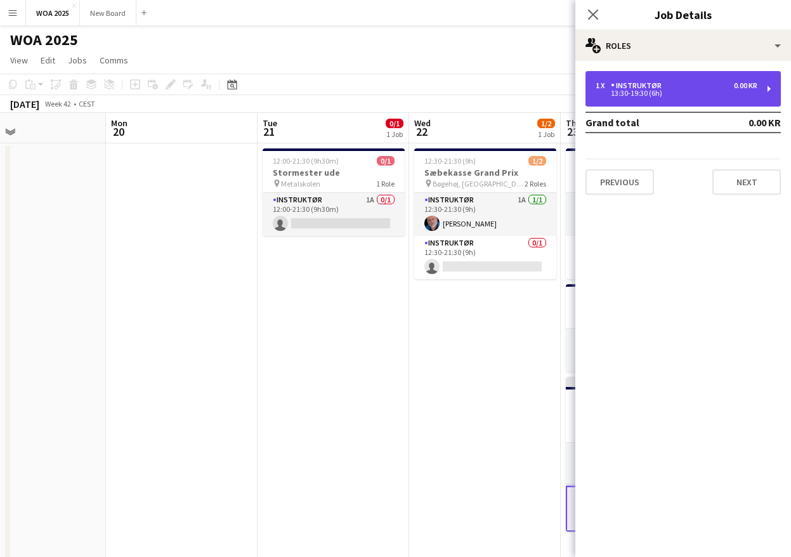
click at [704, 91] on div "13:30-19:30 (6h)" at bounding box center [677, 93] width 162 height 6
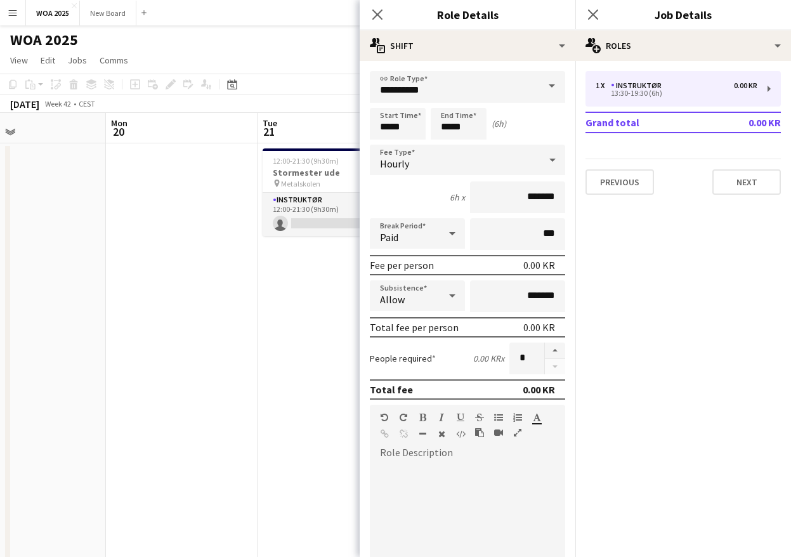
click at [539, 83] on span at bounding box center [552, 86] width 27 height 30
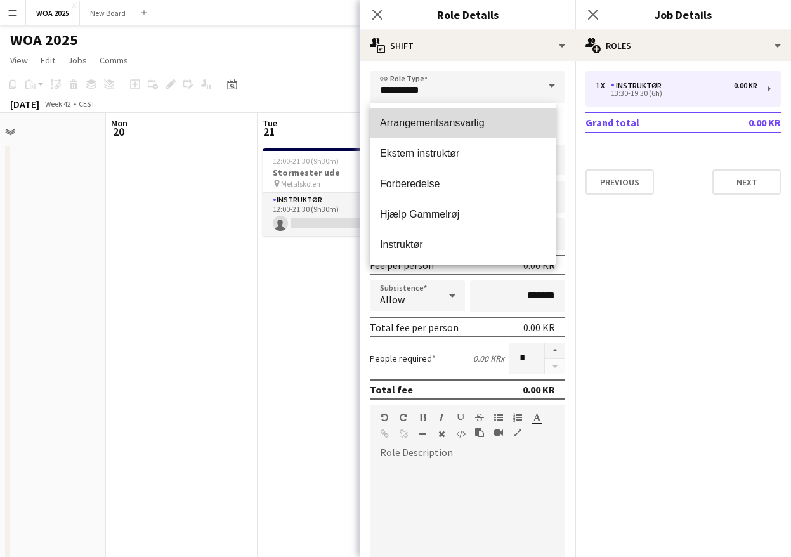
click at [469, 126] on span "Arrangementsansvarlig" at bounding box center [463, 123] width 166 height 12
type input "**********"
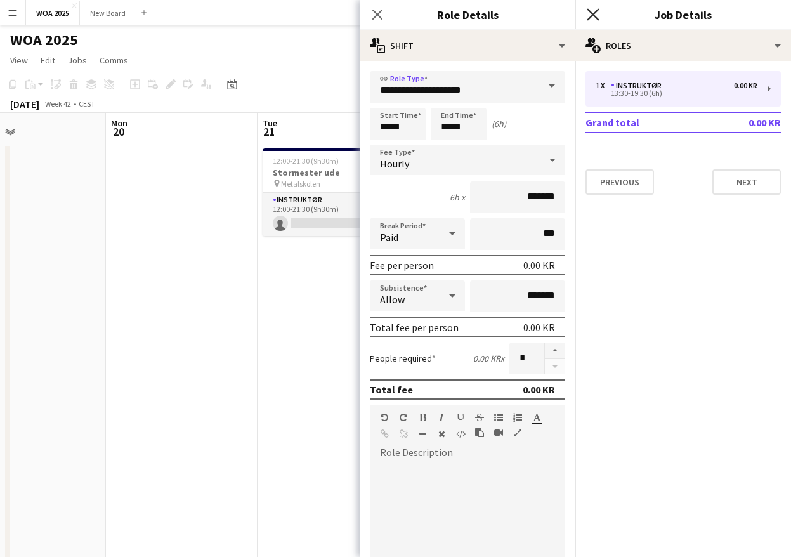
click at [589, 15] on icon "Close pop-in" at bounding box center [593, 14] width 12 height 12
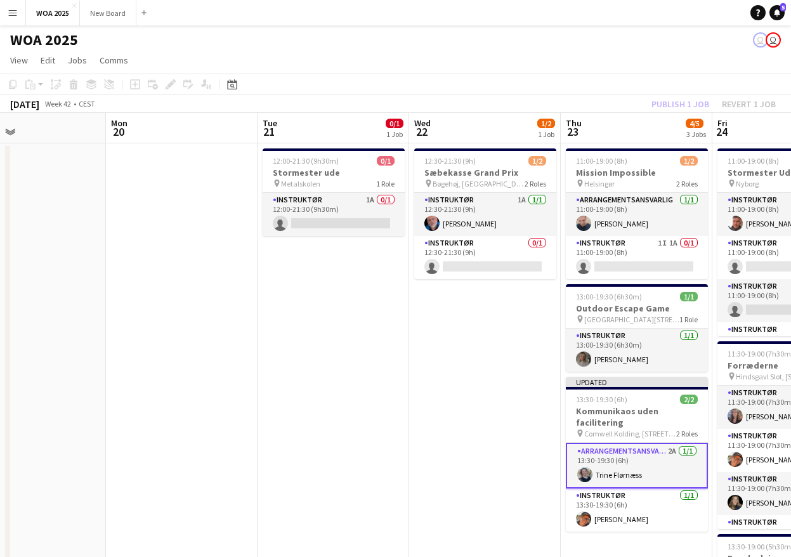
click at [693, 104] on div "Publish 1 job Revert 1 job" at bounding box center [713, 104] width 155 height 16
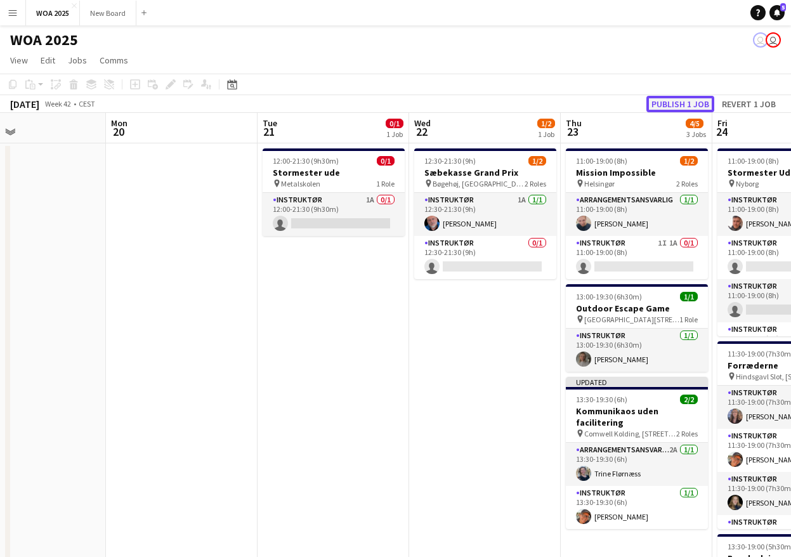
click at [693, 104] on button "Publish 1 job" at bounding box center [680, 104] width 68 height 16
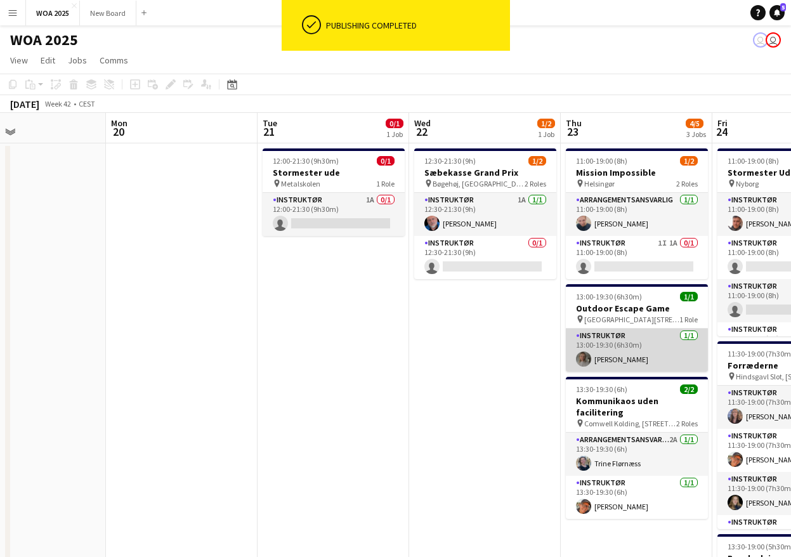
click at [653, 344] on app-card-role "Instruktør 1/1 13:00-19:30 (6h30m) Caroline Steenholdt Jensen" at bounding box center [637, 350] width 142 height 43
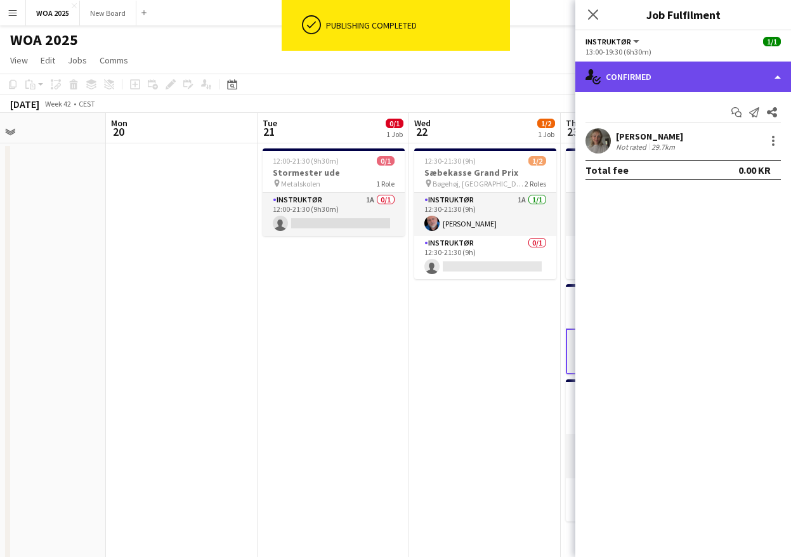
click at [747, 82] on div "single-neutral-actions-check-2 Confirmed" at bounding box center [683, 77] width 216 height 30
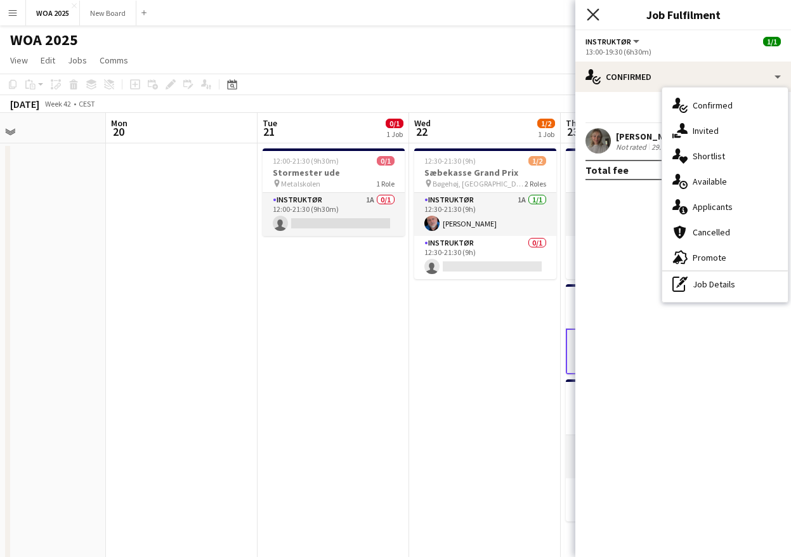
click at [593, 14] on icon at bounding box center [593, 14] width 12 height 12
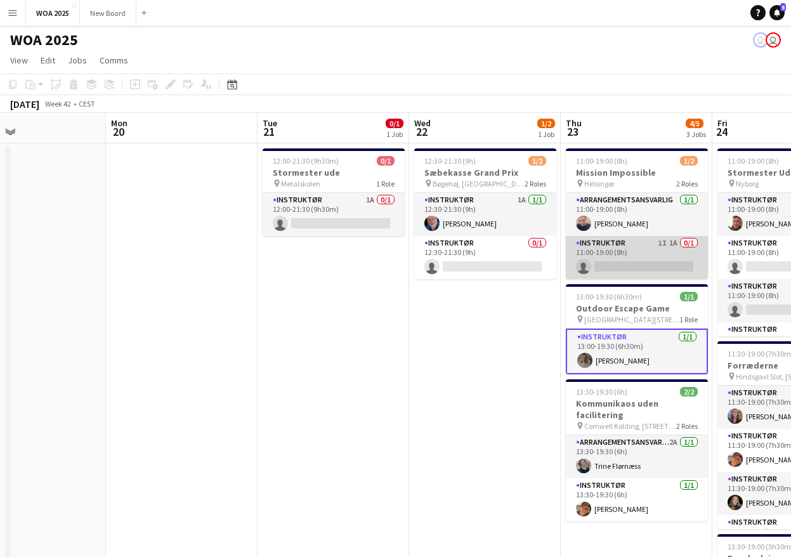
click at [673, 257] on app-card-role "Instruktør 1I 1A 0/1 11:00-19:00 (8h) single-neutral-actions" at bounding box center [637, 257] width 142 height 43
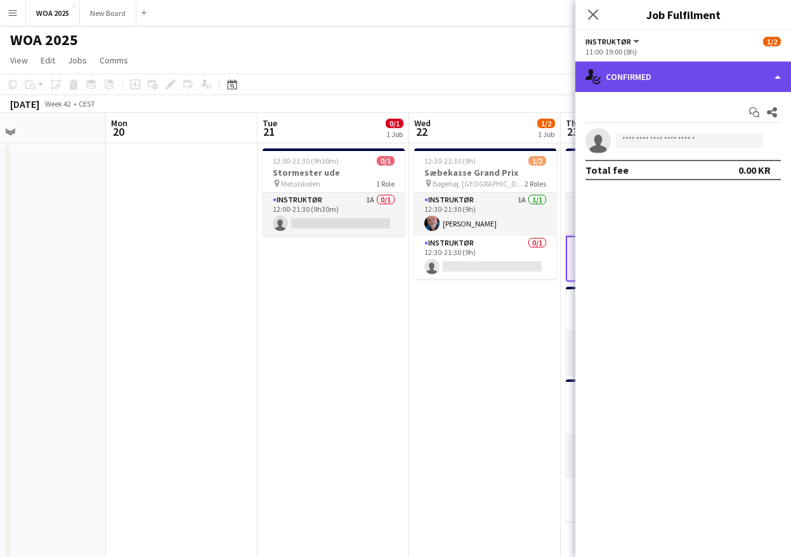
click at [746, 75] on div "single-neutral-actions-check-2 Confirmed" at bounding box center [683, 77] width 216 height 30
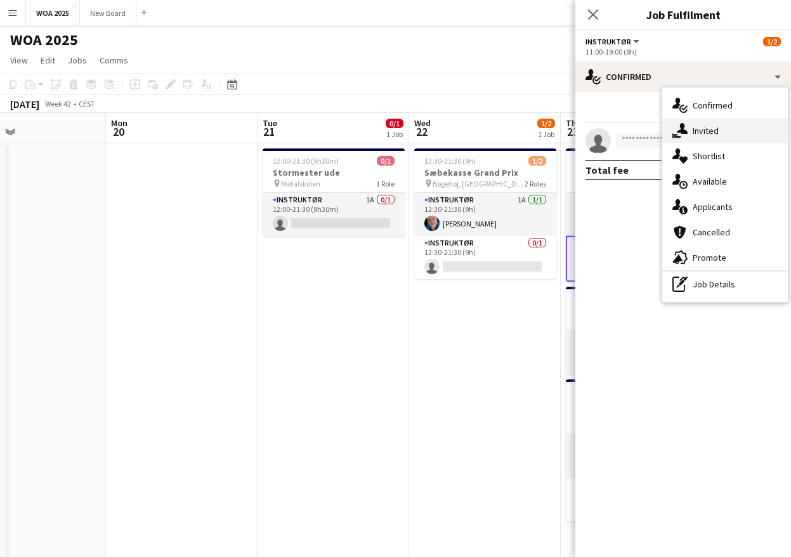
click at [733, 127] on div "single-neutral-actions-share-1 Invited" at bounding box center [725, 130] width 126 height 25
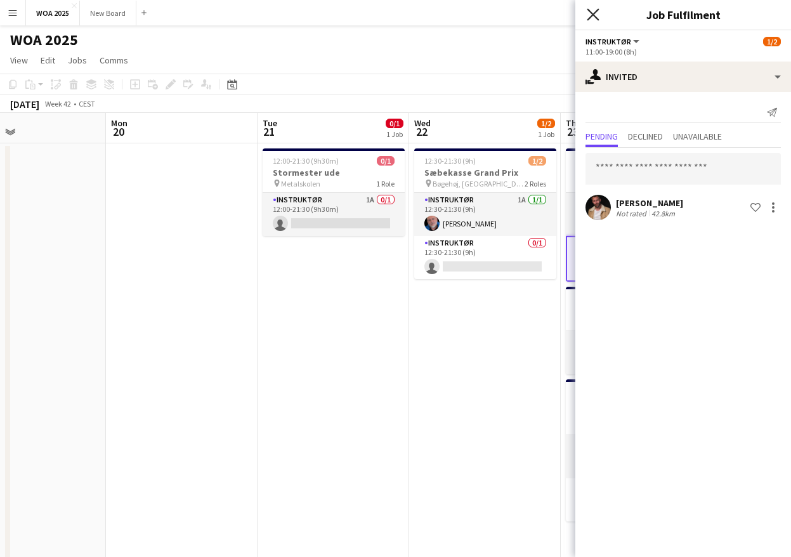
click at [592, 11] on icon "Close pop-in" at bounding box center [593, 14] width 12 height 12
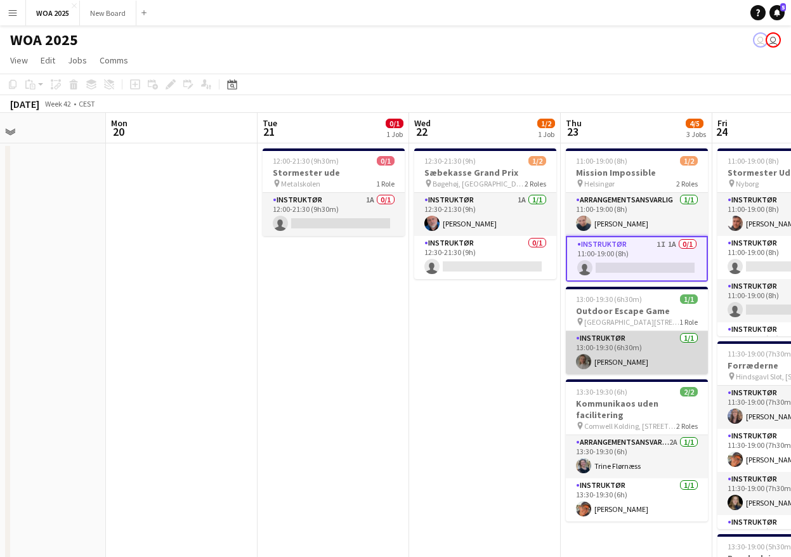
click at [658, 368] on app-card-role "Instruktør 1/1 13:00-19:30 (6h30m) Caroline Steenholdt Jensen" at bounding box center [637, 352] width 142 height 43
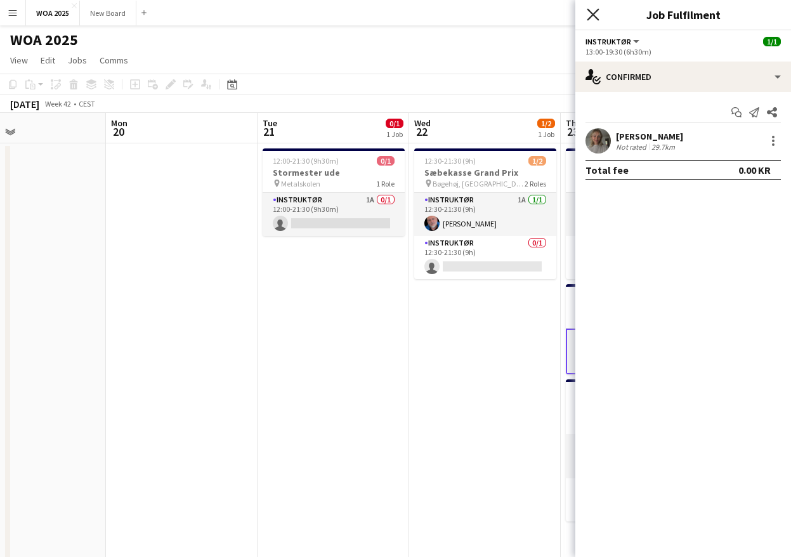
click at [594, 18] on icon "Close pop-in" at bounding box center [593, 14] width 12 height 12
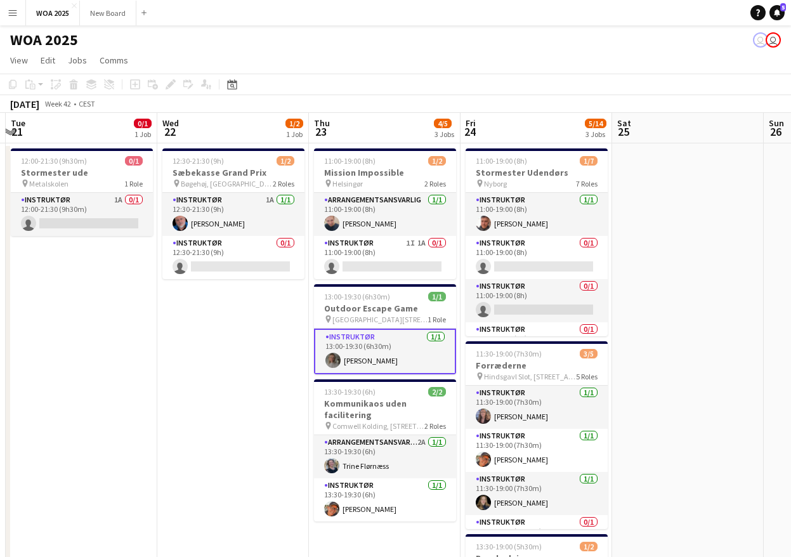
scroll to position [0, 610]
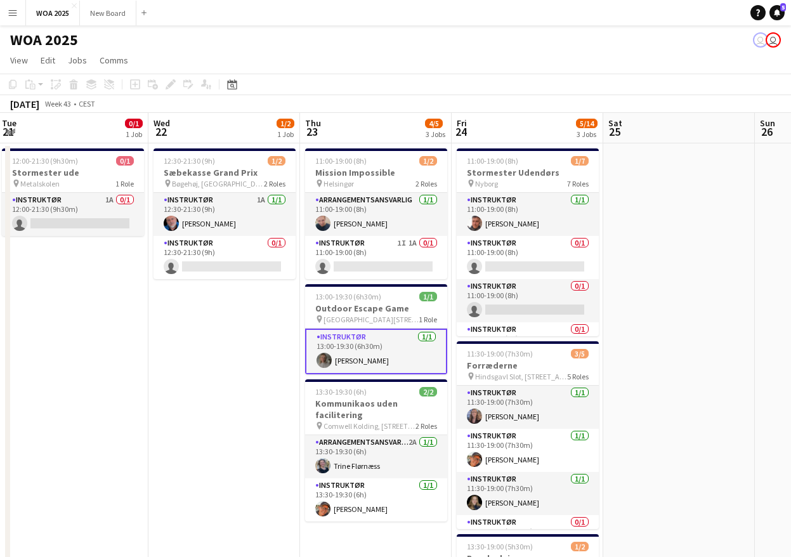
drag, startPoint x: 481, startPoint y: 352, endPoint x: 221, endPoint y: 351, distance: 260.7
click at [221, 351] on app-calendar-viewport "Fri 17 Sat 18 Sun 19 Mon 20 Tue 21 0/1 1 Job Wed 22 1/2 1 Job Thu 23 4/5 3 Jobs…" at bounding box center [395, 513] width 791 height 801
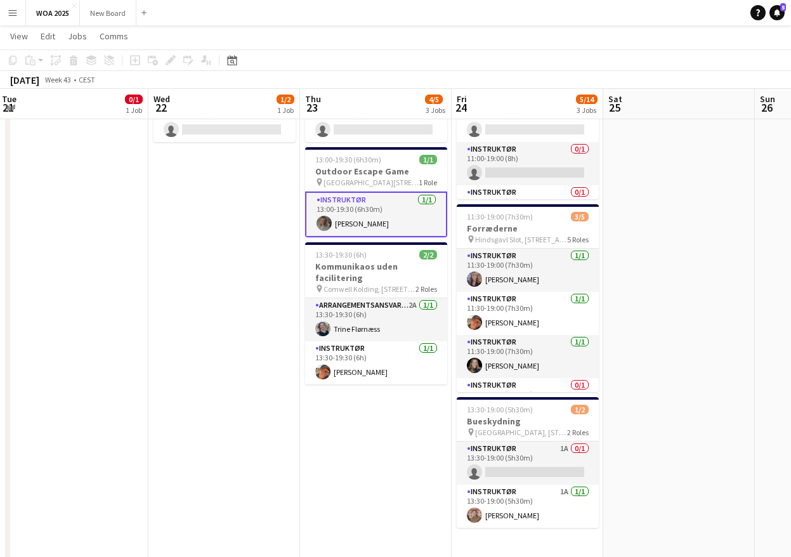
scroll to position [137, 0]
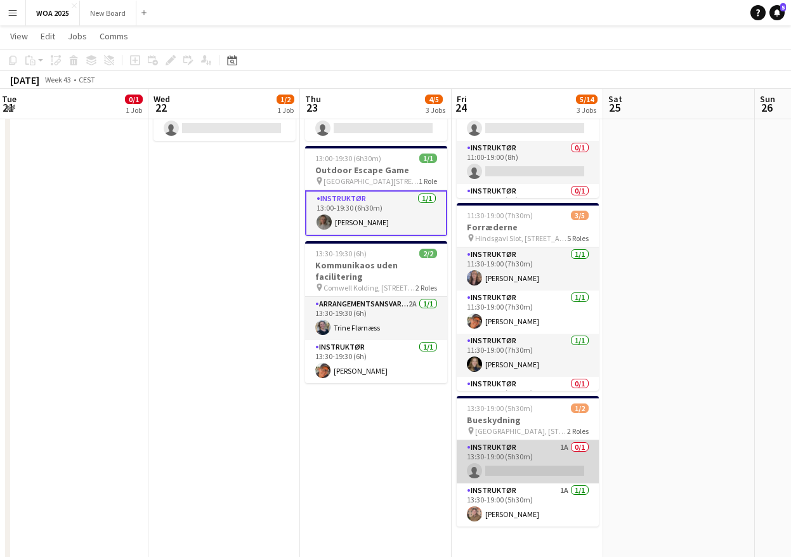
click at [531, 471] on app-card-role "Instruktør 1A 0/1 13:30-19:00 (5h30m) single-neutral-actions" at bounding box center [528, 461] width 142 height 43
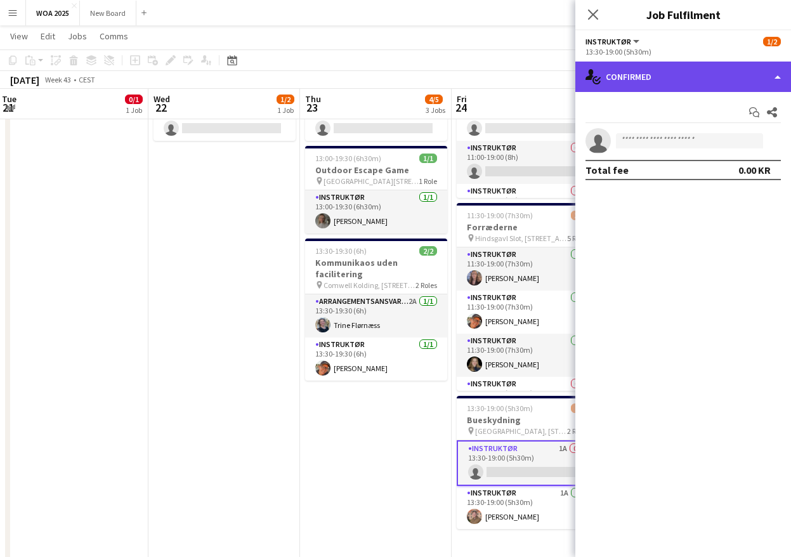
click at [731, 80] on div "single-neutral-actions-check-2 Confirmed" at bounding box center [683, 77] width 216 height 30
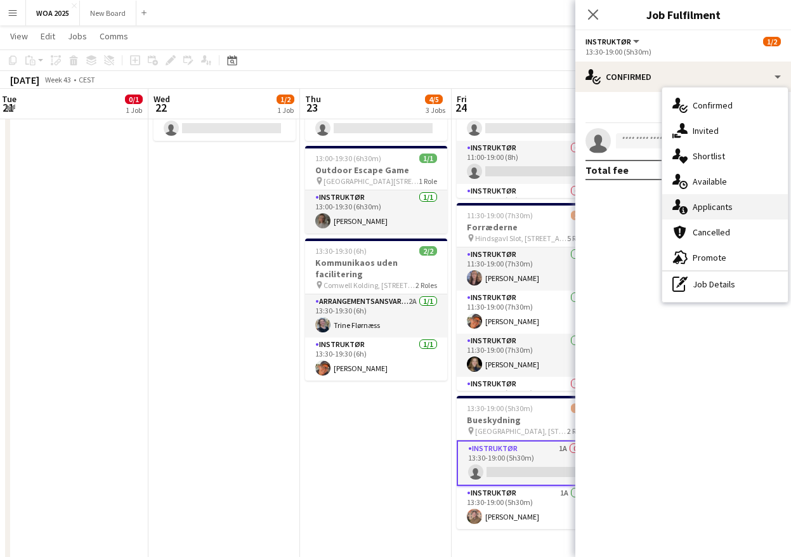
click at [736, 205] on div "single-neutral-actions-information Applicants" at bounding box center [725, 206] width 126 height 25
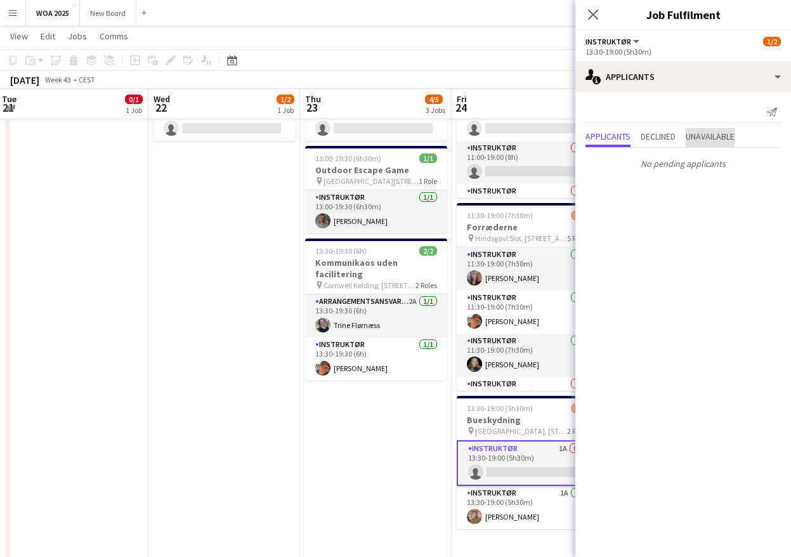
click at [712, 132] on span "Unavailable" at bounding box center [710, 136] width 49 height 9
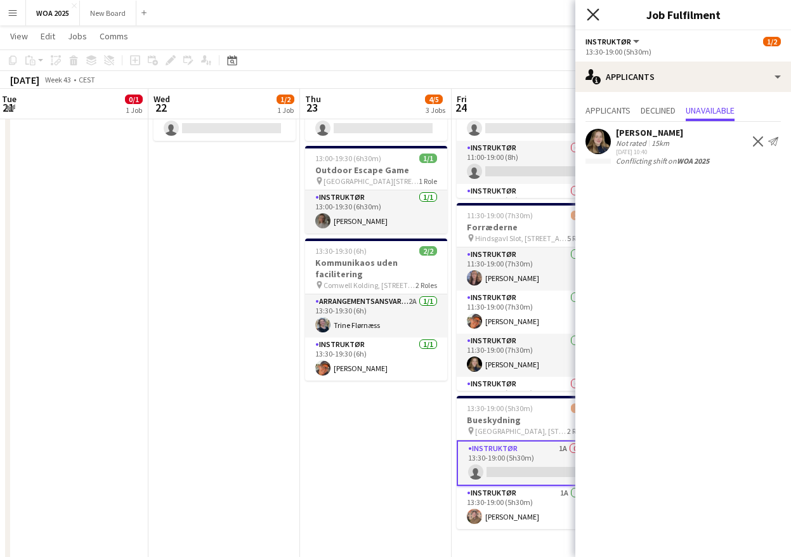
click at [595, 9] on icon "Close pop-in" at bounding box center [593, 14] width 12 height 12
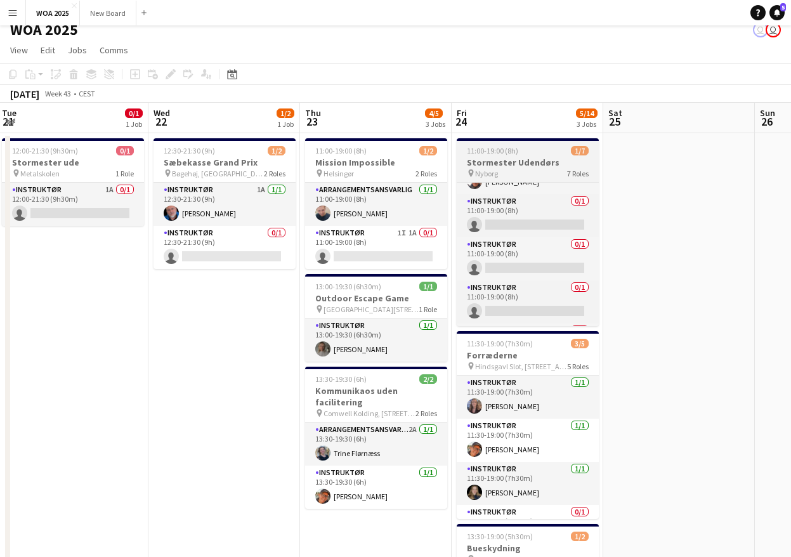
scroll to position [0, 0]
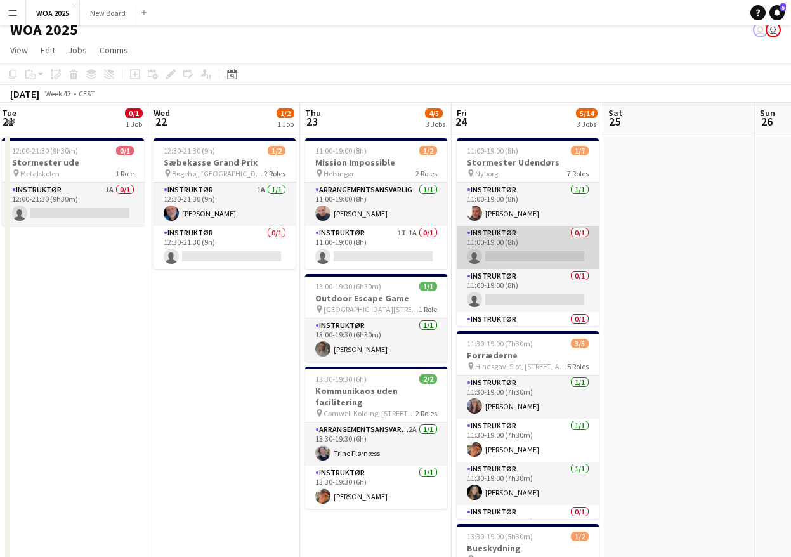
click at [533, 257] on app-card-role "Instruktør 0/1 11:00-19:00 (8h) single-neutral-actions" at bounding box center [528, 247] width 142 height 43
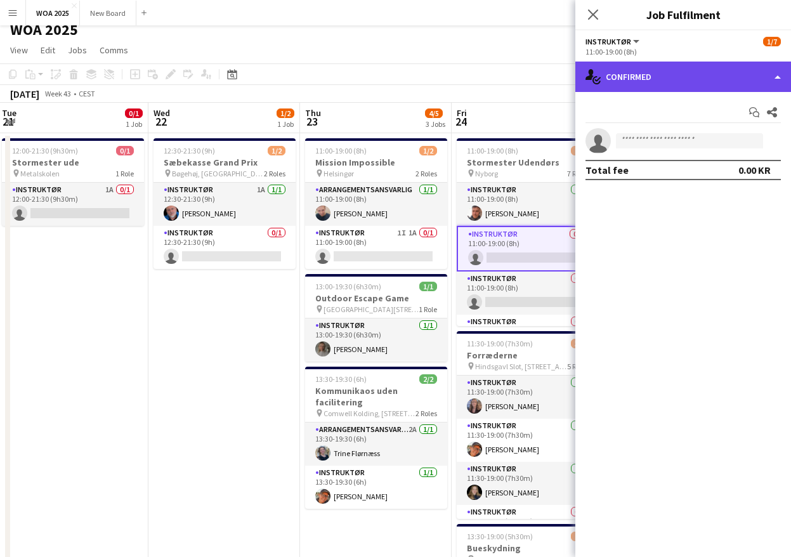
click at [729, 77] on div "single-neutral-actions-check-2 Confirmed" at bounding box center [683, 77] width 216 height 30
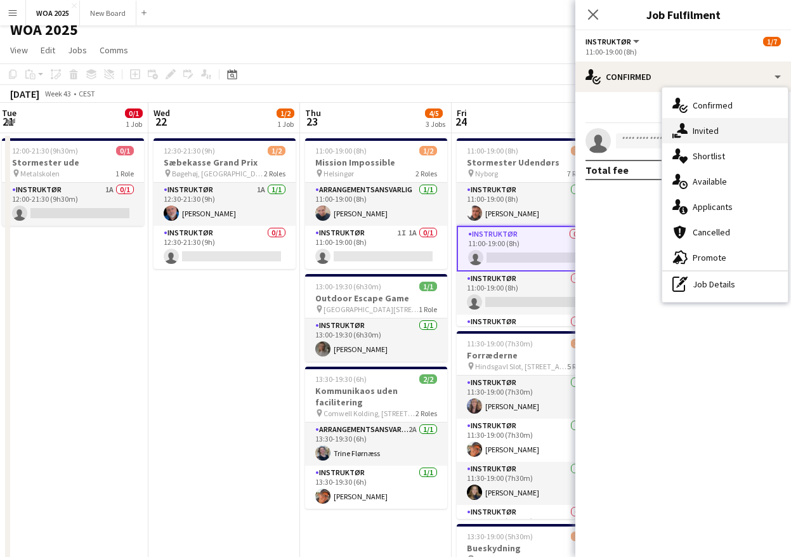
click at [729, 133] on div "single-neutral-actions-share-1 Invited" at bounding box center [725, 130] width 126 height 25
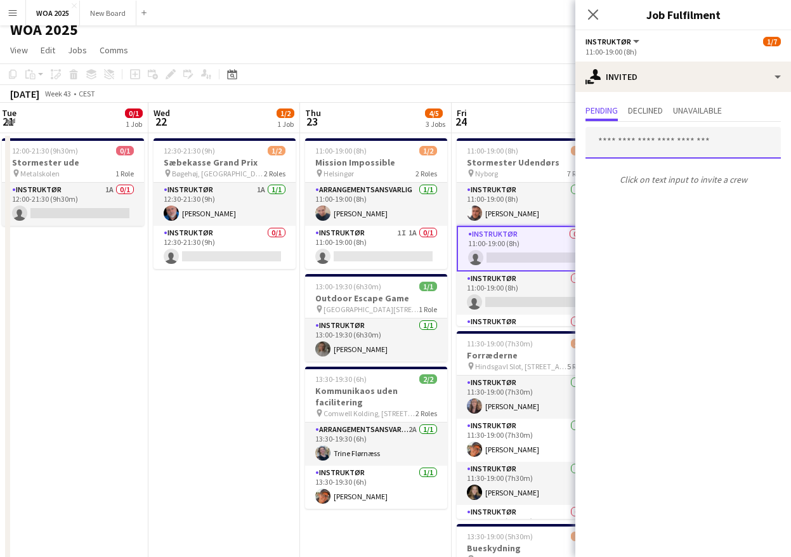
click at [698, 146] on input "text" at bounding box center [682, 143] width 195 height 32
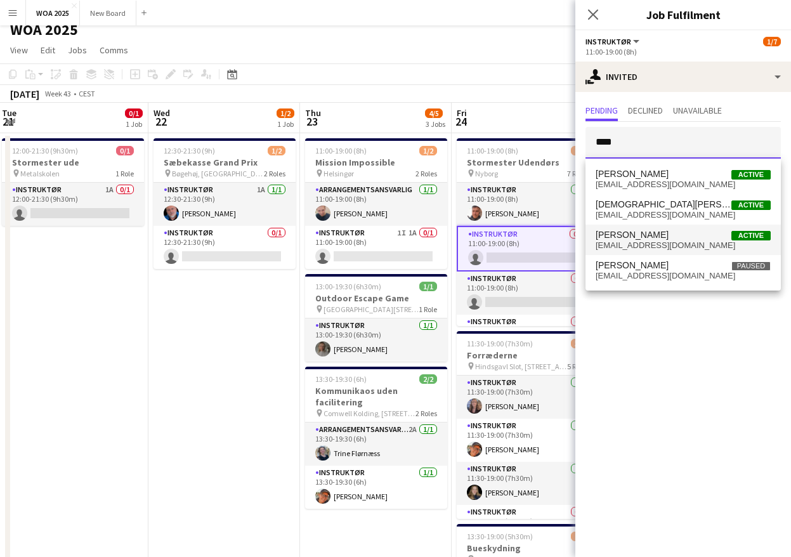
type input "****"
click at [693, 242] on span "cst@woa.dk" at bounding box center [683, 245] width 175 height 10
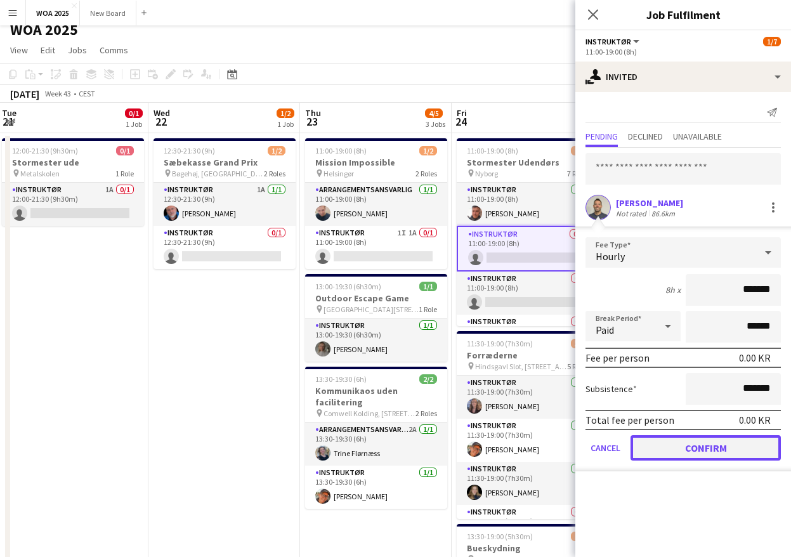
click at [714, 442] on button "Confirm" at bounding box center [706, 447] width 150 height 25
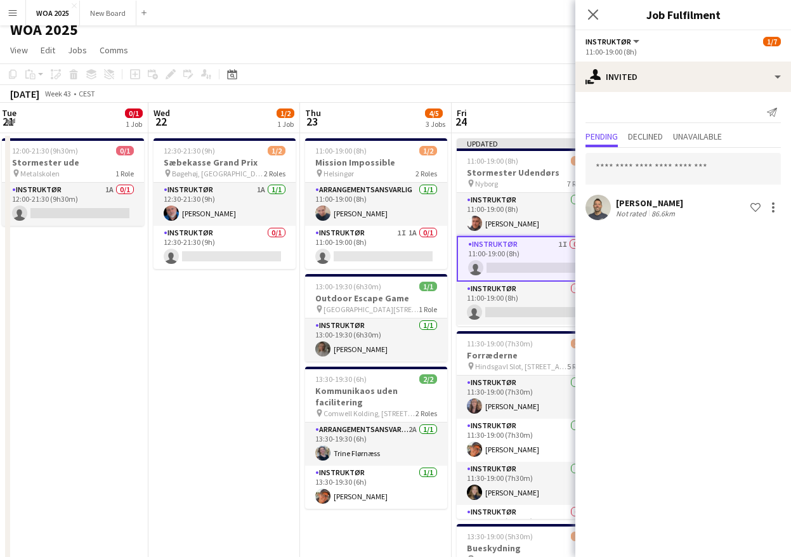
click at [523, 268] on app-card-role "Instruktør 1I 0/1 11:00-19:00 (8h) single-neutral-actions" at bounding box center [528, 259] width 142 height 46
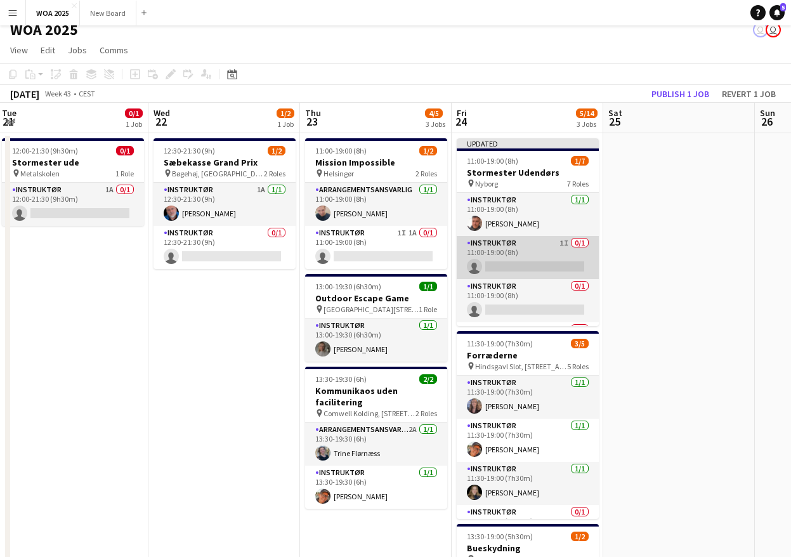
click at [519, 263] on app-card-role "Instruktør 1I 0/1 11:00-19:00 (8h) single-neutral-actions" at bounding box center [528, 257] width 142 height 43
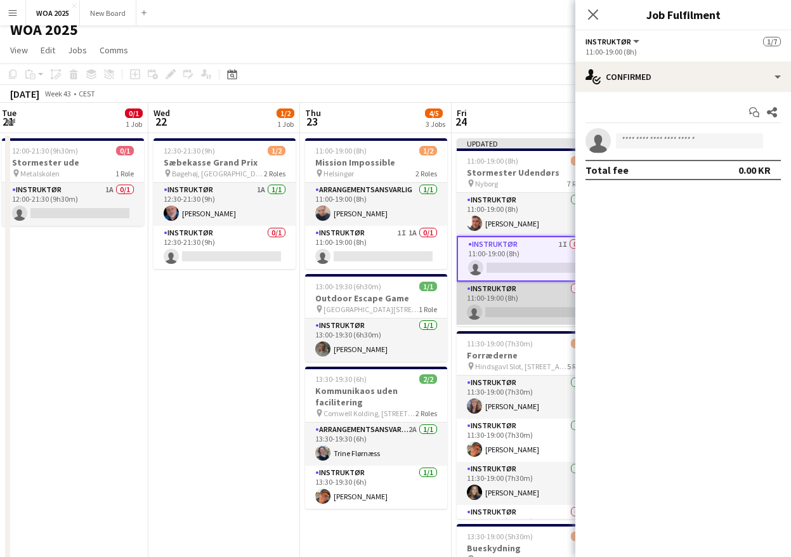
click at [526, 304] on app-card-role "Instruktør 0/1 11:00-19:00 (8h) single-neutral-actions" at bounding box center [528, 303] width 142 height 43
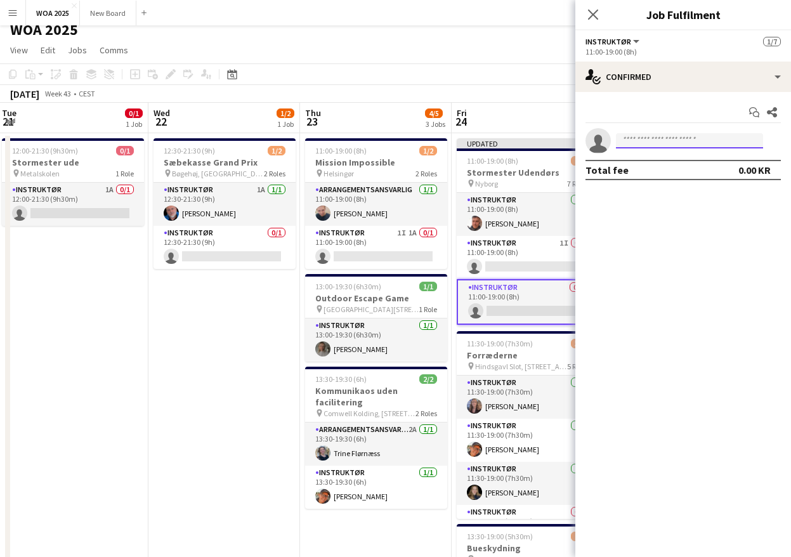
click at [668, 138] on input at bounding box center [689, 140] width 147 height 15
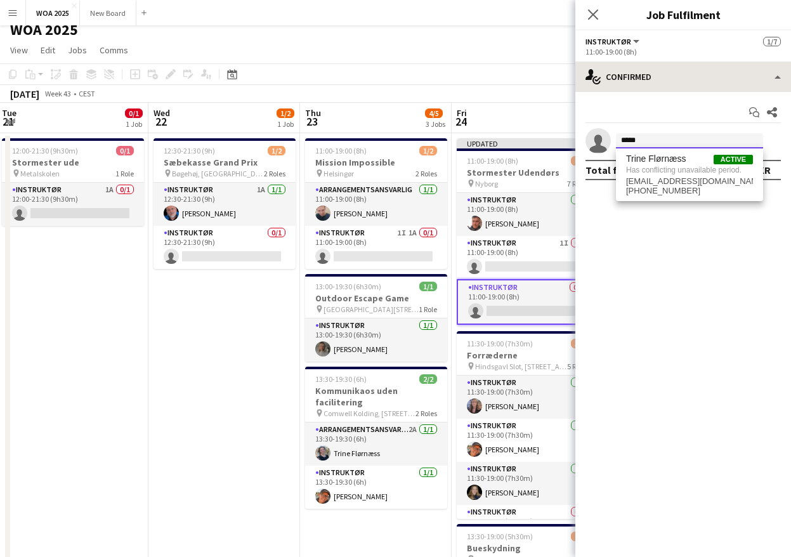
type input "*****"
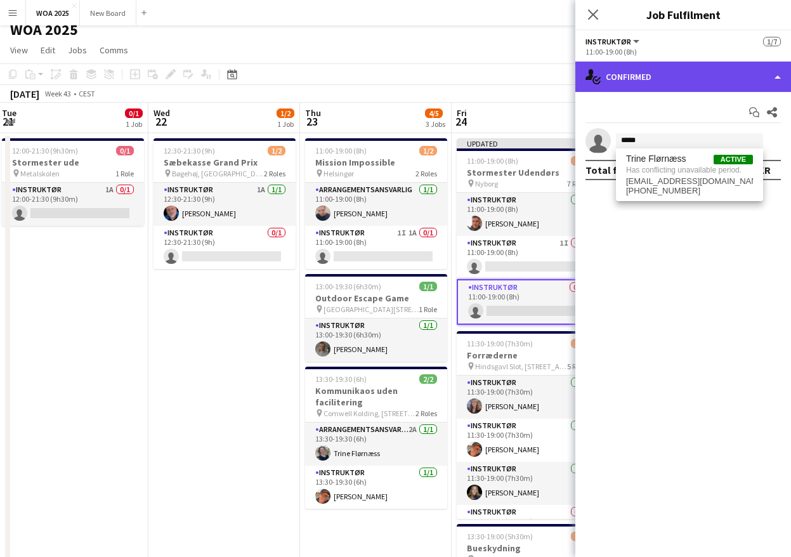
click at [689, 81] on div "single-neutral-actions-check-2 Confirmed" at bounding box center [683, 77] width 216 height 30
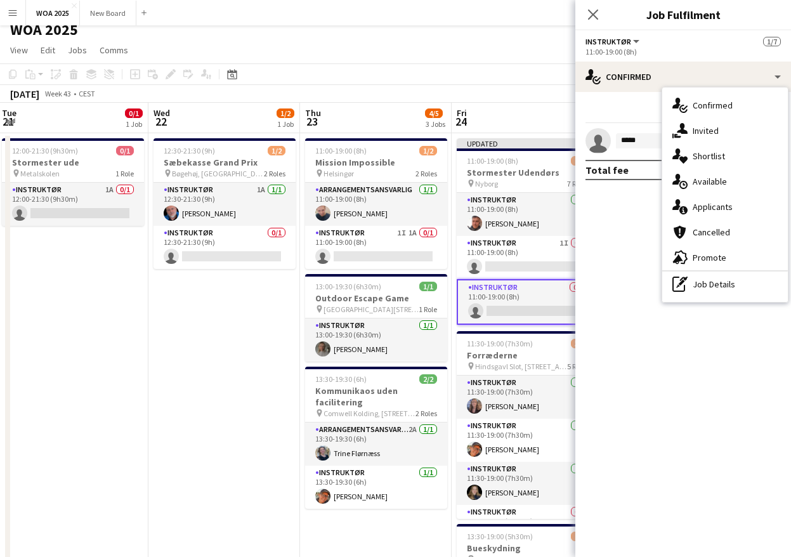
click at [658, 370] on mat-expansion-panel "check Confirmed Start chat Share single-neutral-actions ***** Total fee 0.00 KR" at bounding box center [683, 324] width 216 height 465
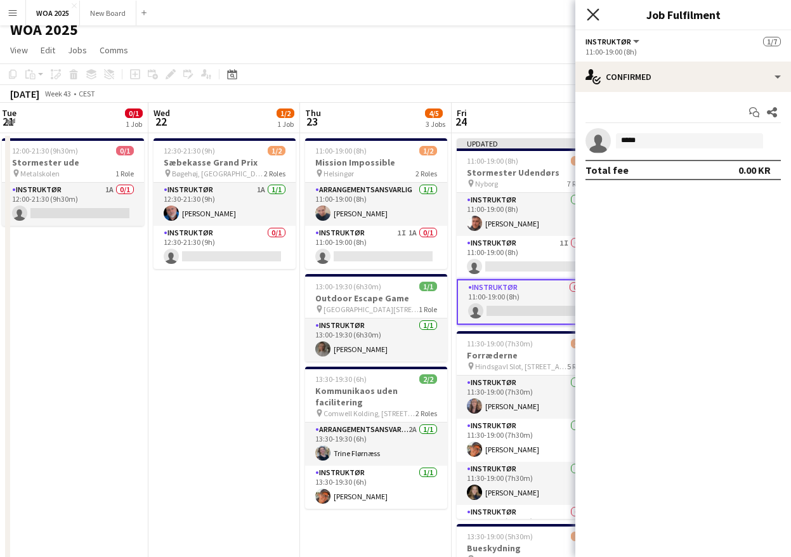
click at [594, 16] on icon at bounding box center [593, 14] width 12 height 12
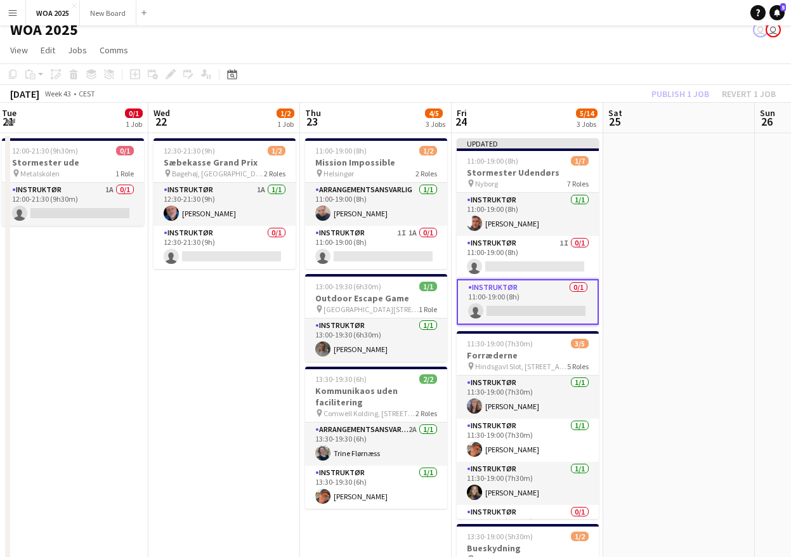
click at [683, 93] on div "Publish 1 job Revert 1 job" at bounding box center [713, 94] width 155 height 16
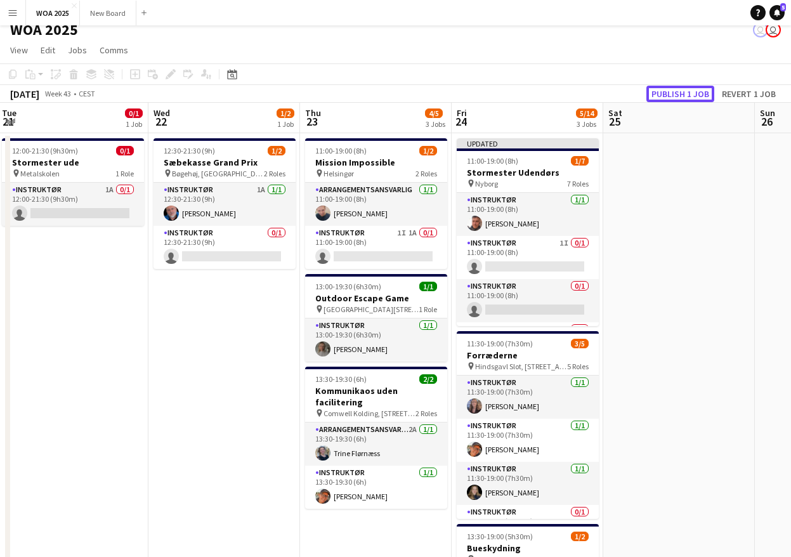
click at [683, 93] on button "Publish 1 job" at bounding box center [680, 94] width 68 height 16
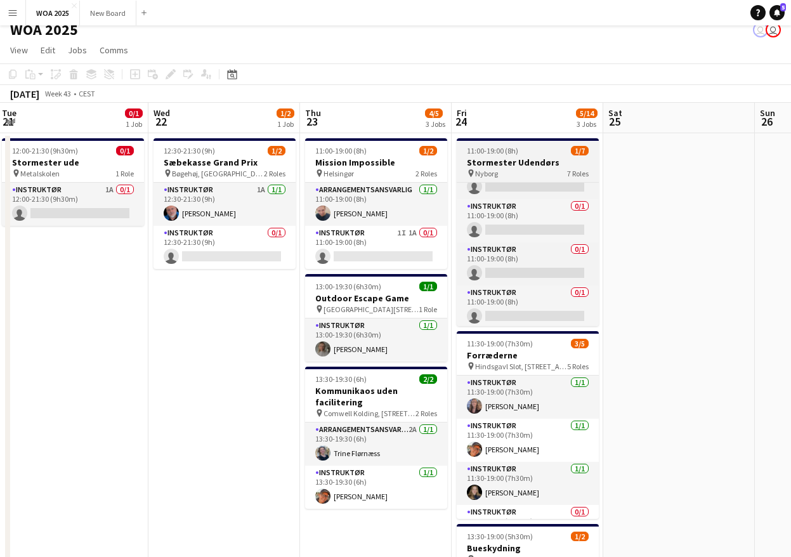
scroll to position [86, 0]
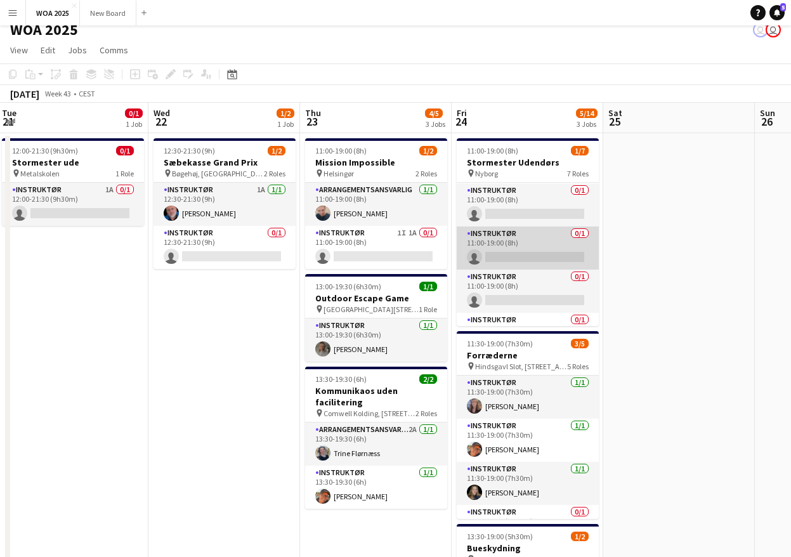
click at [537, 250] on app-card-role "Instruktør 0/1 11:00-19:00 (8h) single-neutral-actions" at bounding box center [528, 247] width 142 height 43
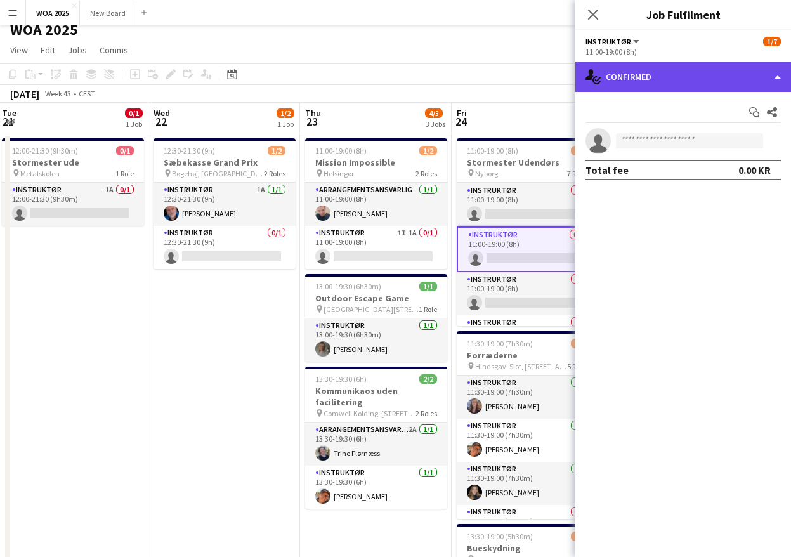
click at [716, 79] on div "single-neutral-actions-check-2 Confirmed" at bounding box center [683, 77] width 216 height 30
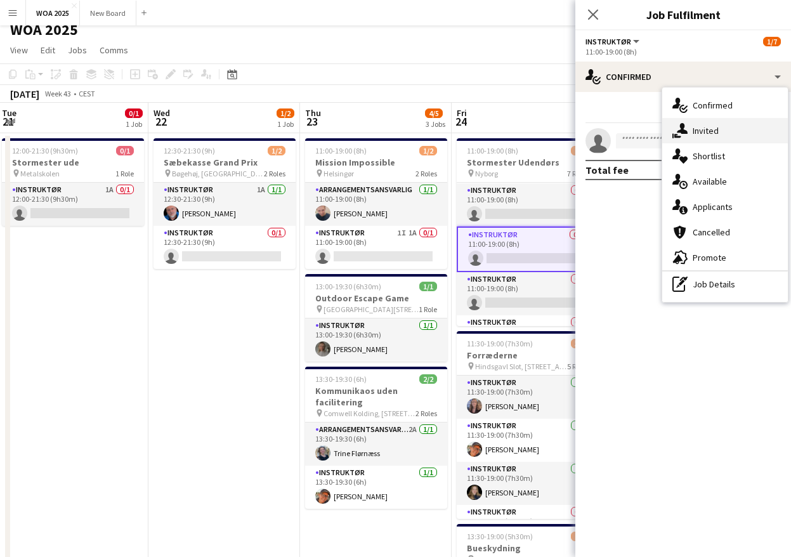
click at [707, 133] on span "Invited" at bounding box center [706, 130] width 26 height 11
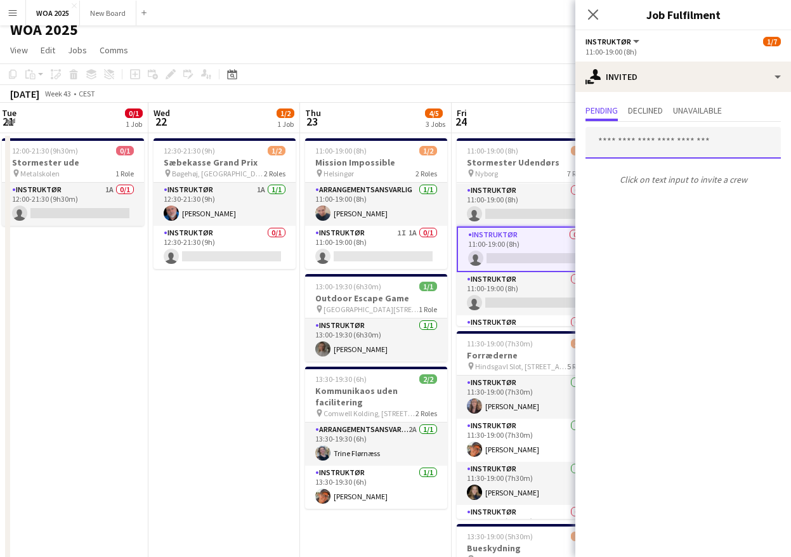
click at [704, 137] on input "text" at bounding box center [682, 143] width 195 height 32
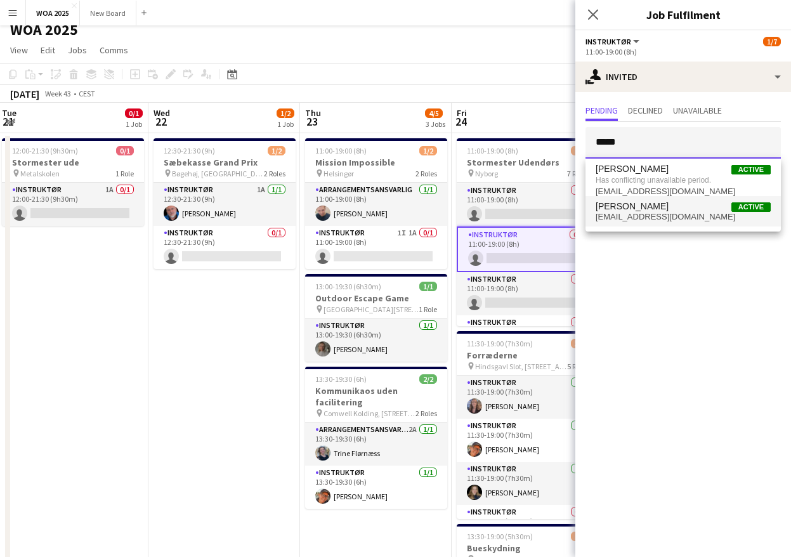
type input "*****"
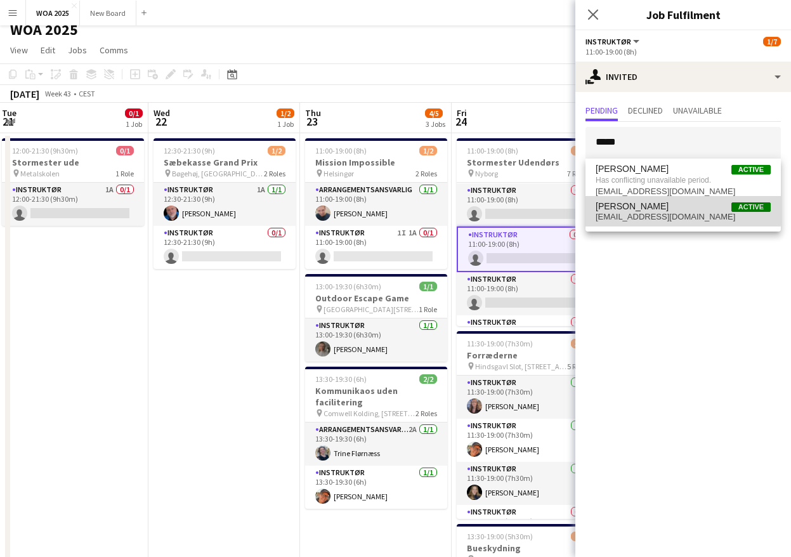
click at [667, 209] on span "[PERSON_NAME]" at bounding box center [632, 206] width 73 height 11
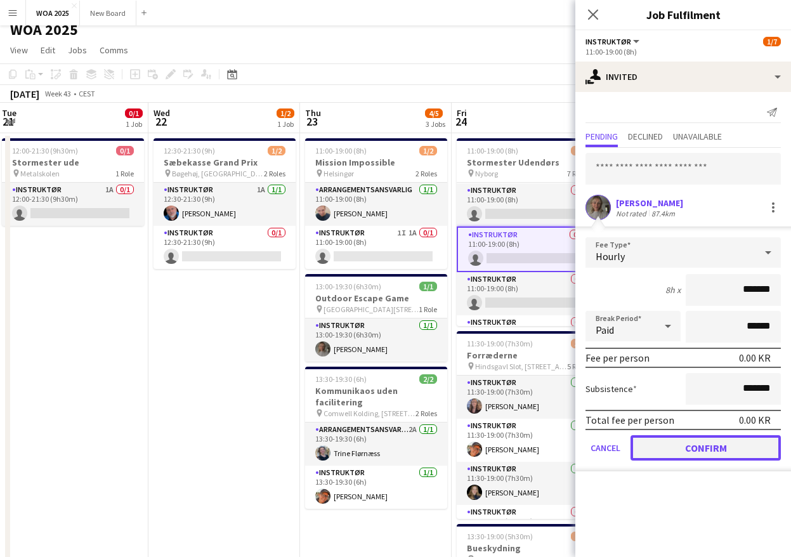
click at [722, 452] on button "Confirm" at bounding box center [706, 447] width 150 height 25
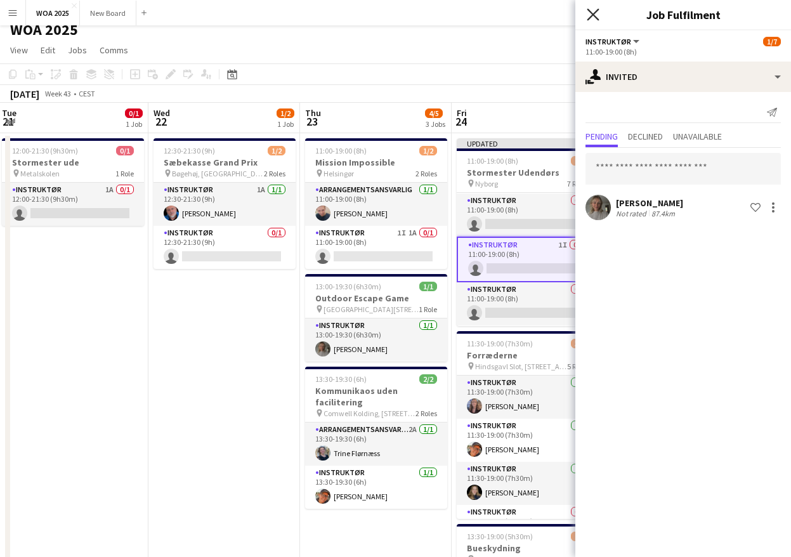
click at [594, 13] on icon "Close pop-in" at bounding box center [593, 14] width 12 height 12
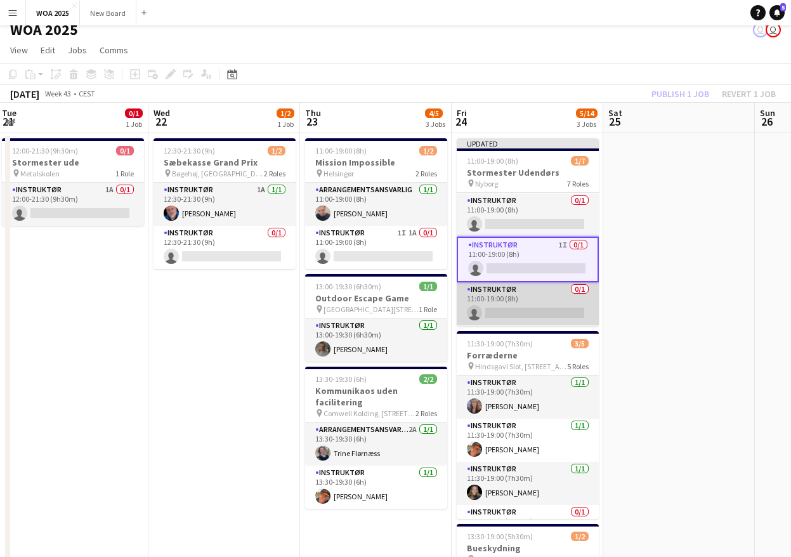
click at [530, 308] on app-card-role "Instruktør 0/1 11:00-19:00 (8h) single-neutral-actions" at bounding box center [528, 303] width 142 height 43
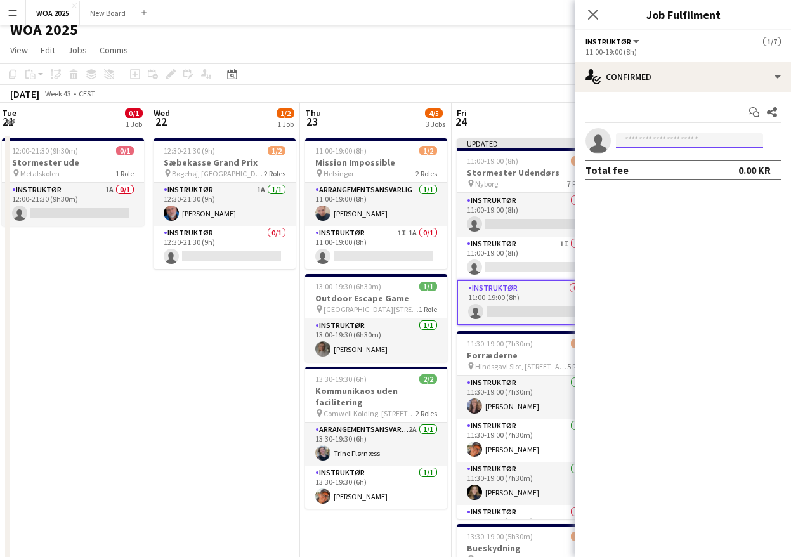
click at [689, 138] on input at bounding box center [689, 140] width 147 height 15
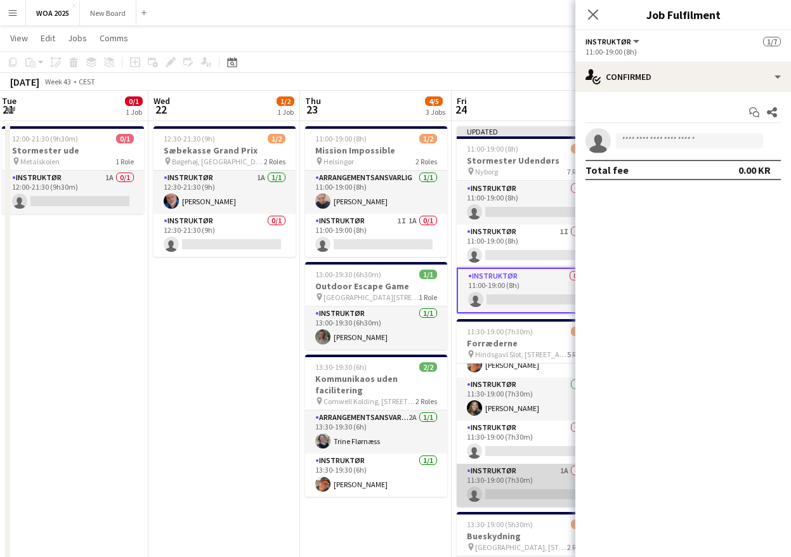
scroll to position [23, 0]
click at [539, 467] on app-card-role "Instruktør 1A 0/1 11:30-19:00 (7h30m) single-neutral-actions" at bounding box center [528, 484] width 142 height 43
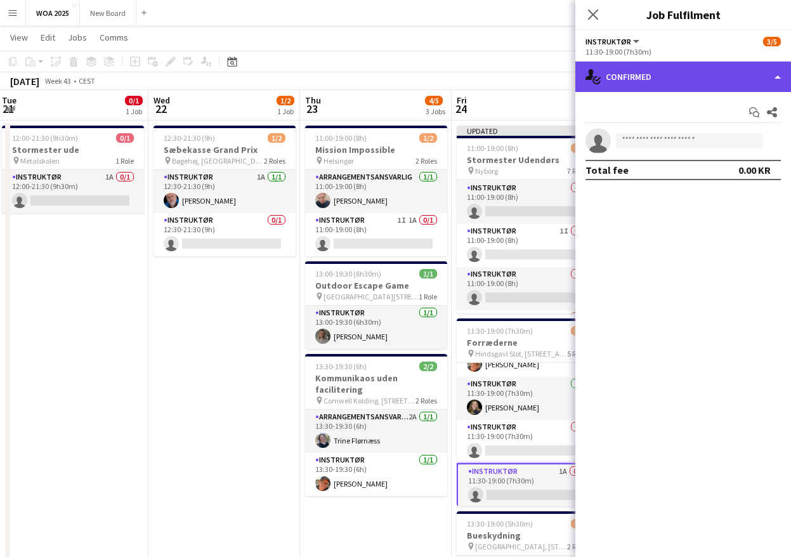
click at [740, 77] on div "single-neutral-actions-check-2 Confirmed" at bounding box center [683, 77] width 216 height 30
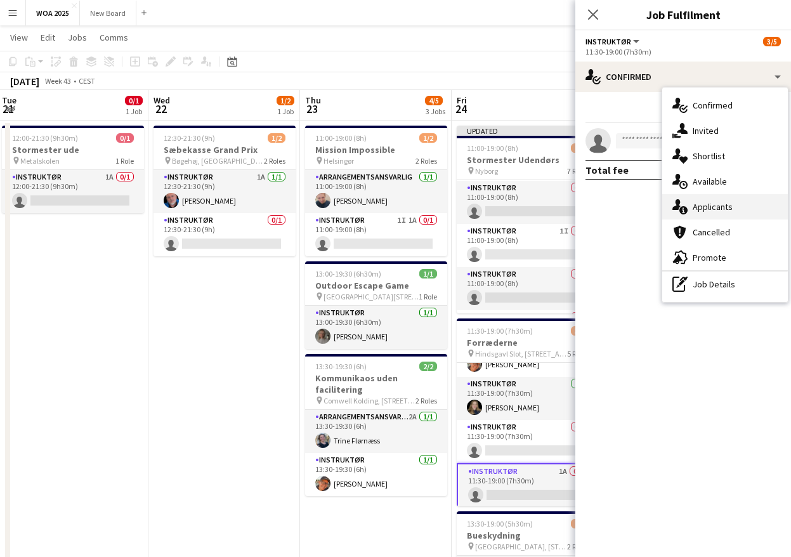
click at [745, 209] on div "single-neutral-actions-information Applicants" at bounding box center [725, 206] width 126 height 25
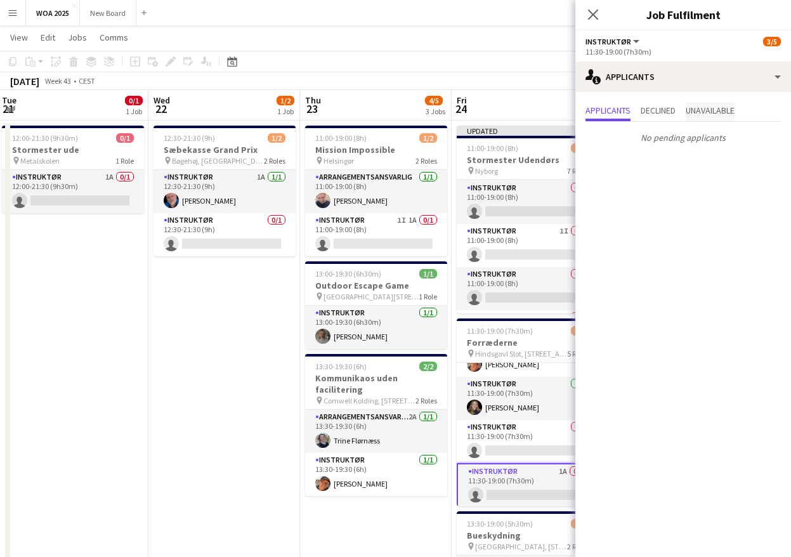
click at [712, 108] on span "Unavailable" at bounding box center [710, 110] width 49 height 9
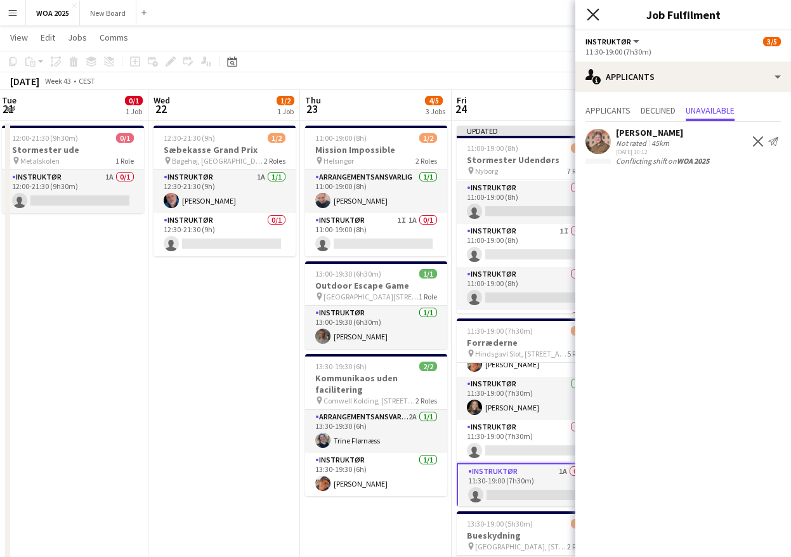
click at [596, 16] on icon "Close pop-in" at bounding box center [593, 14] width 12 height 12
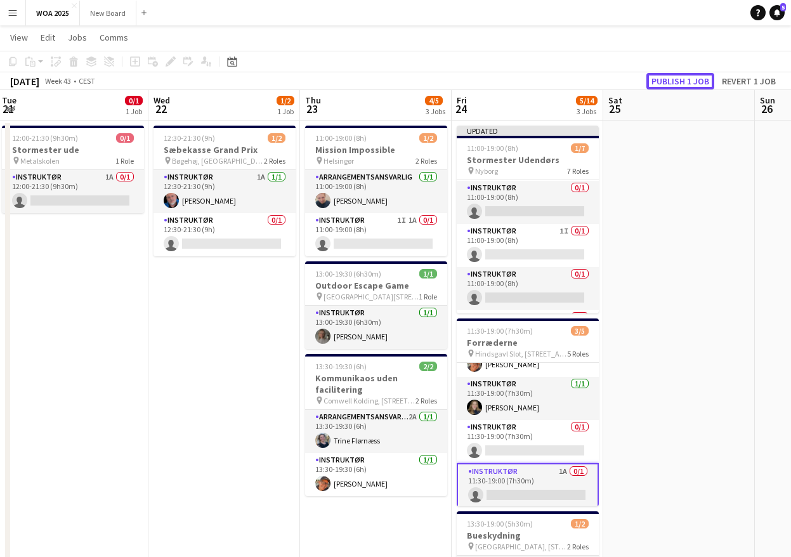
click at [662, 86] on button "Publish 1 job" at bounding box center [680, 81] width 68 height 16
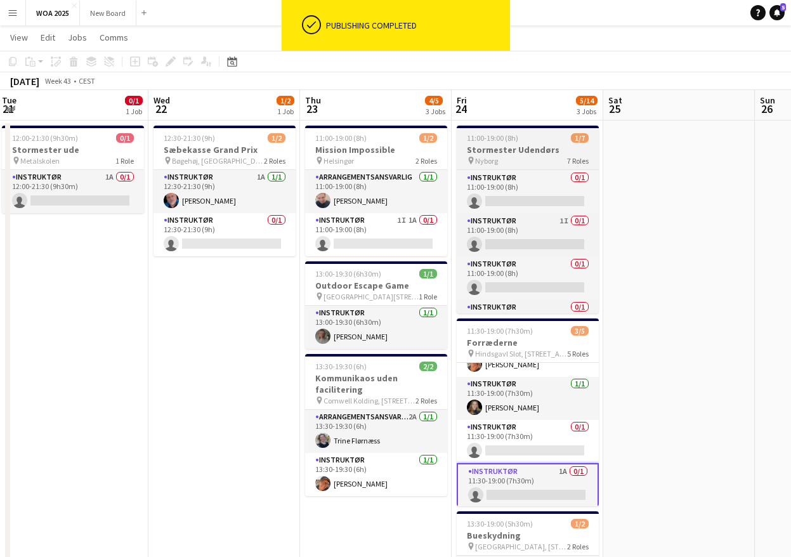
scroll to position [159, 0]
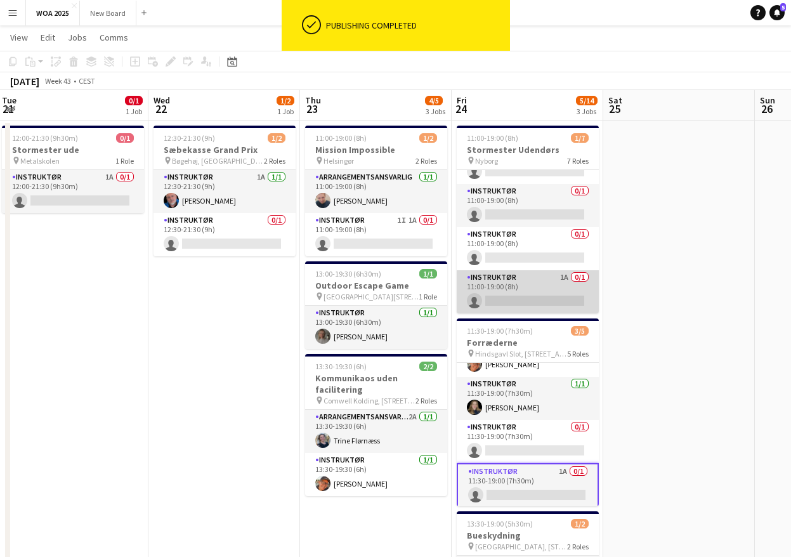
click at [538, 282] on app-card-role "Instruktør 1A 0/1 11:00-19:00 (8h) single-neutral-actions" at bounding box center [528, 291] width 142 height 43
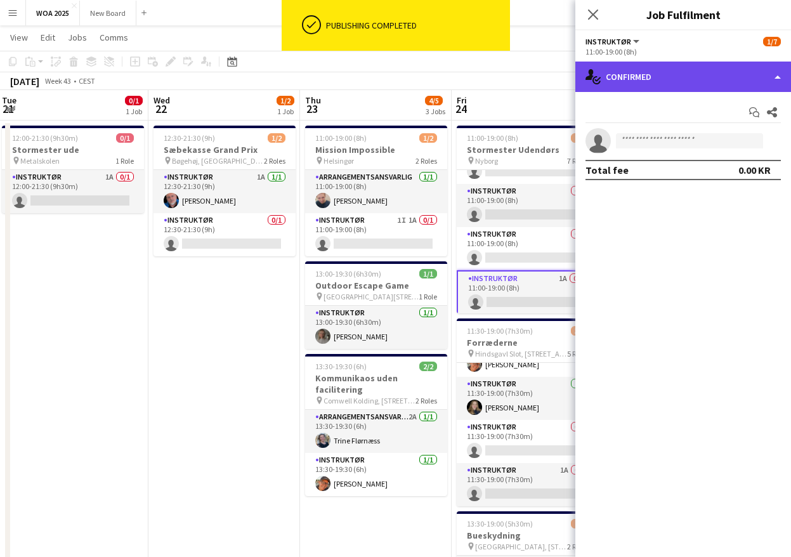
click at [750, 70] on div "single-neutral-actions-check-2 Confirmed" at bounding box center [683, 77] width 216 height 30
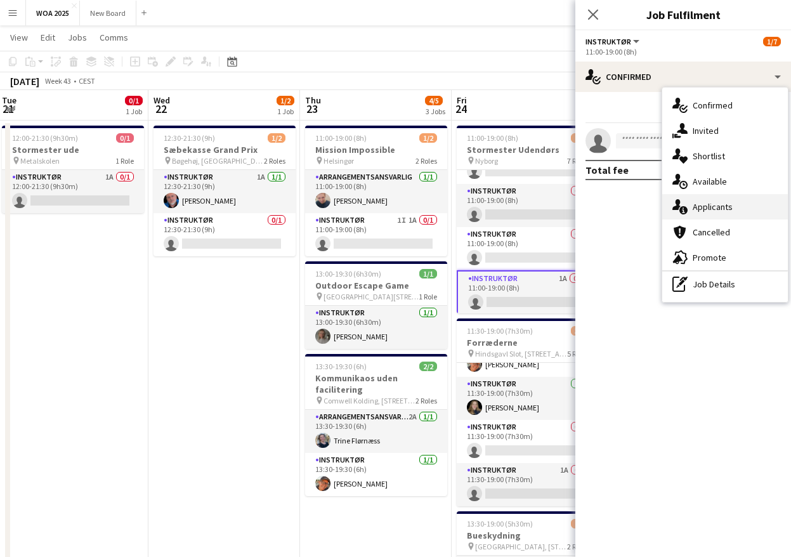
click at [740, 212] on div "single-neutral-actions-information Applicants" at bounding box center [725, 206] width 126 height 25
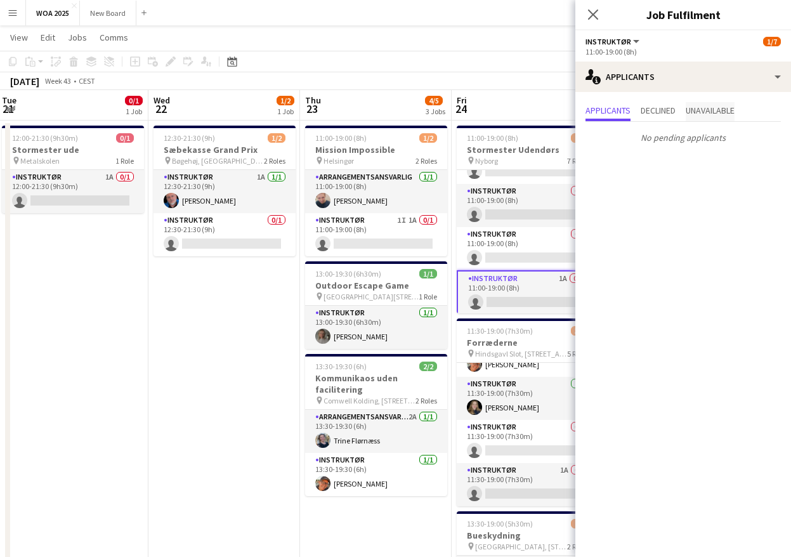
click at [707, 112] on span "Unavailable" at bounding box center [710, 110] width 49 height 9
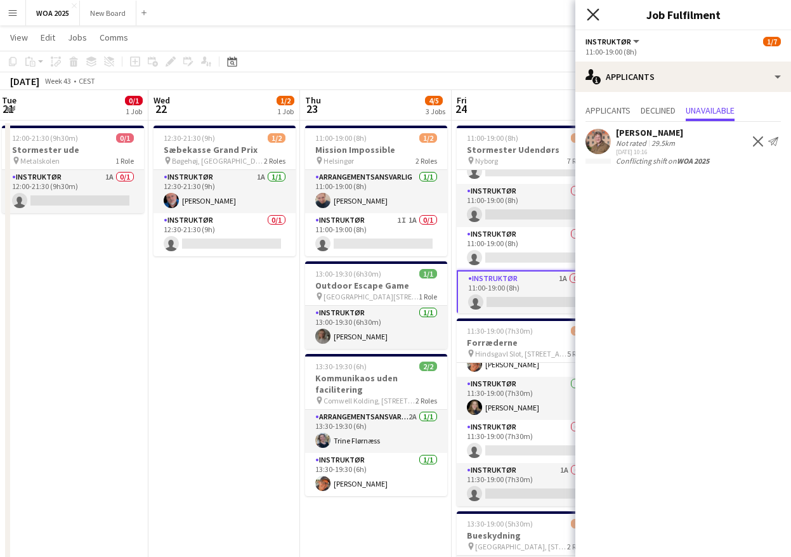
click at [593, 13] on icon "Close pop-in" at bounding box center [593, 14] width 12 height 12
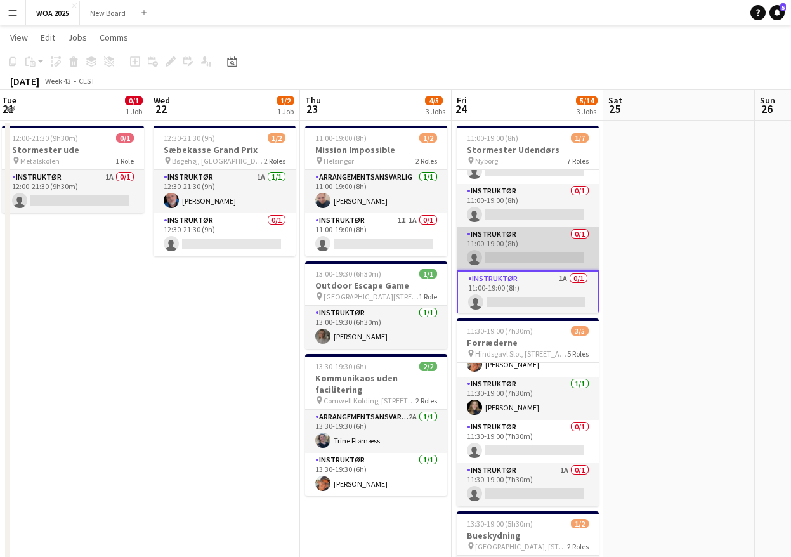
click at [544, 240] on app-card-role "Instruktør 0/1 11:00-19:00 (8h) single-neutral-actions" at bounding box center [528, 248] width 142 height 43
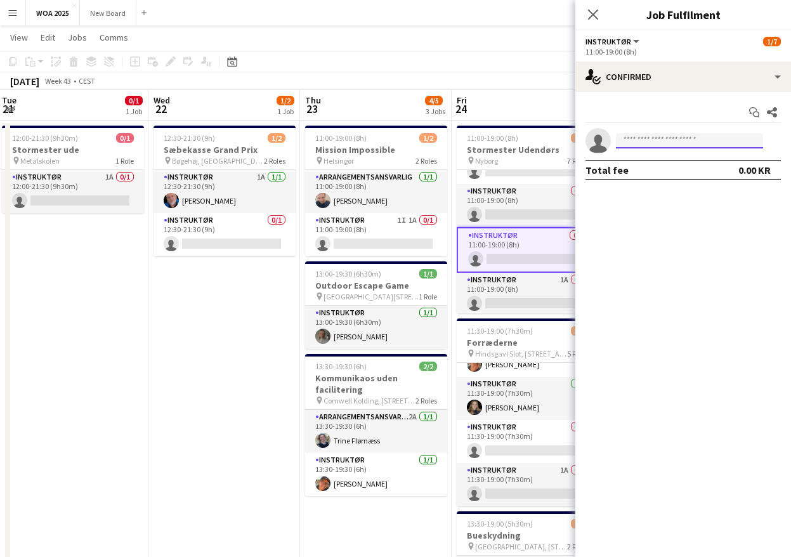
click at [705, 137] on input at bounding box center [689, 140] width 147 height 15
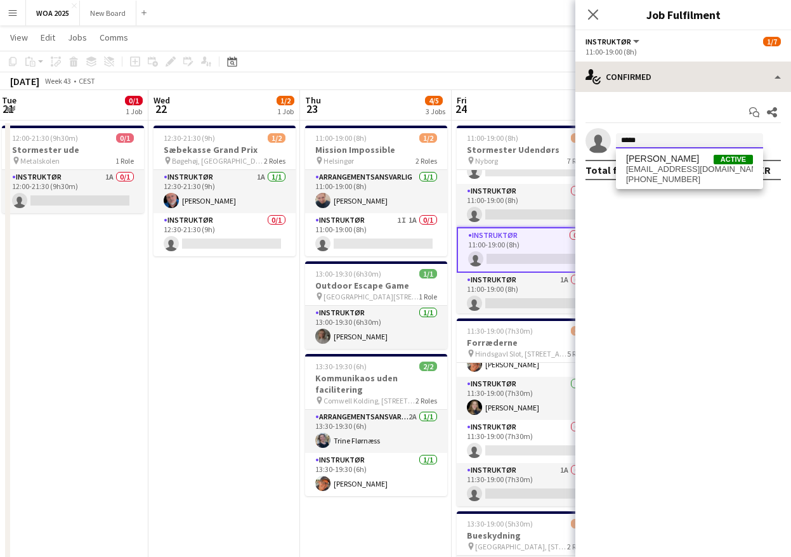
type input "*****"
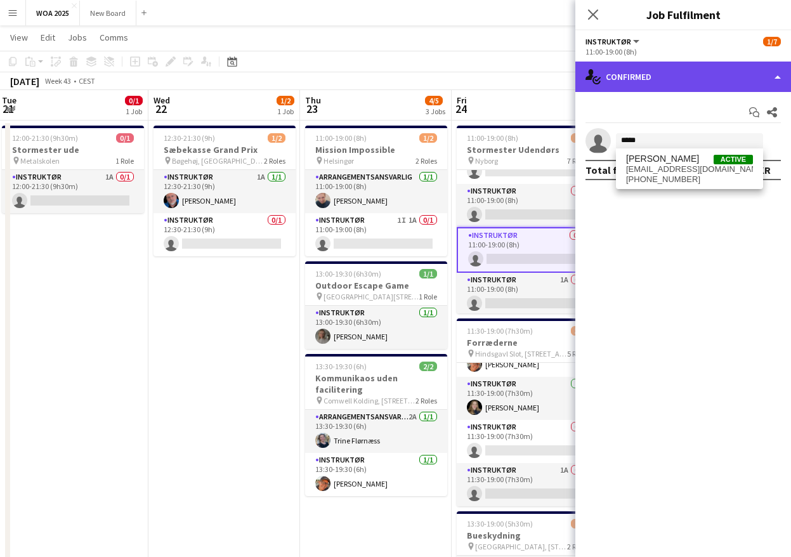
click at [735, 75] on div "single-neutral-actions-check-2 Confirmed" at bounding box center [683, 77] width 216 height 30
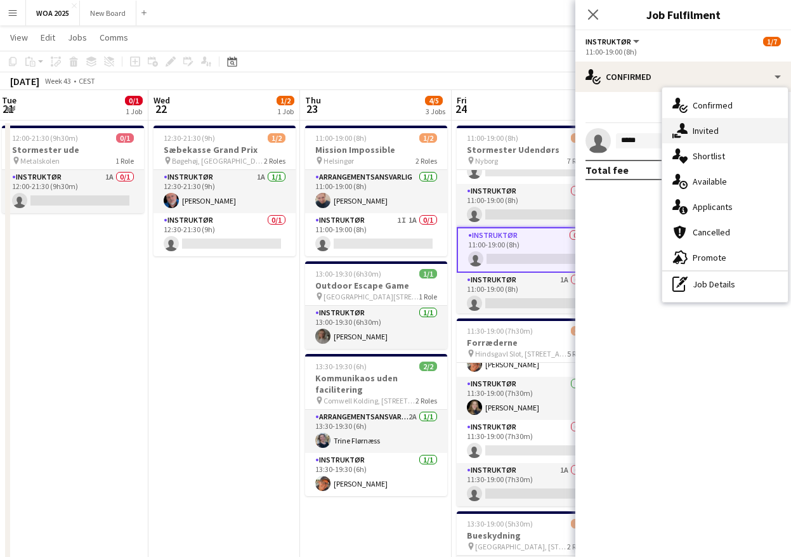
click at [724, 130] on div "single-neutral-actions-share-1 Invited" at bounding box center [725, 130] width 126 height 25
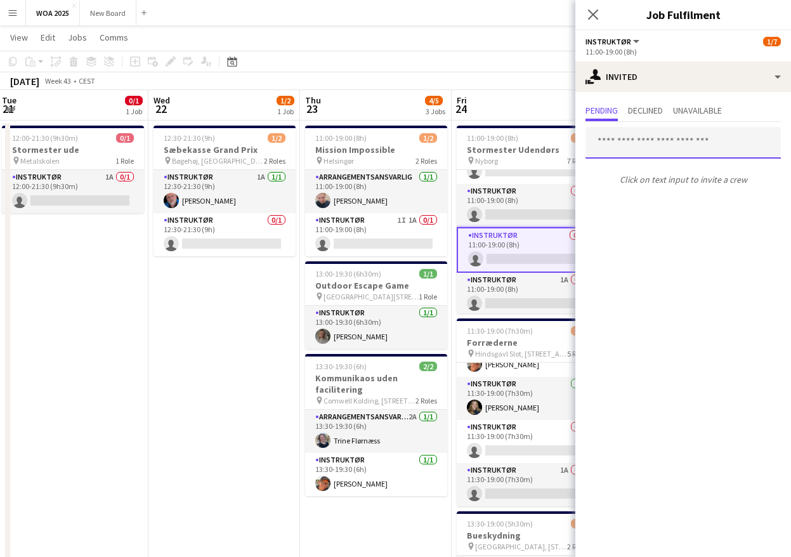
click at [684, 145] on input "text" at bounding box center [682, 143] width 195 height 32
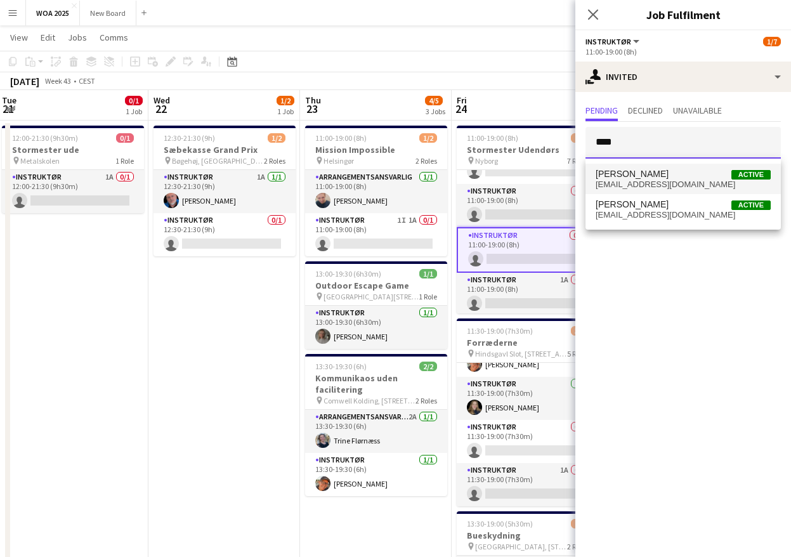
type input "****"
click at [673, 178] on span "Julie Sørensen Active" at bounding box center [683, 174] width 175 height 11
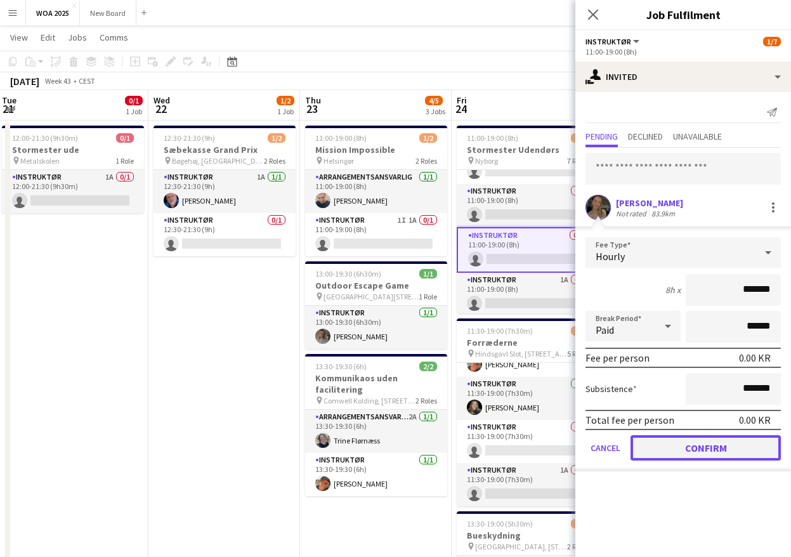
click at [692, 448] on button "Confirm" at bounding box center [706, 447] width 150 height 25
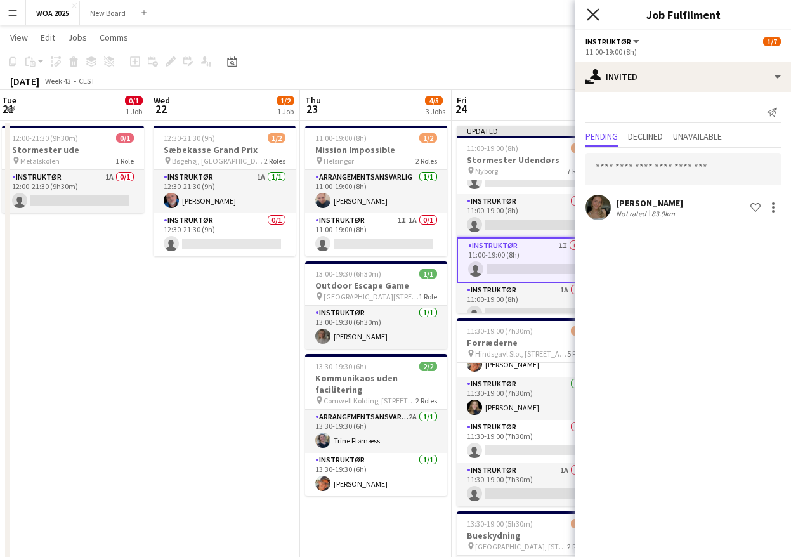
click at [591, 14] on icon "Close pop-in" at bounding box center [593, 14] width 12 height 12
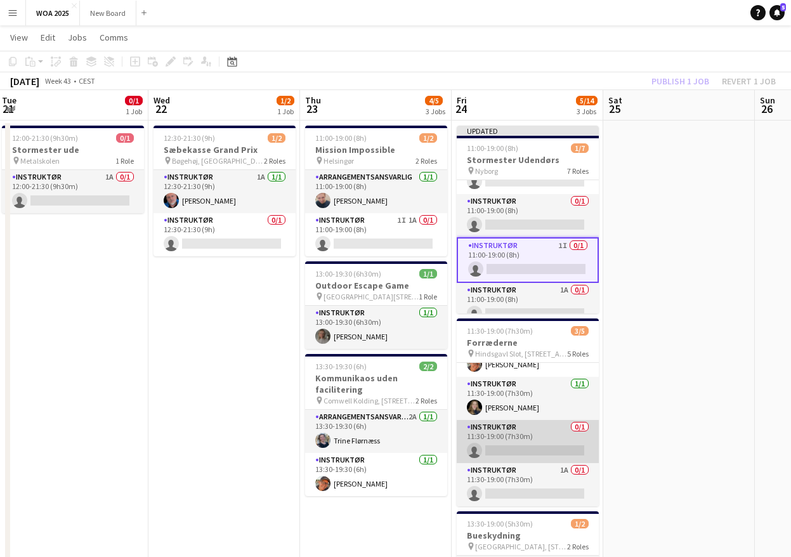
click at [540, 440] on app-card-role "Instruktør 0/1 11:30-19:00 (7h30m) single-neutral-actions" at bounding box center [528, 441] width 142 height 43
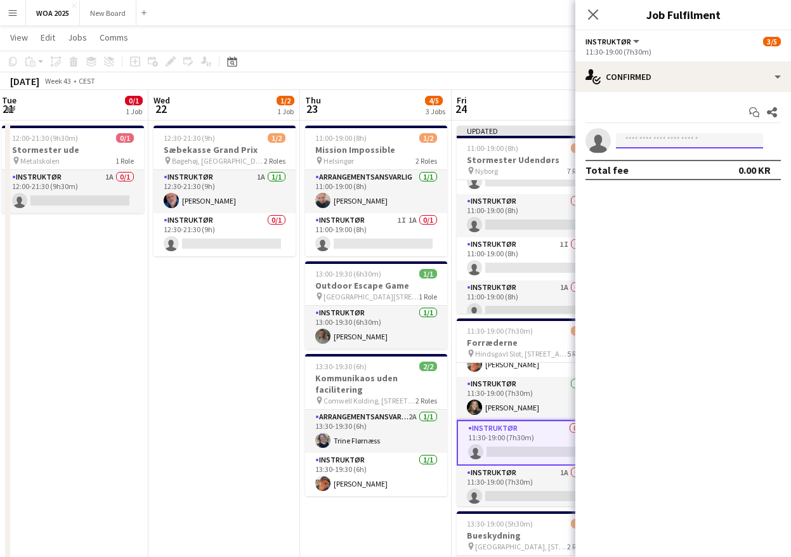
click at [687, 134] on input at bounding box center [689, 140] width 147 height 15
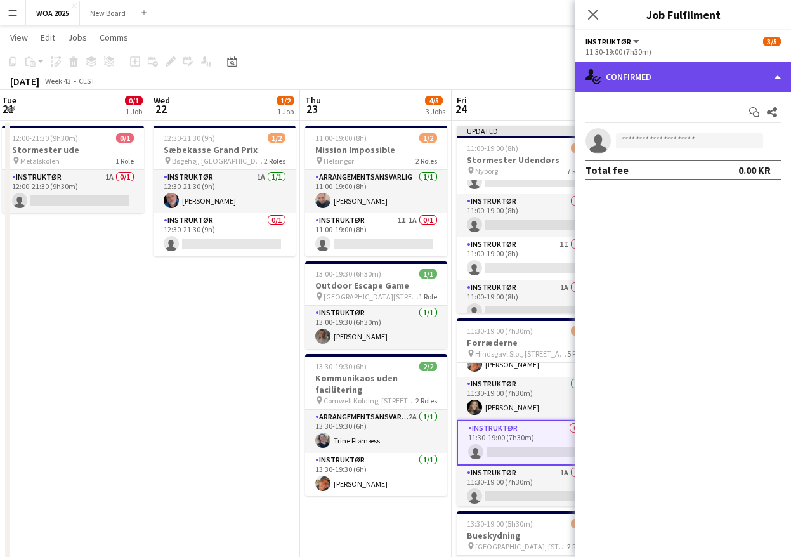
click at [707, 76] on div "single-neutral-actions-check-2 Confirmed" at bounding box center [683, 77] width 216 height 30
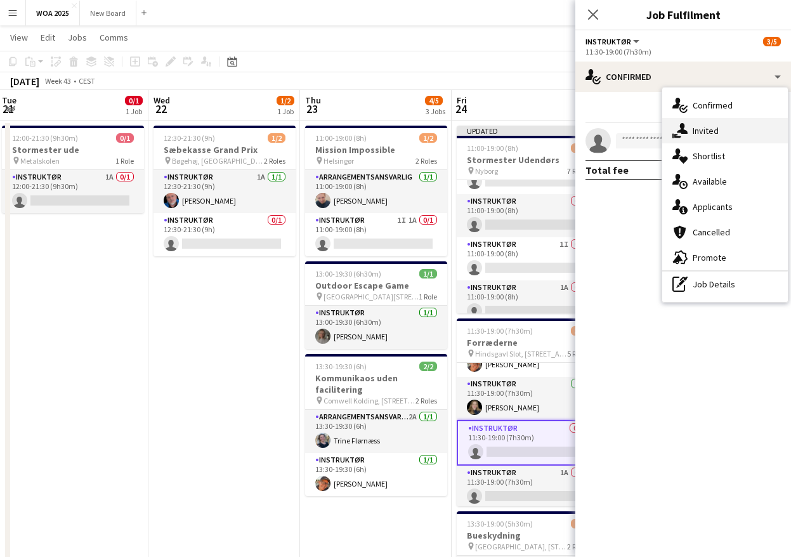
click at [715, 134] on span "Invited" at bounding box center [706, 130] width 26 height 11
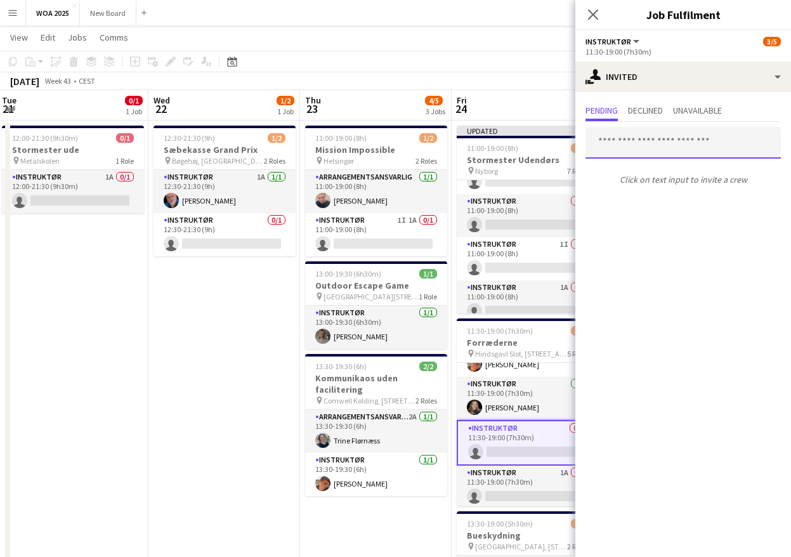
click at [684, 145] on input "text" at bounding box center [682, 143] width 195 height 32
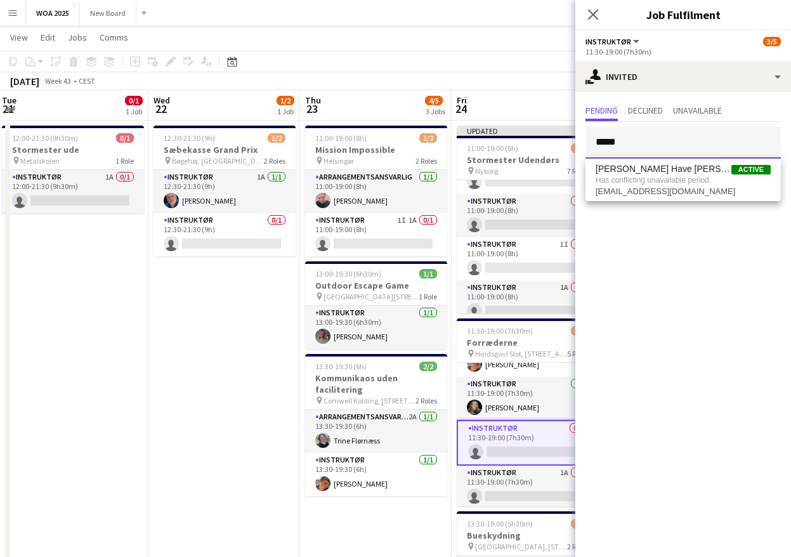
drag, startPoint x: 623, startPoint y: 141, endPoint x: 584, endPoint y: 140, distance: 39.3
click at [584, 140] on form "*****" at bounding box center [683, 143] width 216 height 32
type input "***"
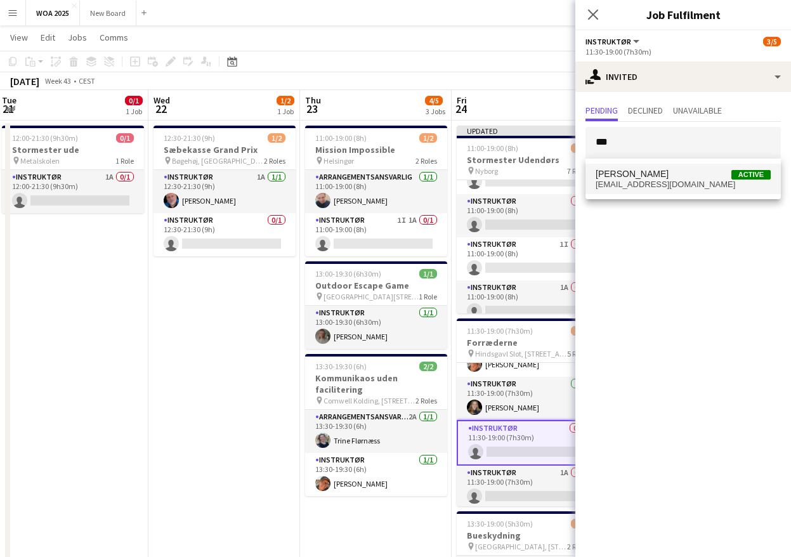
click at [637, 183] on span "zakariasbthomsen@gmail.com" at bounding box center [683, 185] width 175 height 10
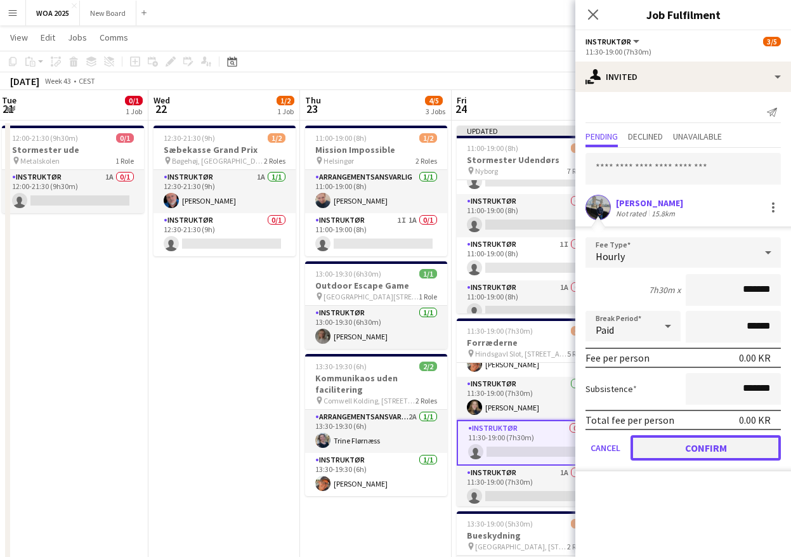
click at [738, 450] on button "Confirm" at bounding box center [706, 447] width 150 height 25
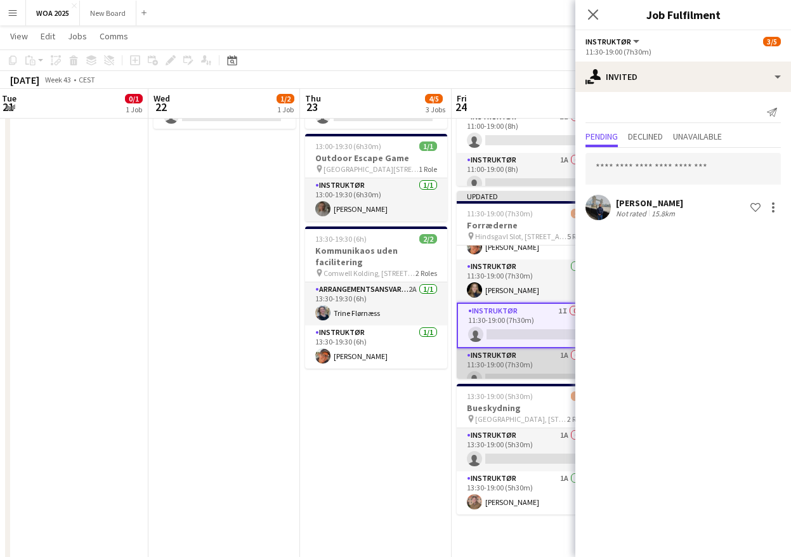
click at [552, 362] on app-card-role "Instruktør 1A 0/1 11:30-19:00 (7h30m) single-neutral-actions" at bounding box center [528, 369] width 142 height 43
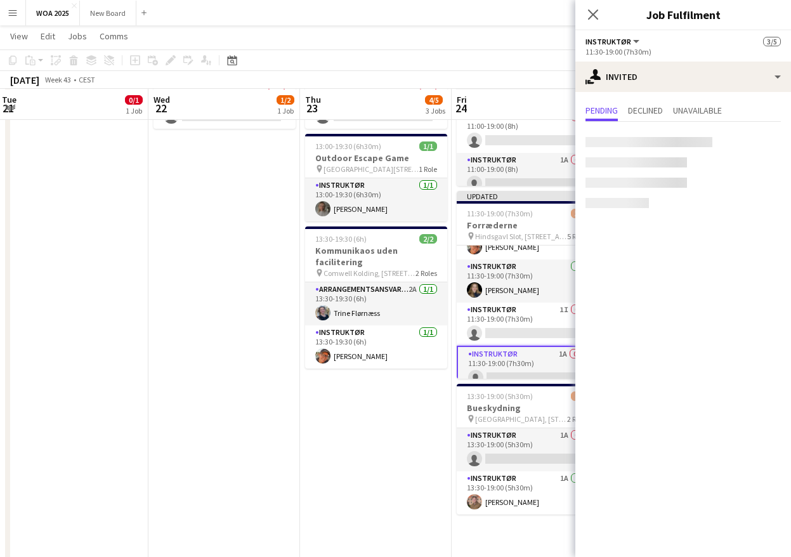
scroll to position [150, 0]
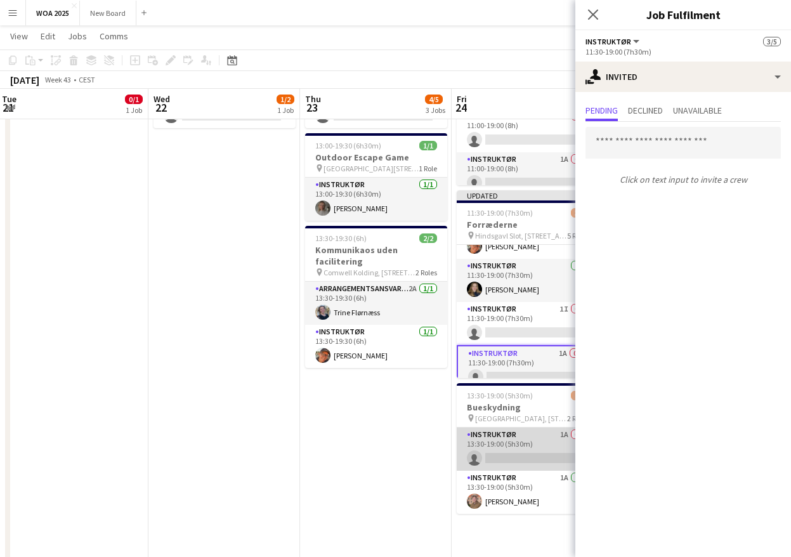
click at [525, 451] on app-card-role "Instruktør 1A 0/1 13:30-19:00 (5h30m) single-neutral-actions" at bounding box center [528, 449] width 142 height 43
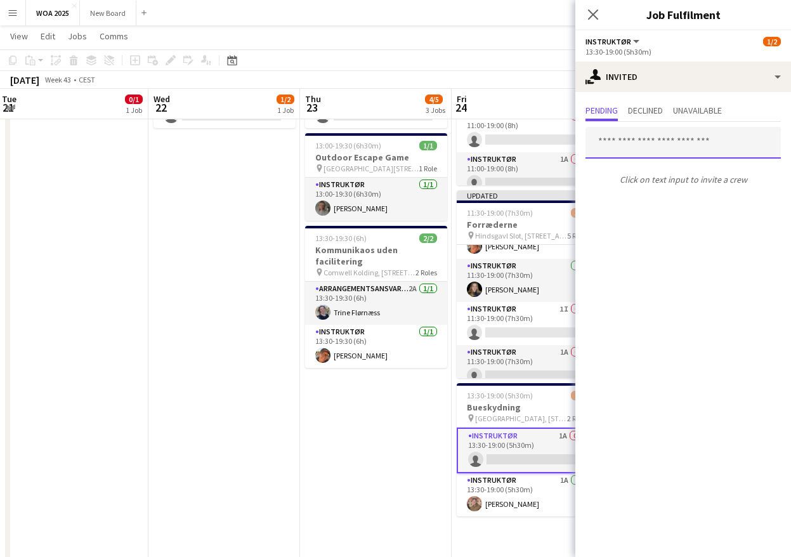
click at [652, 136] on input "text" at bounding box center [682, 143] width 195 height 32
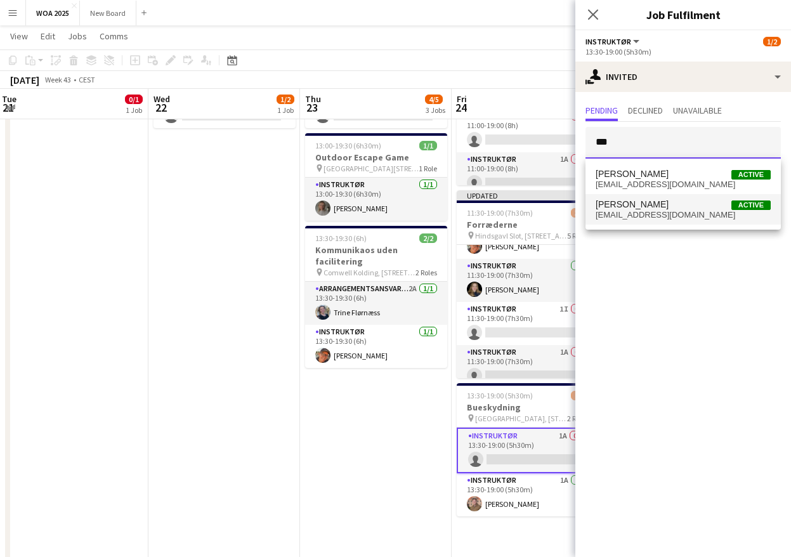
type input "***"
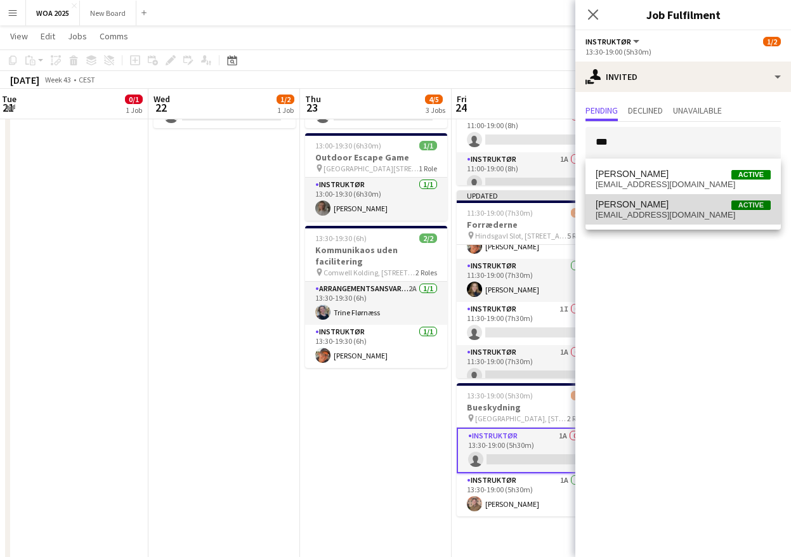
click at [650, 204] on span "Kim Aagaard Holm" at bounding box center [632, 204] width 73 height 11
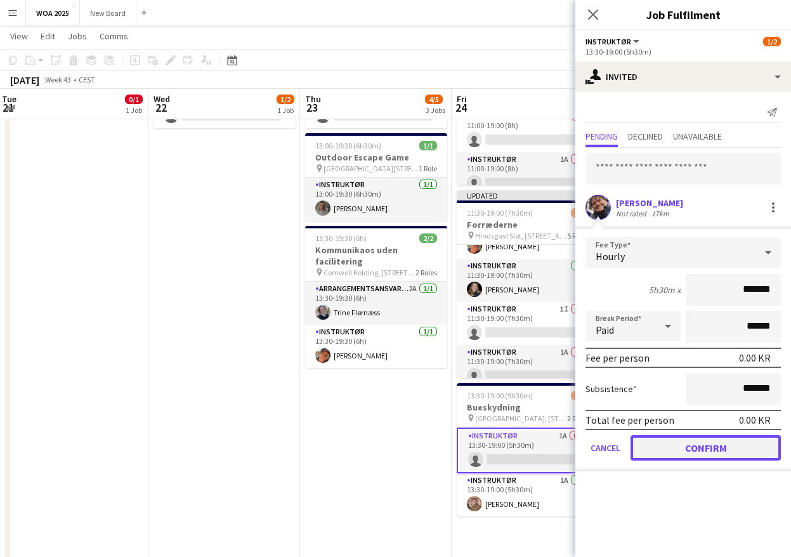
click at [714, 447] on button "Confirm" at bounding box center [706, 447] width 150 height 25
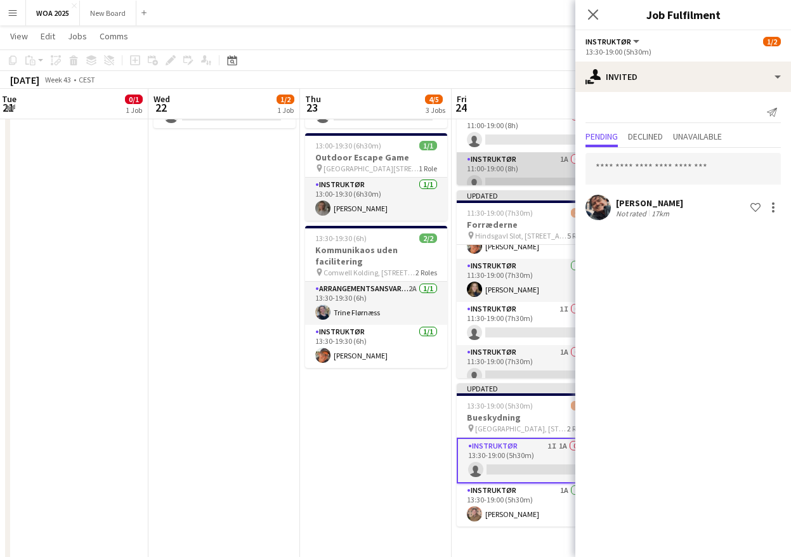
click at [533, 169] on app-card-role "Instruktør 1A 0/1 11:00-19:00 (8h) single-neutral-actions" at bounding box center [528, 173] width 142 height 43
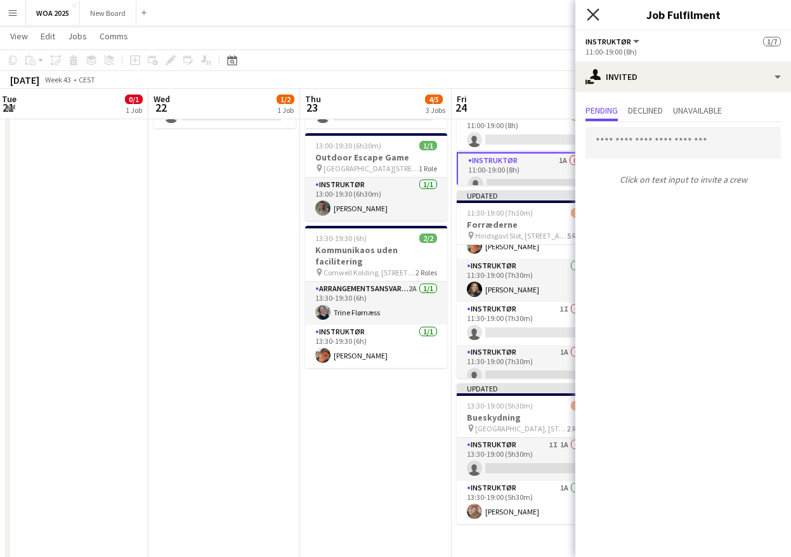
click at [597, 13] on icon "Close pop-in" at bounding box center [593, 14] width 12 height 12
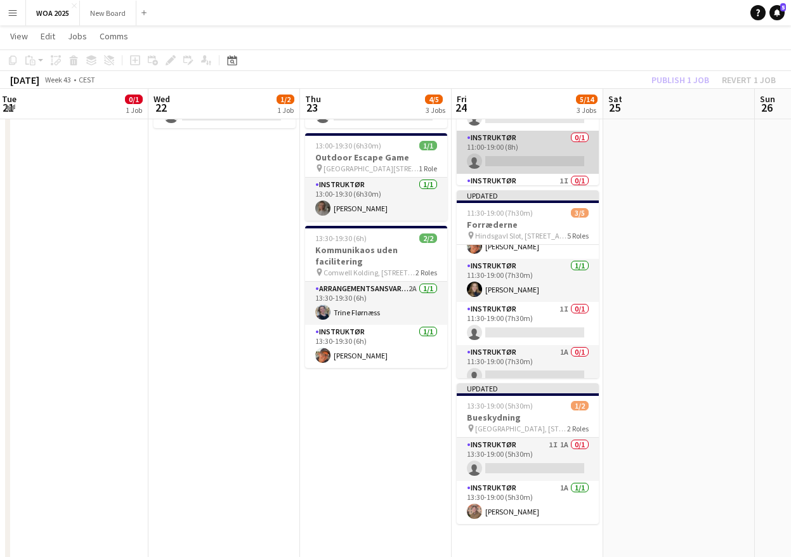
click at [532, 147] on app-card-role "Instruktør 0/1 11:00-19:00 (8h) single-neutral-actions" at bounding box center [528, 152] width 142 height 43
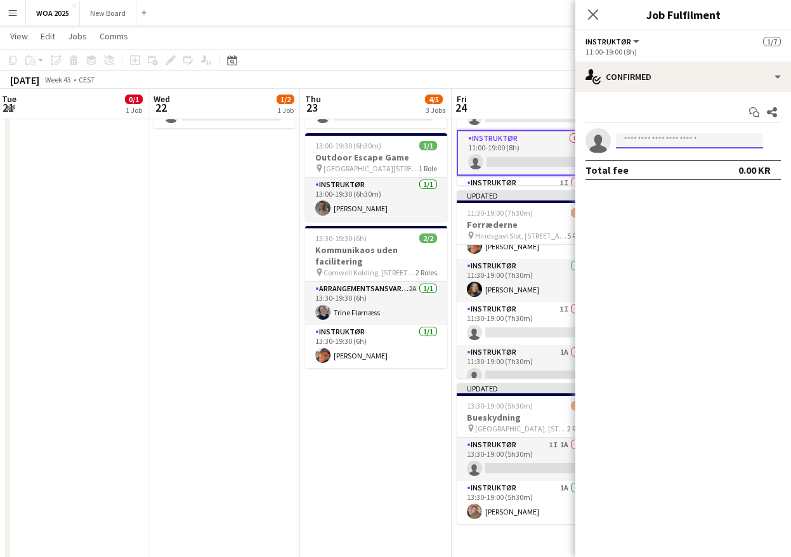
click at [648, 139] on input at bounding box center [689, 140] width 147 height 15
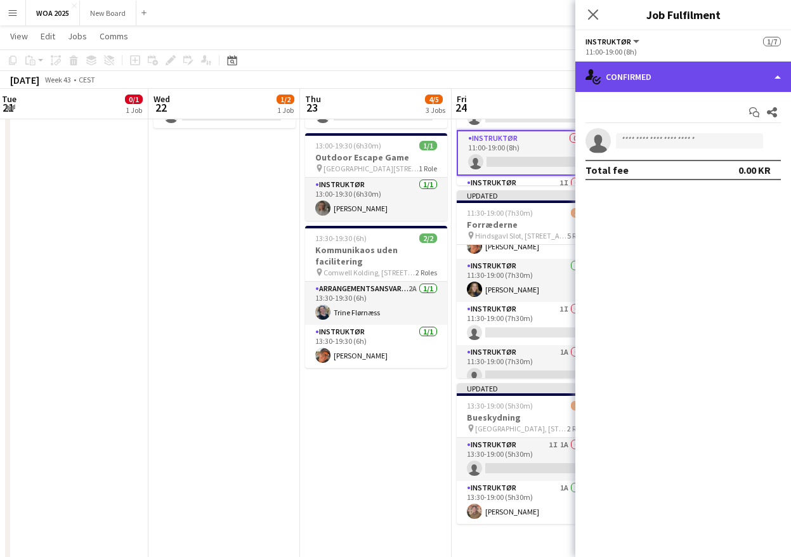
click at [696, 81] on div "single-neutral-actions-check-2 Confirmed" at bounding box center [683, 77] width 216 height 30
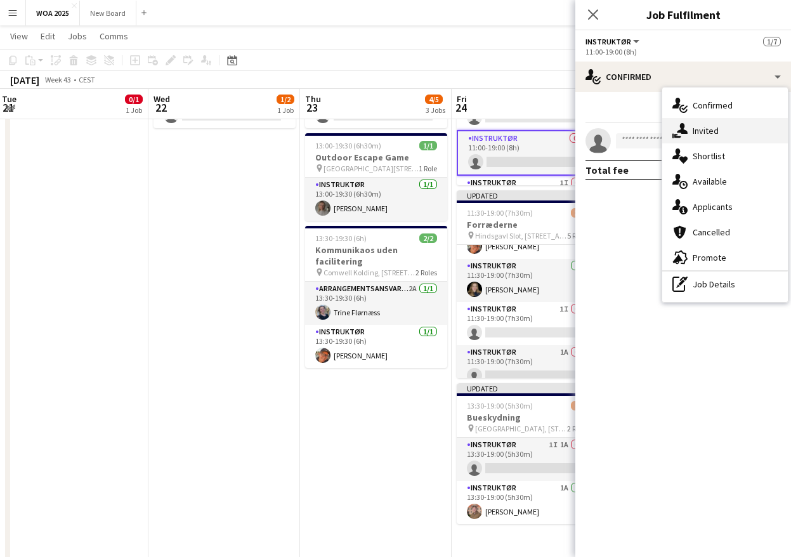
click at [707, 129] on span "Invited" at bounding box center [706, 130] width 26 height 11
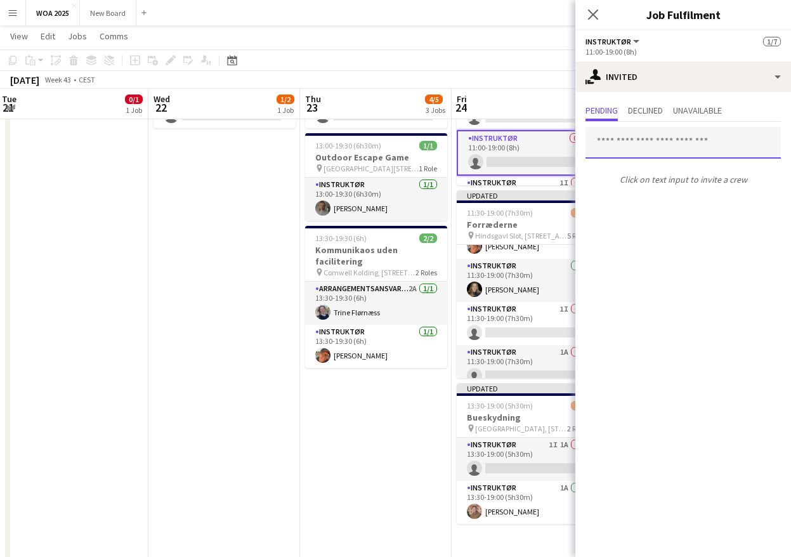
click at [688, 145] on input "text" at bounding box center [682, 143] width 195 height 32
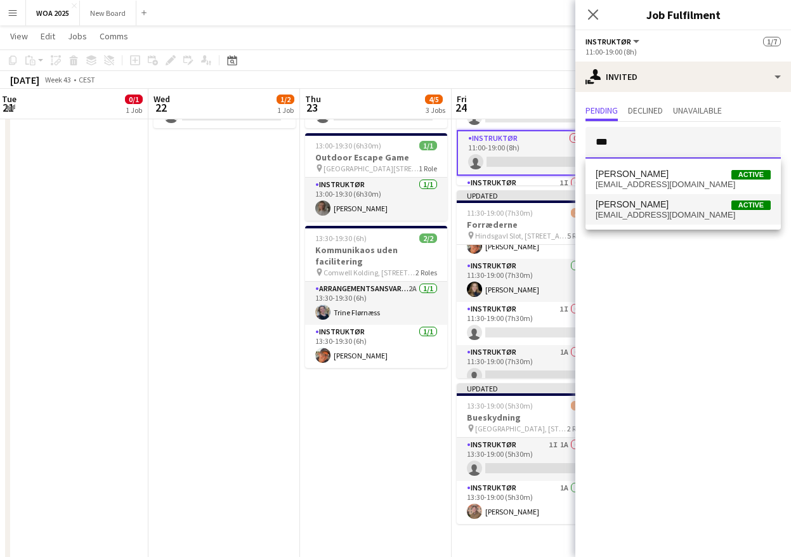
type input "***"
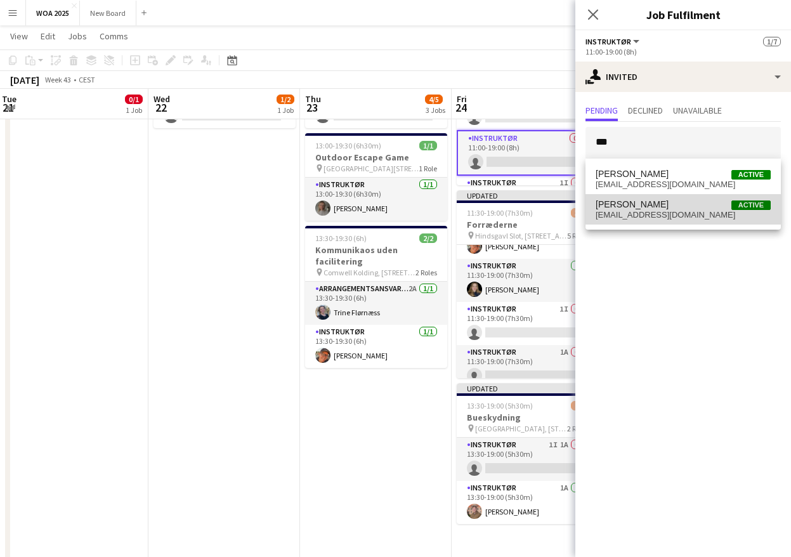
click at [665, 211] on span "kimaaholm@baerdet.dk" at bounding box center [683, 215] width 175 height 10
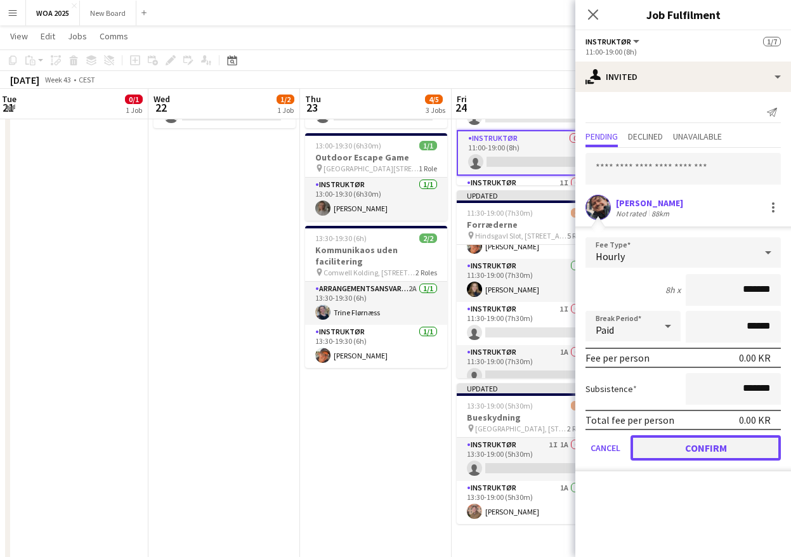
click at [738, 450] on button "Confirm" at bounding box center [706, 447] width 150 height 25
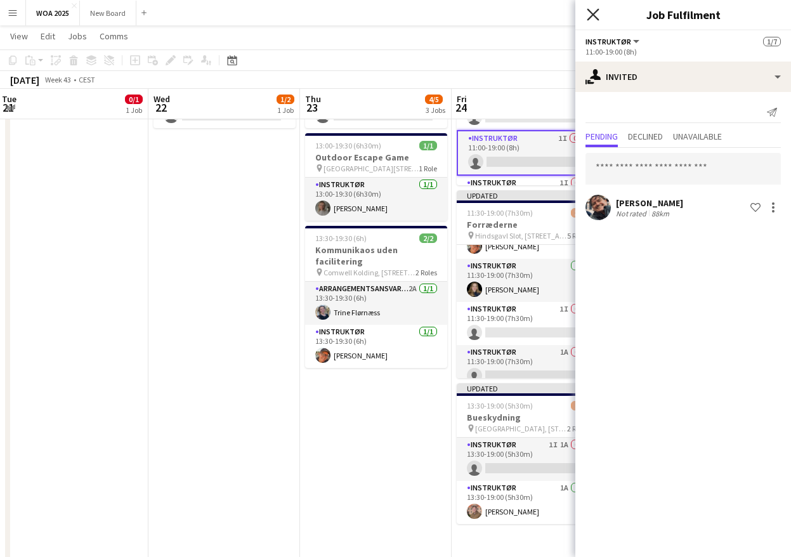
click at [589, 13] on icon "Close pop-in" at bounding box center [593, 14] width 12 height 12
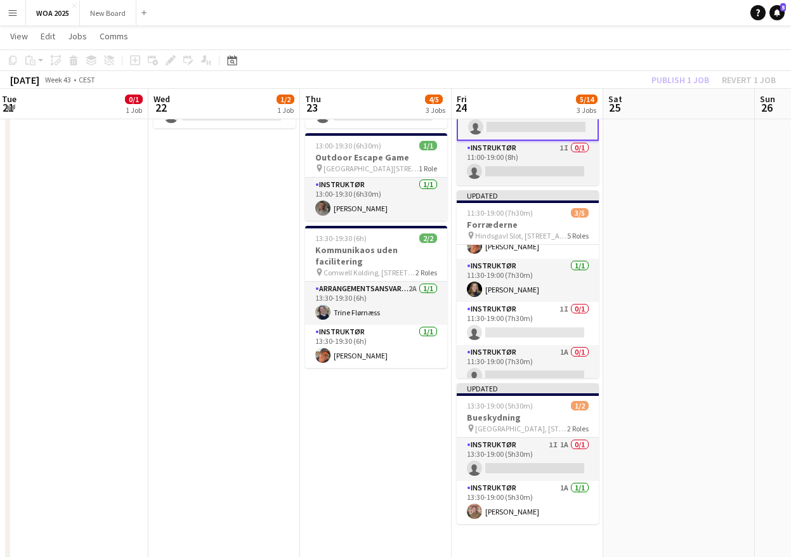
scroll to position [171, 0]
click at [683, 75] on div "Publish 1 job Revert 1 job" at bounding box center [713, 80] width 155 height 16
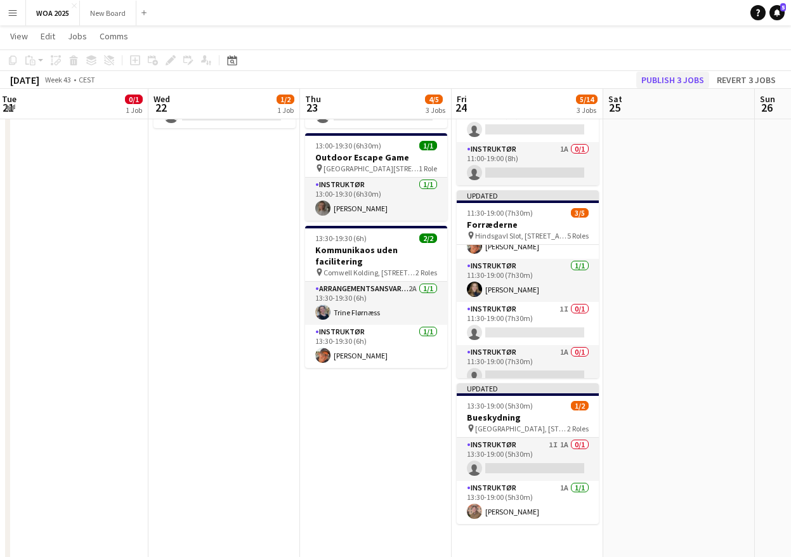
scroll to position [169, 0]
click at [683, 79] on button "Publish 3 jobs" at bounding box center [672, 80] width 73 height 16
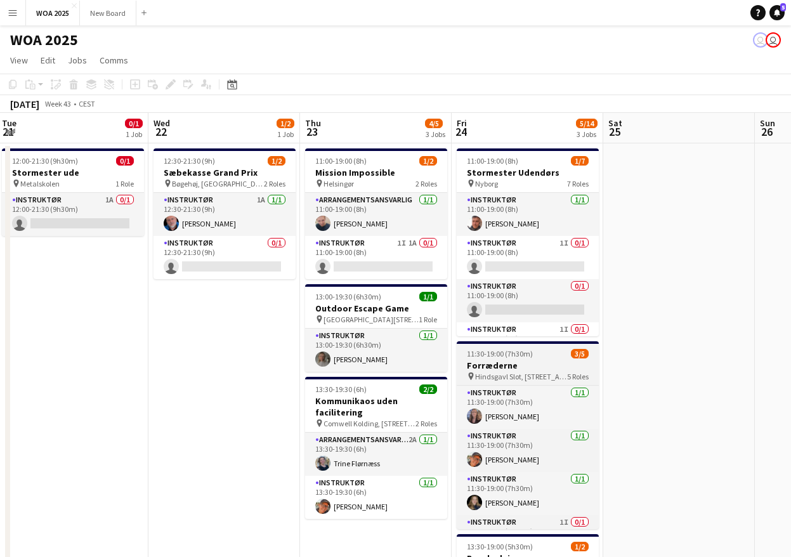
scroll to position [72, 0]
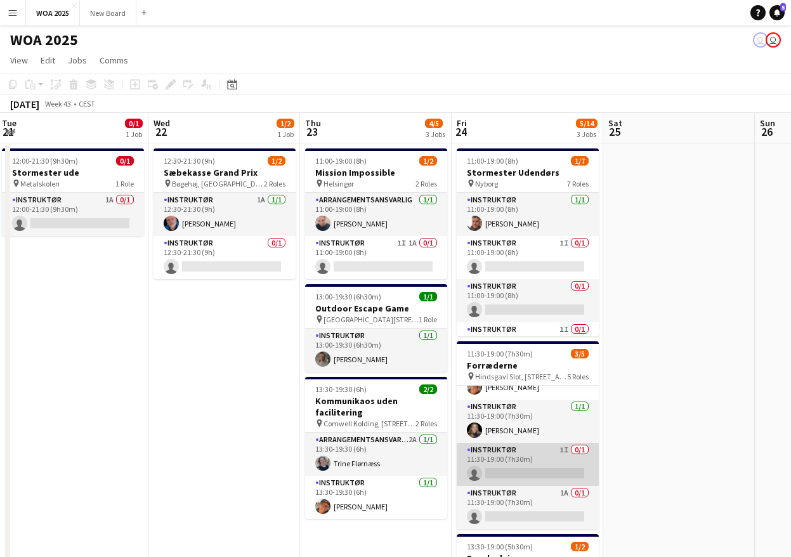
click at [544, 469] on app-card-role "Instruktør 1I 0/1 11:30-19:00 (7h30m) single-neutral-actions" at bounding box center [528, 464] width 142 height 43
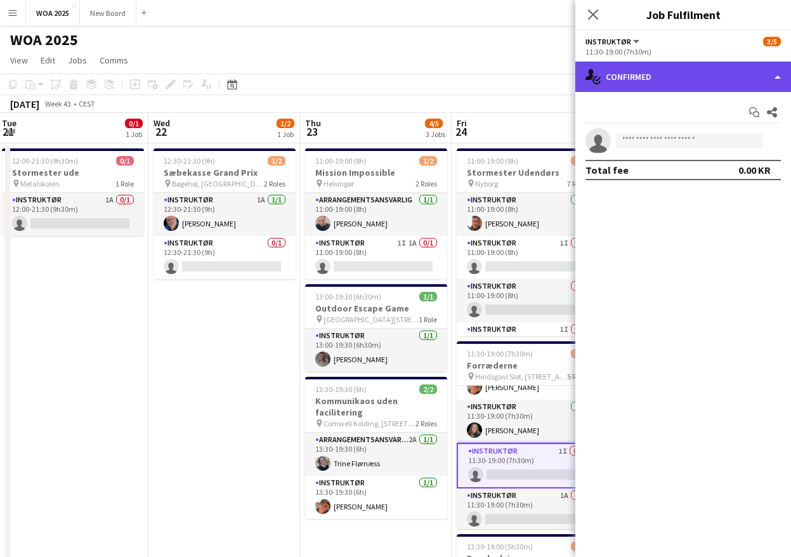
click at [689, 72] on div "single-neutral-actions-check-2 Confirmed" at bounding box center [683, 77] width 216 height 30
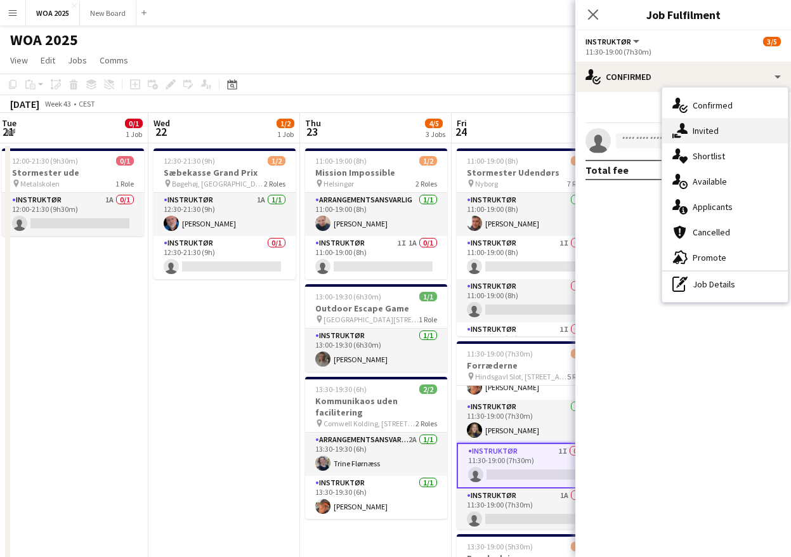
click at [712, 128] on span "Invited" at bounding box center [706, 130] width 26 height 11
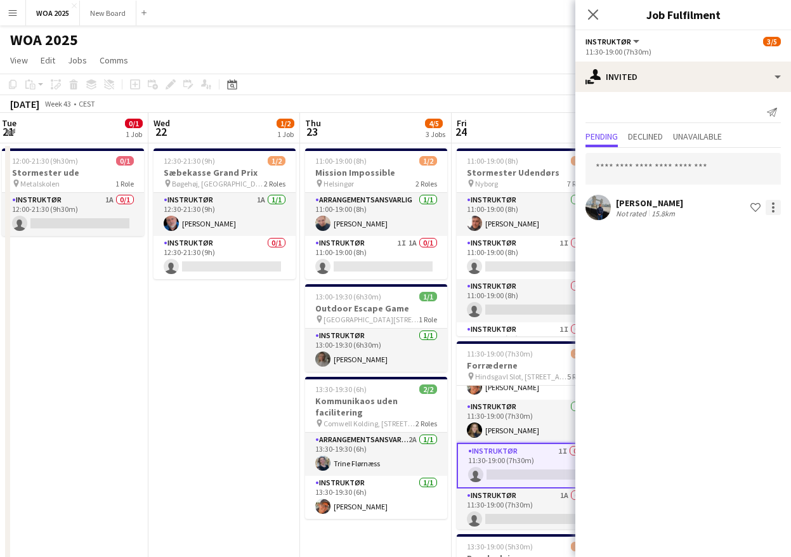
click at [772, 206] on div at bounding box center [773, 207] width 15 height 15
click at [745, 322] on span "Cancel invitation" at bounding box center [733, 322] width 74 height 11
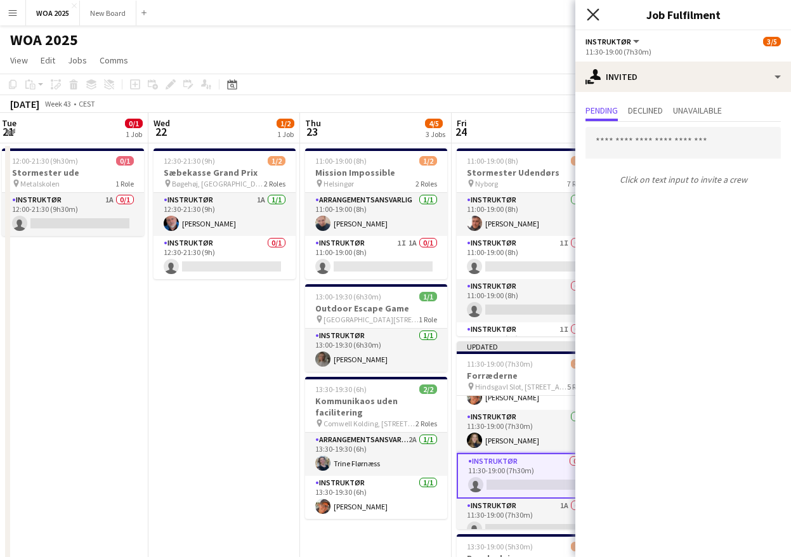
click at [594, 15] on icon at bounding box center [593, 14] width 12 height 12
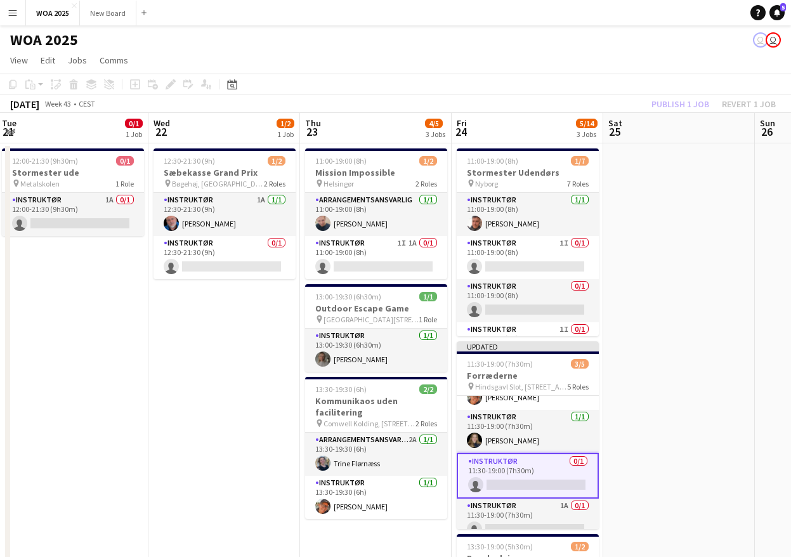
click at [556, 481] on app-card-role "Instruktør 0/1 11:30-19:00 (7h30m) single-neutral-actions" at bounding box center [528, 476] width 142 height 46
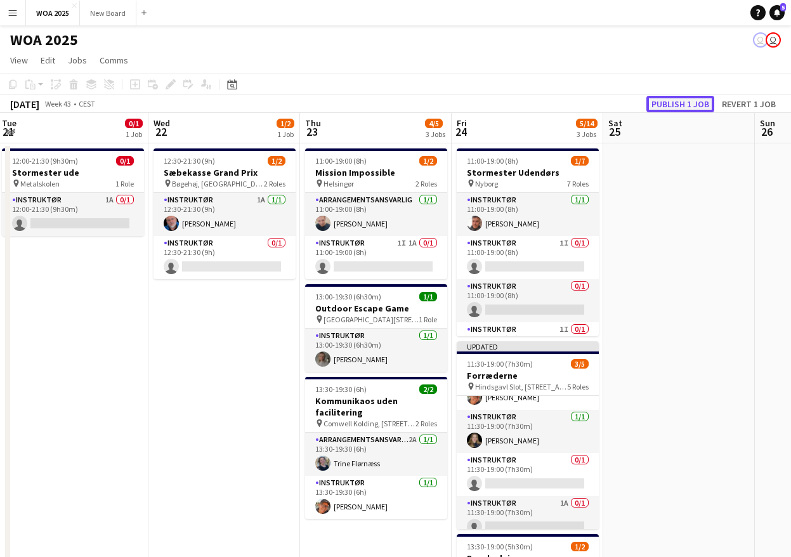
click at [682, 109] on button "Publish 1 job" at bounding box center [680, 104] width 68 height 16
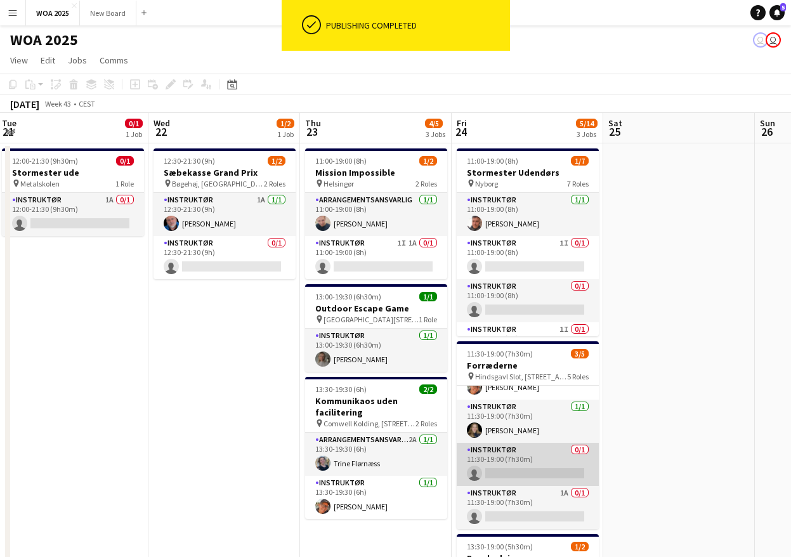
click at [533, 472] on app-card-role "Instruktør 0/1 11:30-19:00 (7h30m) single-neutral-actions" at bounding box center [528, 464] width 142 height 43
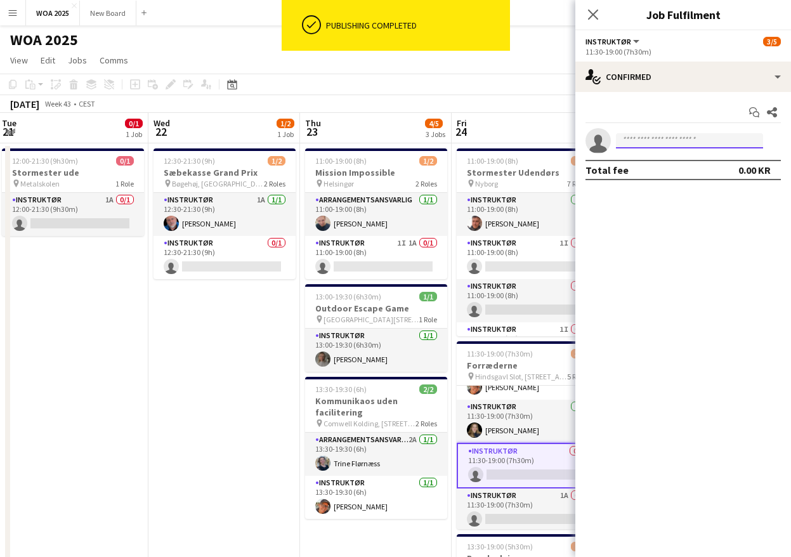
click at [696, 141] on input at bounding box center [689, 140] width 147 height 15
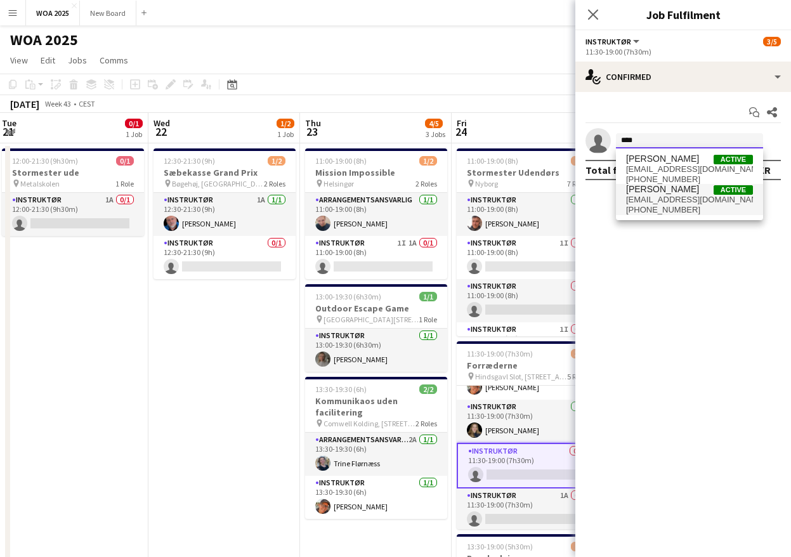
type input "****"
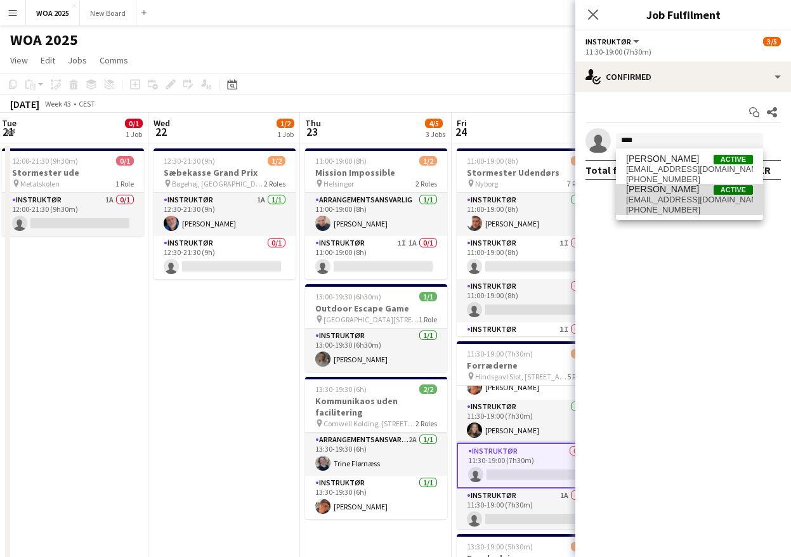
click at [688, 194] on span "Peter Skovlund Active" at bounding box center [689, 189] width 127 height 11
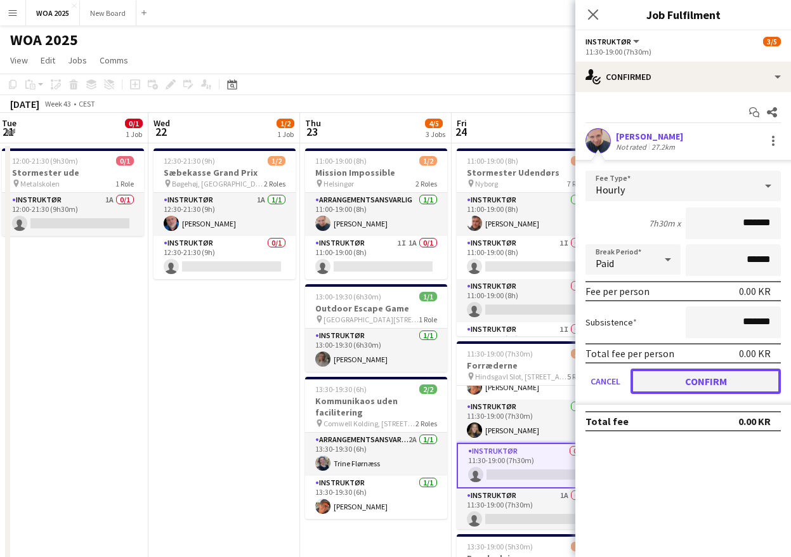
click at [700, 379] on button "Confirm" at bounding box center [706, 381] width 150 height 25
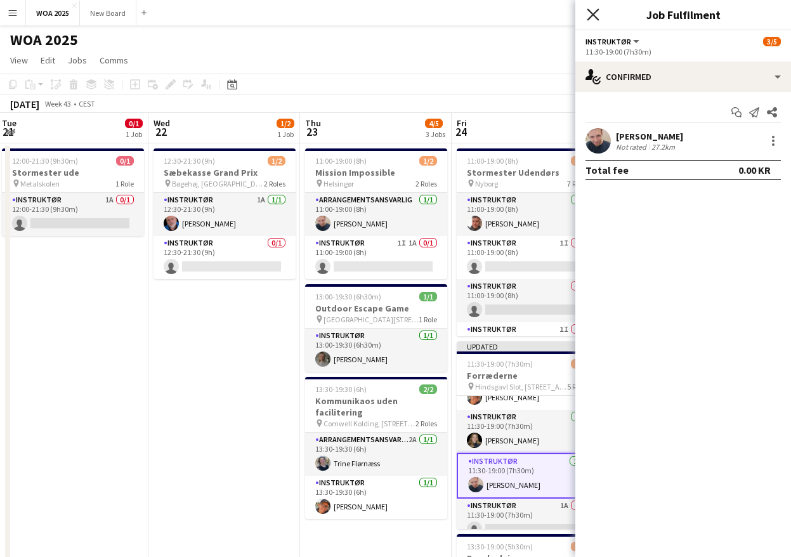
click at [593, 18] on icon "Close pop-in" at bounding box center [593, 14] width 12 height 12
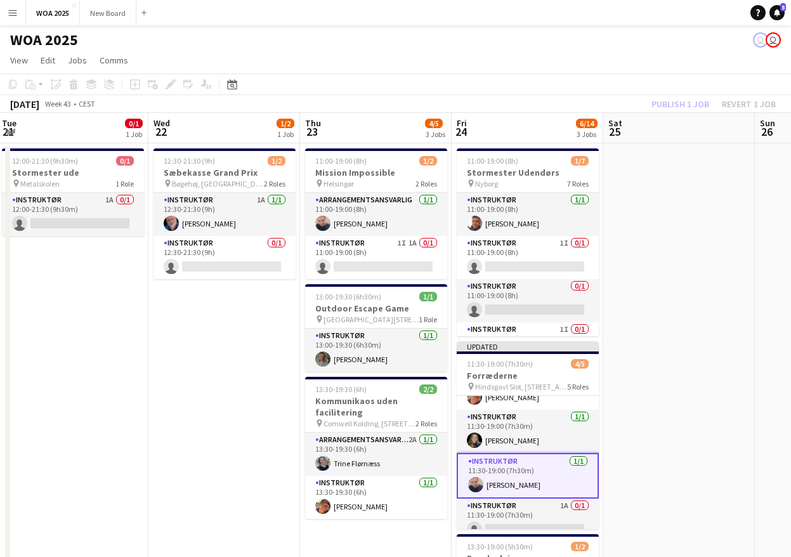
click at [667, 106] on div "Publish 1 job Revert 1 job" at bounding box center [713, 104] width 155 height 16
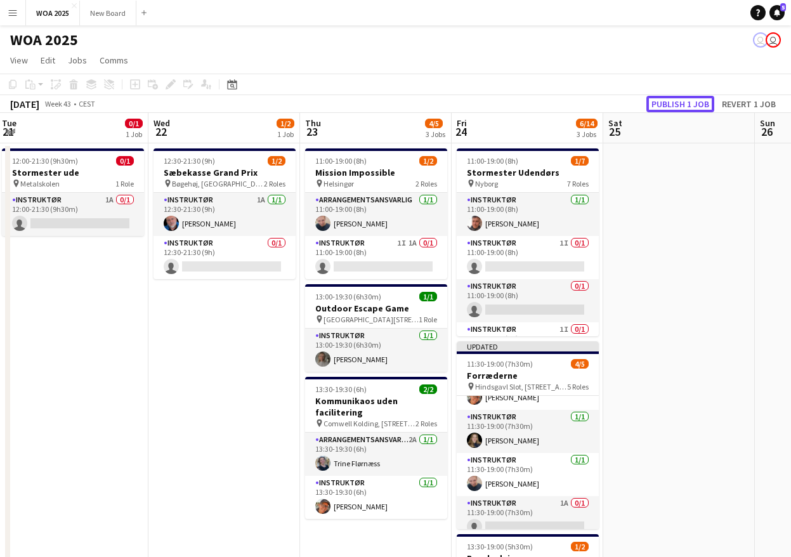
click at [667, 106] on button "Publish 1 job" at bounding box center [680, 104] width 68 height 16
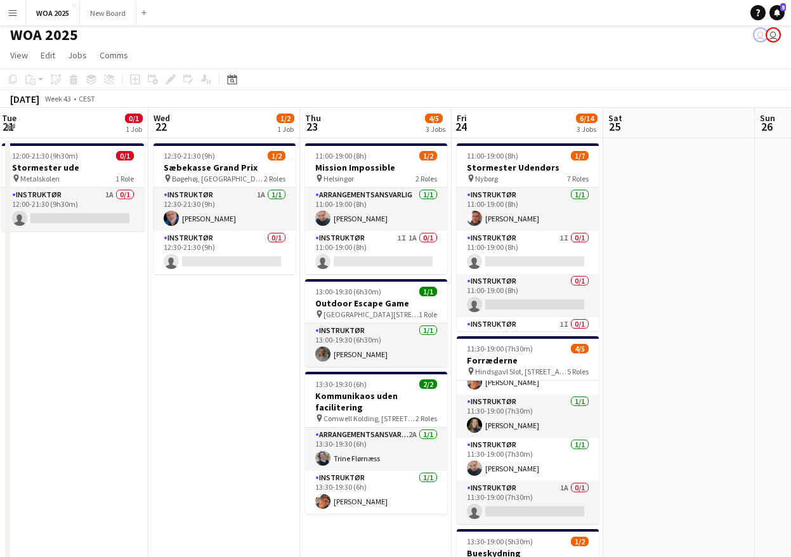
scroll to position [6, 0]
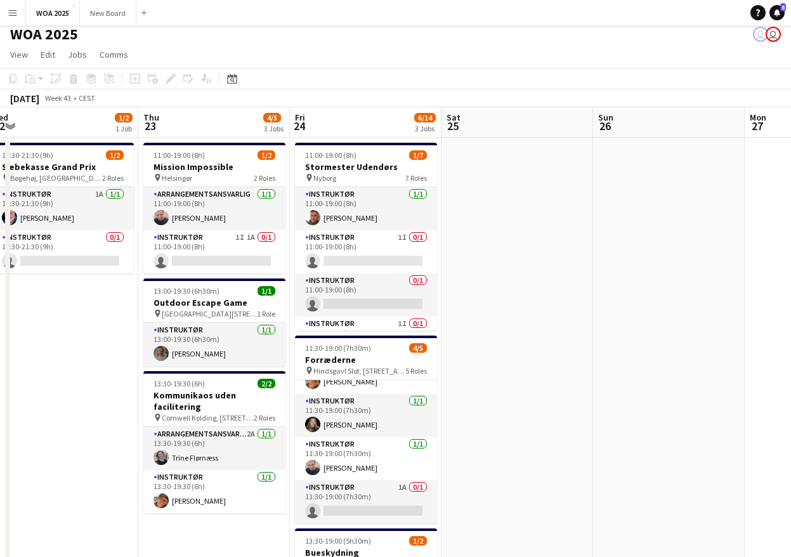
drag, startPoint x: 700, startPoint y: 247, endPoint x: 480, endPoint y: 263, distance: 220.0
click at [480, 263] on app-calendar-viewport "Sun 19 Mon 20 Tue 21 0/1 1 Job Wed 22 1/2 1 Job Thu 23 4/5 3 Jobs Fri 24 6/14 3…" at bounding box center [395, 507] width 791 height 801
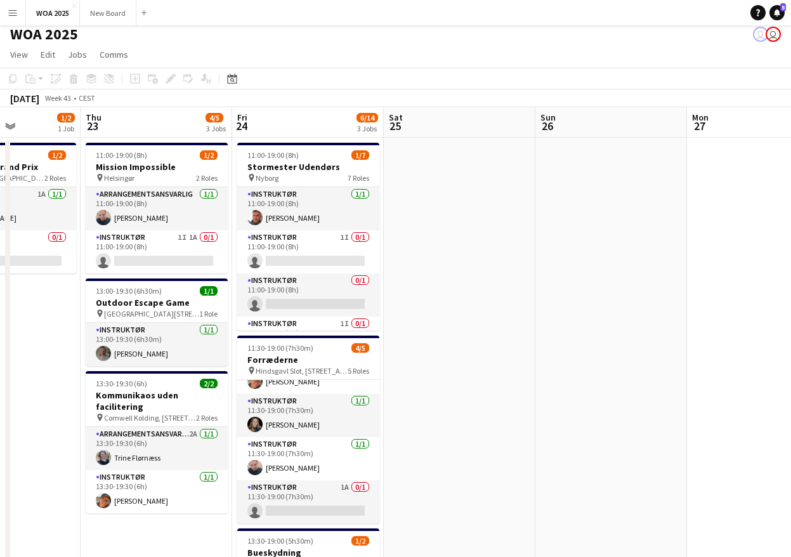
click at [444, 195] on app-date-cell at bounding box center [460, 523] width 152 height 771
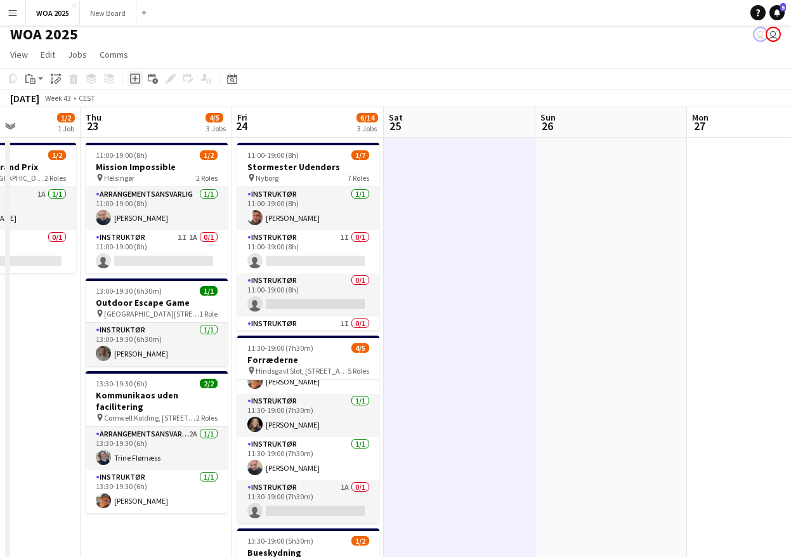
click at [138, 79] on icon "Add job" at bounding box center [135, 79] width 10 height 10
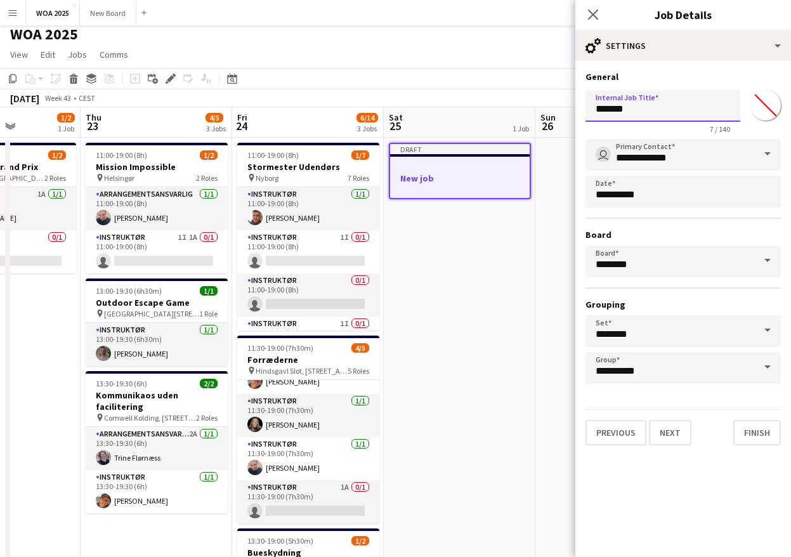
drag, startPoint x: 677, startPoint y: 110, endPoint x: 563, endPoint y: 106, distance: 114.3
click at [564, 107] on body "Menu Boards Boards Boards All jobs Status Workforce Workforce My Workforce Recr…" at bounding box center [395, 451] width 791 height 914
type input "**********"
click at [768, 152] on span at bounding box center [767, 154] width 27 height 30
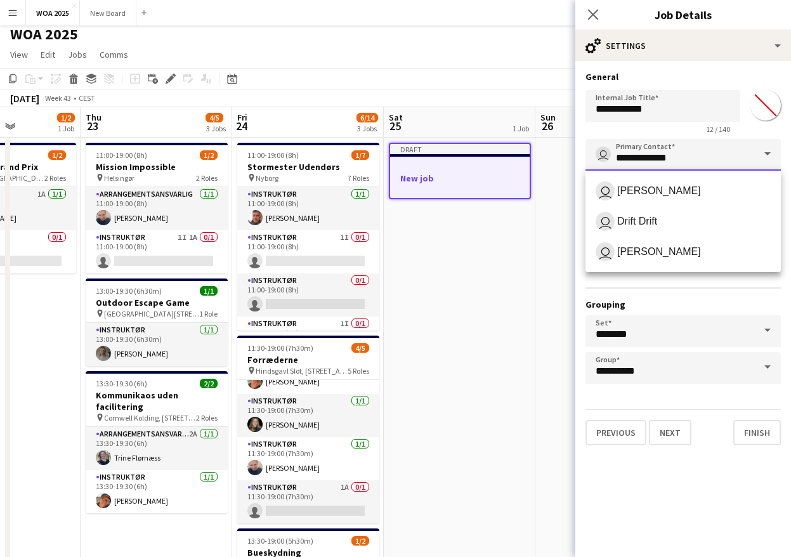
click at [733, 155] on input "**********" at bounding box center [682, 155] width 195 height 32
click at [669, 218] on span "user Drift Drift" at bounding box center [683, 221] width 175 height 19
type input "**********"
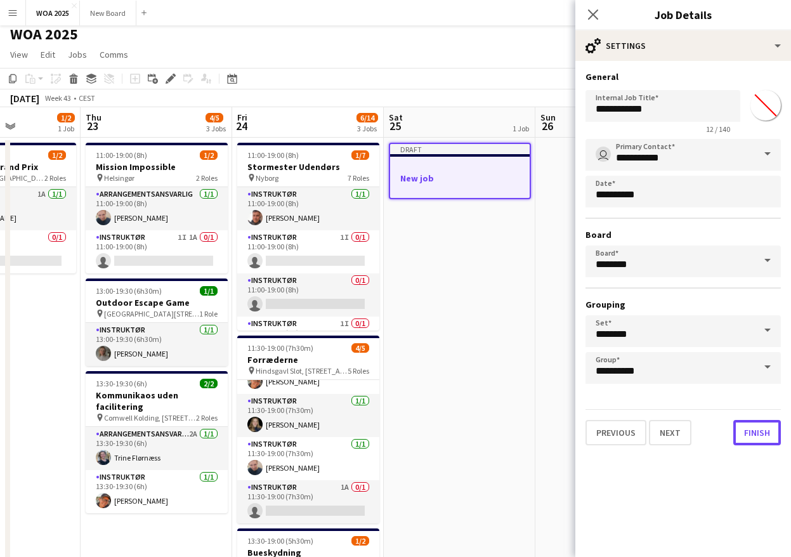
drag, startPoint x: 759, startPoint y: 435, endPoint x: 747, endPoint y: 500, distance: 66.6
click at [747, 500] on mat-expansion-panel "**********" at bounding box center [683, 309] width 216 height 496
click at [670, 430] on button "Next" at bounding box center [670, 432] width 42 height 25
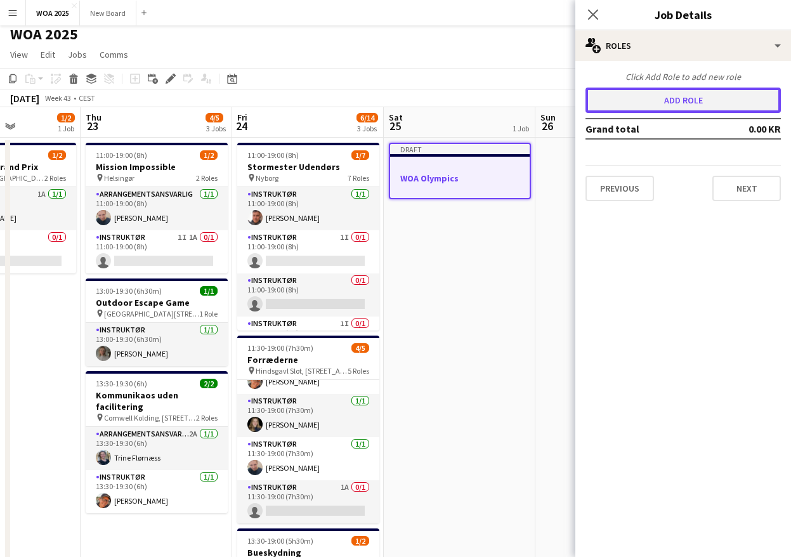
click at [686, 100] on button "Add role" at bounding box center [682, 100] width 195 height 25
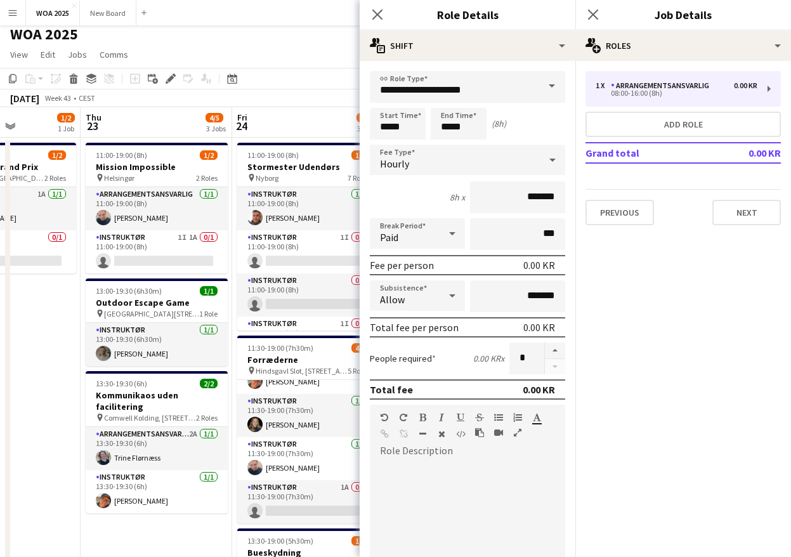
click at [542, 85] on span at bounding box center [552, 86] width 27 height 30
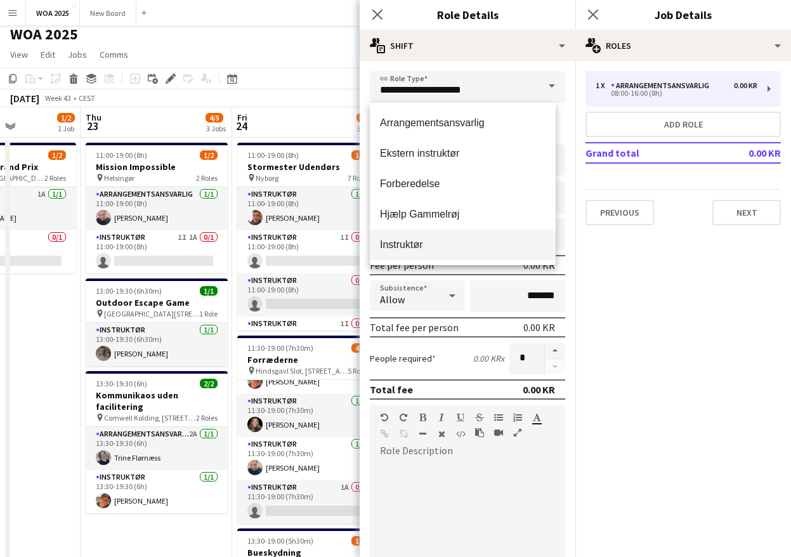
click at [473, 243] on span "Instruktør" at bounding box center [463, 244] width 166 height 12
type input "**********"
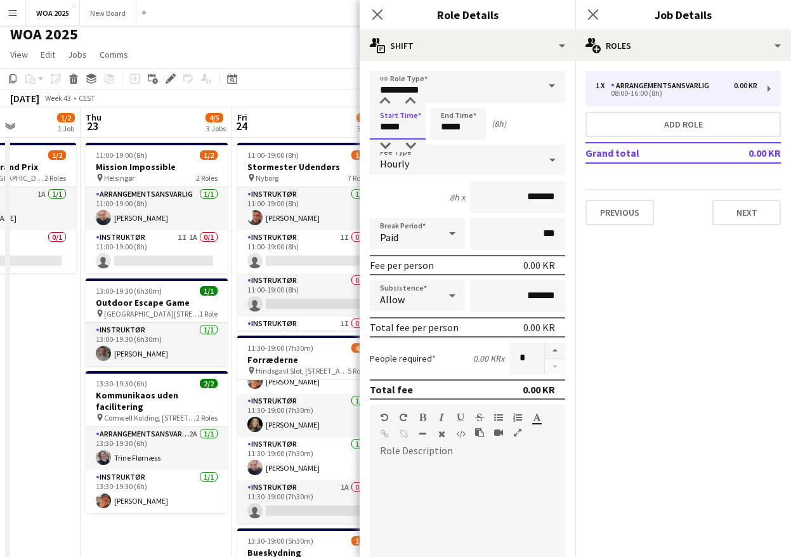
click at [412, 122] on input "*****" at bounding box center [398, 124] width 56 height 32
click at [385, 101] on div at bounding box center [384, 101] width 25 height 13
type input "*****"
click at [385, 101] on div at bounding box center [384, 101] width 25 height 13
click at [465, 124] on input "*****" at bounding box center [459, 124] width 56 height 32
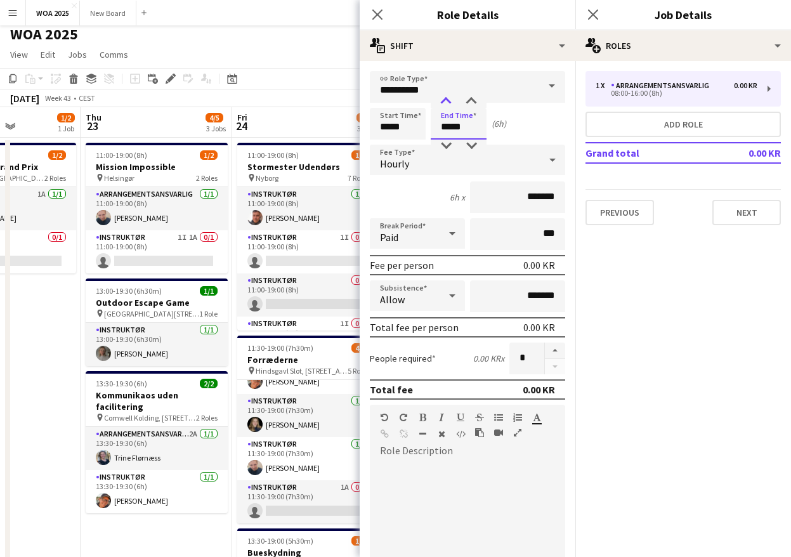
click at [447, 101] on div at bounding box center [445, 101] width 25 height 13
type input "*****"
click at [447, 101] on div at bounding box center [445, 101] width 25 height 13
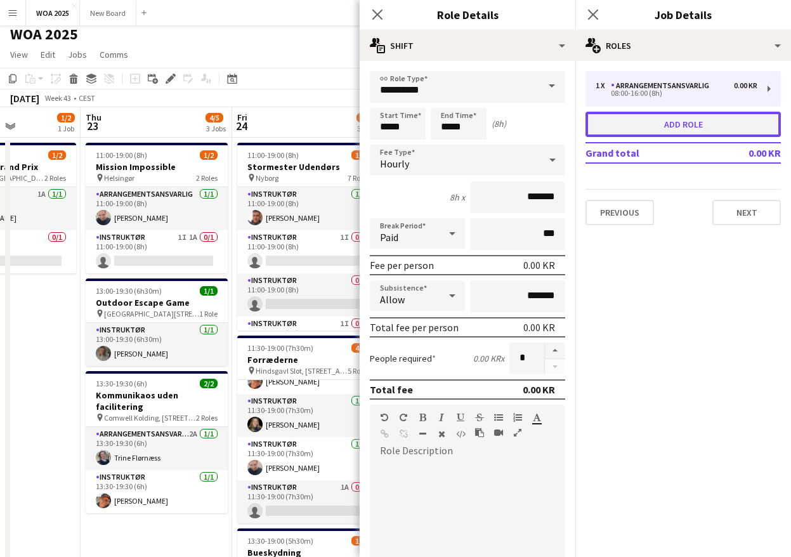
click at [679, 128] on button "Add role" at bounding box center [682, 124] width 195 height 25
type input "**********"
type input "*****"
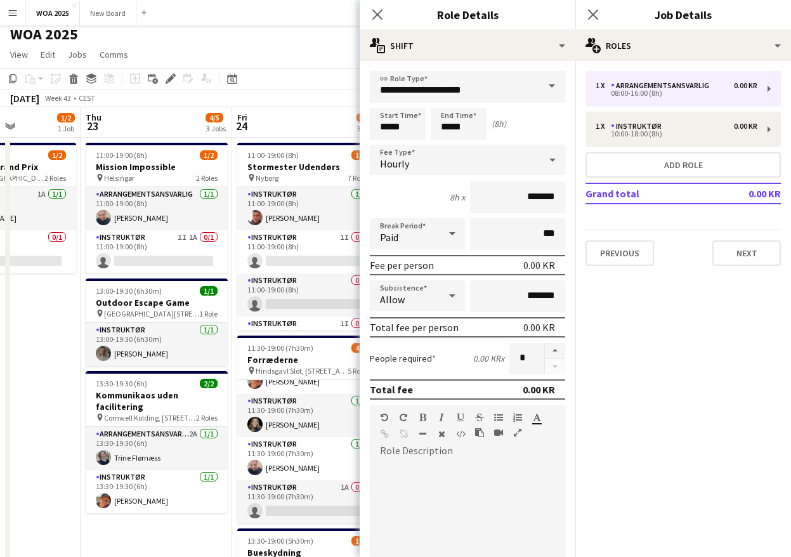
click at [544, 87] on span at bounding box center [552, 86] width 27 height 30
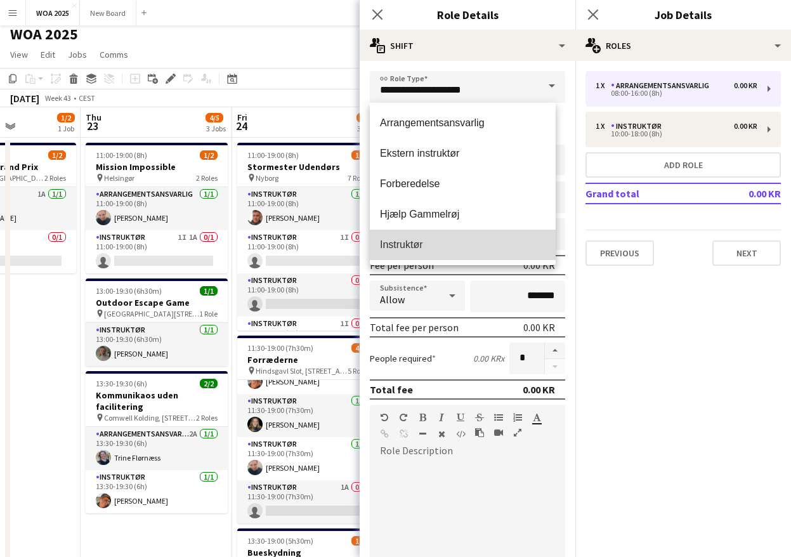
click at [472, 249] on span "Instruktør" at bounding box center [463, 244] width 166 height 12
type input "**********"
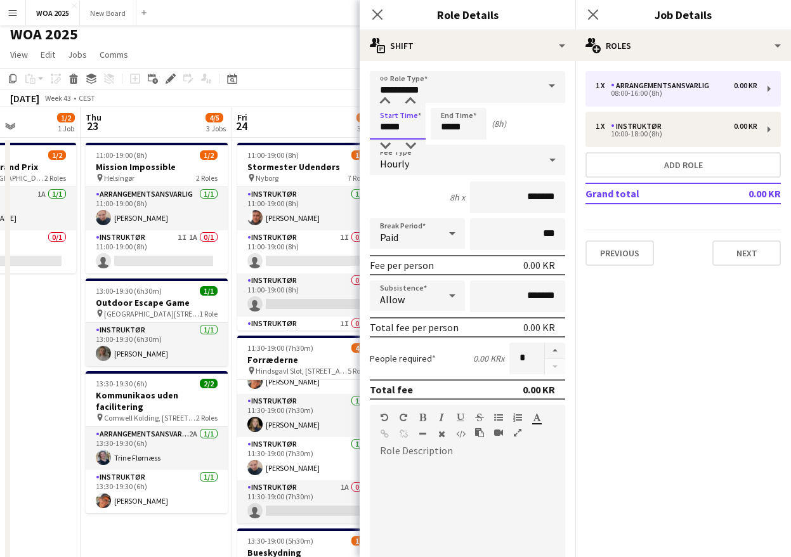
click at [411, 128] on input "*****" at bounding box center [398, 124] width 56 height 32
click at [383, 101] on div at bounding box center [384, 101] width 25 height 13
type input "*****"
click at [383, 101] on div at bounding box center [384, 101] width 25 height 13
click at [462, 125] on input "*****" at bounding box center [459, 124] width 56 height 32
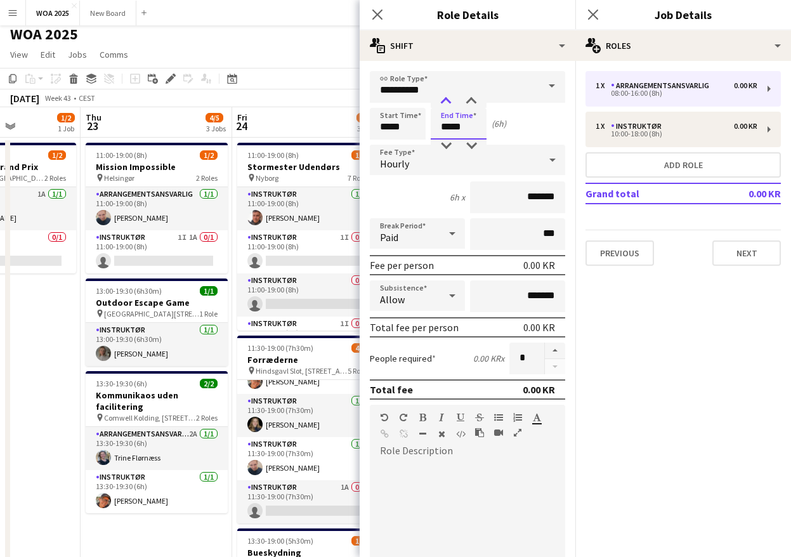
click at [447, 98] on div at bounding box center [445, 101] width 25 height 13
type input "*****"
click at [447, 98] on div at bounding box center [445, 101] width 25 height 13
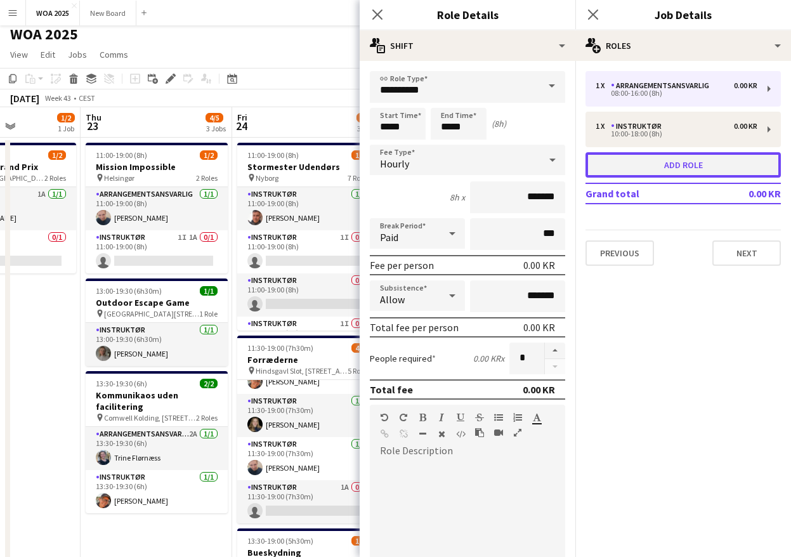
click at [680, 166] on button "Add role" at bounding box center [682, 164] width 195 height 25
type input "**********"
type input "*****"
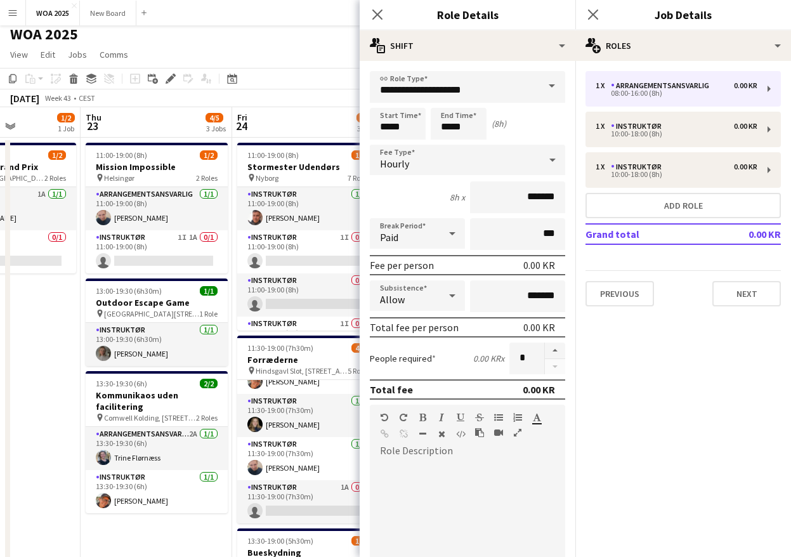
click at [546, 88] on span at bounding box center [552, 86] width 27 height 30
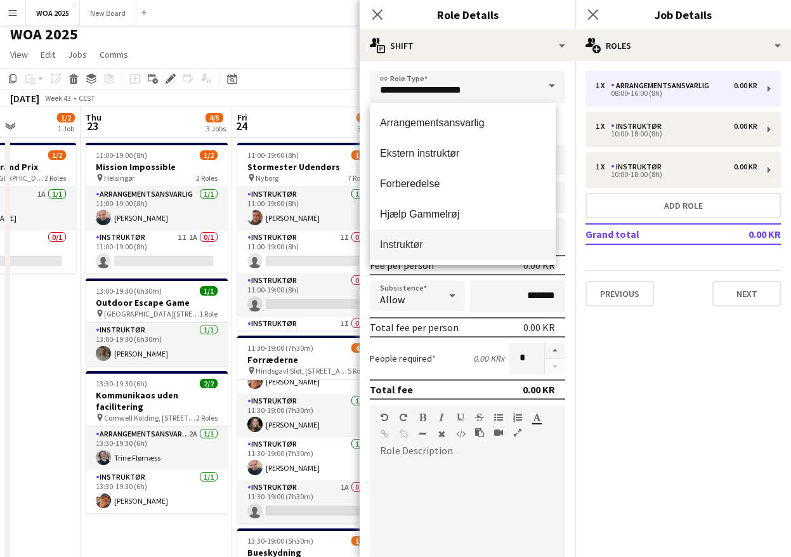
click at [433, 250] on span "Instruktør" at bounding box center [463, 244] width 166 height 12
type input "**********"
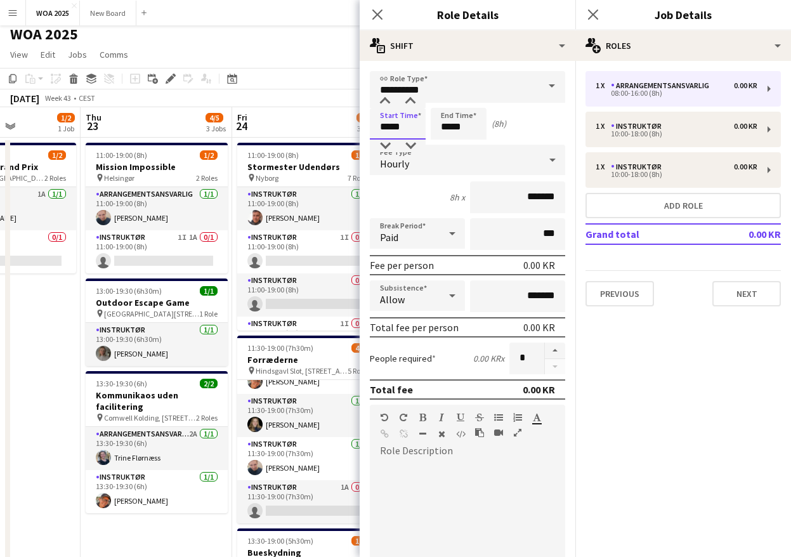
click at [407, 127] on input "*****" at bounding box center [398, 124] width 56 height 32
click at [386, 100] on div at bounding box center [384, 101] width 25 height 13
type input "*****"
click at [386, 100] on div at bounding box center [384, 101] width 25 height 13
click at [462, 131] on input "*****" at bounding box center [459, 124] width 56 height 32
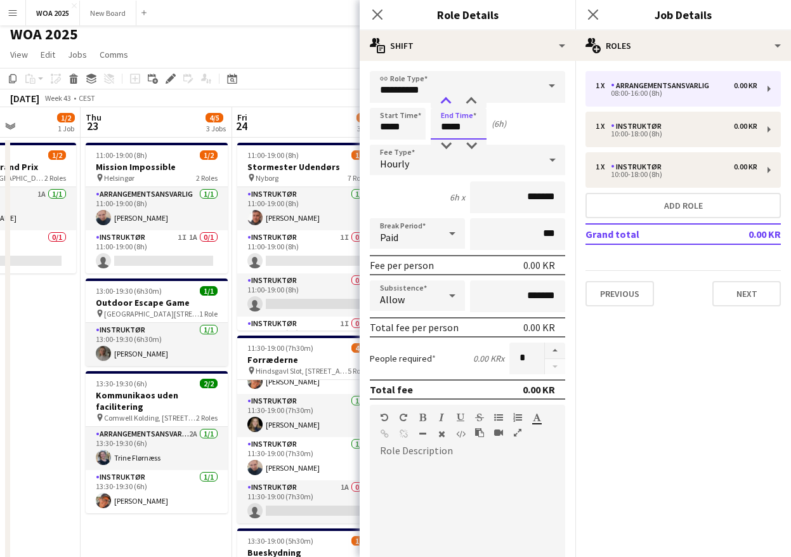
click at [445, 102] on div at bounding box center [445, 101] width 25 height 13
type input "*****"
click at [445, 102] on div at bounding box center [445, 101] width 25 height 13
click at [744, 292] on button "Next" at bounding box center [746, 293] width 69 height 25
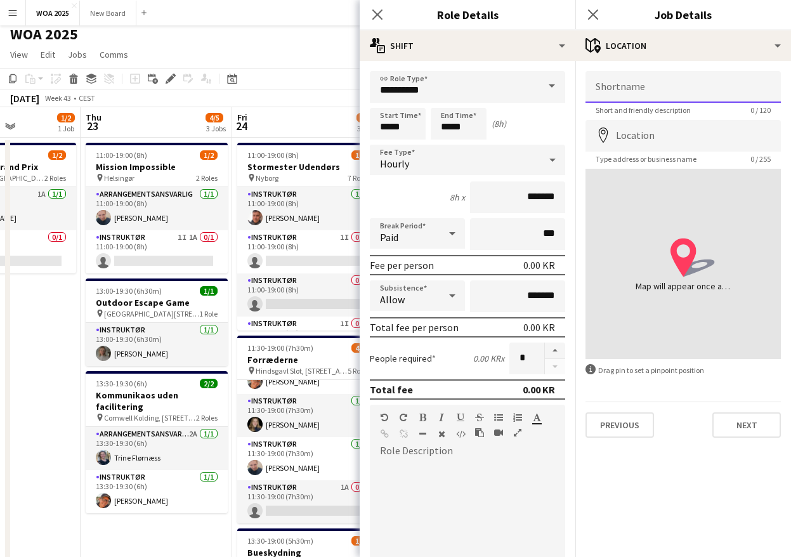
click at [639, 84] on input "Shortname" at bounding box center [682, 87] width 195 height 32
drag, startPoint x: 650, startPoint y: 86, endPoint x: 591, endPoint y: 93, distance: 58.9
click at [591, 93] on input "**********" at bounding box center [682, 87] width 195 height 32
type input "**********"
click at [667, 140] on input "Location" at bounding box center [682, 136] width 195 height 32
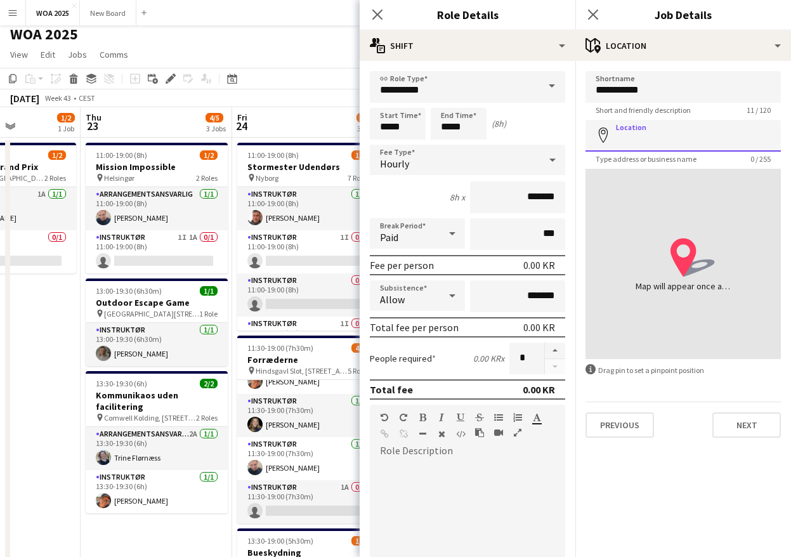
paste input "**********"
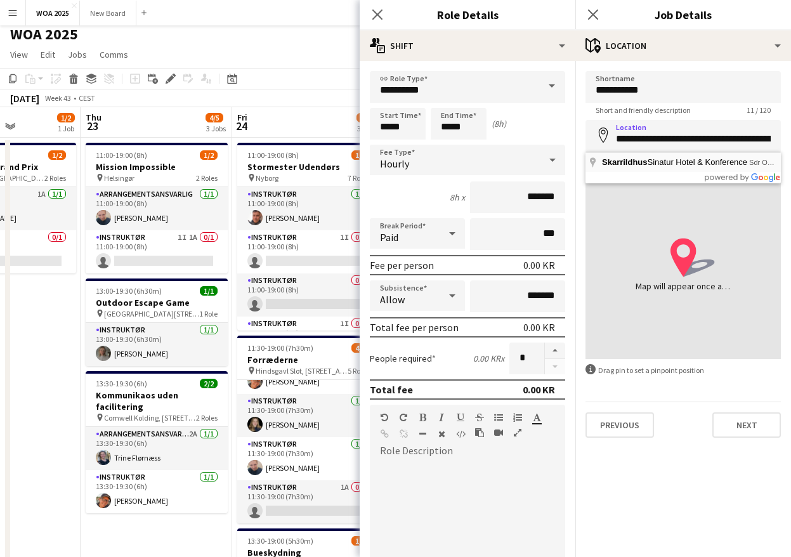
type input "**********"
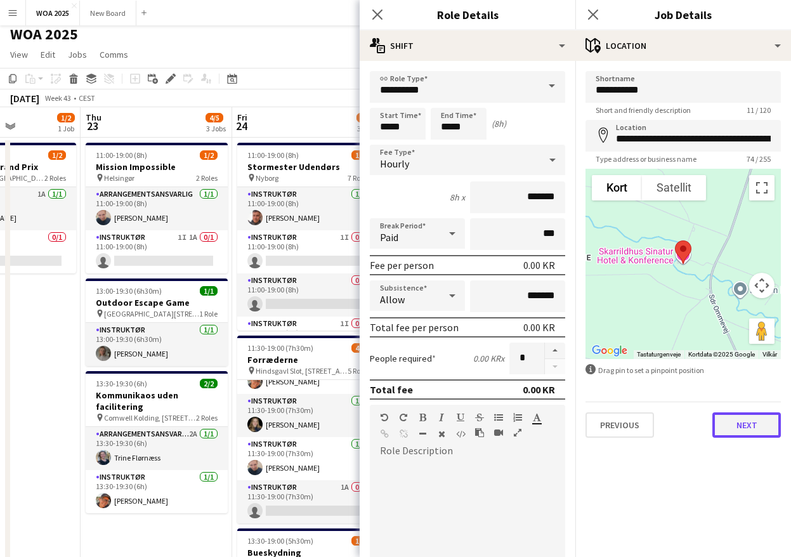
click at [759, 419] on button "Next" at bounding box center [746, 424] width 69 height 25
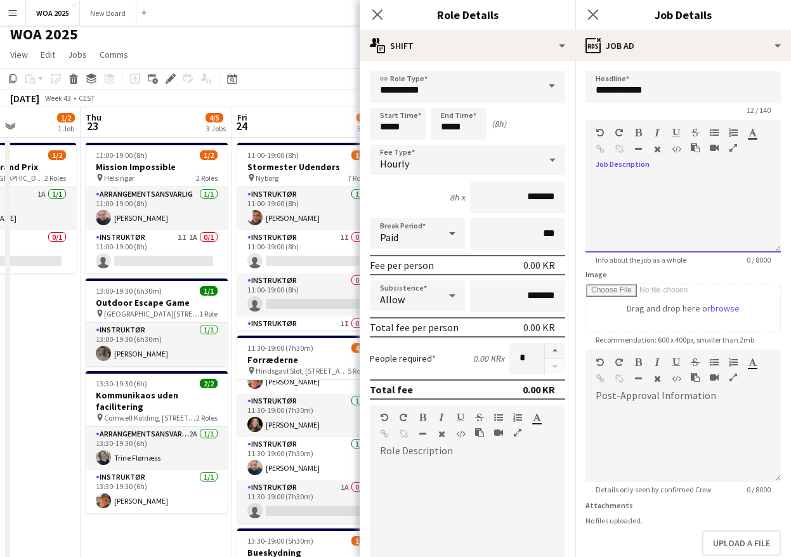
click at [655, 170] on div at bounding box center [682, 209] width 195 height 85
click at [651, 202] on div "**********" at bounding box center [678, 214] width 186 height 76
click at [736, 185] on div "**********" at bounding box center [678, 214] width 186 height 76
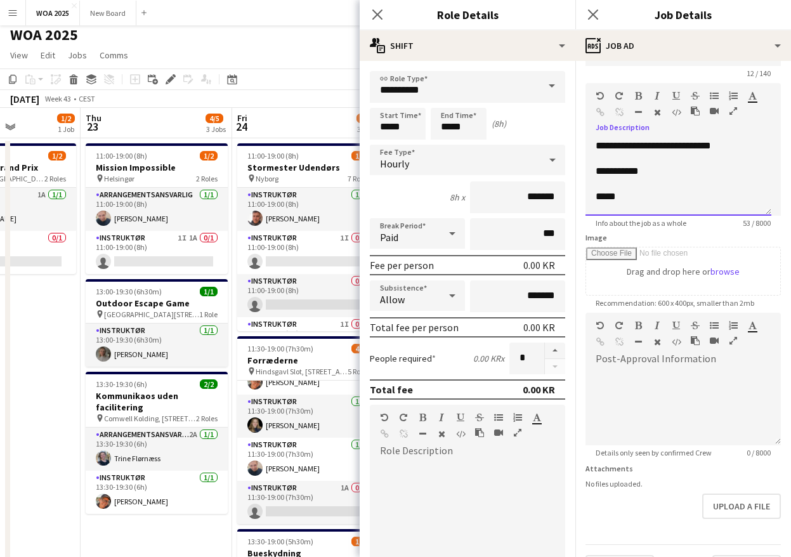
scroll to position [70, 0]
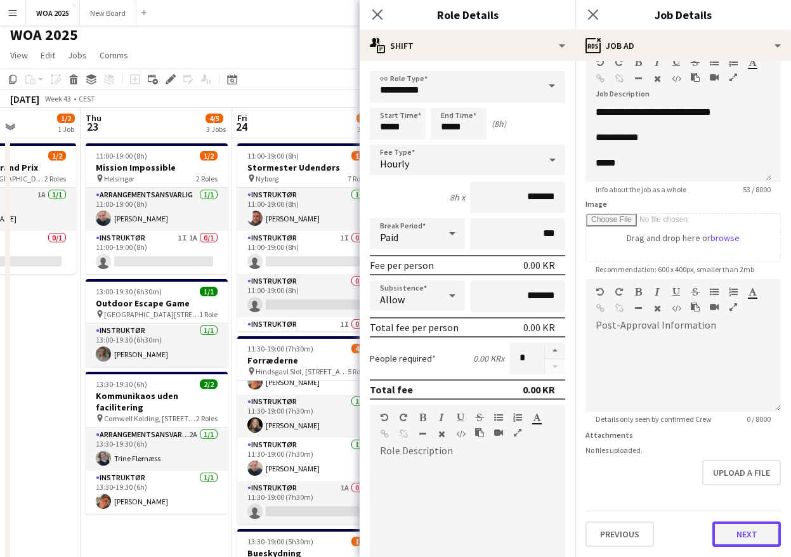
click at [744, 535] on button "Next" at bounding box center [746, 533] width 69 height 25
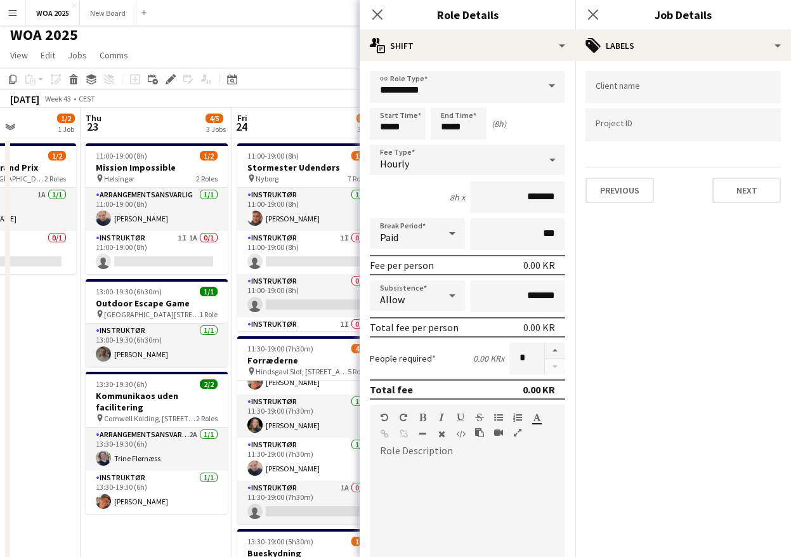
click at [657, 127] on input "Type to search project ID labels..." at bounding box center [683, 124] width 175 height 11
type input "****"
click at [729, 183] on button "Next" at bounding box center [746, 190] width 69 height 25
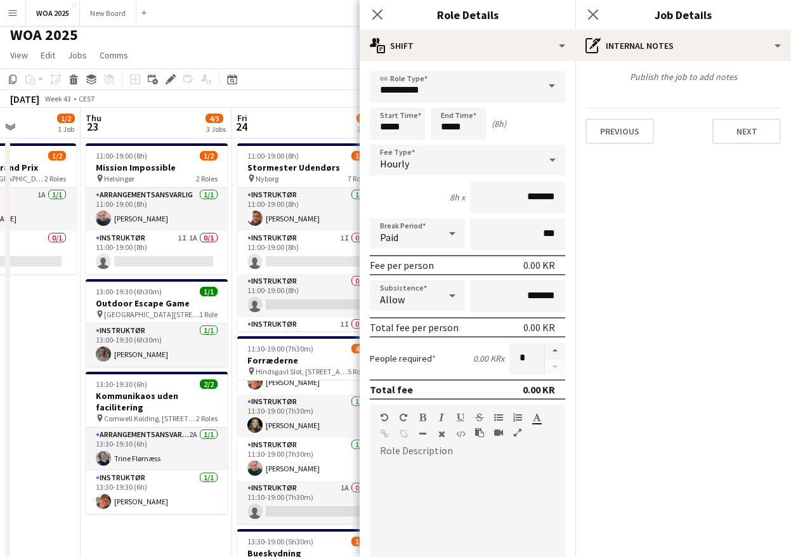
type input "*******"
click at [733, 130] on button "Next" at bounding box center [746, 131] width 69 height 25
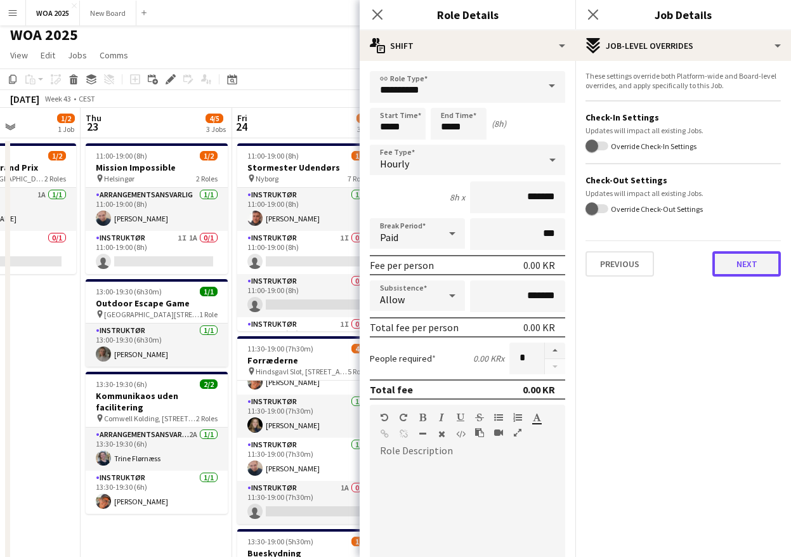
click at [748, 265] on button "Next" at bounding box center [746, 263] width 69 height 25
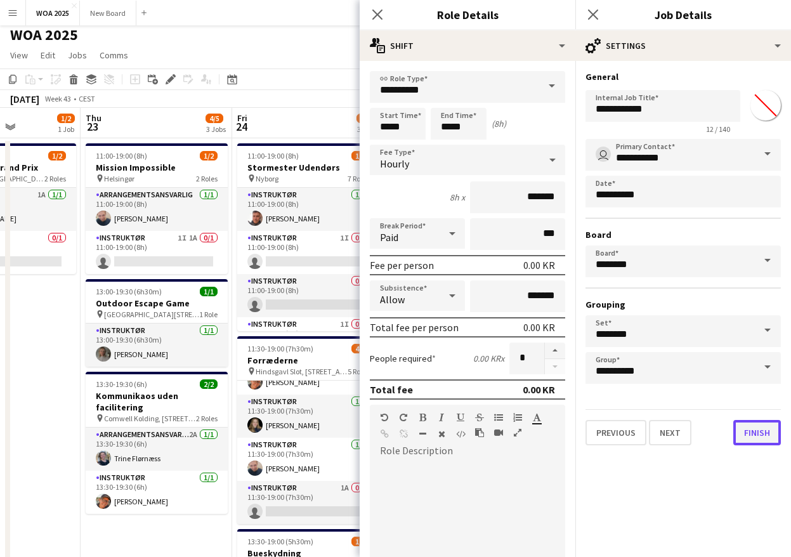
click at [767, 439] on button "Finish" at bounding box center [757, 432] width 48 height 25
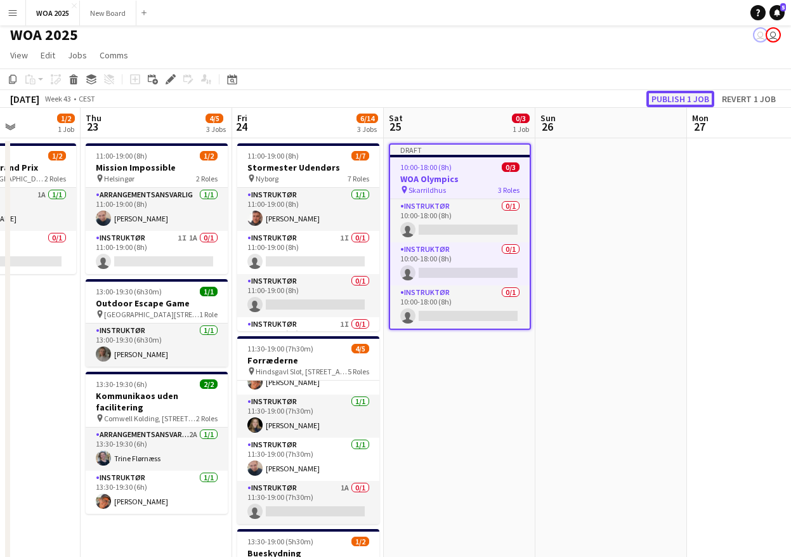
click at [681, 98] on button "Publish 1 job" at bounding box center [680, 99] width 68 height 16
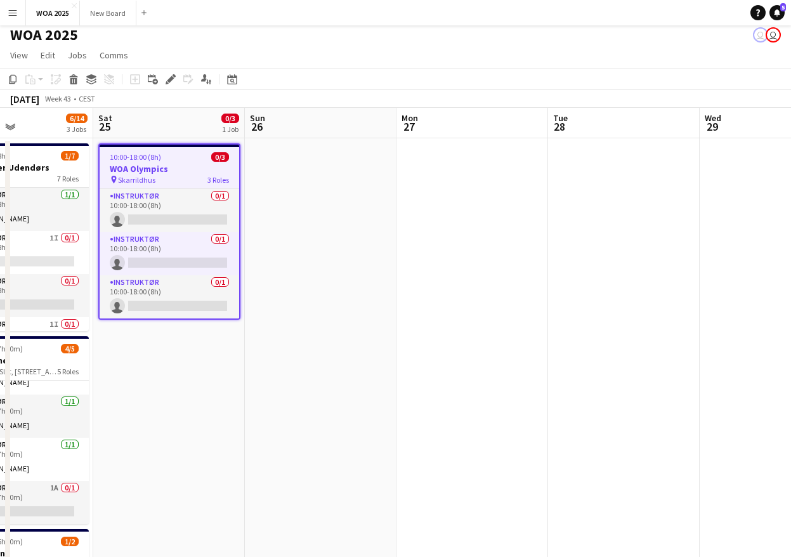
scroll to position [0, 381]
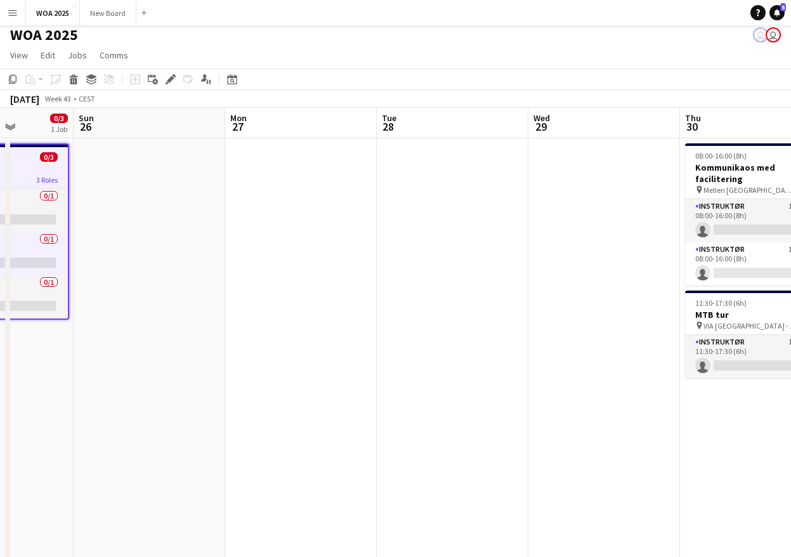
drag, startPoint x: 479, startPoint y: 348, endPoint x: 134, endPoint y: 338, distance: 345.2
click at [134, 338] on app-calendar-viewport "Thu 23 4/5 3 Jobs Fri 24 6/14 3 Jobs Sat 25 0/3 1 Job Sun 26 Mon 27 Tue 28 Wed …" at bounding box center [395, 508] width 791 height 801
click at [430, 173] on app-date-cell at bounding box center [453, 523] width 152 height 771
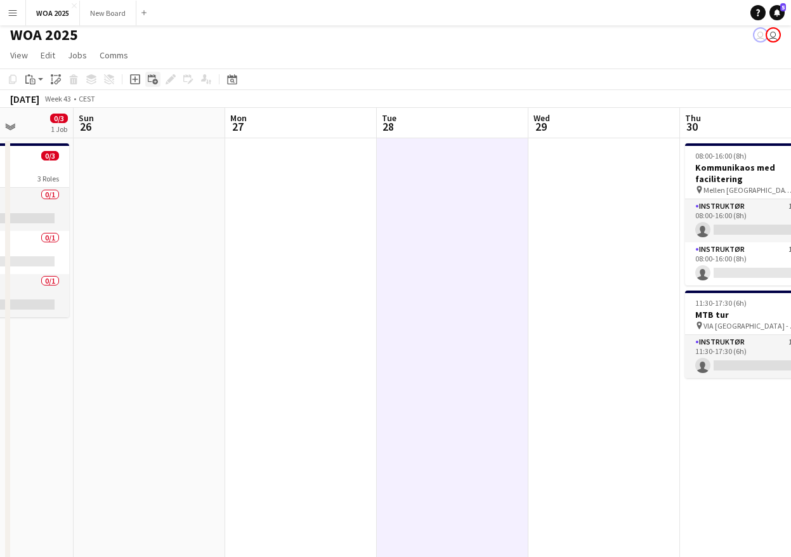
click at [152, 82] on icon "Add linked Job" at bounding box center [153, 79] width 10 height 10
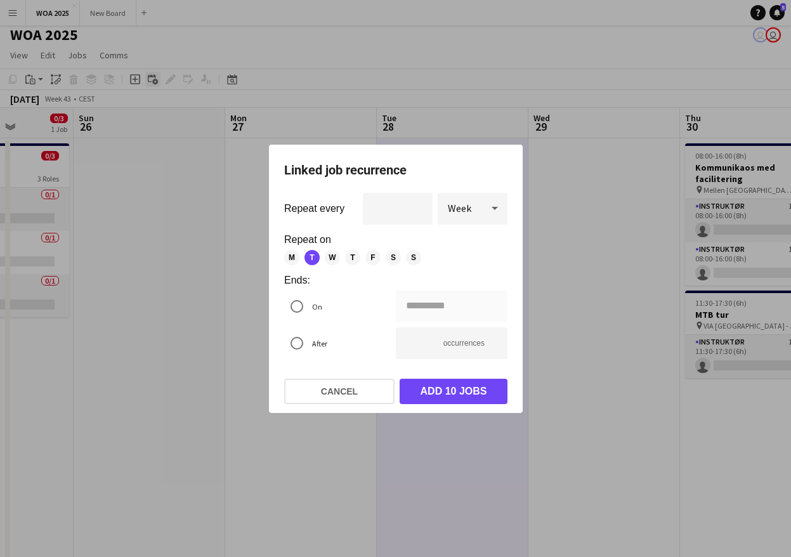
scroll to position [0, 0]
click at [354, 389] on button "Cancel" at bounding box center [339, 391] width 110 height 25
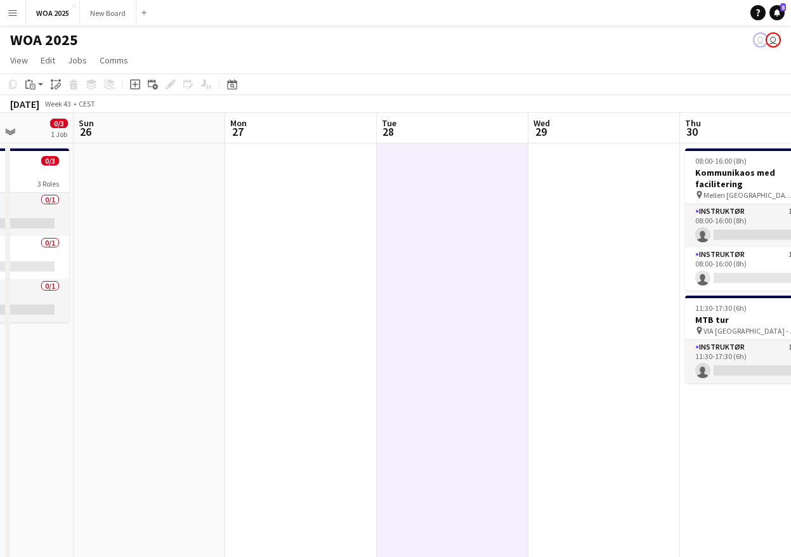
scroll to position [5, 0]
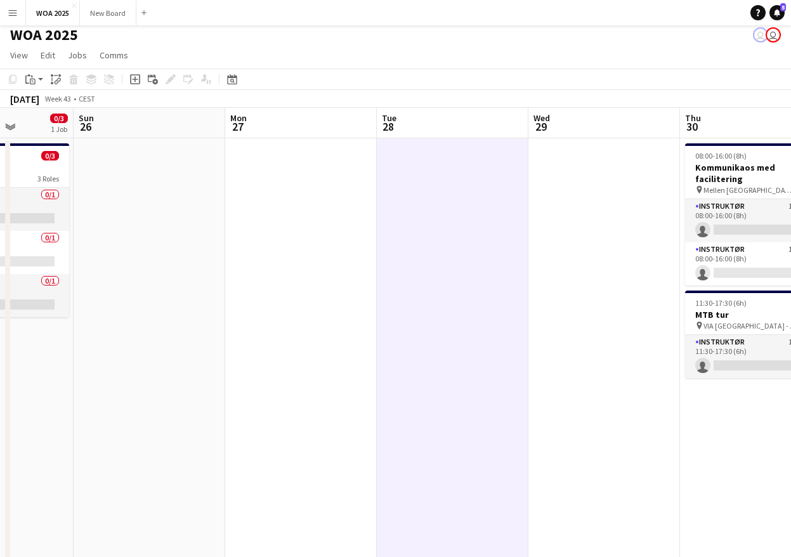
click at [447, 186] on app-date-cell at bounding box center [453, 523] width 152 height 771
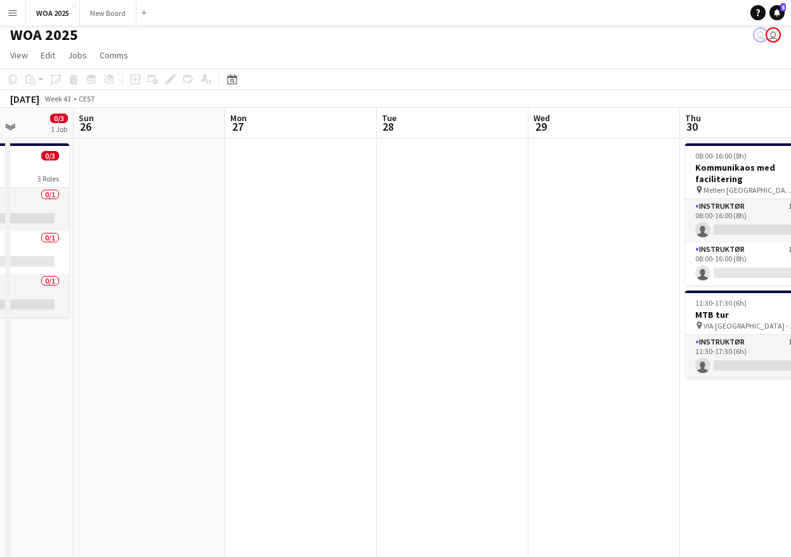
scroll to position [72, 0]
click at [468, 214] on app-date-cell at bounding box center [453, 523] width 152 height 771
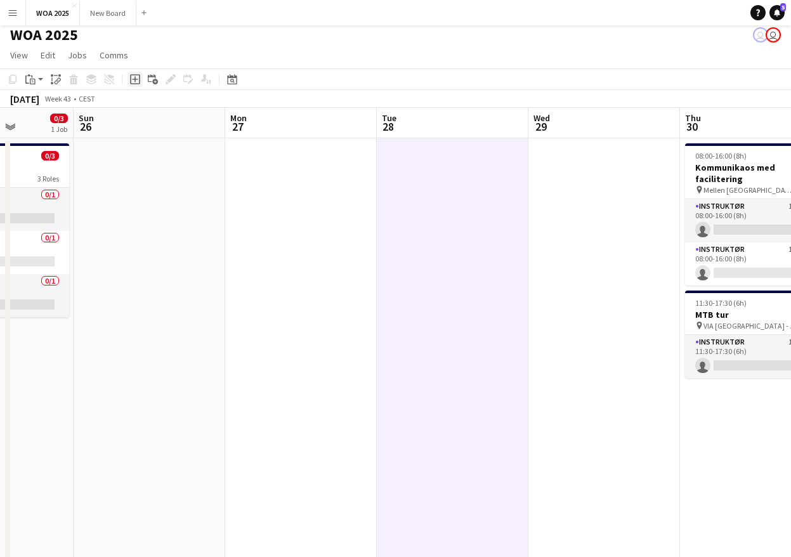
click at [135, 81] on icon at bounding box center [135, 80] width 6 height 6
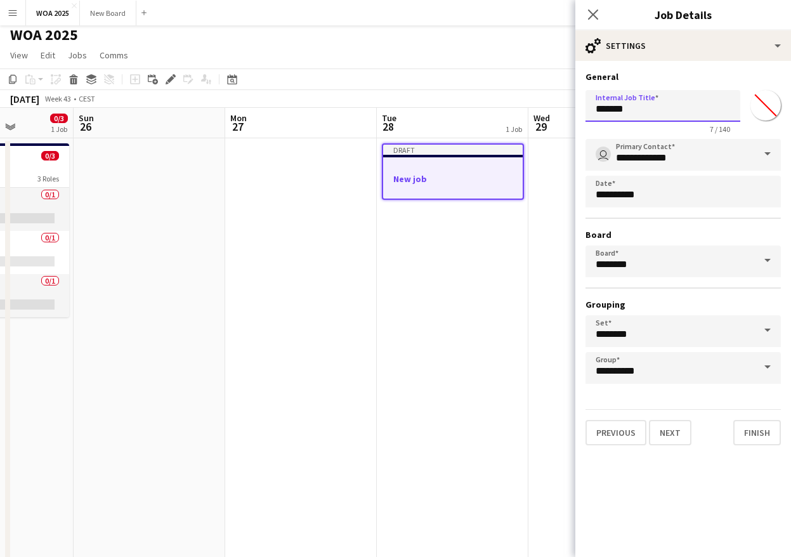
drag, startPoint x: 596, startPoint y: 110, endPoint x: 573, endPoint y: 107, distance: 23.2
click at [573, 107] on body "Menu Boards Boards Boards All jobs Status Workforce Workforce My Workforce Recr…" at bounding box center [395, 452] width 791 height 914
type input "*********"
click at [764, 436] on button "Finish" at bounding box center [757, 432] width 48 height 25
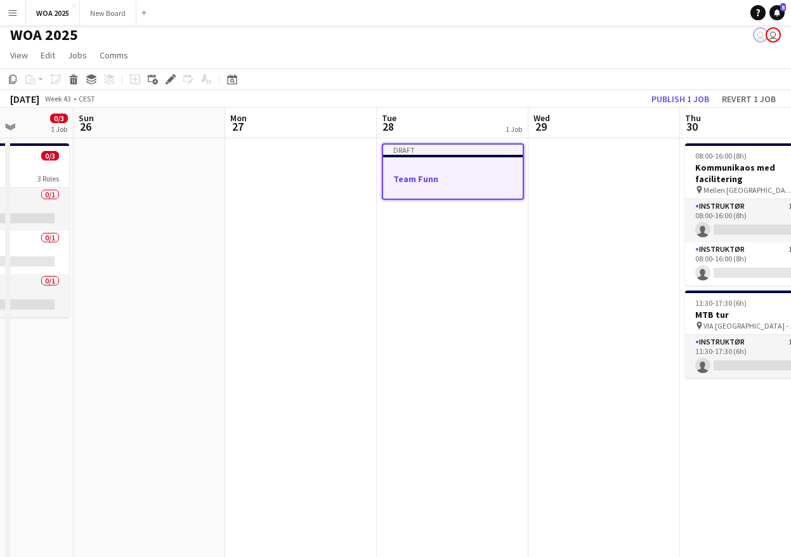
click at [462, 183] on h3 "Team Funn" at bounding box center [453, 178] width 140 height 11
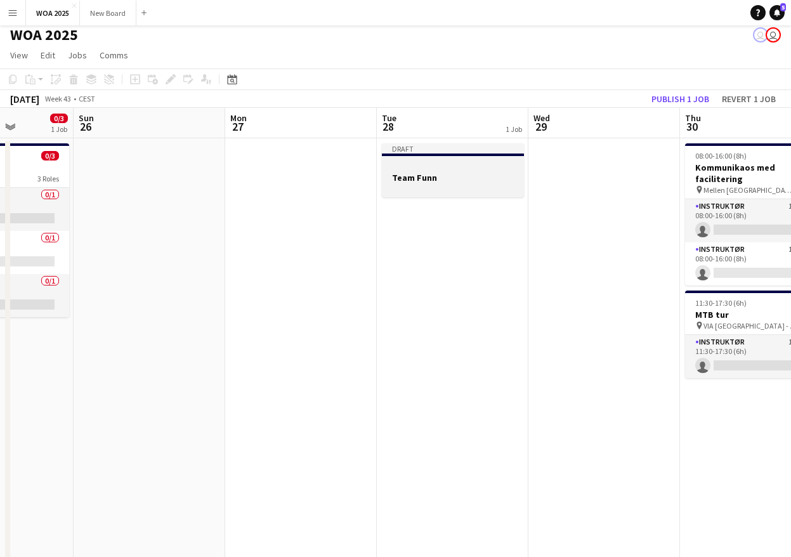
click at [476, 184] on div at bounding box center [453, 188] width 142 height 10
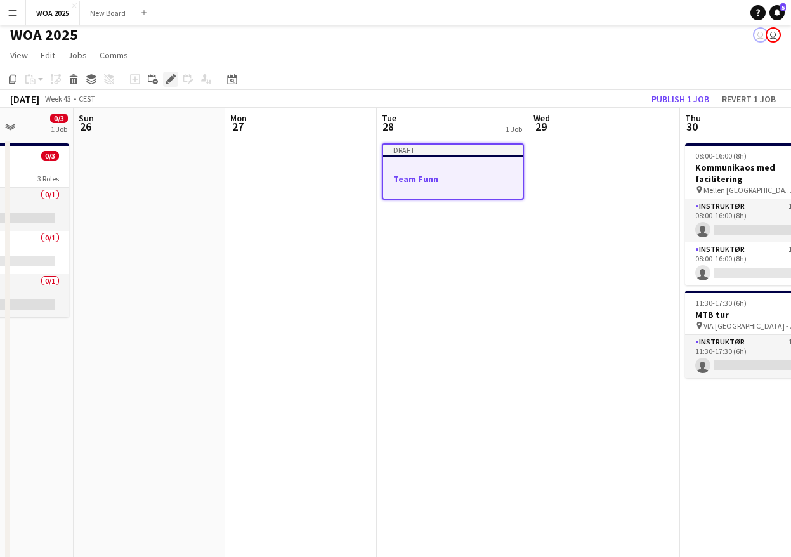
click at [168, 80] on icon at bounding box center [170, 79] width 7 height 7
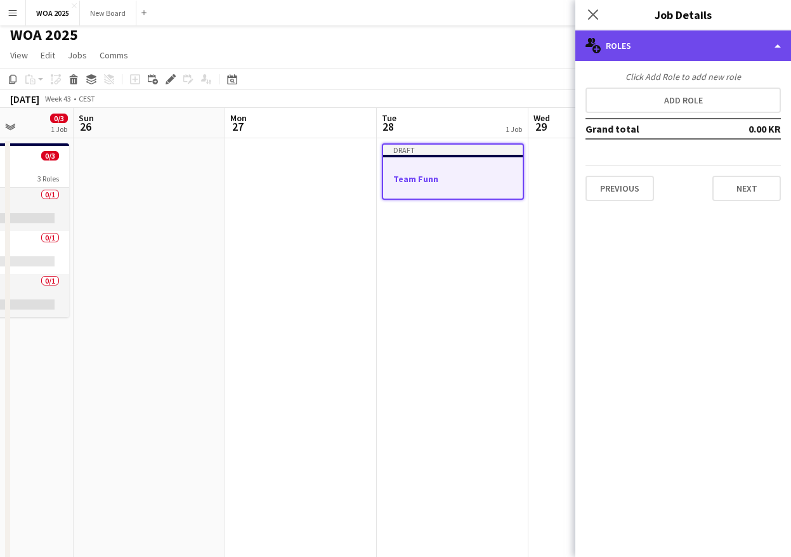
click at [724, 51] on div "multiple-users-add Roles" at bounding box center [683, 45] width 216 height 30
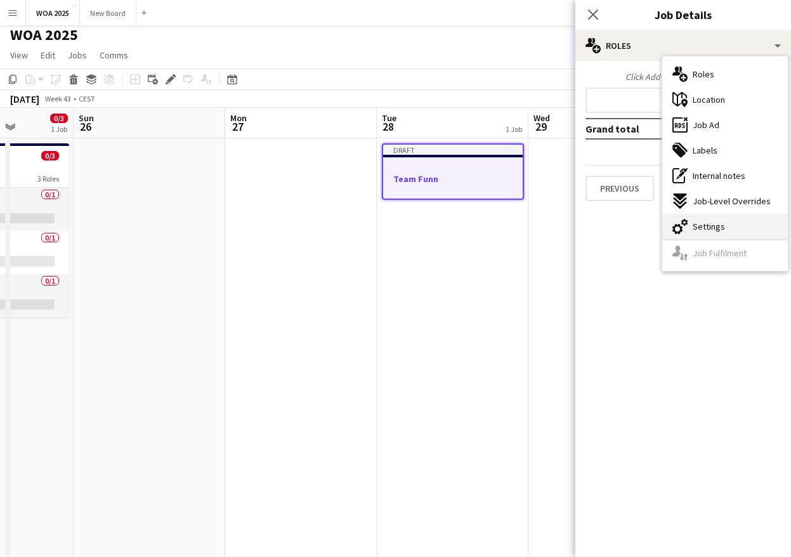
click at [717, 229] on span "Settings" at bounding box center [709, 226] width 32 height 11
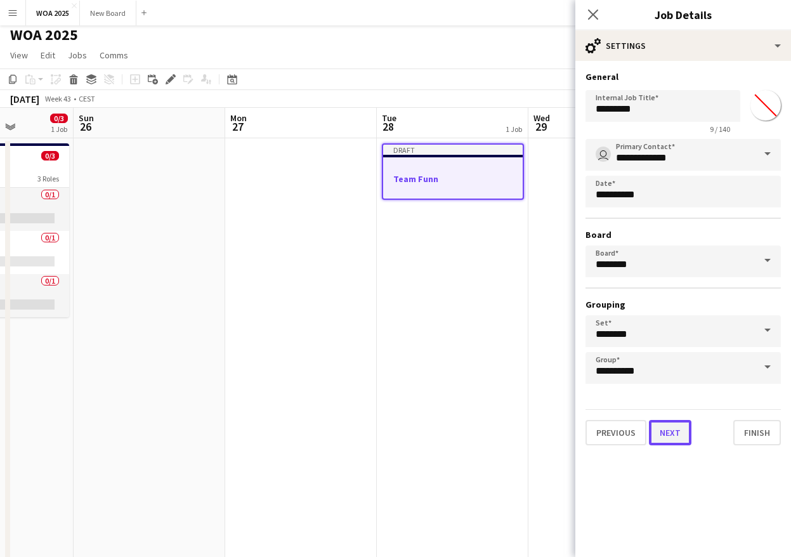
click at [668, 433] on button "Next" at bounding box center [670, 432] width 42 height 25
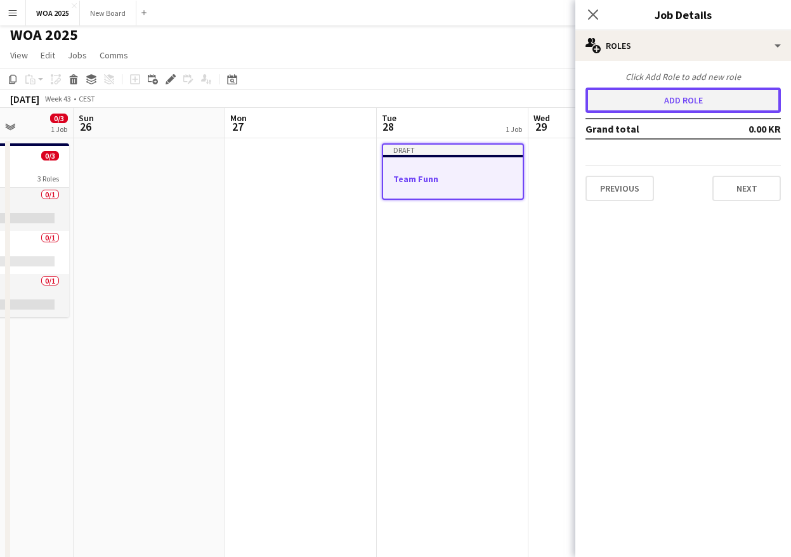
click at [688, 99] on button "Add role" at bounding box center [682, 100] width 195 height 25
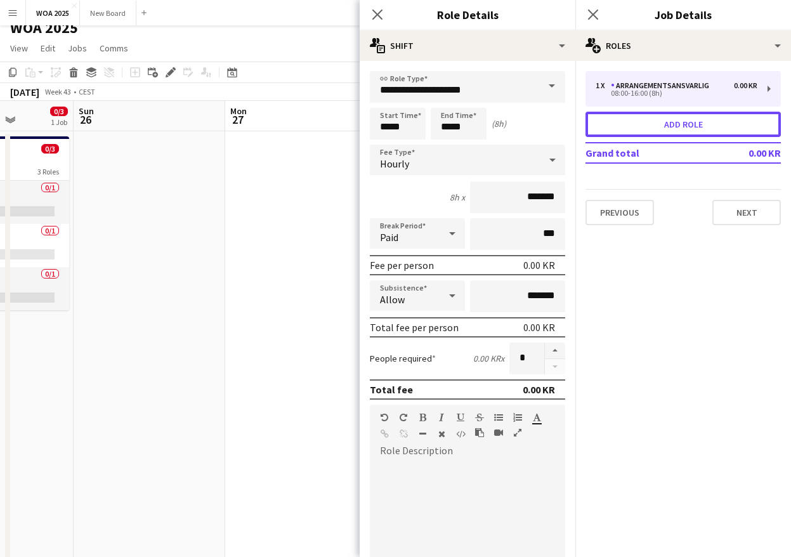
scroll to position [13, 0]
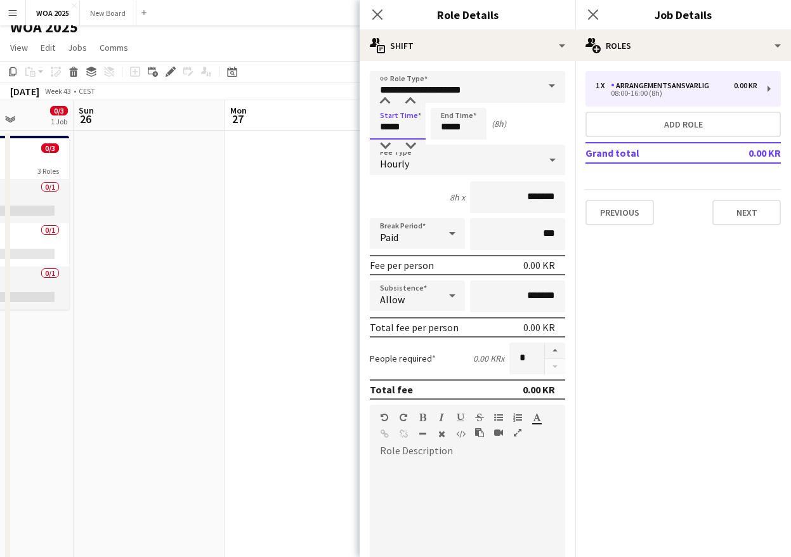
click at [410, 127] on input "*****" at bounding box center [398, 124] width 56 height 32
click at [386, 101] on div at bounding box center [384, 101] width 25 height 13
type input "*****"
click at [386, 101] on div at bounding box center [384, 101] width 25 height 13
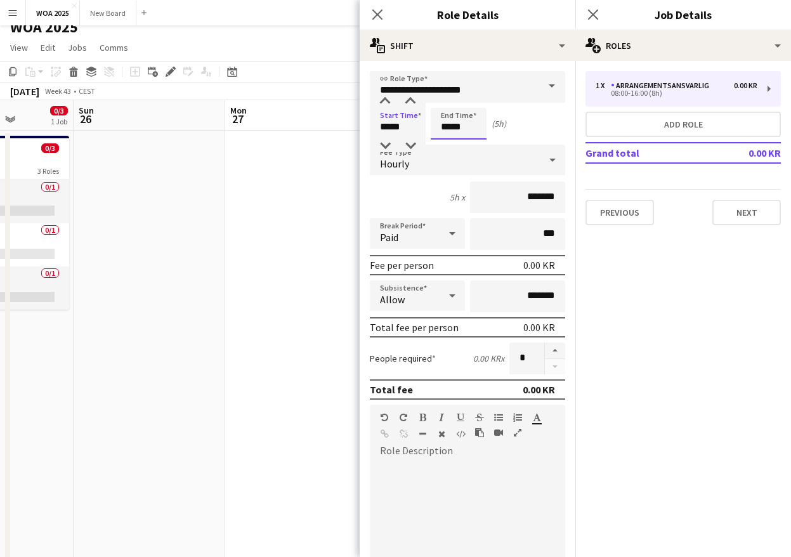
click at [473, 129] on input "*****" at bounding box center [459, 124] width 56 height 32
click at [447, 100] on div at bounding box center [445, 101] width 25 height 13
type input "*****"
click at [447, 100] on div at bounding box center [445, 101] width 25 height 13
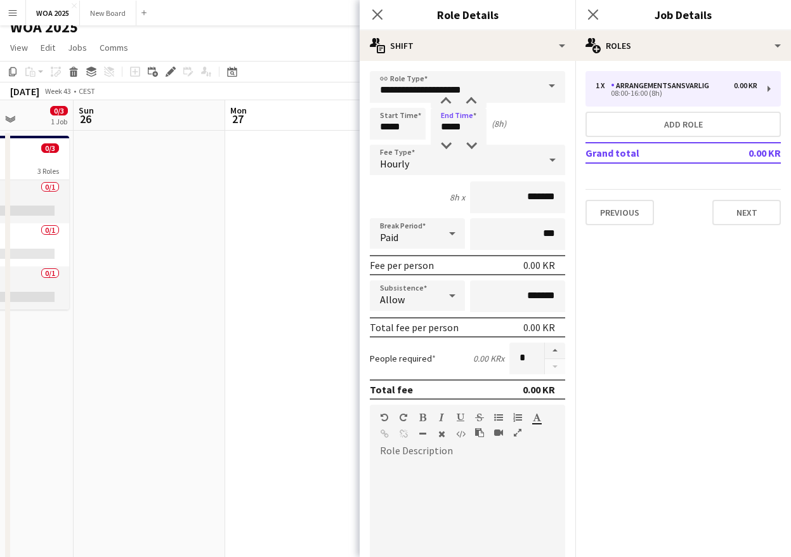
click at [540, 86] on span at bounding box center [552, 86] width 27 height 30
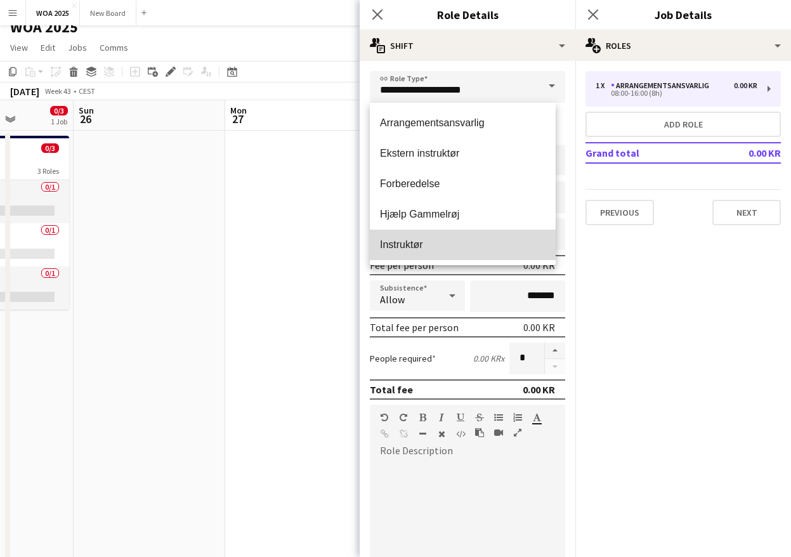
click at [470, 239] on span "Instruktør" at bounding box center [463, 244] width 166 height 12
type input "**********"
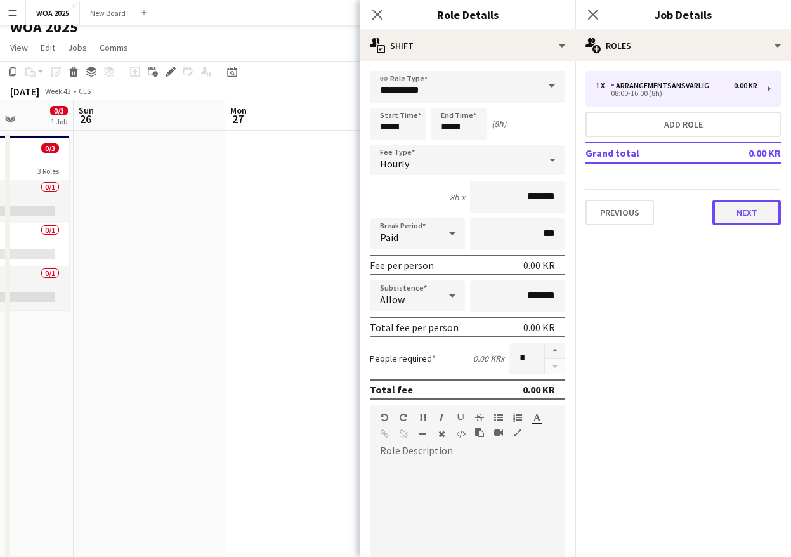
click at [740, 218] on button "Next" at bounding box center [746, 212] width 69 height 25
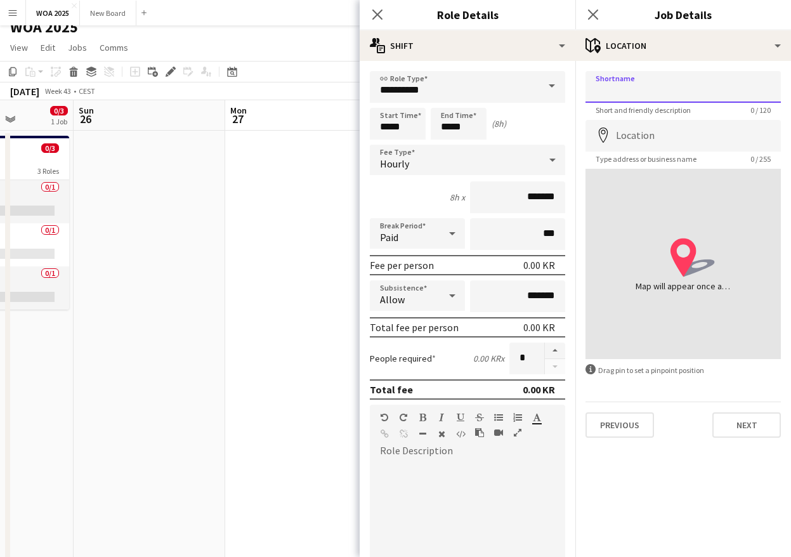
click at [667, 92] on input "Shortname" at bounding box center [682, 87] width 195 height 32
type input "*********"
click at [673, 136] on input "Location" at bounding box center [682, 136] width 195 height 32
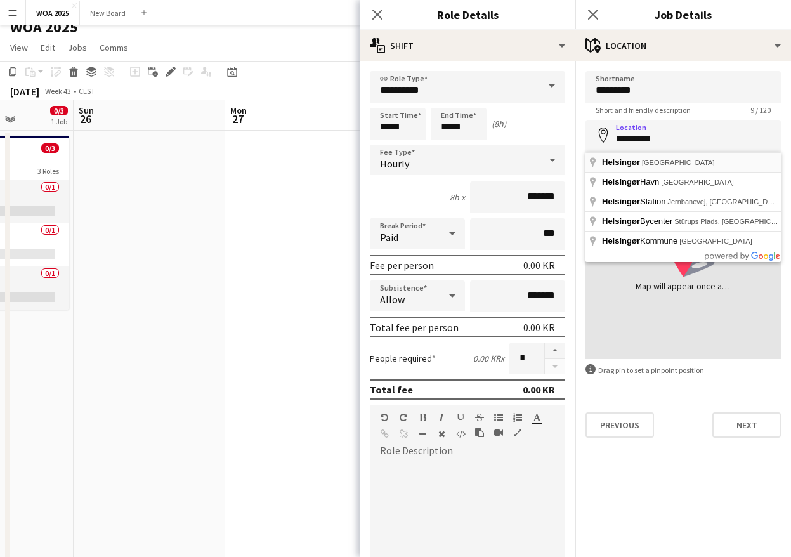
type input "**********"
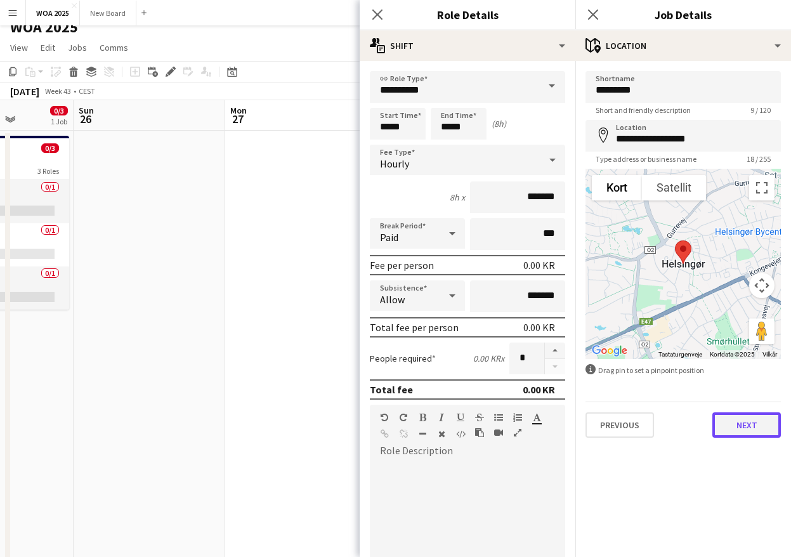
click at [736, 422] on button "Next" at bounding box center [746, 424] width 69 height 25
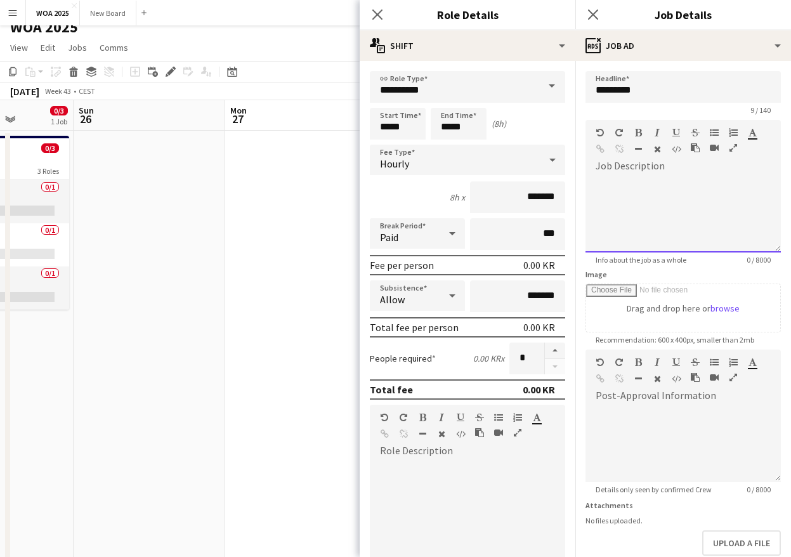
click at [650, 183] on div at bounding box center [682, 214] width 195 height 76
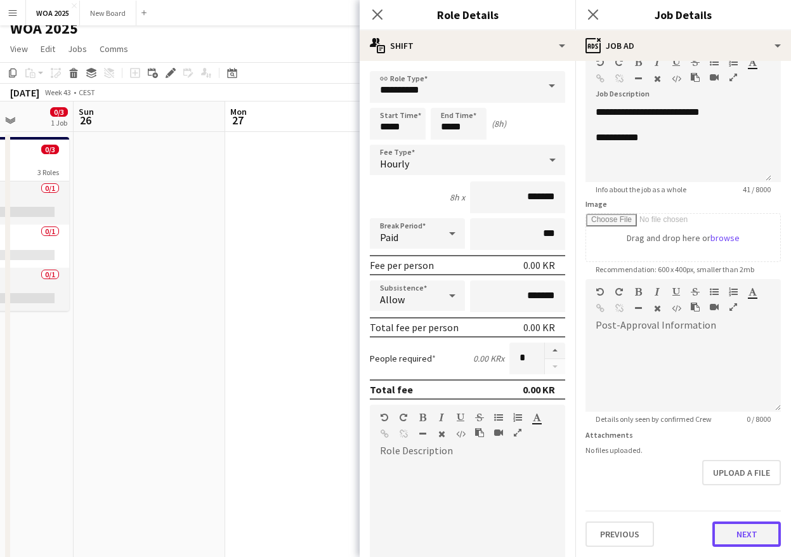
click at [732, 533] on button "Next" at bounding box center [746, 533] width 69 height 25
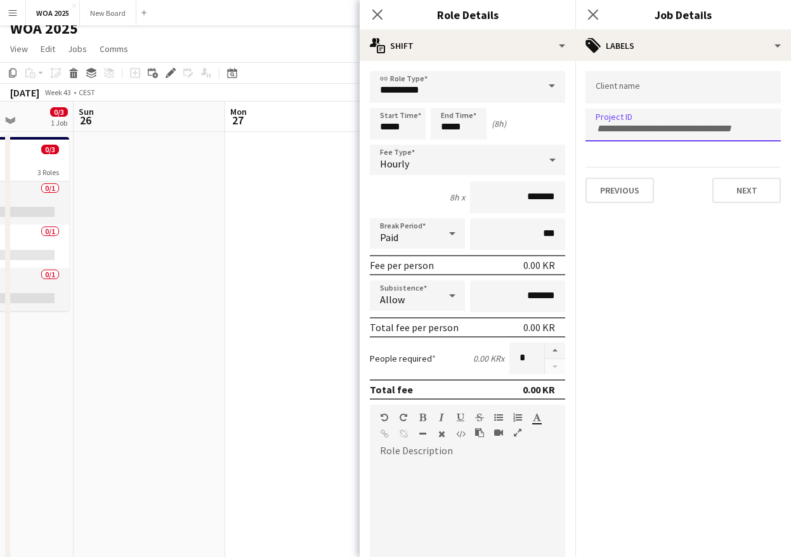
click at [650, 125] on input "Type to search project ID labels..." at bounding box center [683, 128] width 175 height 11
type input "****"
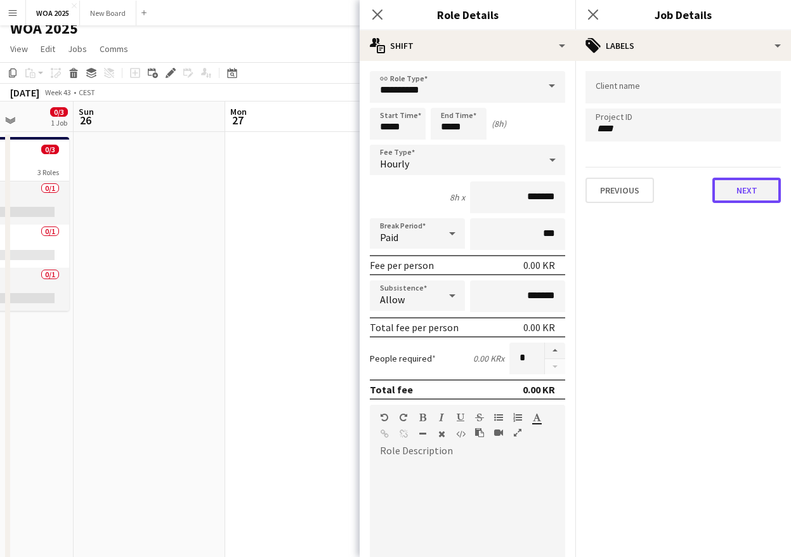
click at [756, 195] on button "Next" at bounding box center [746, 190] width 69 height 25
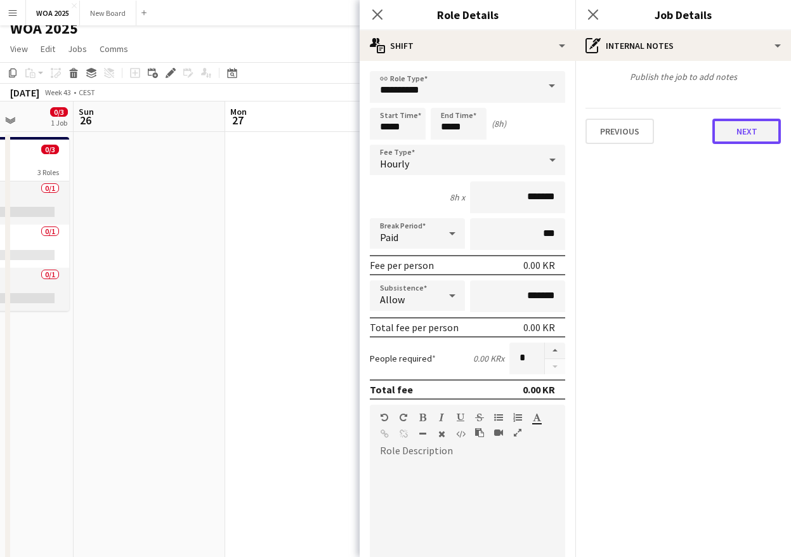
click at [748, 136] on button "Next" at bounding box center [746, 131] width 69 height 25
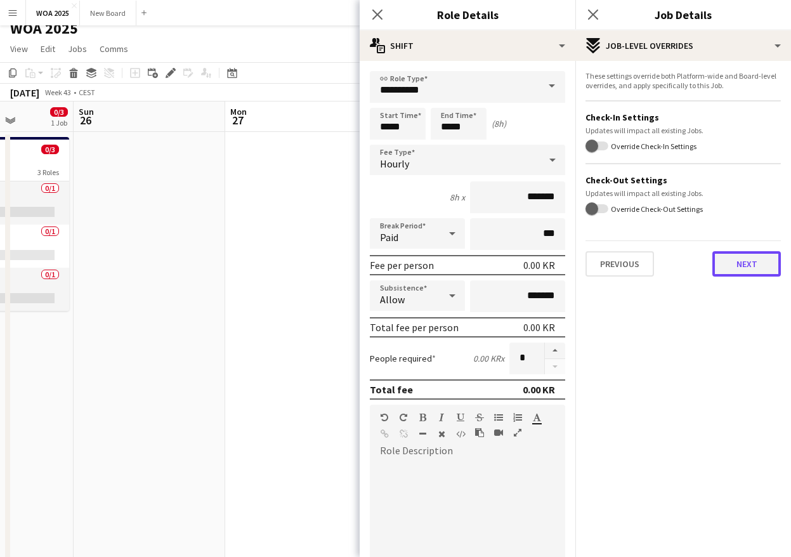
click at [753, 260] on button "Next" at bounding box center [746, 263] width 69 height 25
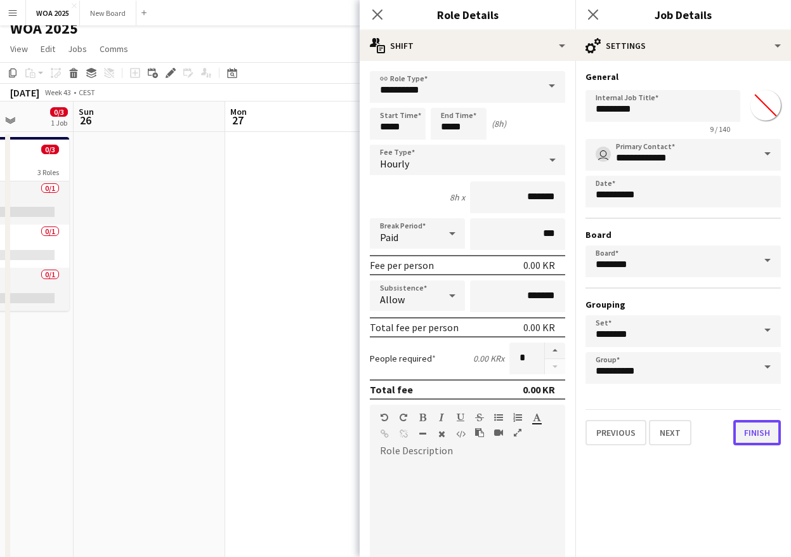
click at [753, 432] on button "Finish" at bounding box center [757, 432] width 48 height 25
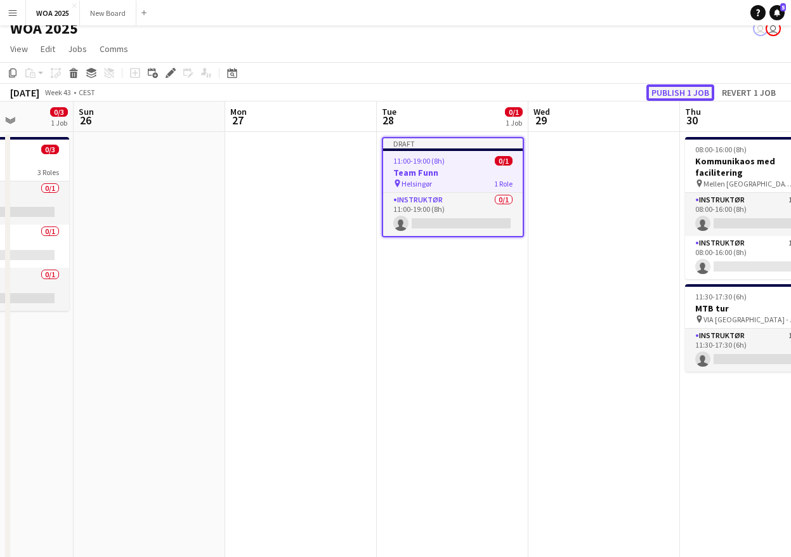
click at [675, 91] on button "Publish 1 job" at bounding box center [680, 92] width 68 height 16
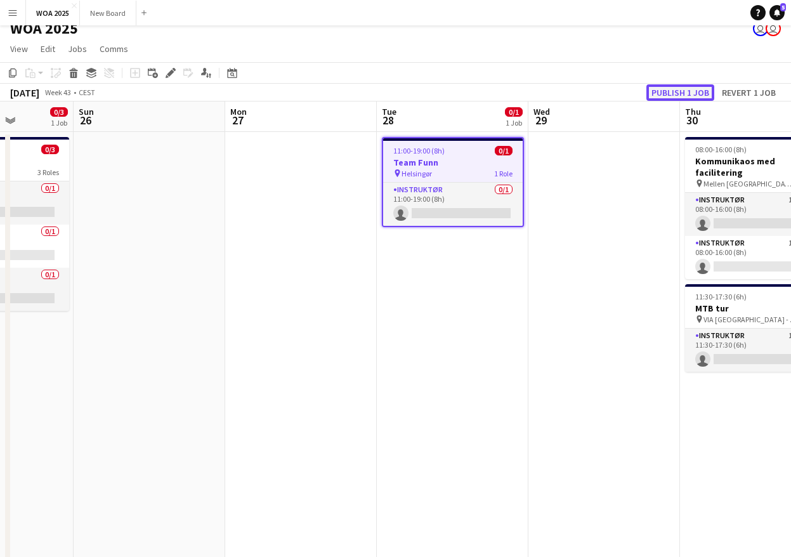
click at [673, 94] on button "Publish 1 job" at bounding box center [680, 92] width 68 height 16
